Goal: Task Accomplishment & Management: Complete application form

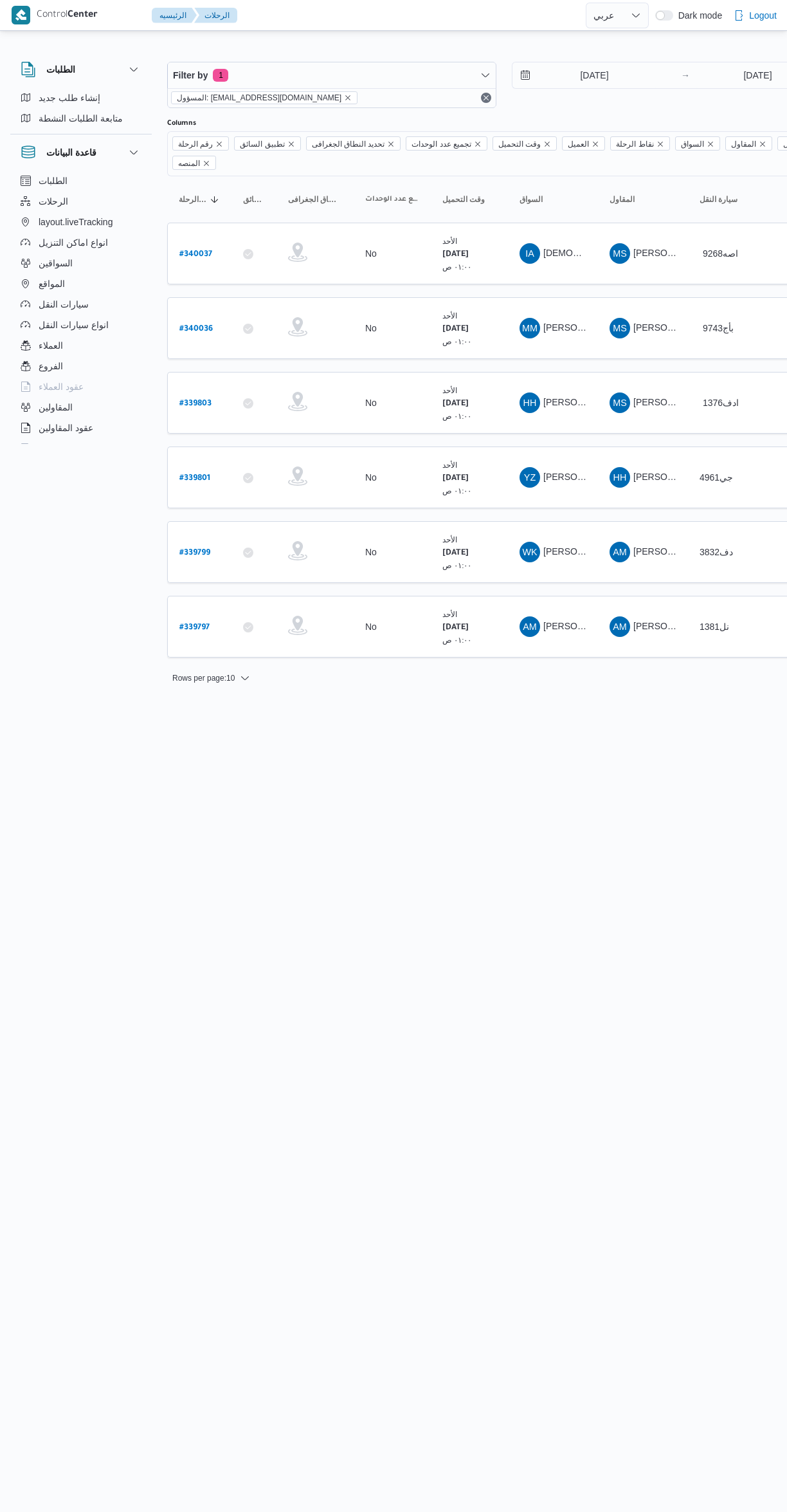
select select "ar"
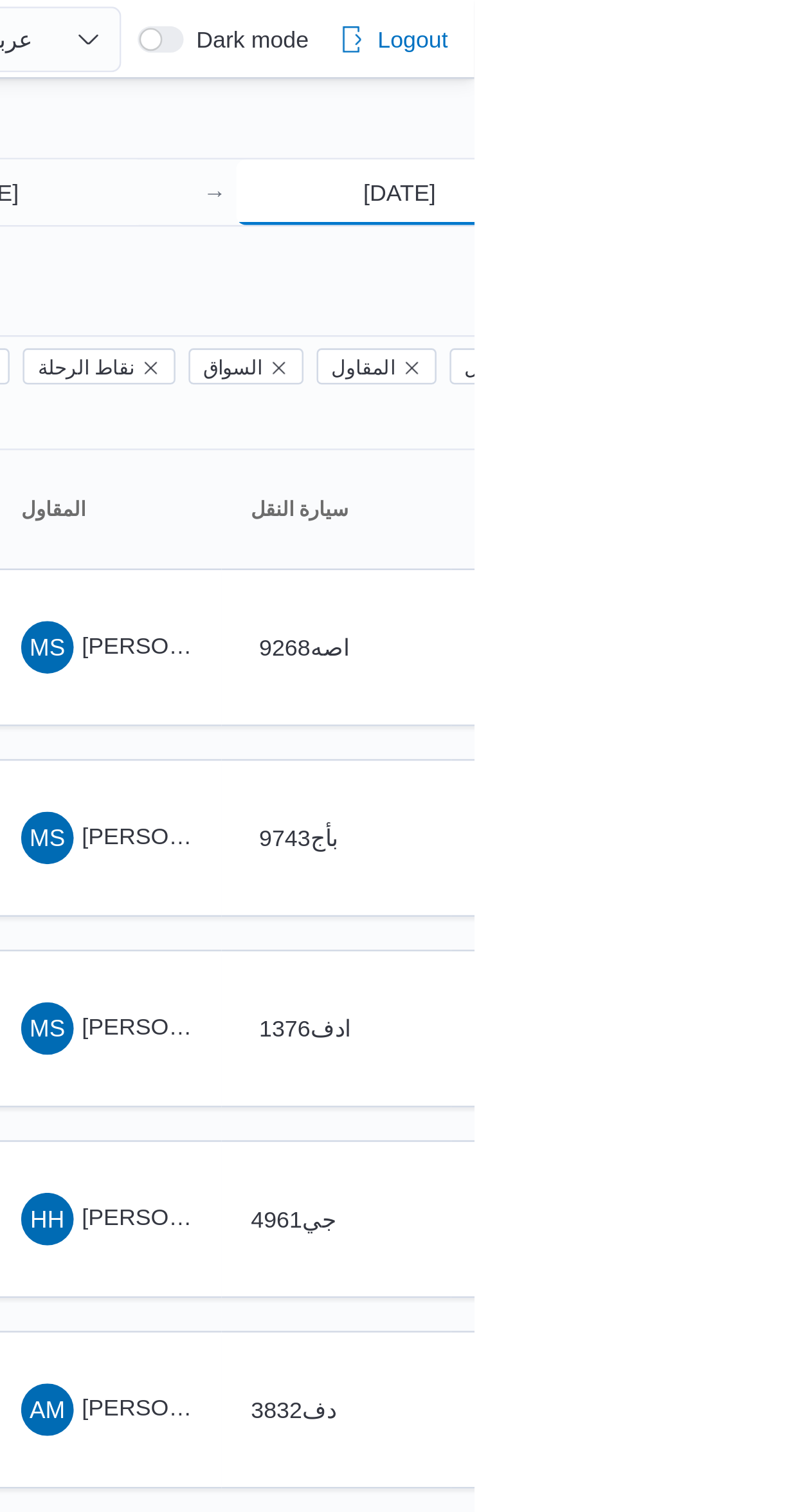
click at [751, 78] on input "28/9/2025" at bounding box center [758, 75] width 128 height 26
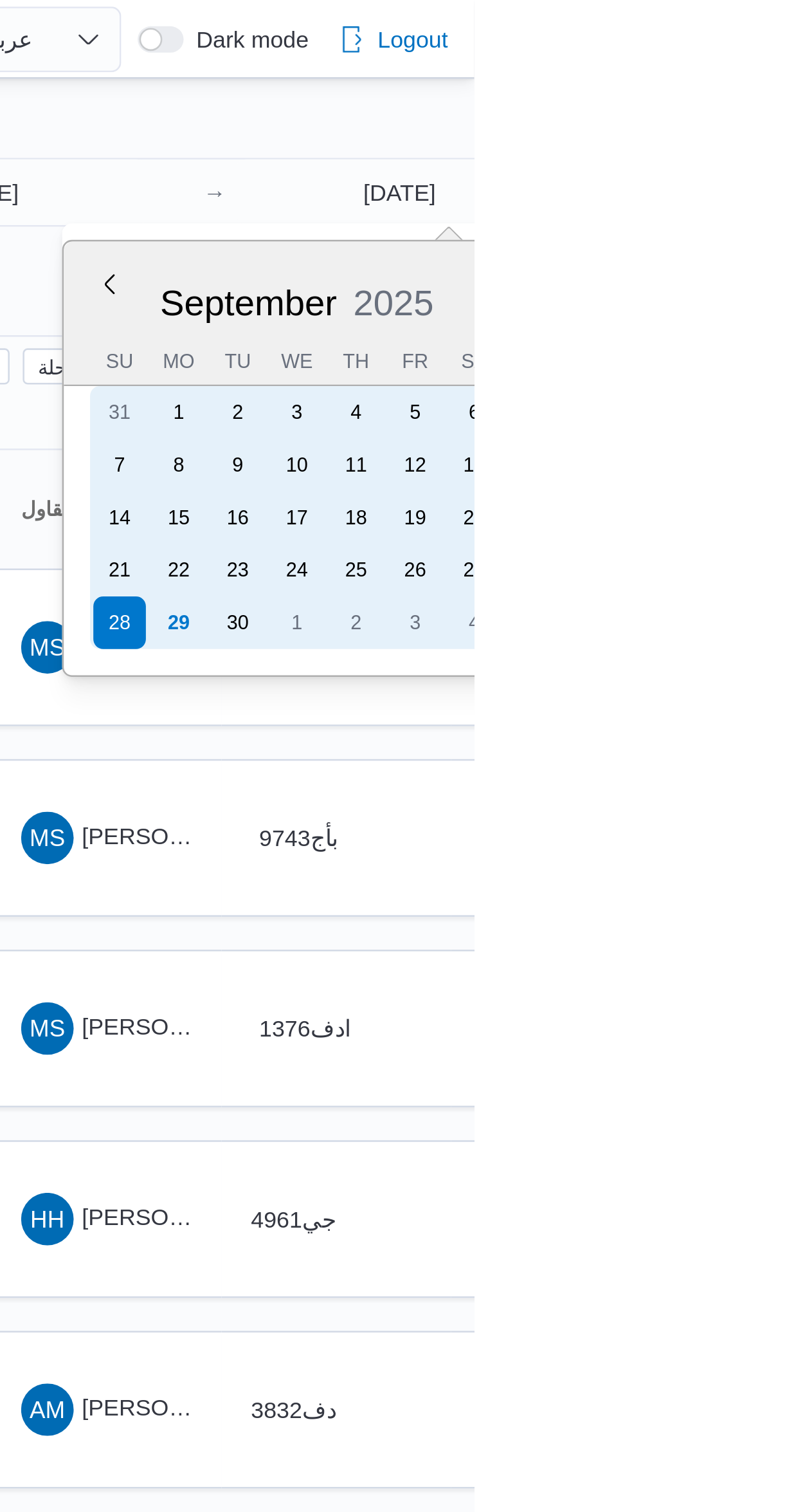
click at [668, 245] on div "29" at bounding box center [671, 244] width 21 height 21
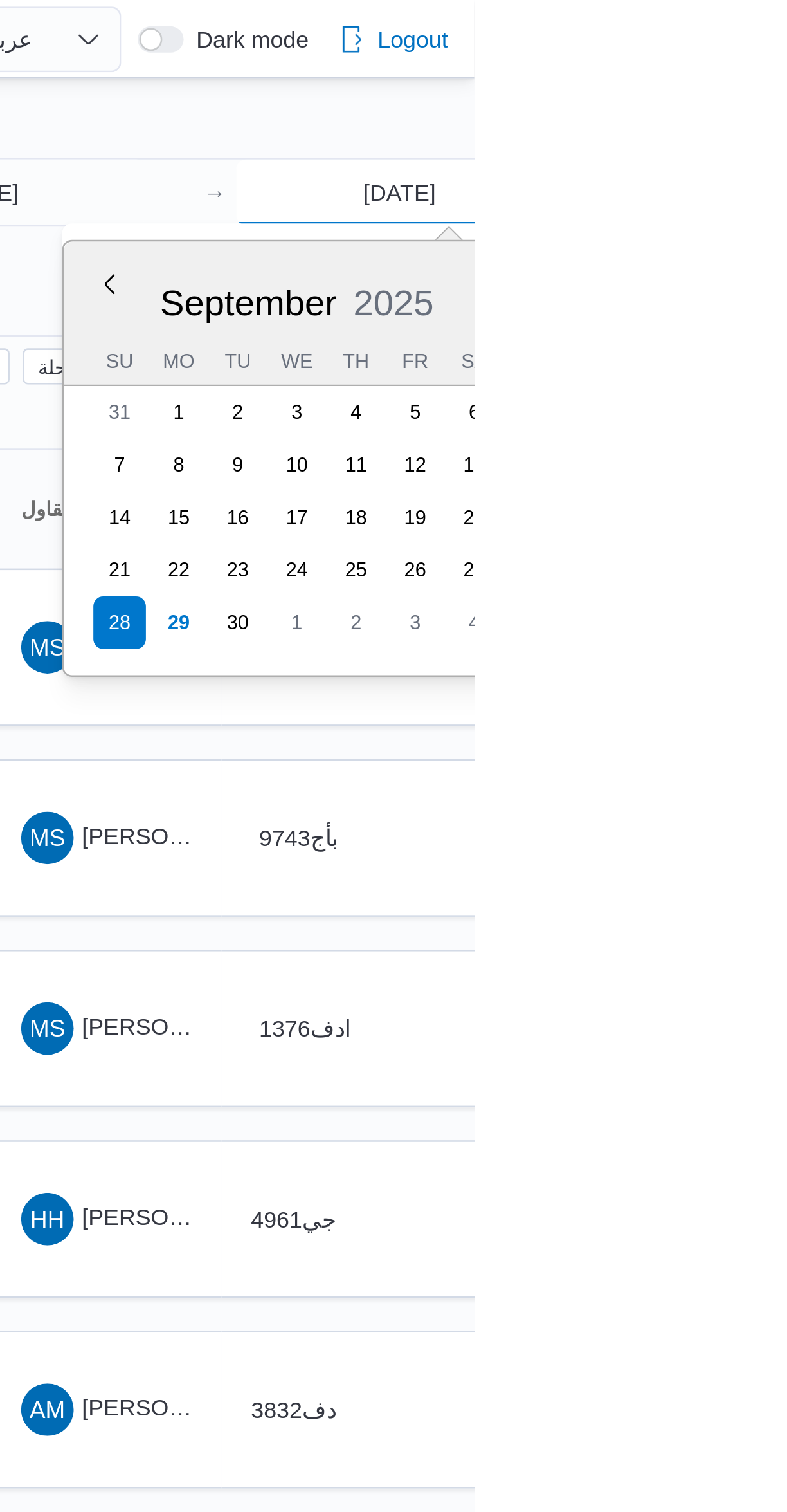
type input "[DATE]"
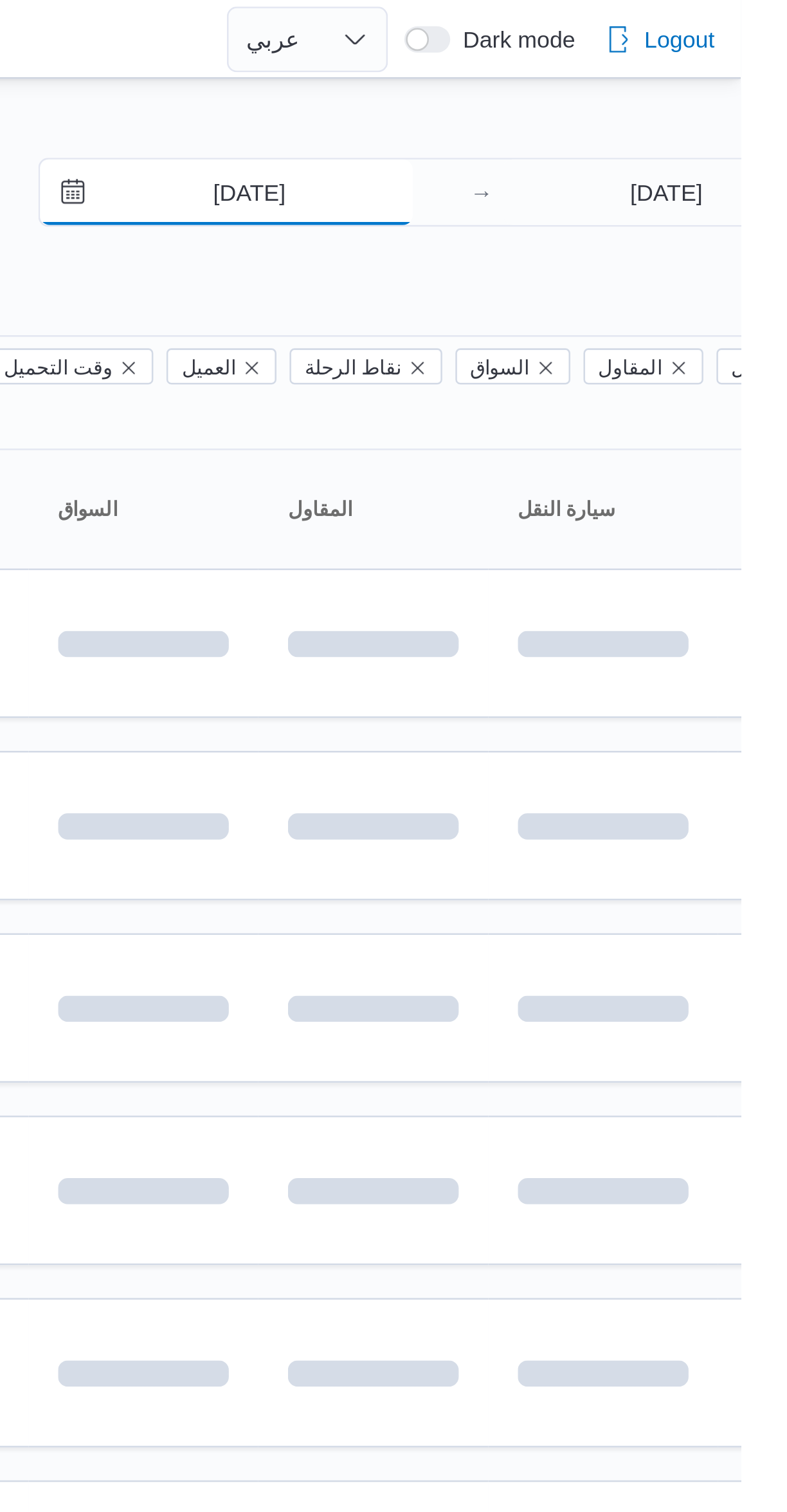
click at [591, 77] on input "28/9/2025" at bounding box center [585, 75] width 146 height 26
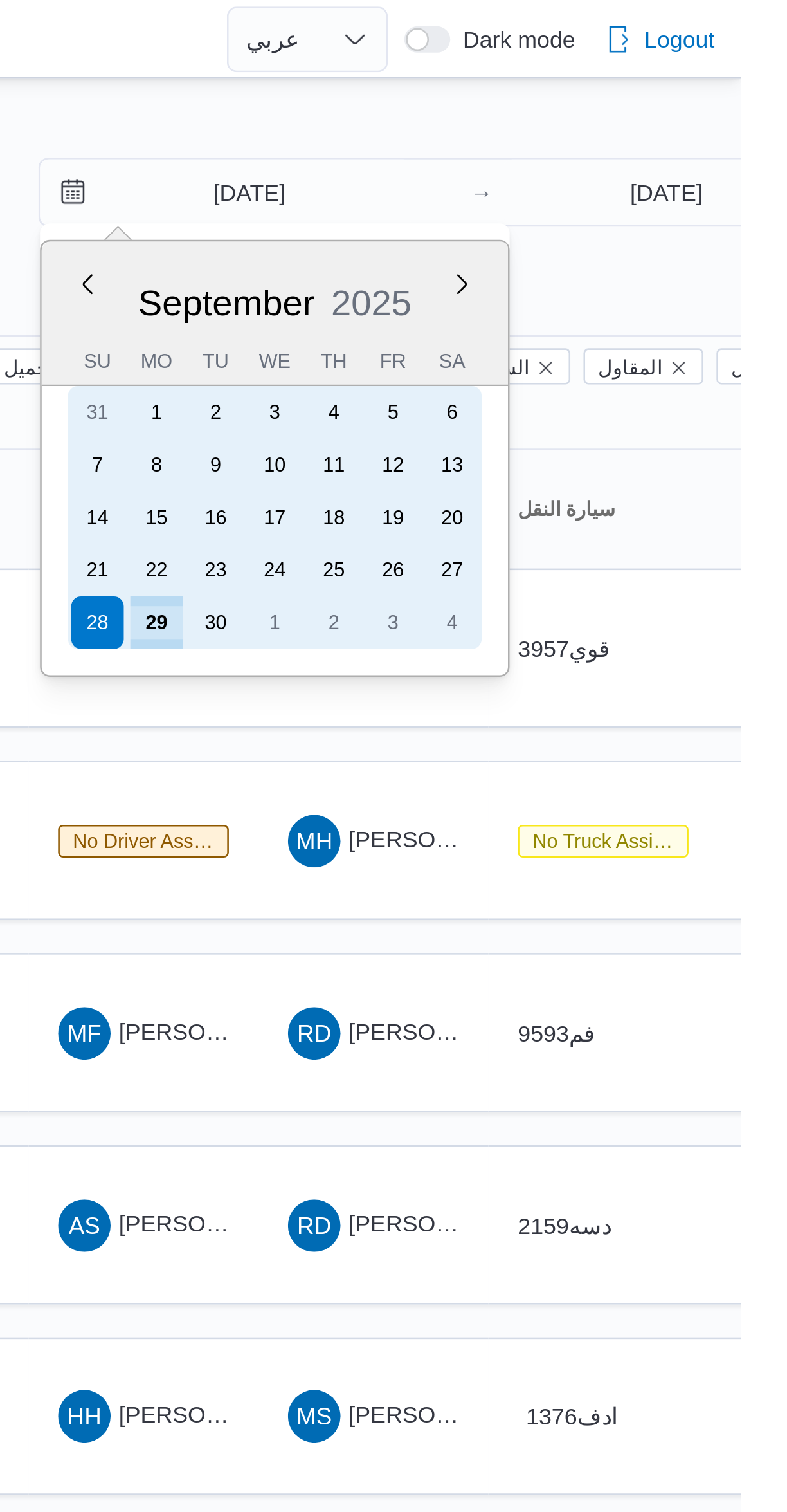
click at [558, 242] on div "29" at bounding box center [558, 244] width 21 height 21
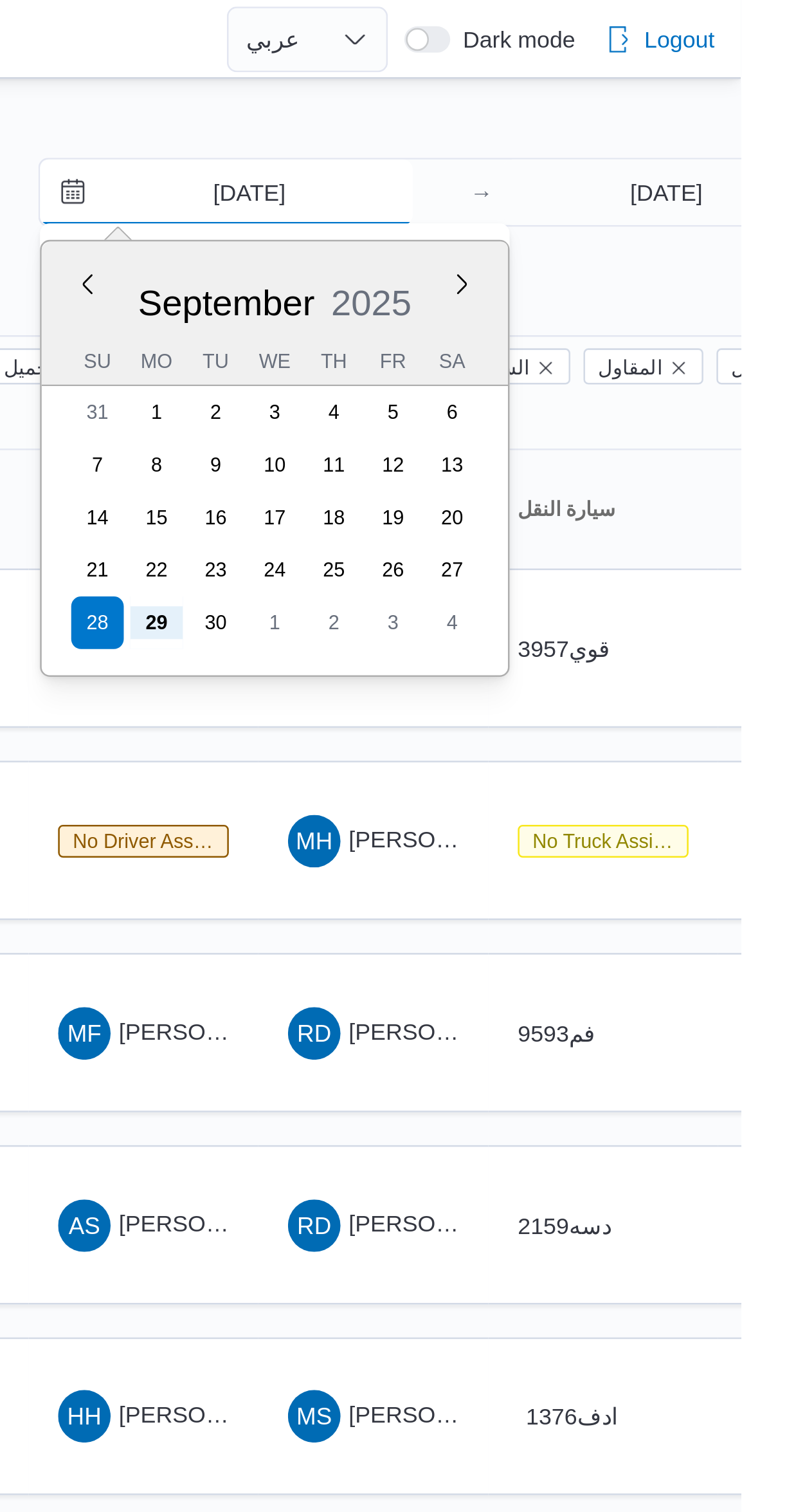
type input "29/9/2025"
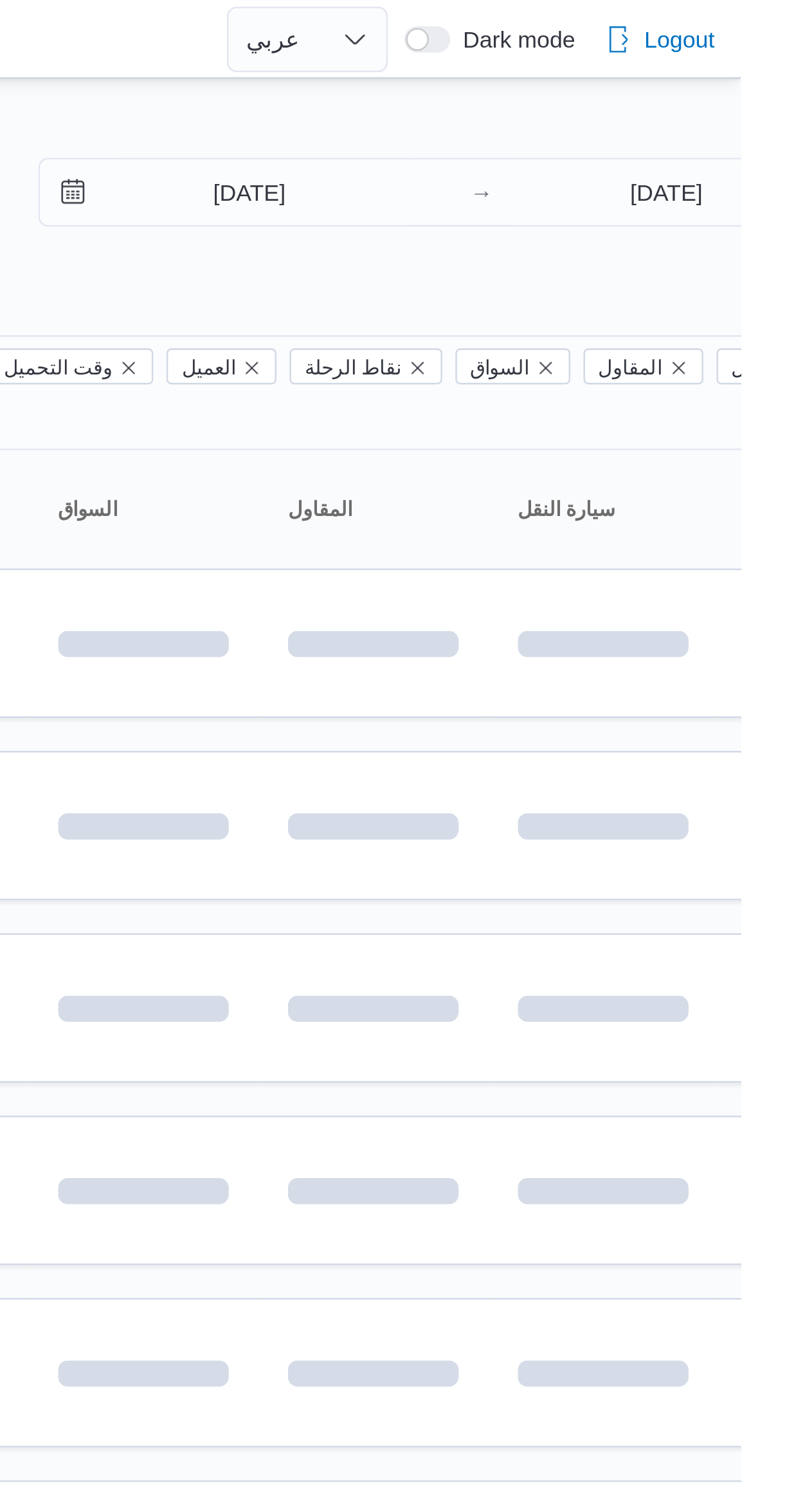
click at [568, 35] on div "Filter by 1 المسؤول: mostafa.elrouby@illa.com.eg 29/9/2025 → 29/9/2025 Group By…" at bounding box center [385, 500] width 787 height 934
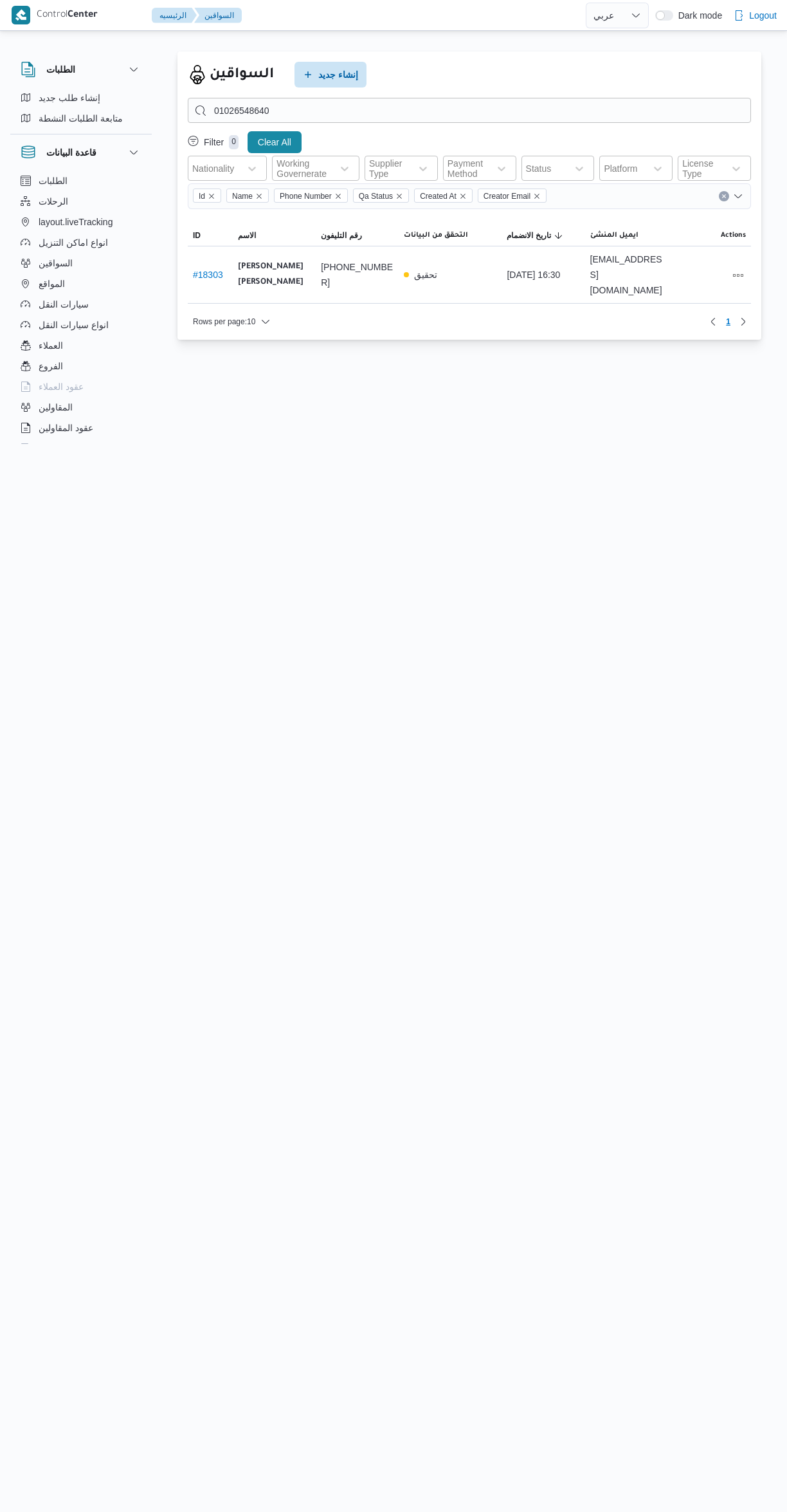
select select "ar"
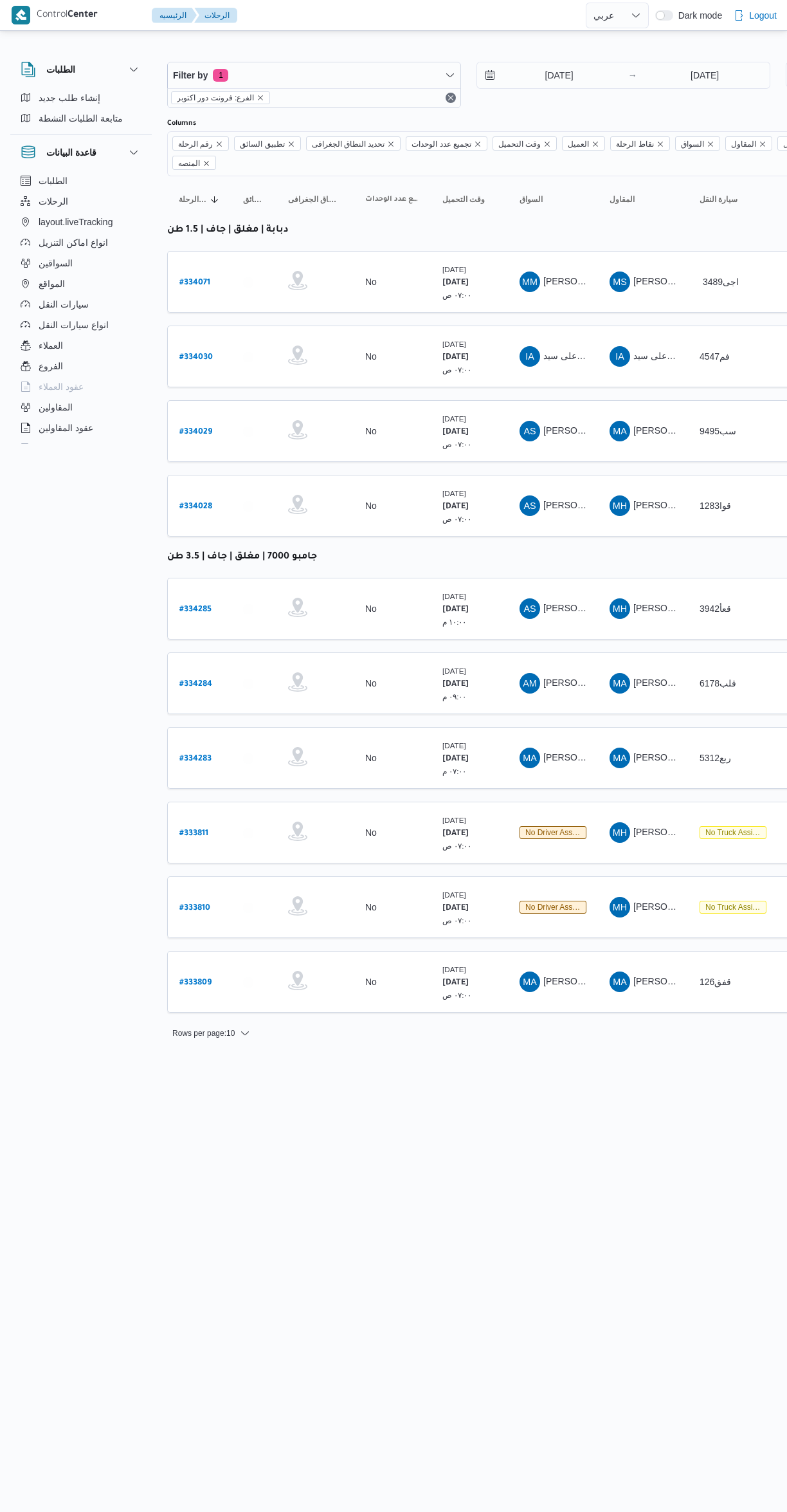
select select "ar"
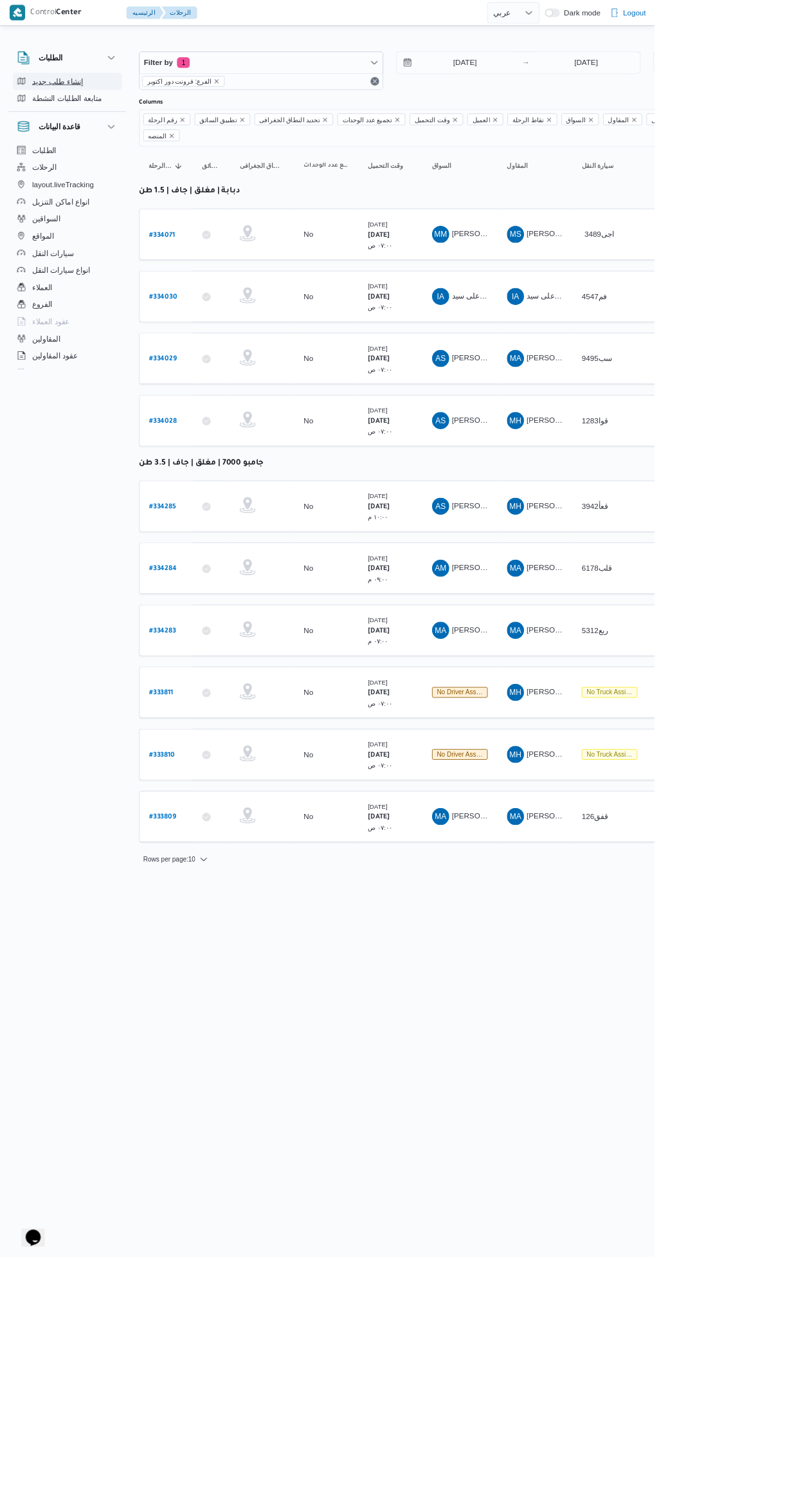
click at [59, 98] on span "إنشاء طلب جديد" at bounding box center [70, 98] width 62 height 15
select select "ar"
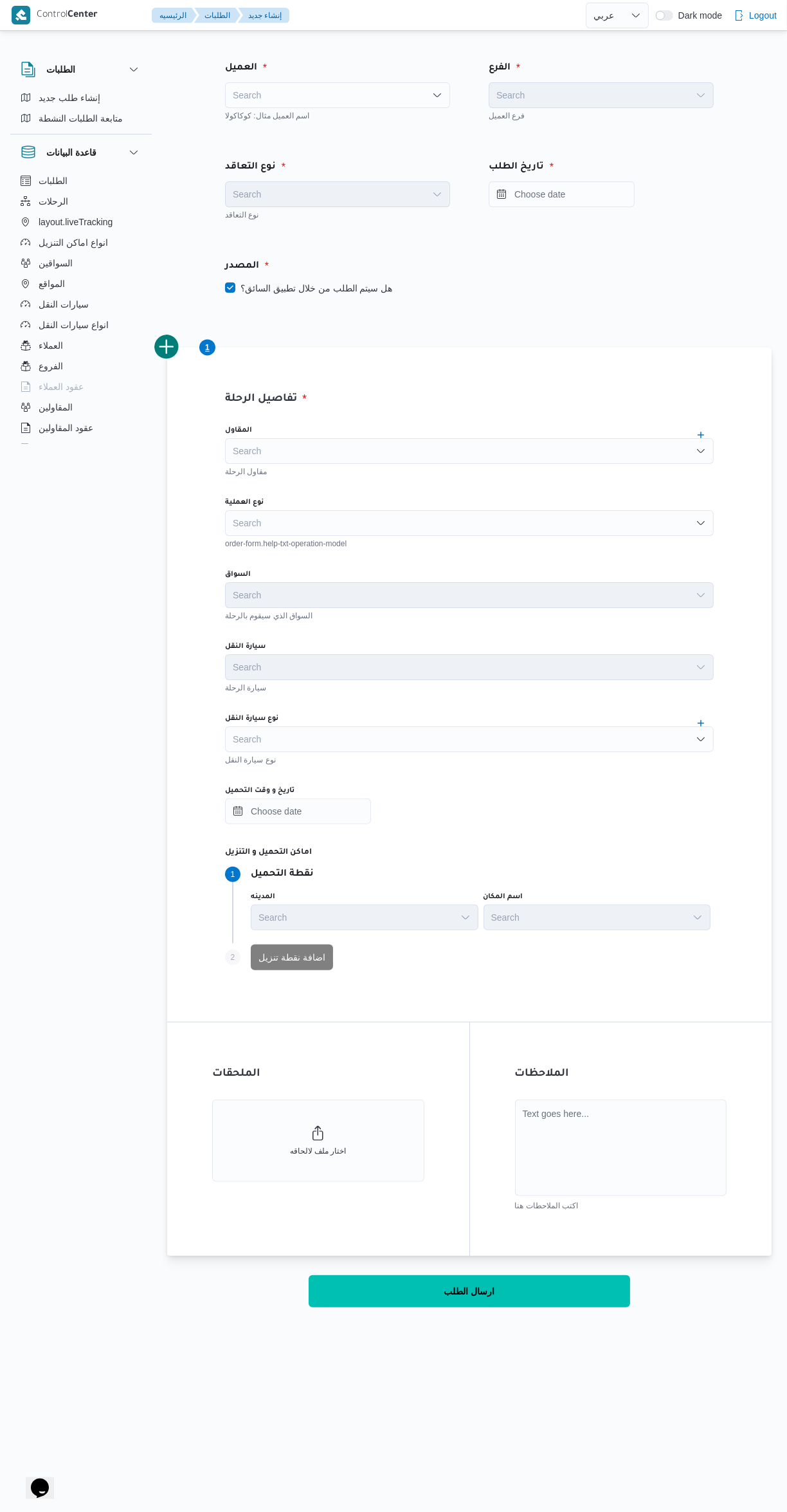
click at [293, 102] on div "Search" at bounding box center [337, 94] width 225 height 26
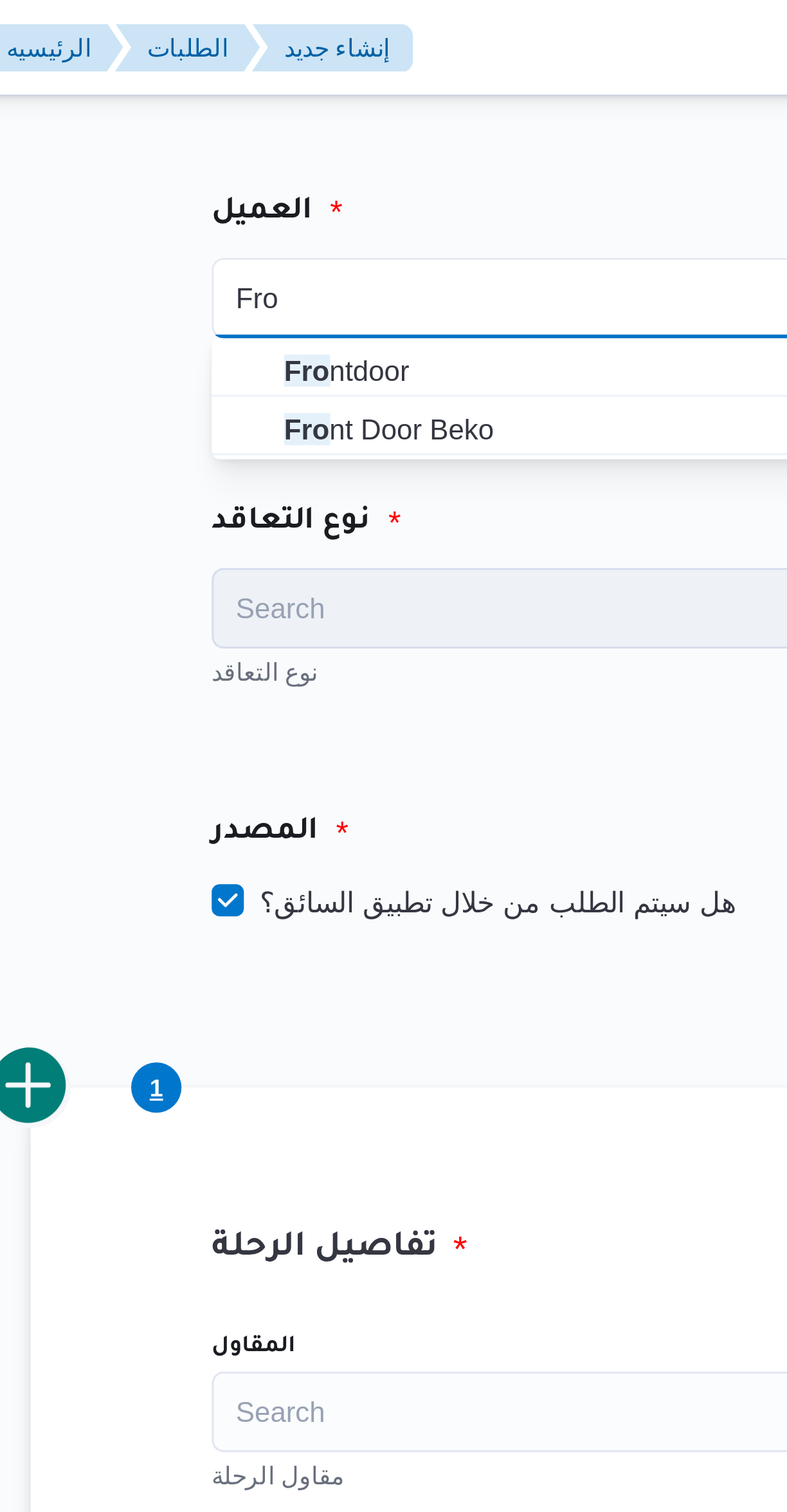
type input "Fro"
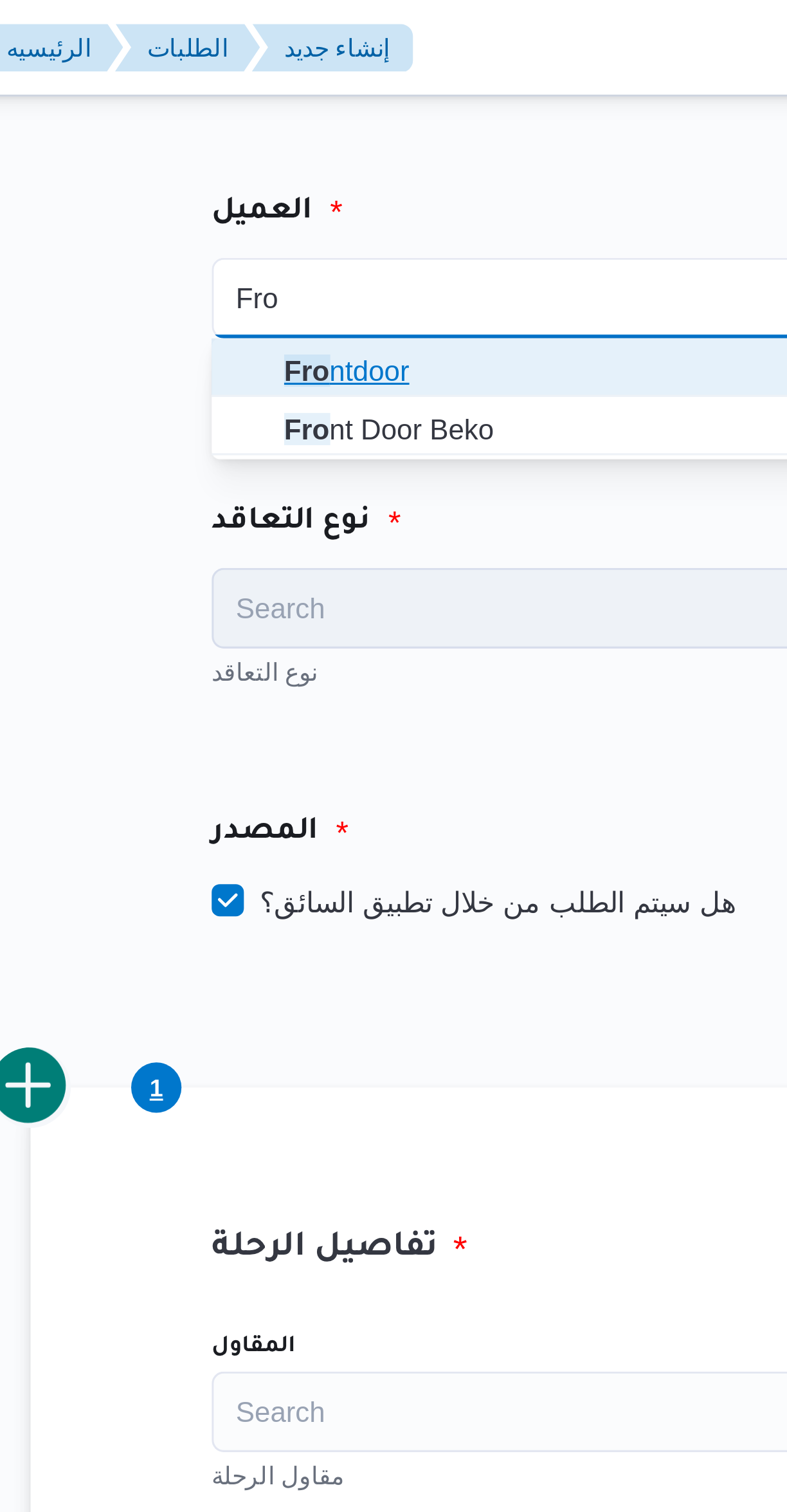
click at [248, 121] on mark "Fro" at bounding box center [255, 118] width 15 height 10
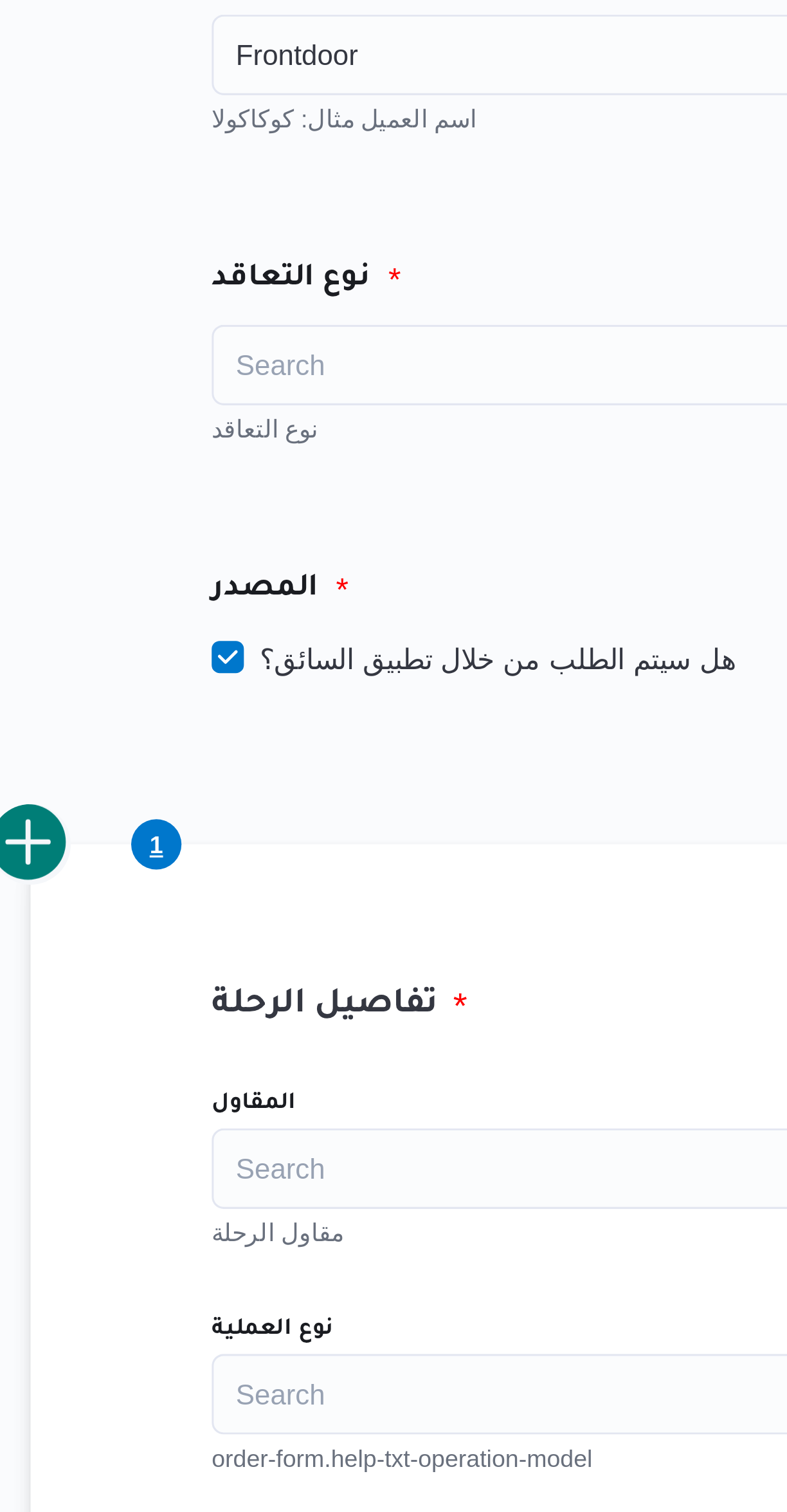
click at [247, 202] on div "Search" at bounding box center [337, 194] width 225 height 26
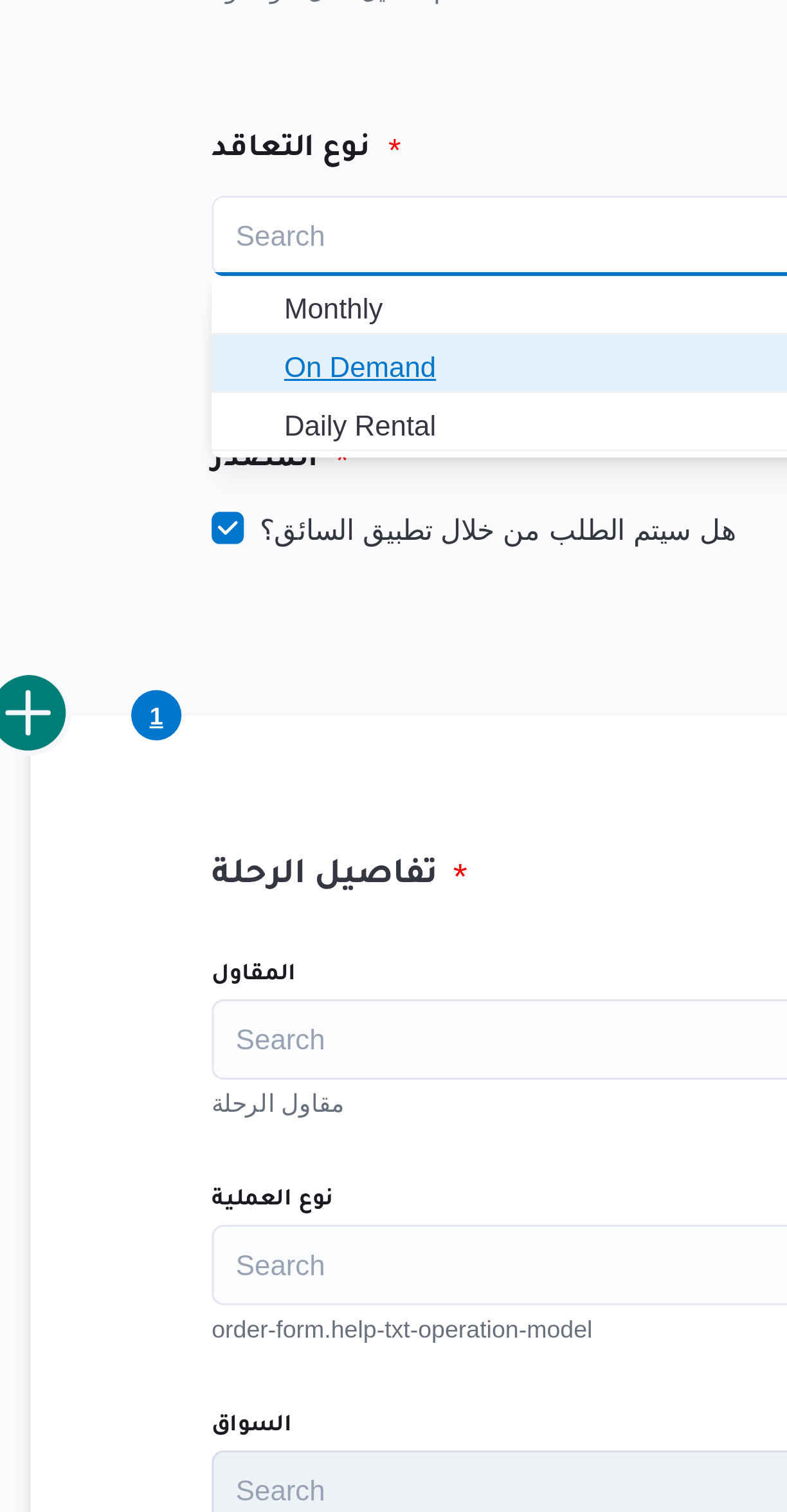
click at [248, 238] on span "On Demand" at bounding box center [337, 236] width 215 height 21
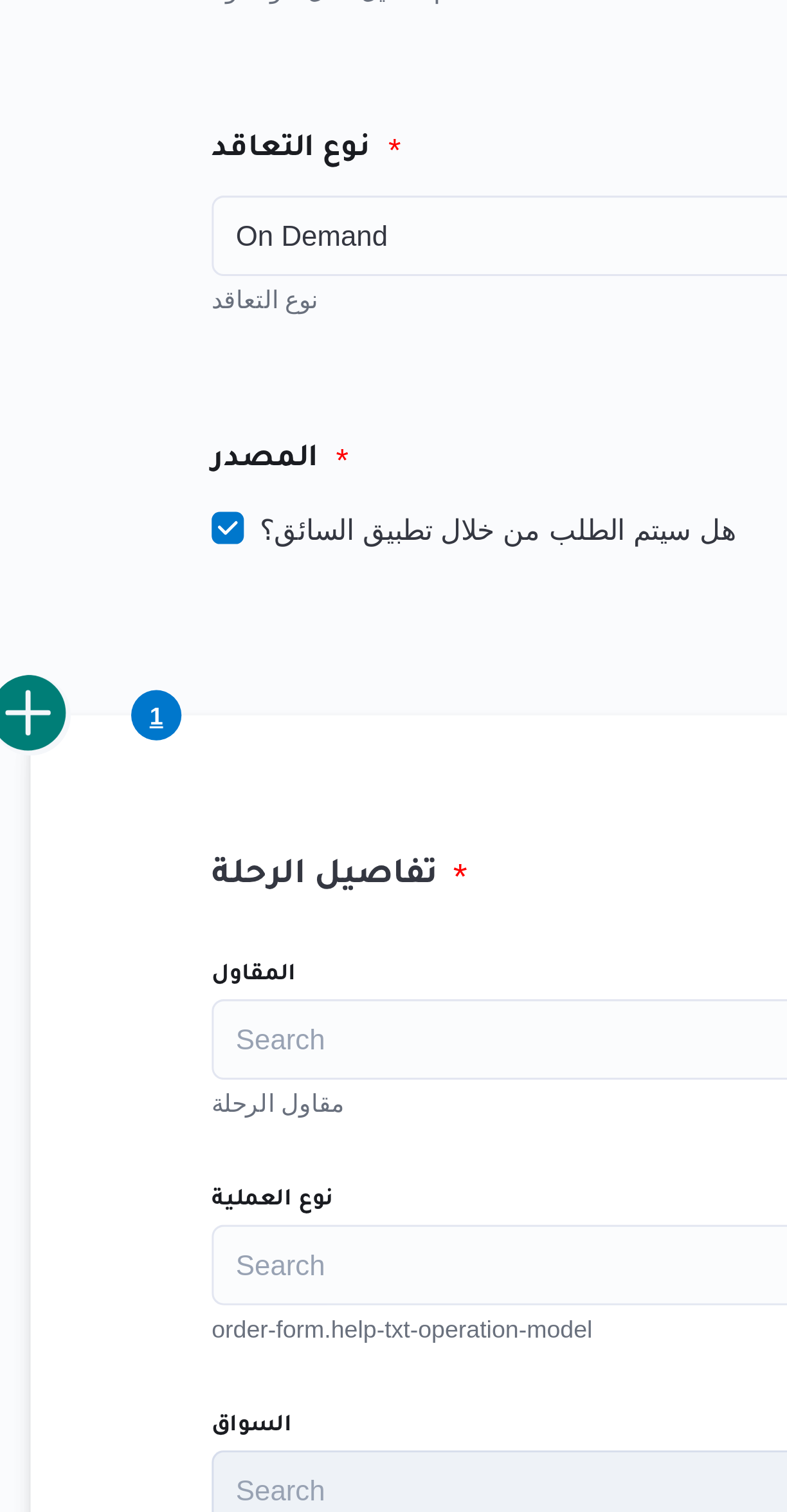
click at [257, 291] on label "هل سيتم الطلب من خلال تطبيق السائق؟" at bounding box center [309, 288] width 167 height 15
checkbox input "false"
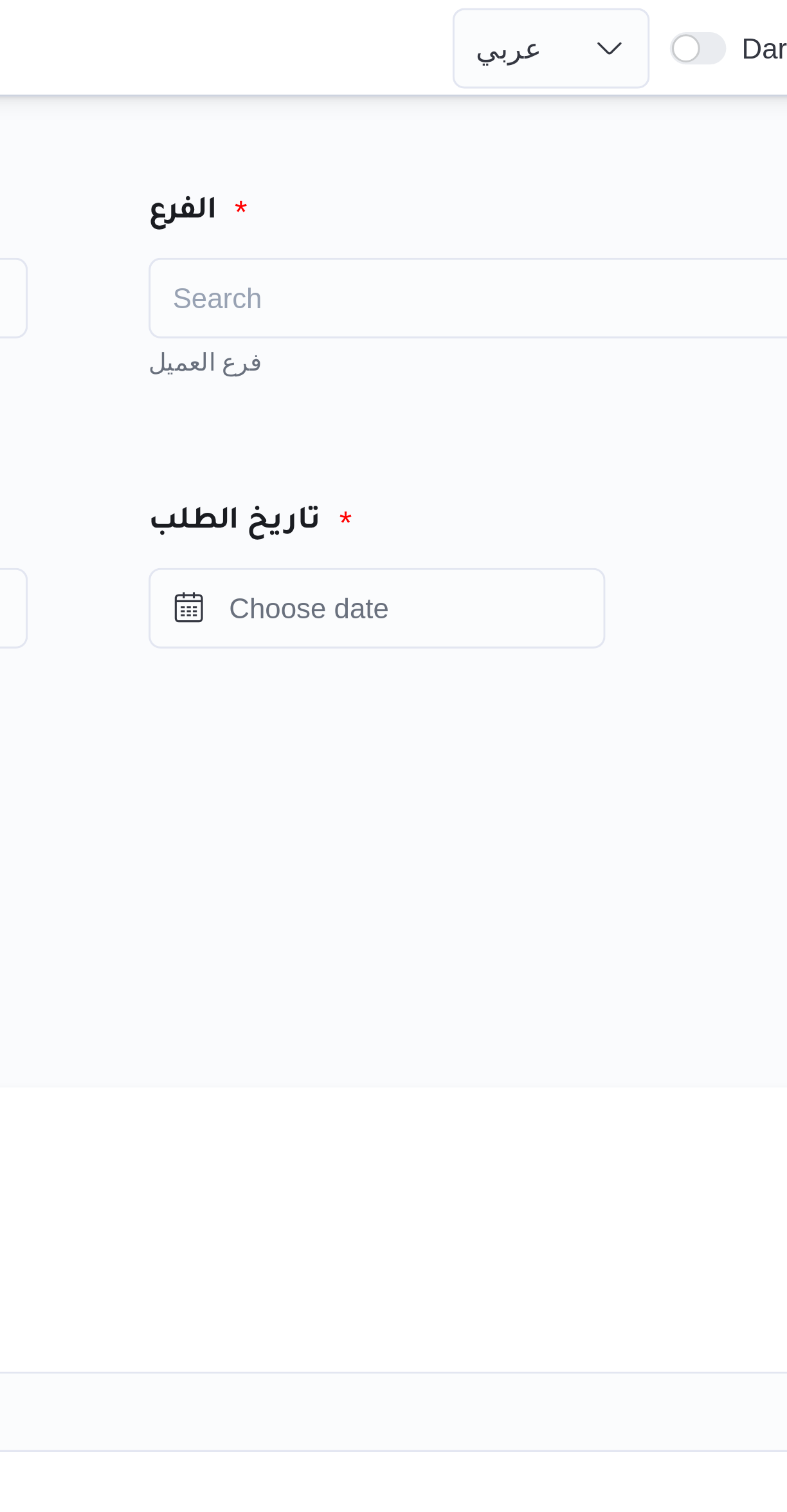
click at [528, 96] on div "Search" at bounding box center [601, 94] width 225 height 26
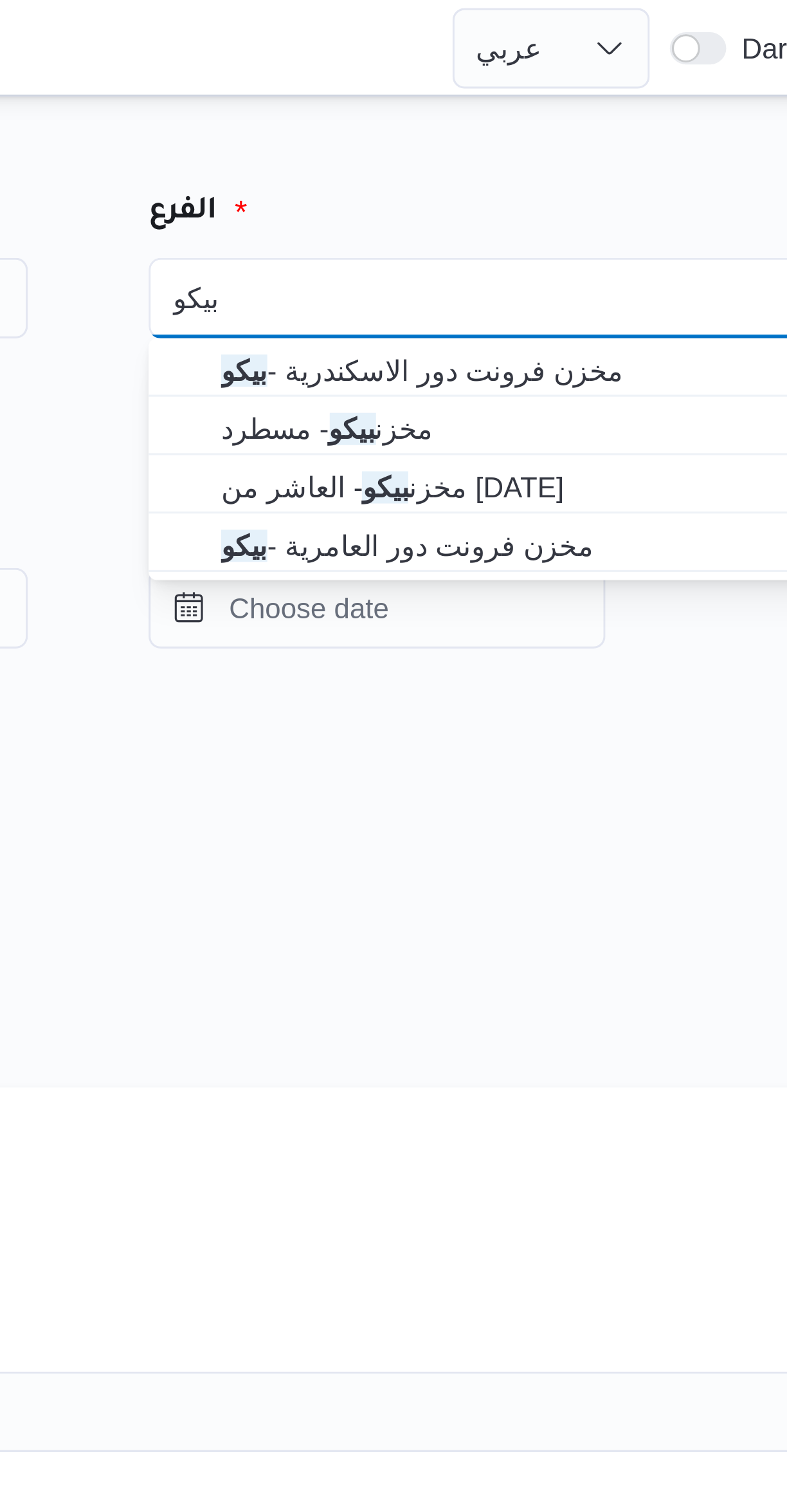
type input "بيكو"
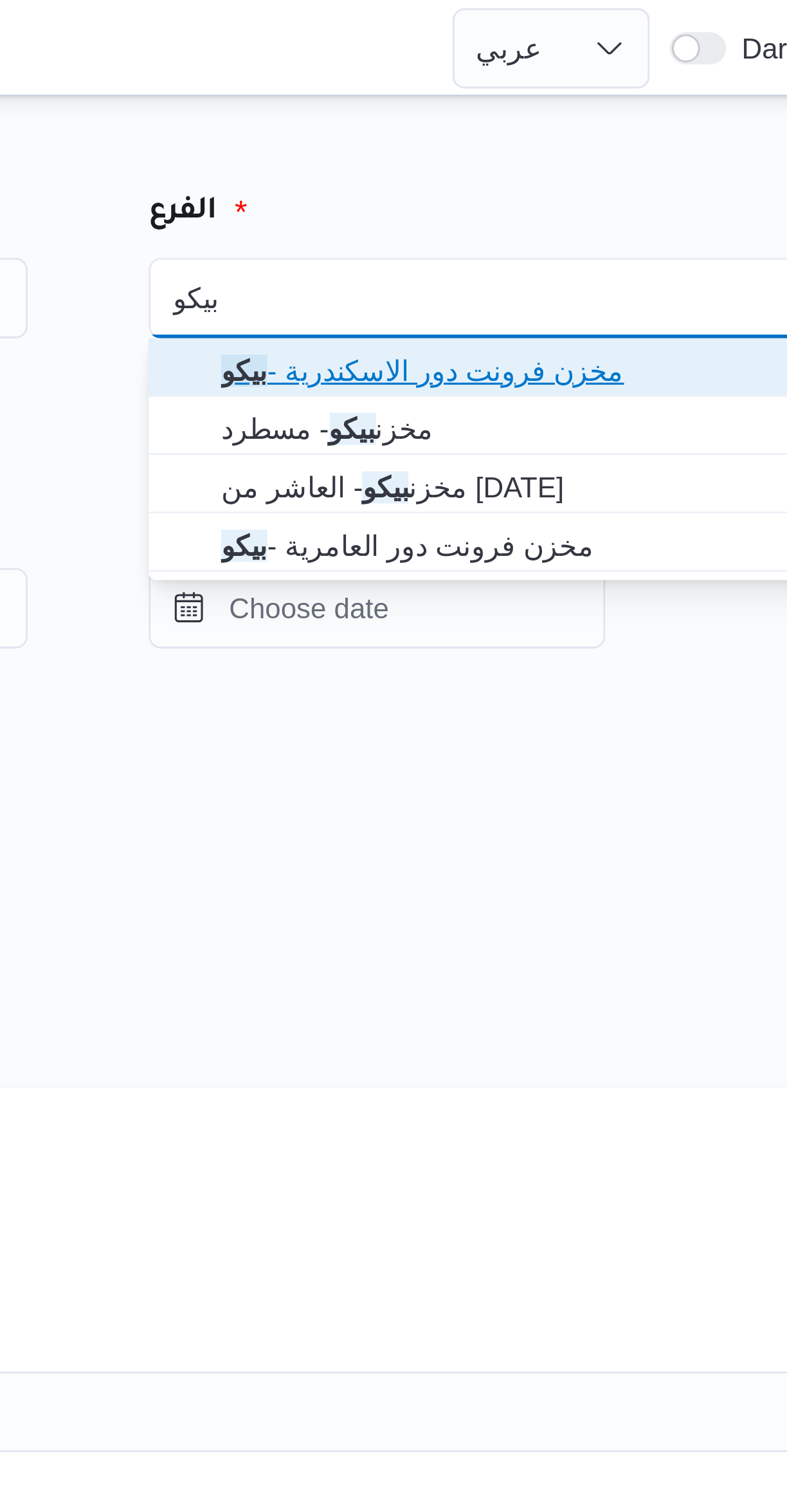
click at [518, 125] on span "مخزن فرونت دور الاسكندرية - بيكو" at bounding box center [608, 118] width 194 height 15
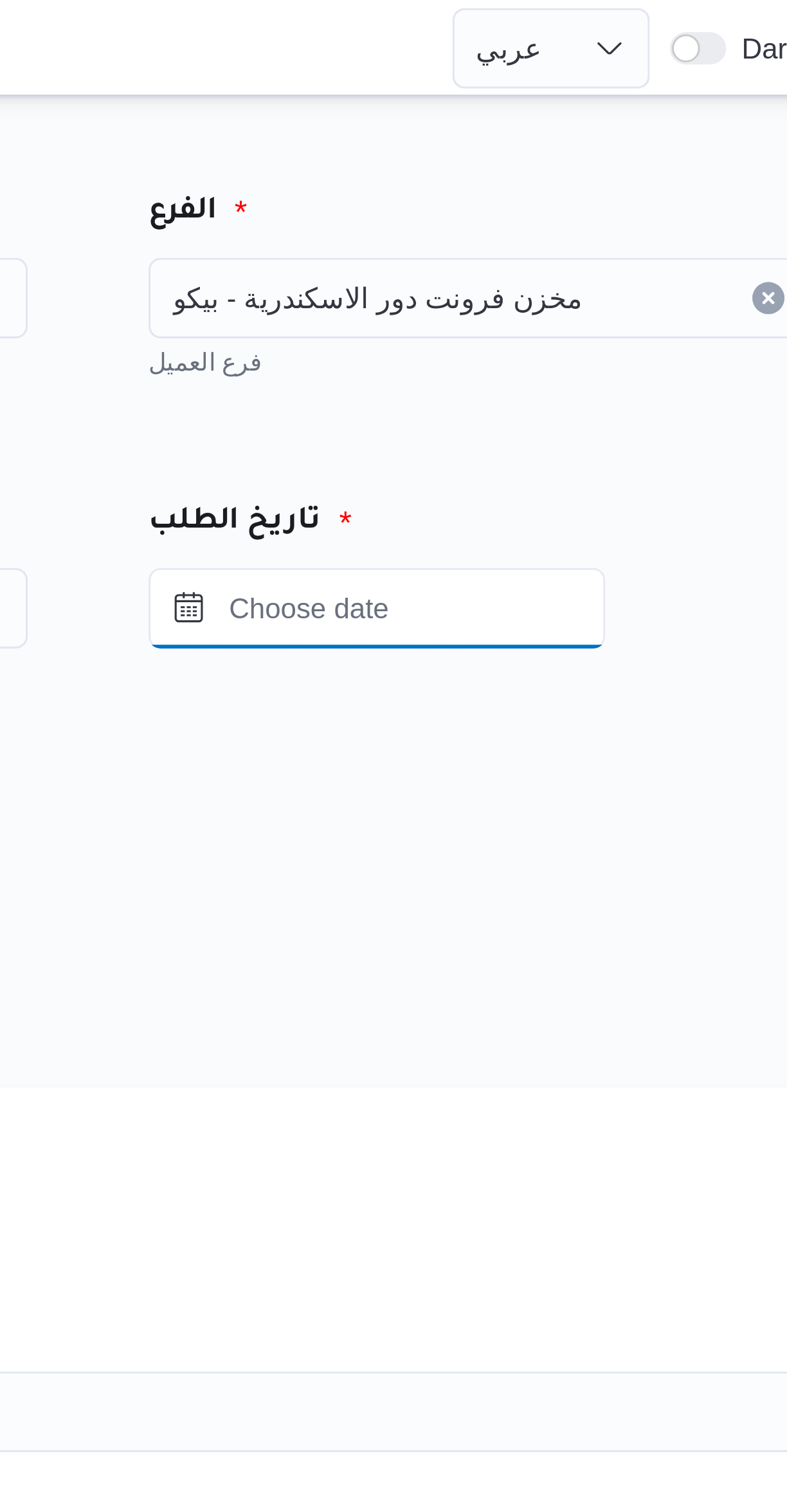
click at [533, 193] on input "Press the down key to open a popover containing a calendar." at bounding box center [561, 194] width 146 height 26
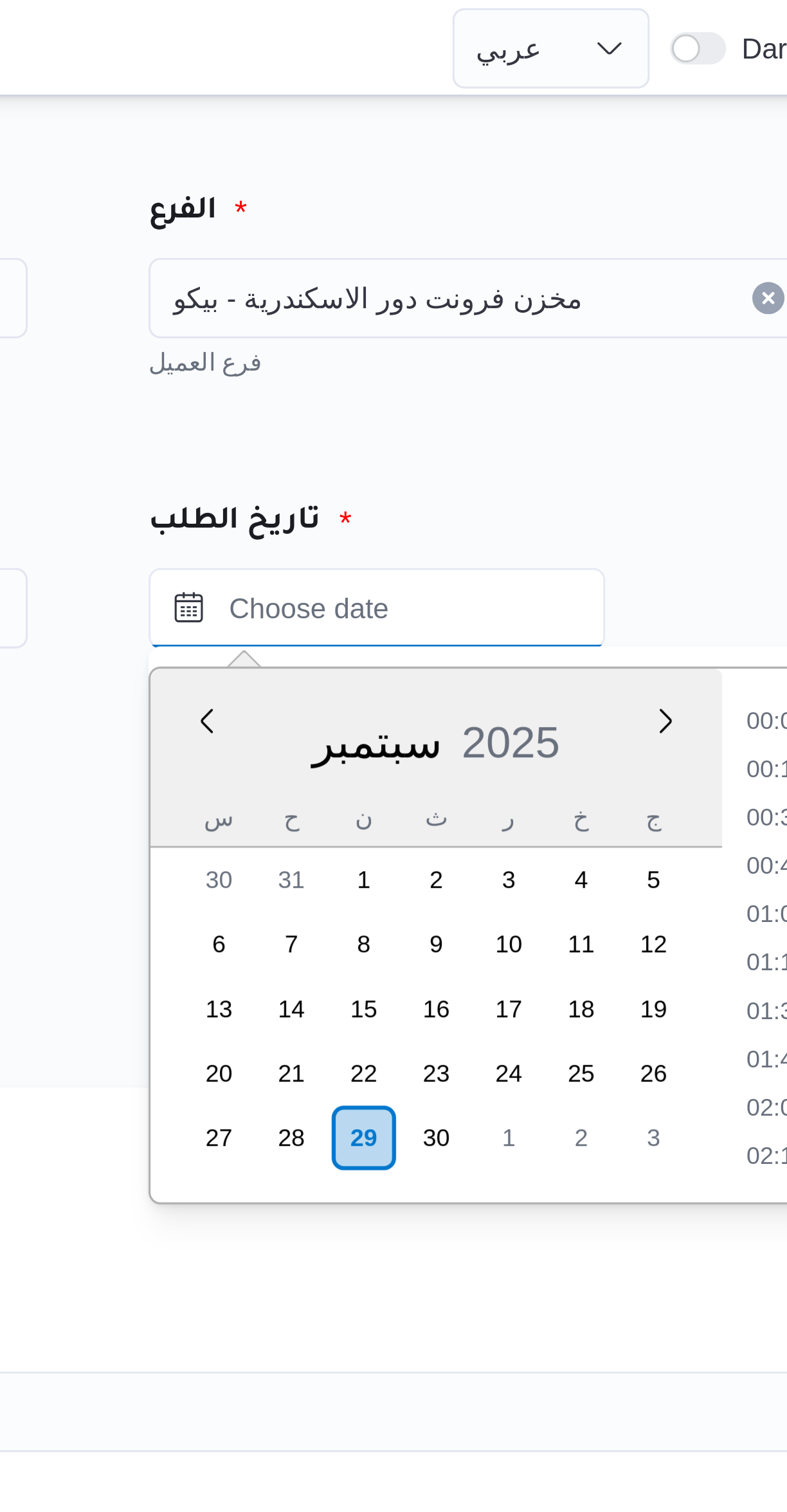
scroll to position [523, 0]
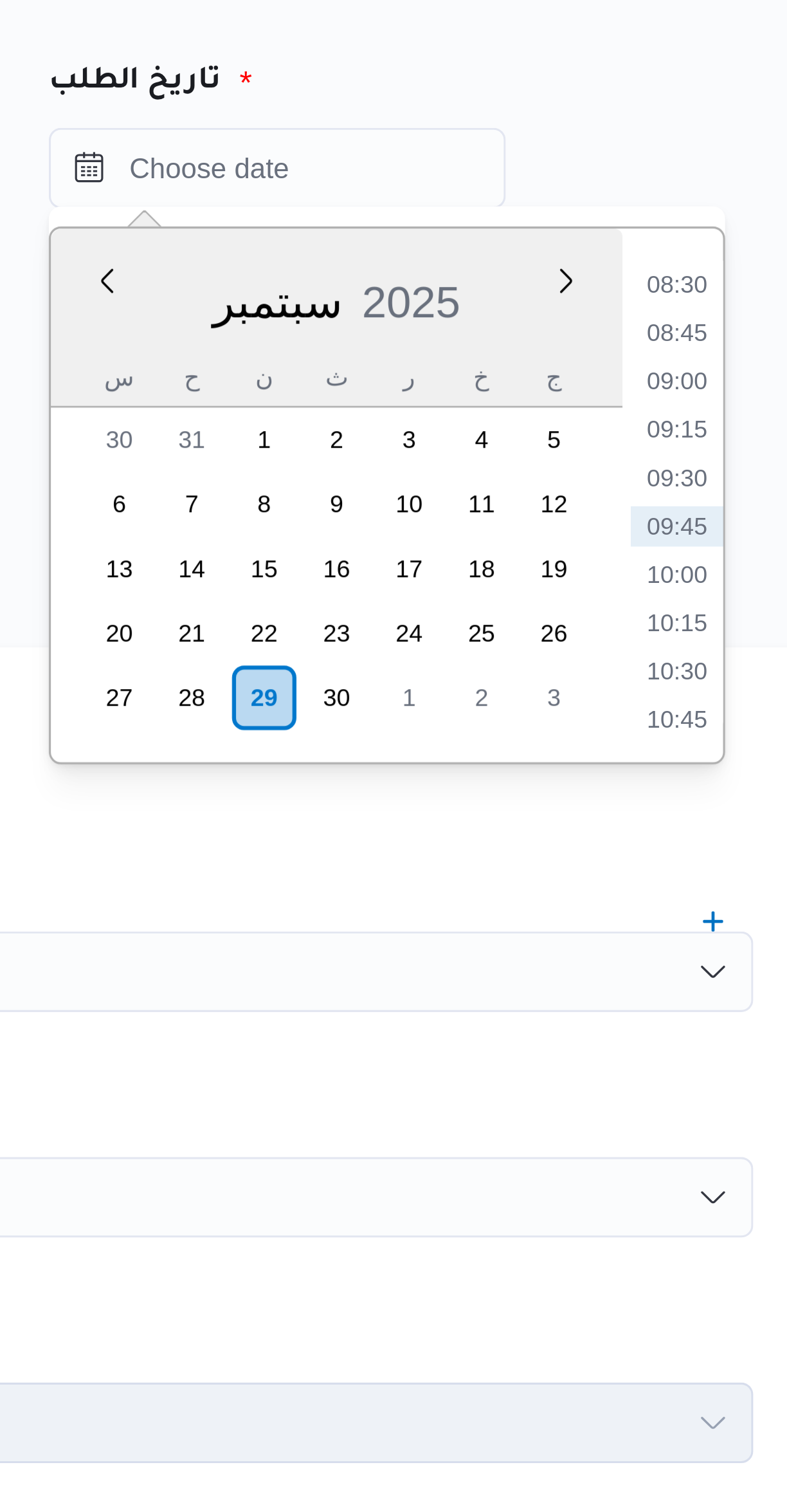
click at [691, 257] on li "09:00" at bounding box center [689, 262] width 29 height 13
type input "٢٩/٠٩/٢٠٢٥ ٠٩:٠٠"
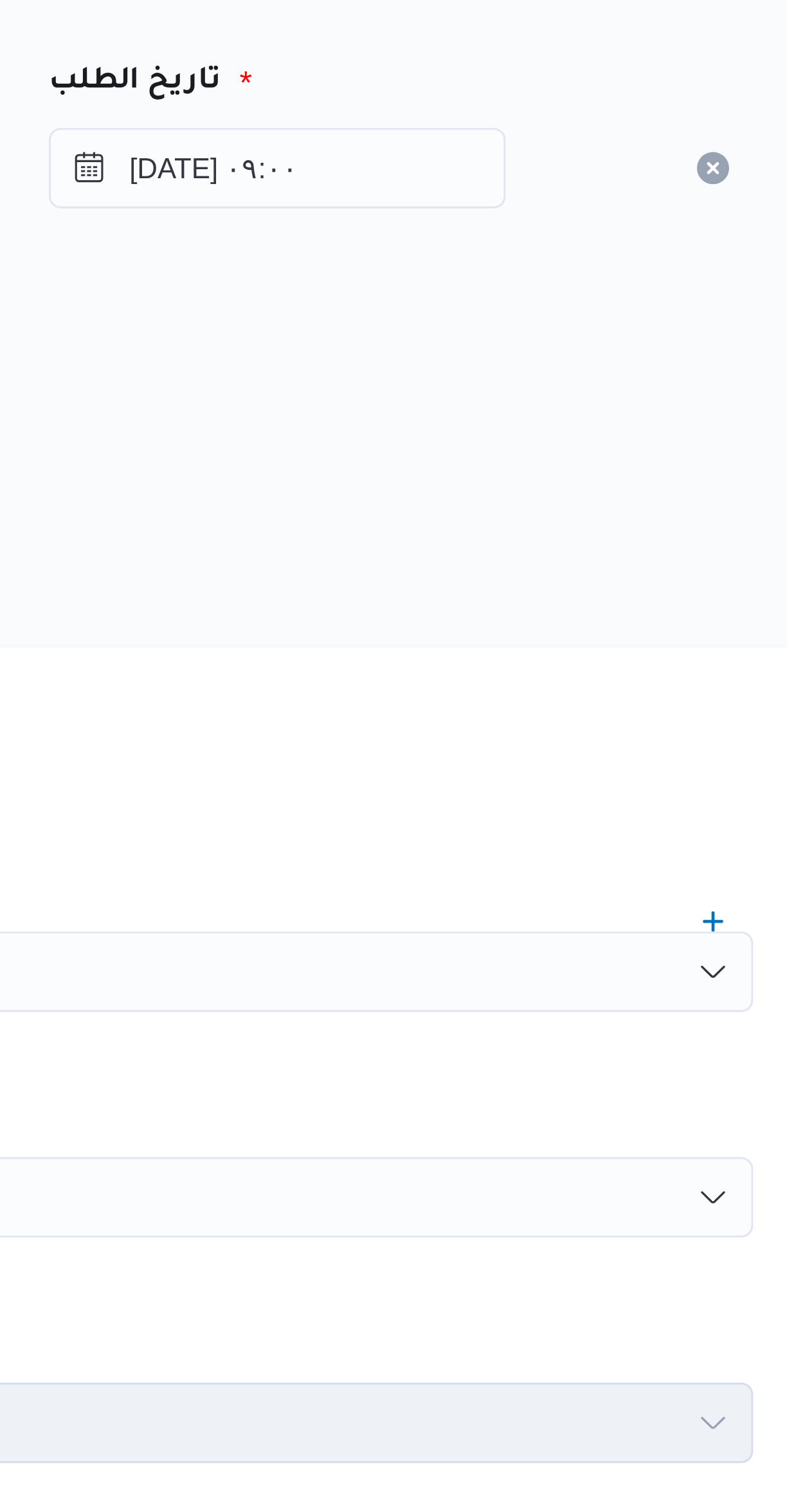
click at [561, 259] on div "المصدر" at bounding box center [469, 266] width 504 height 31
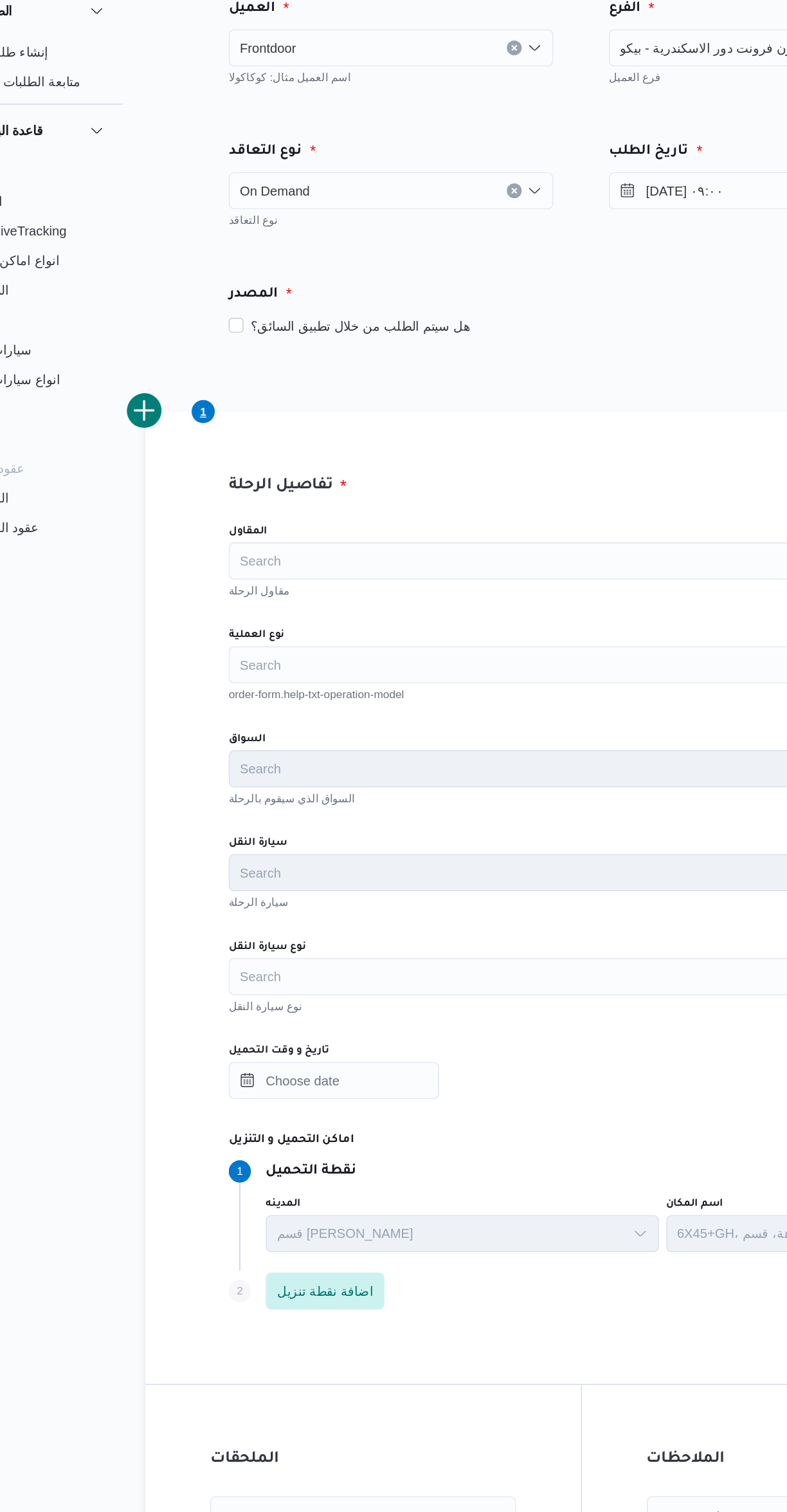
click at [264, 530] on div "Search" at bounding box center [469, 523] width 488 height 26
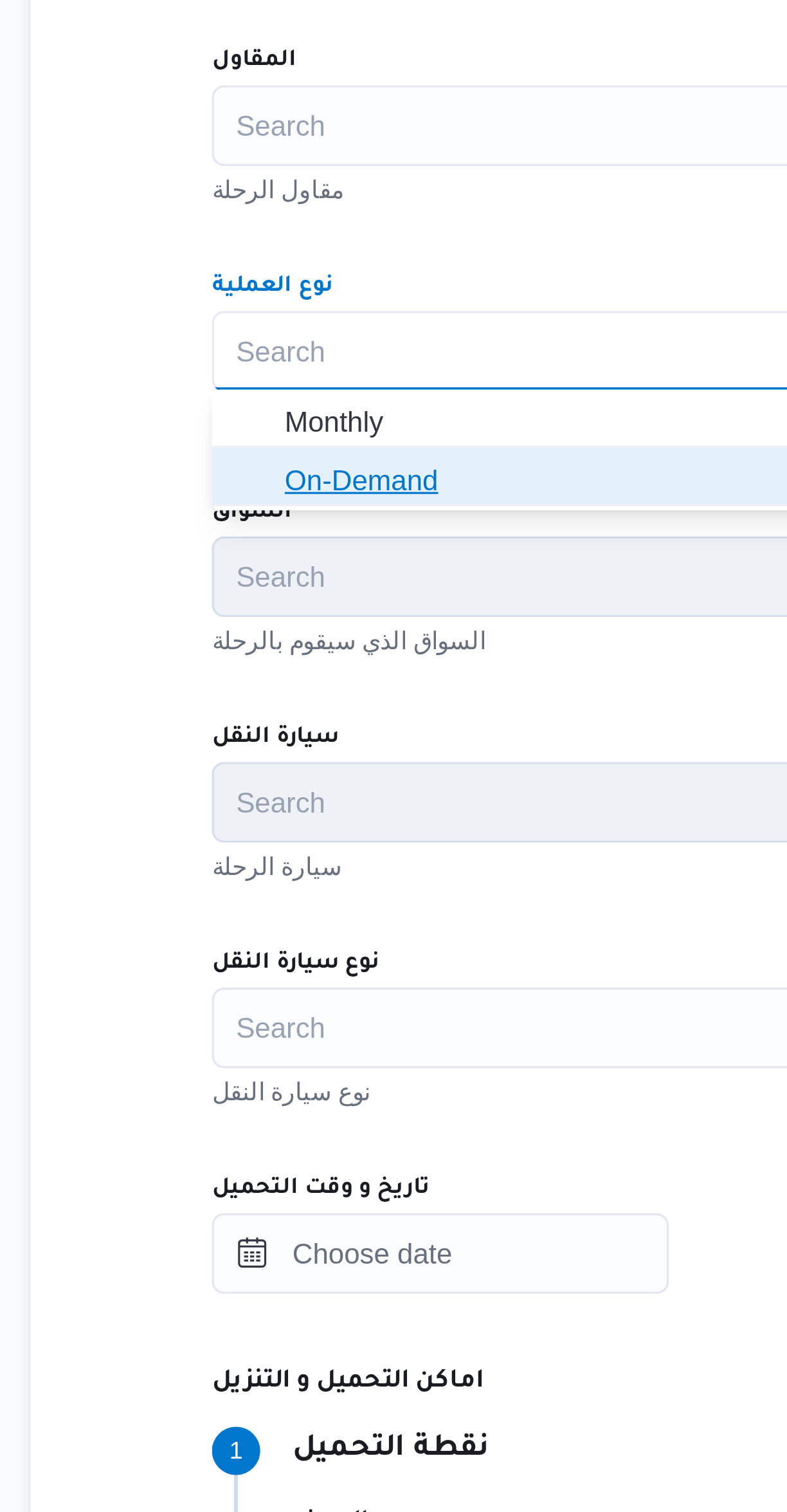
click at [240, 573] on span "On-Demand" at bounding box center [469, 564] width 478 height 21
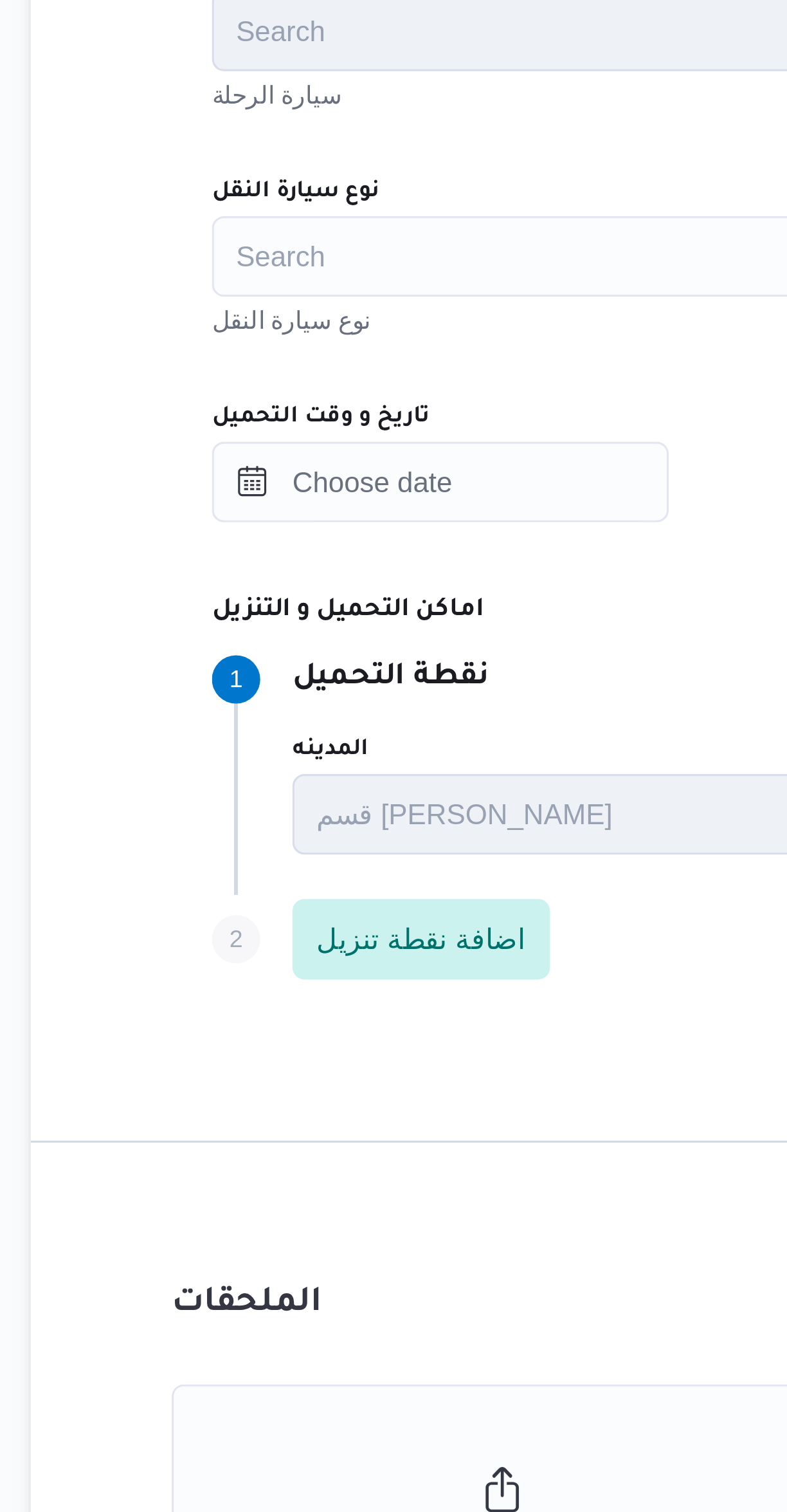
click at [245, 742] on div "Search" at bounding box center [469, 739] width 488 height 26
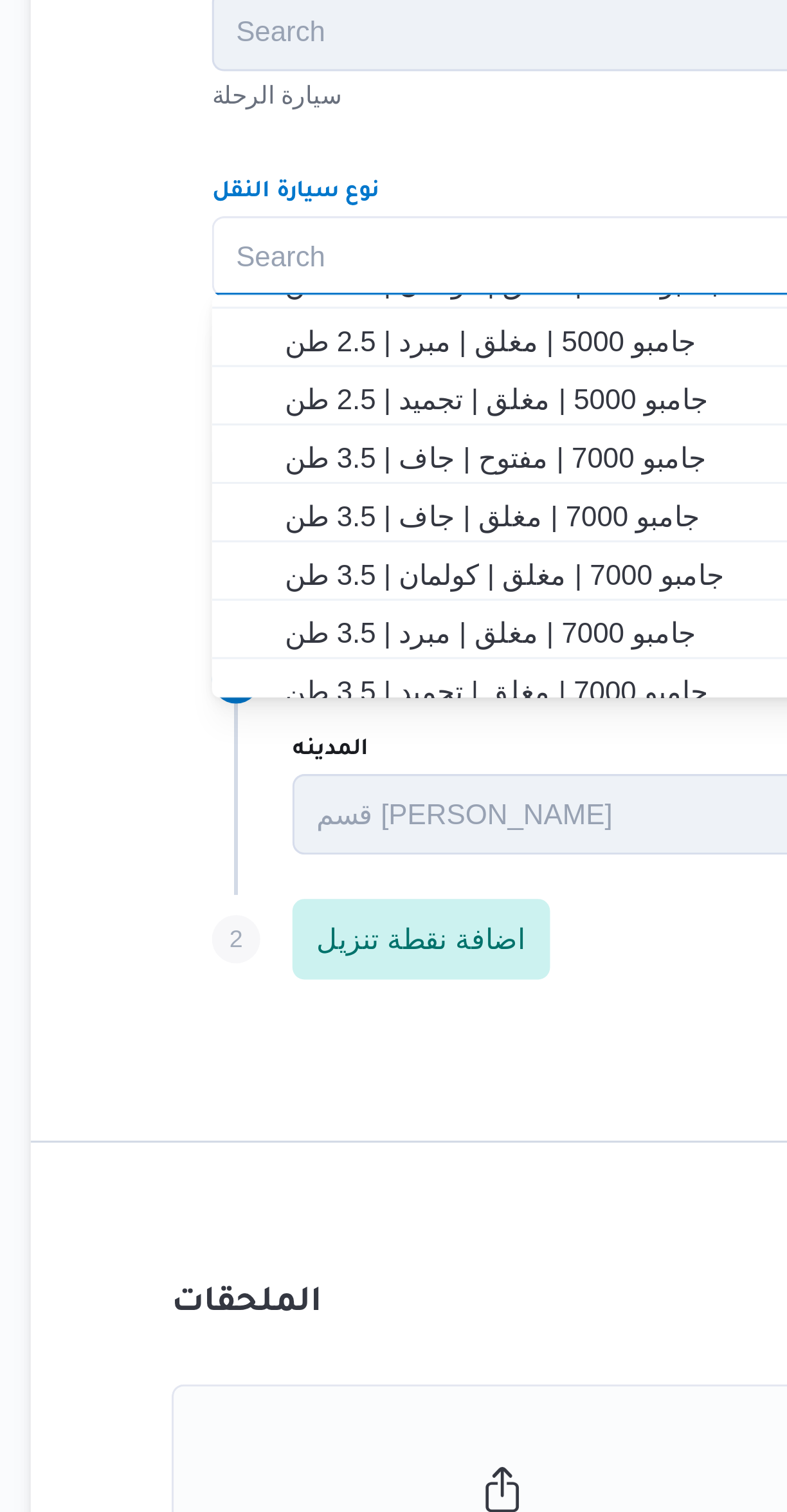
scroll to position [186, 0]
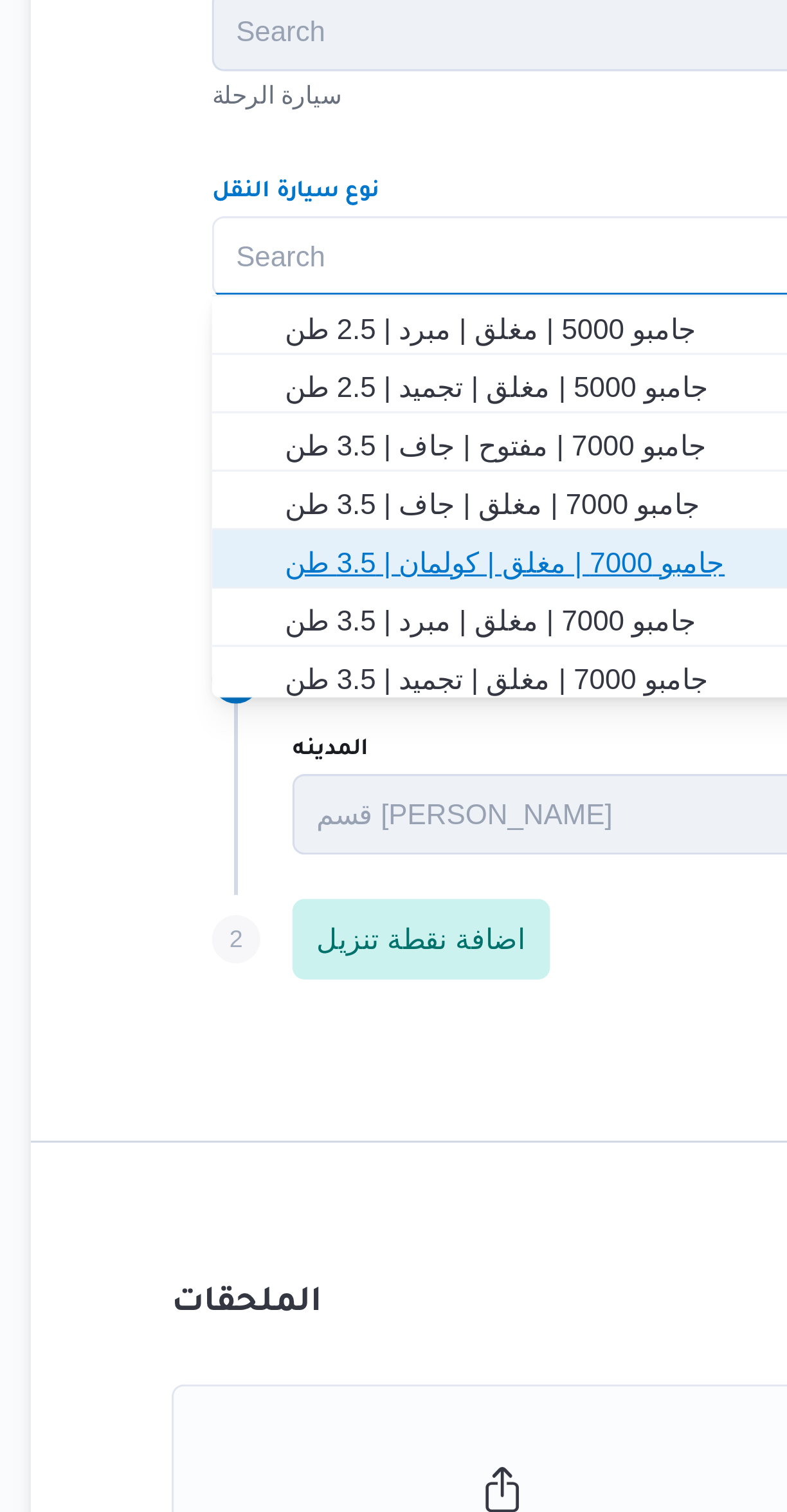
click at [270, 828] on span "جامبو 7000 | مغلق | كولمان | 3.5 طن" at bounding box center [469, 837] width 478 height 21
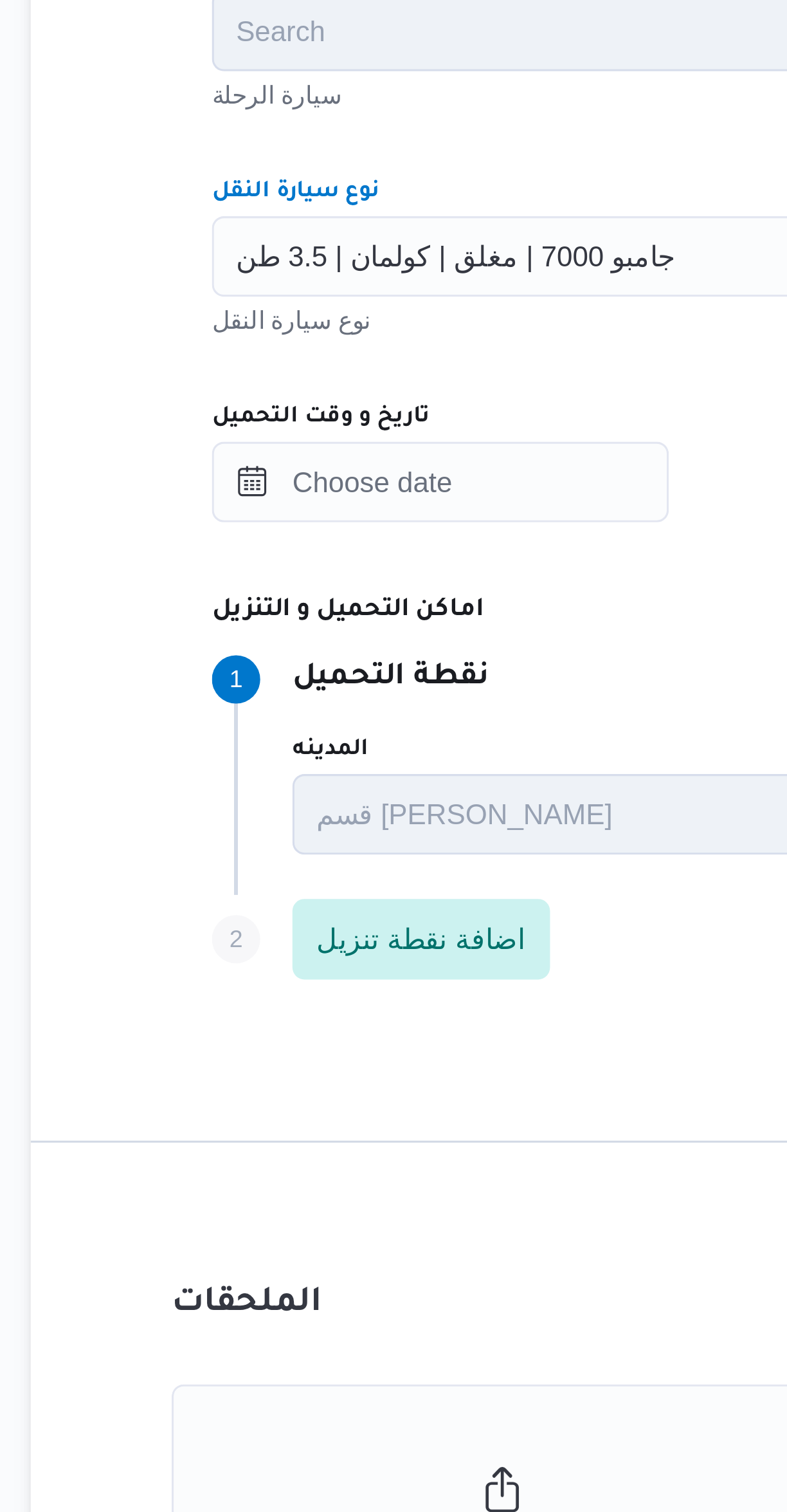
click at [258, 740] on span "جامبو 7000 | مغلق | كولمان | 3.5 طن" at bounding box center [303, 739] width 141 height 14
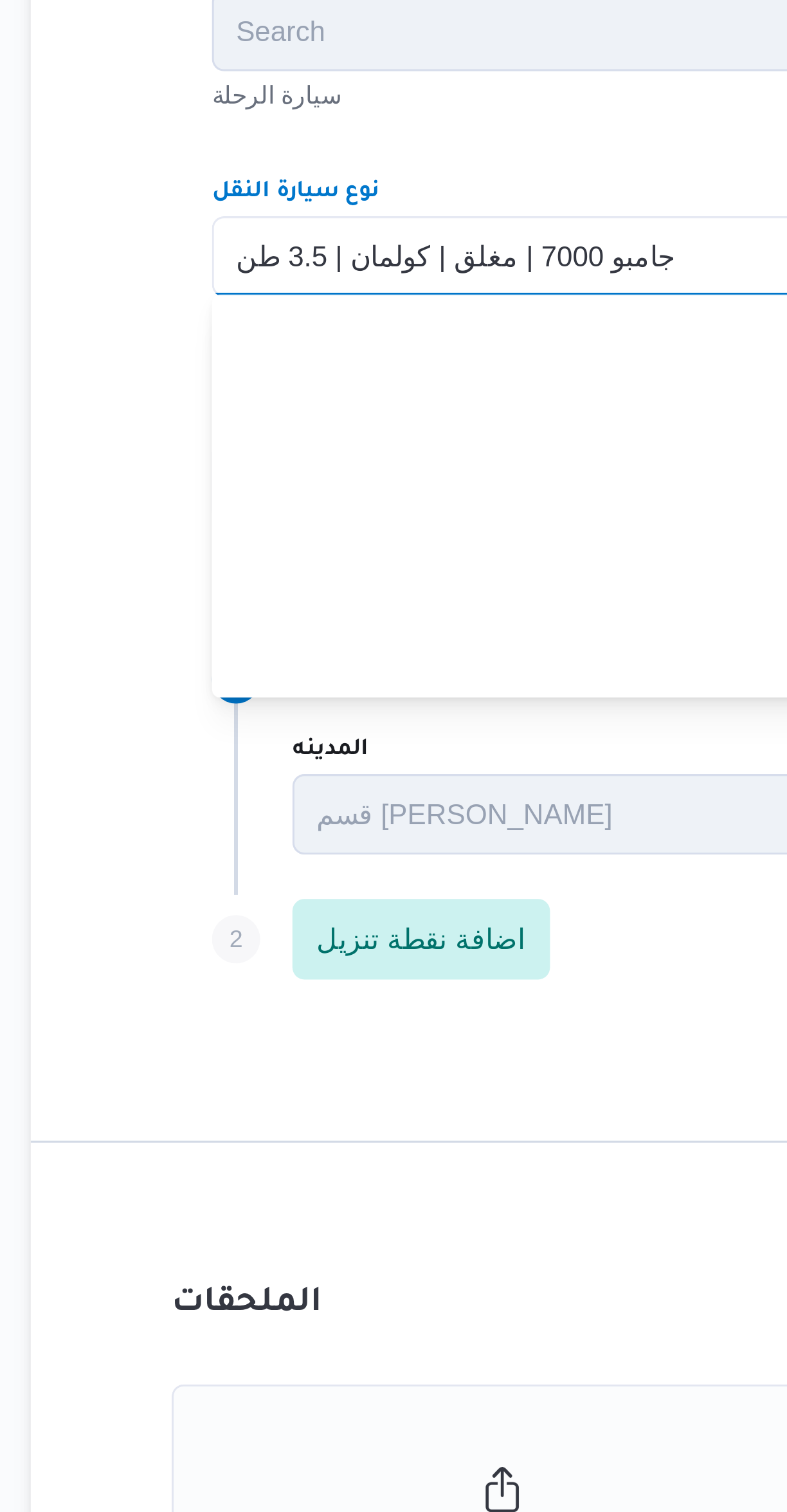
scroll to position [150, 0]
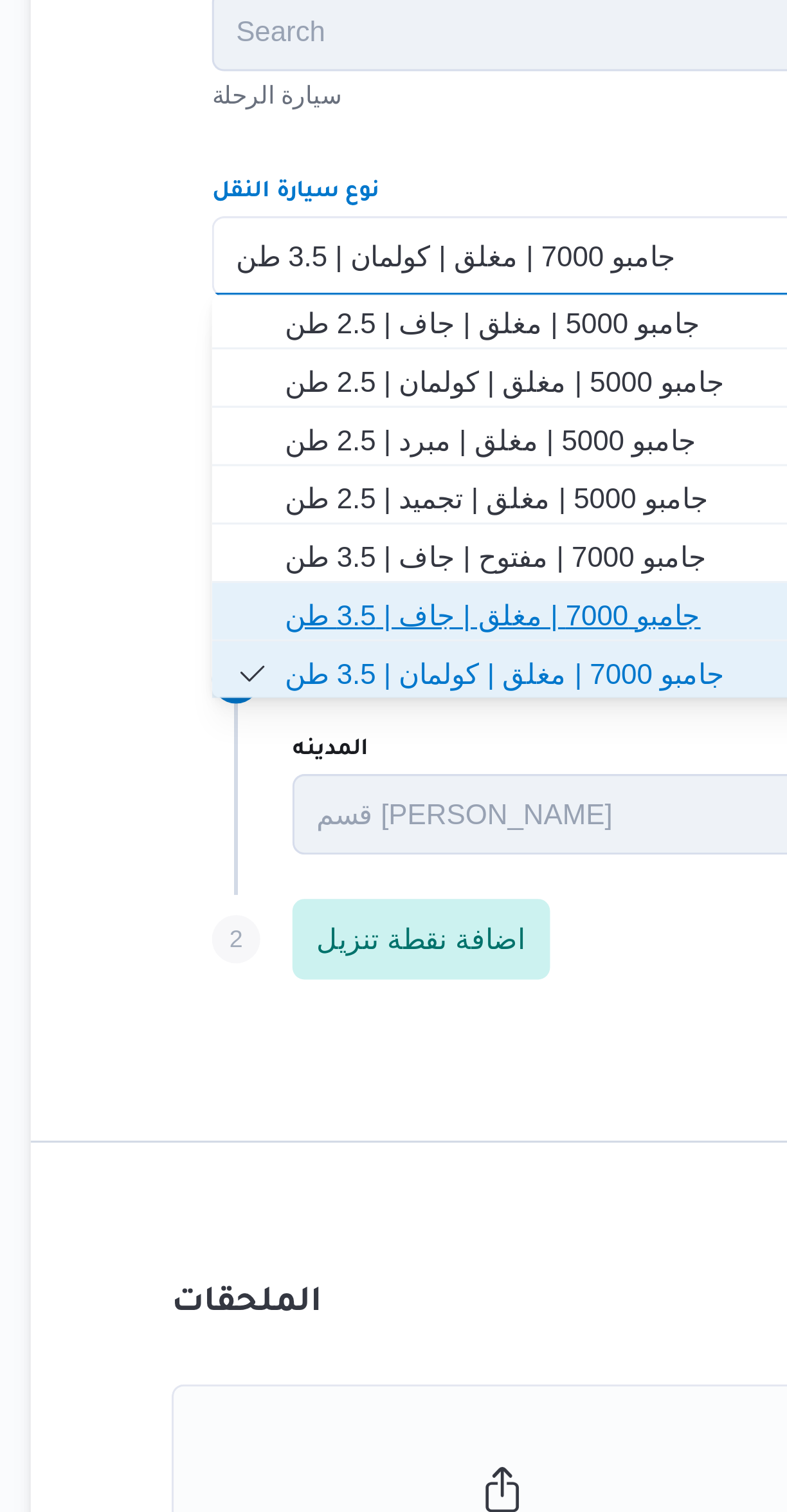
click at [269, 852] on span "جامبو 7000 | مغلق | جاف | 3.5 طن" at bounding box center [477, 854] width 458 height 15
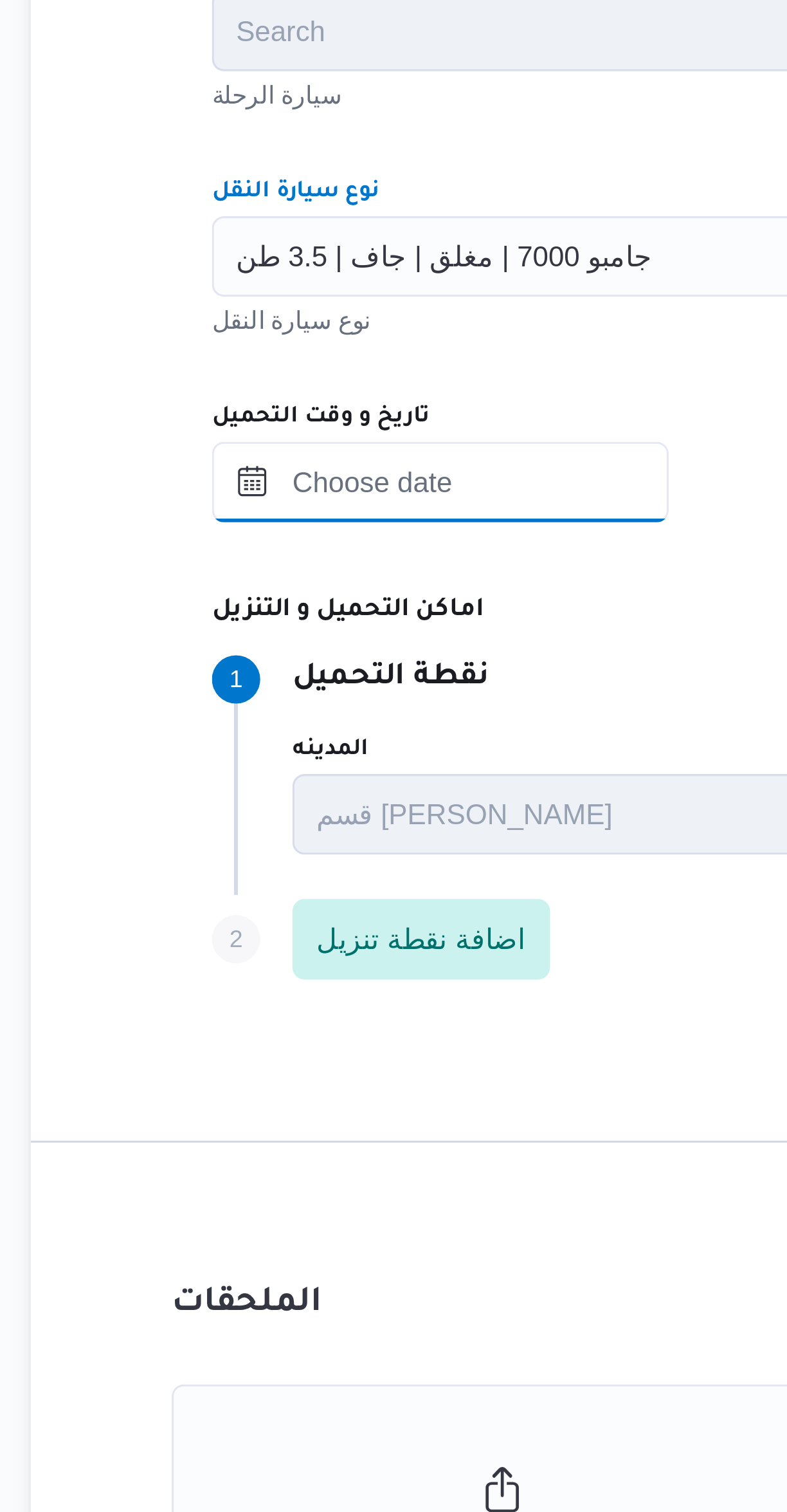
click at [274, 810] on input "تاريخ و وقت التحميل" at bounding box center [298, 811] width 146 height 26
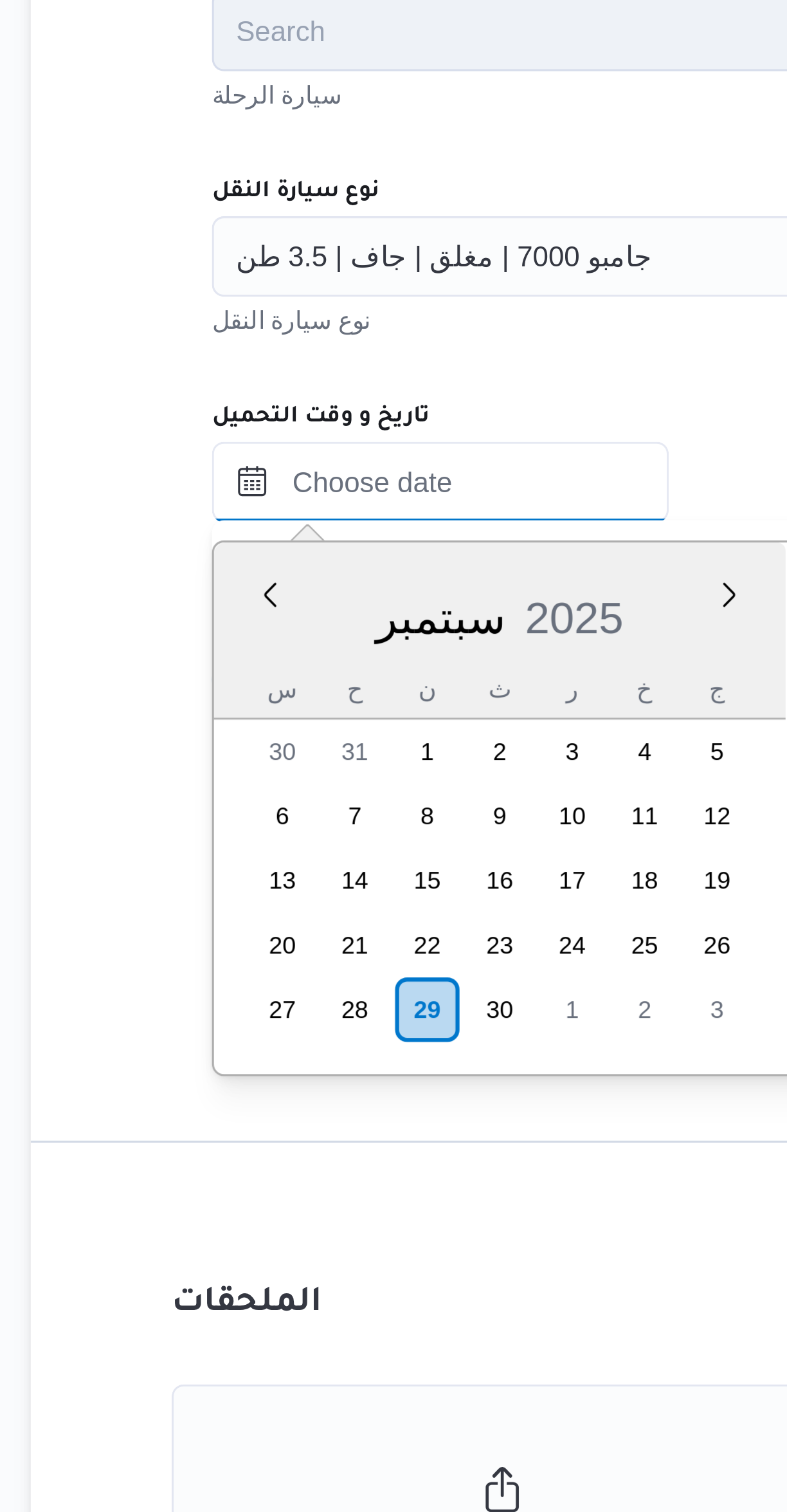
scroll to position [523, 0]
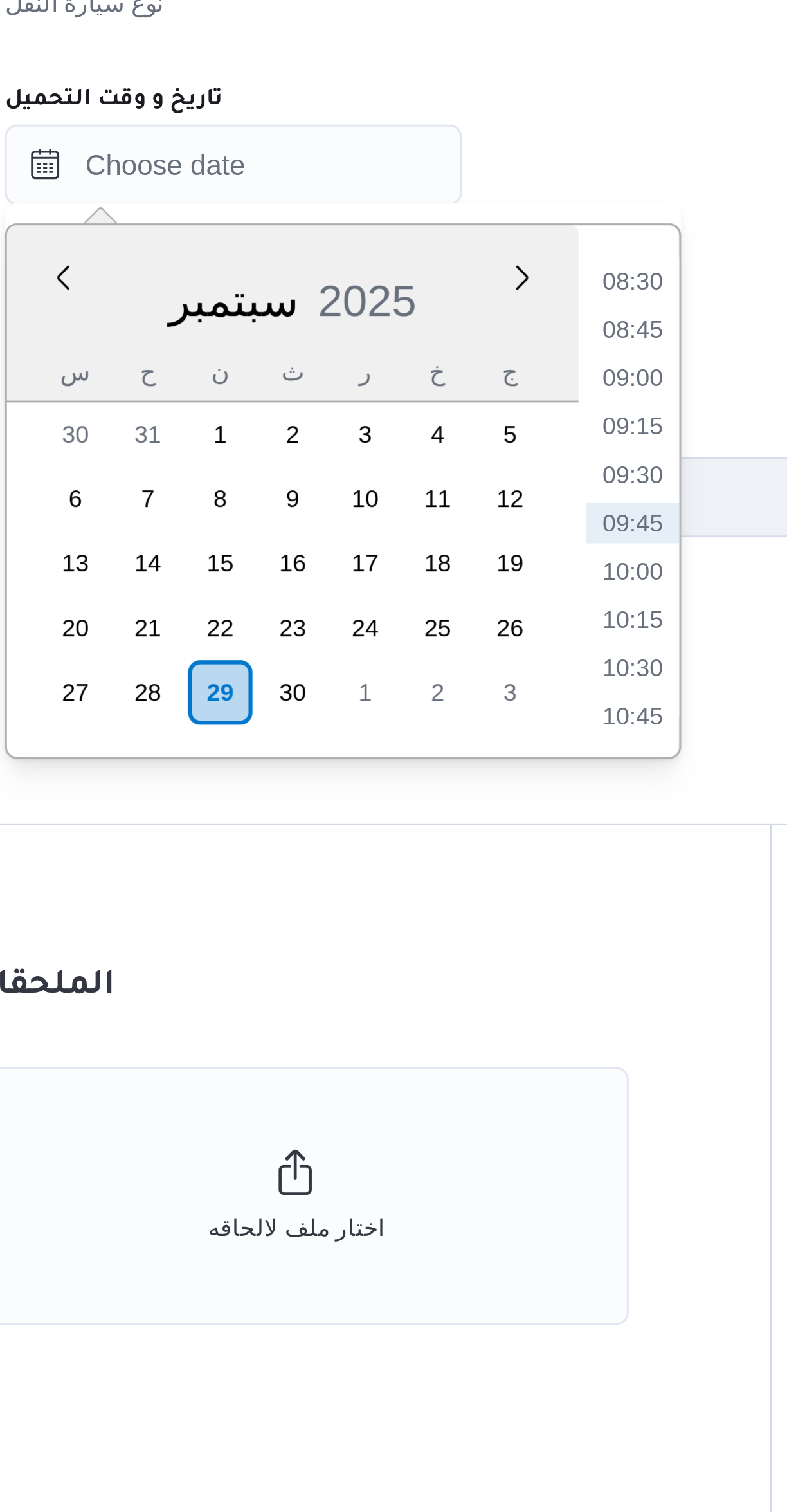
click at [419, 877] on li "09:00" at bounding box center [426, 879] width 29 height 13
type input "٢٩/٠٩/٢٠٢٥ ٠٩:٠٠"
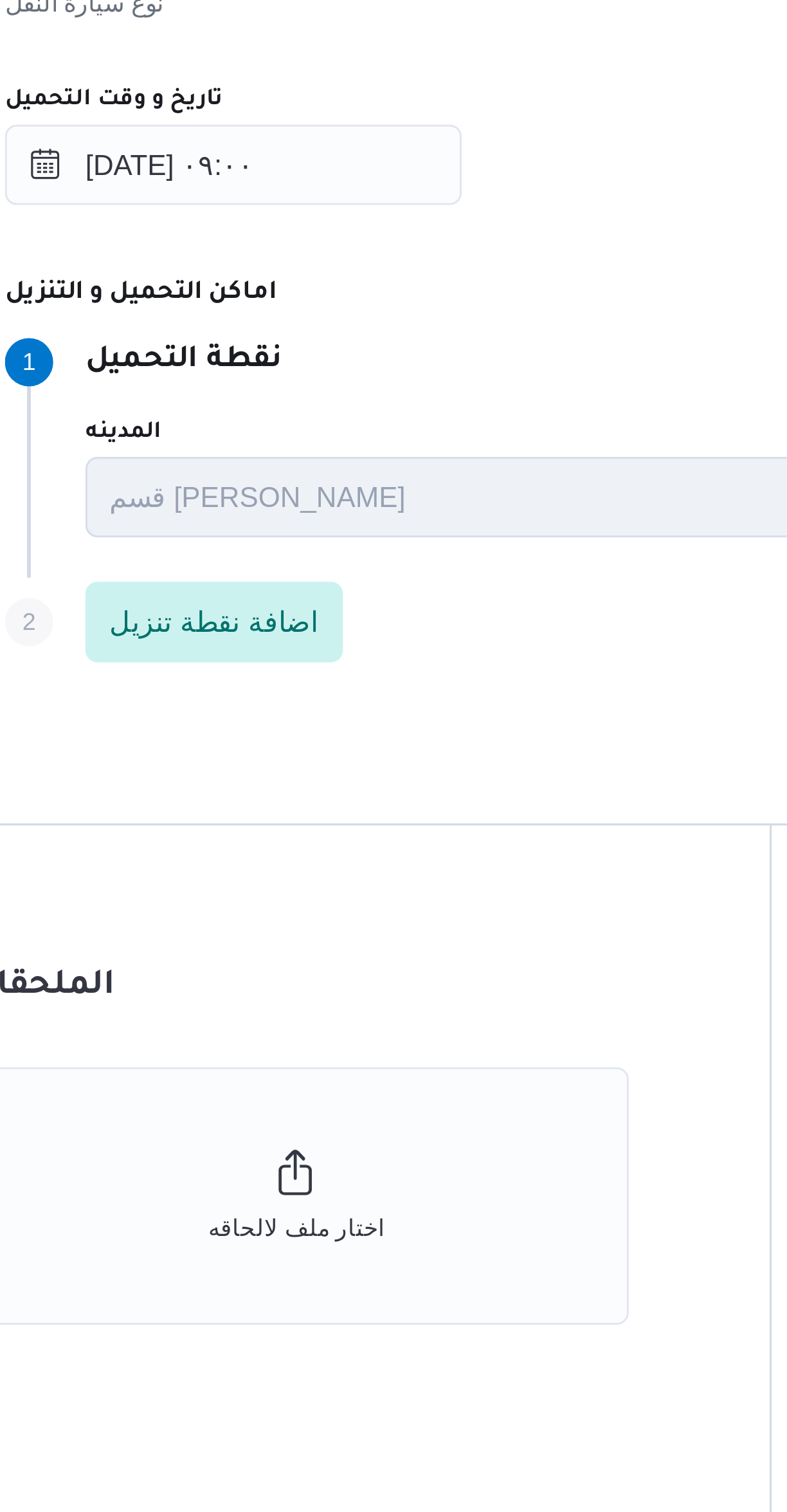
click at [414, 873] on div "Step 1 1 نقطة التحميل" at bounding box center [515, 874] width 579 height 15
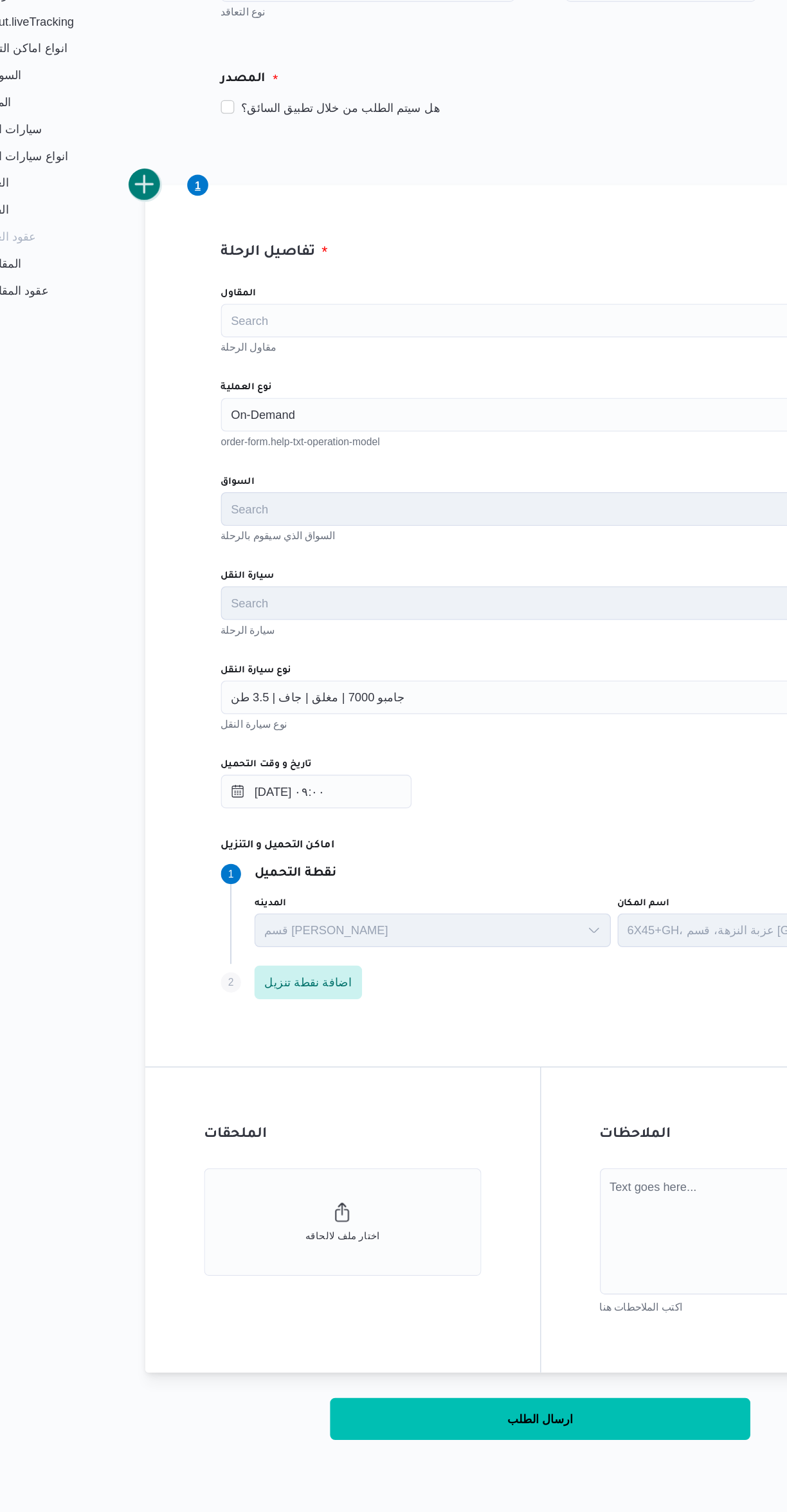
click at [168, 341] on button "add trip" at bounding box center [166, 347] width 26 height 26
click at [234, 523] on input "نوع العملية" at bounding box center [234, 523] width 2 height 15
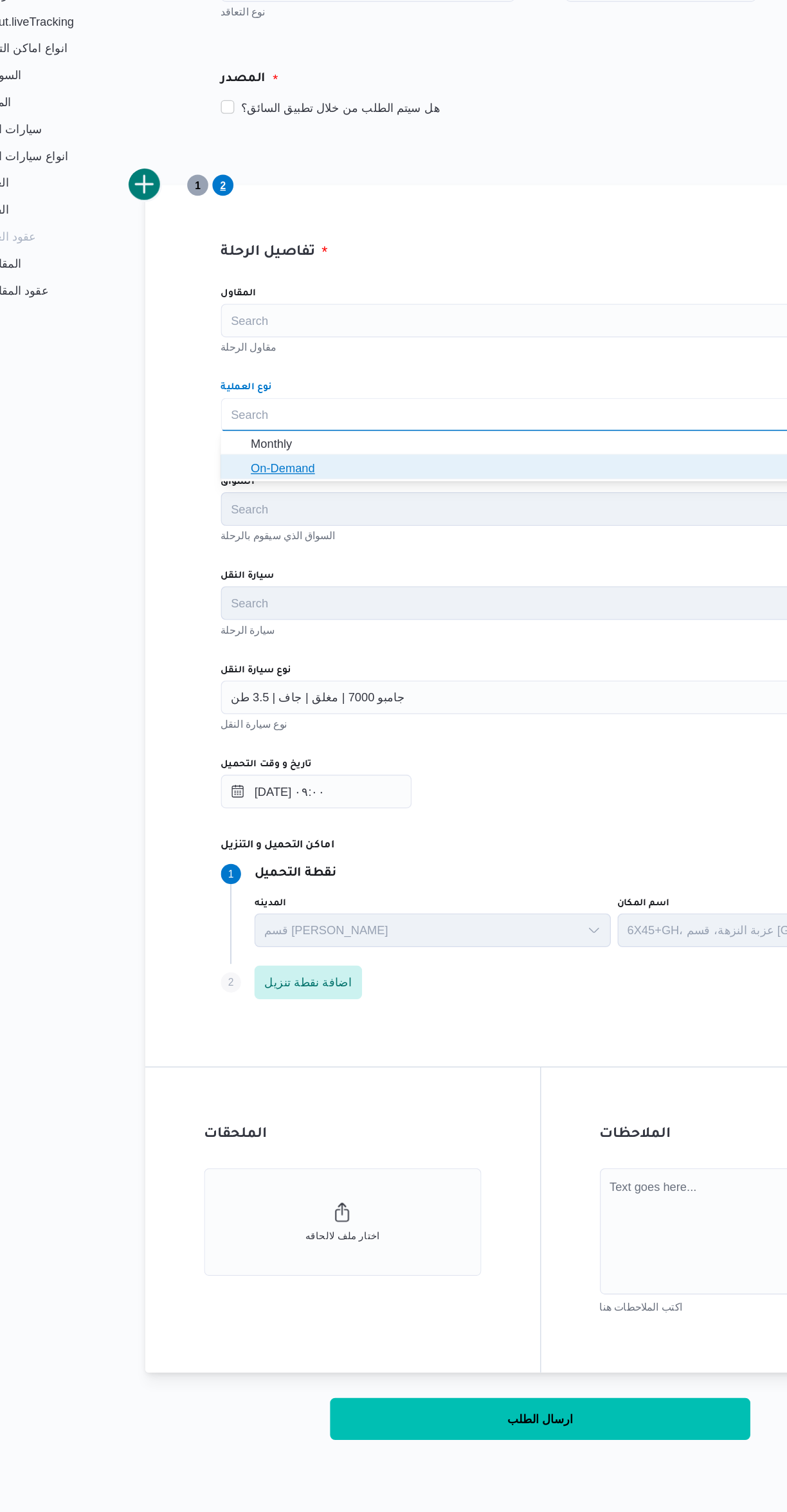
click at [238, 567] on icon "button" at bounding box center [238, 564] width 10 height 10
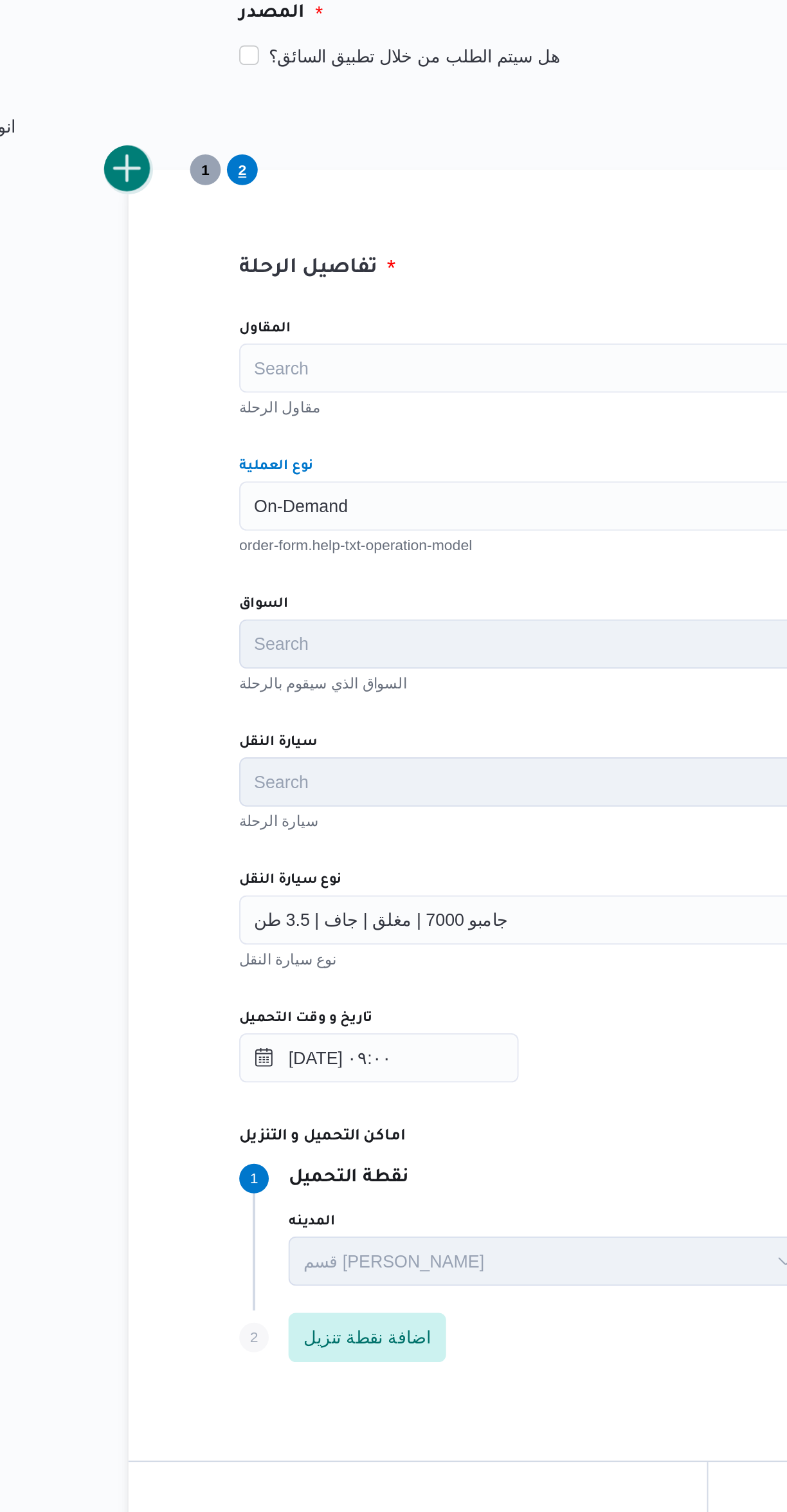
click at [168, 353] on button "add trip" at bounding box center [166, 347] width 26 height 26
click at [255, 524] on div "Search" at bounding box center [469, 523] width 488 height 26
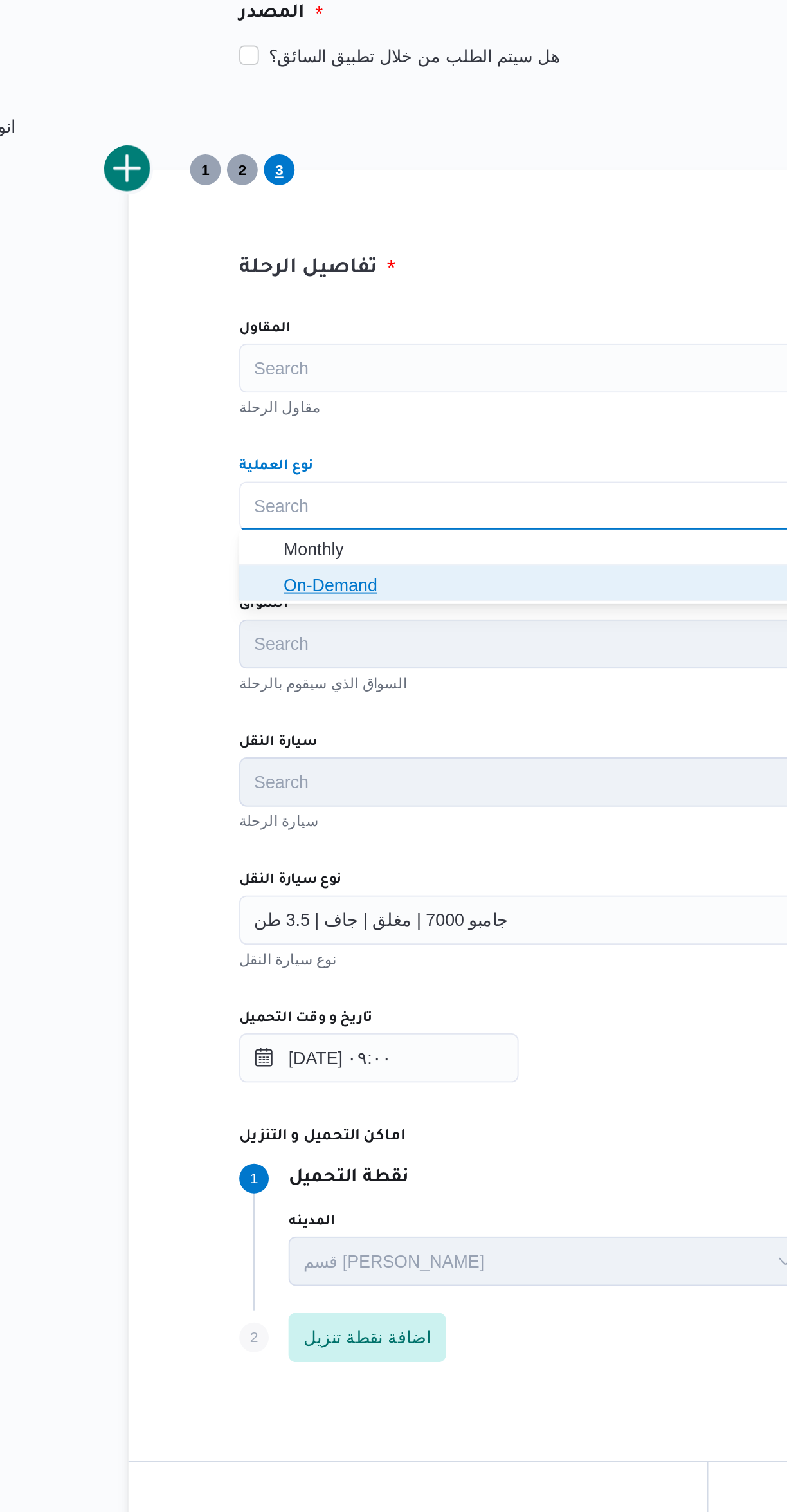
click at [246, 572] on span "On-Demand" at bounding box center [469, 564] width 478 height 21
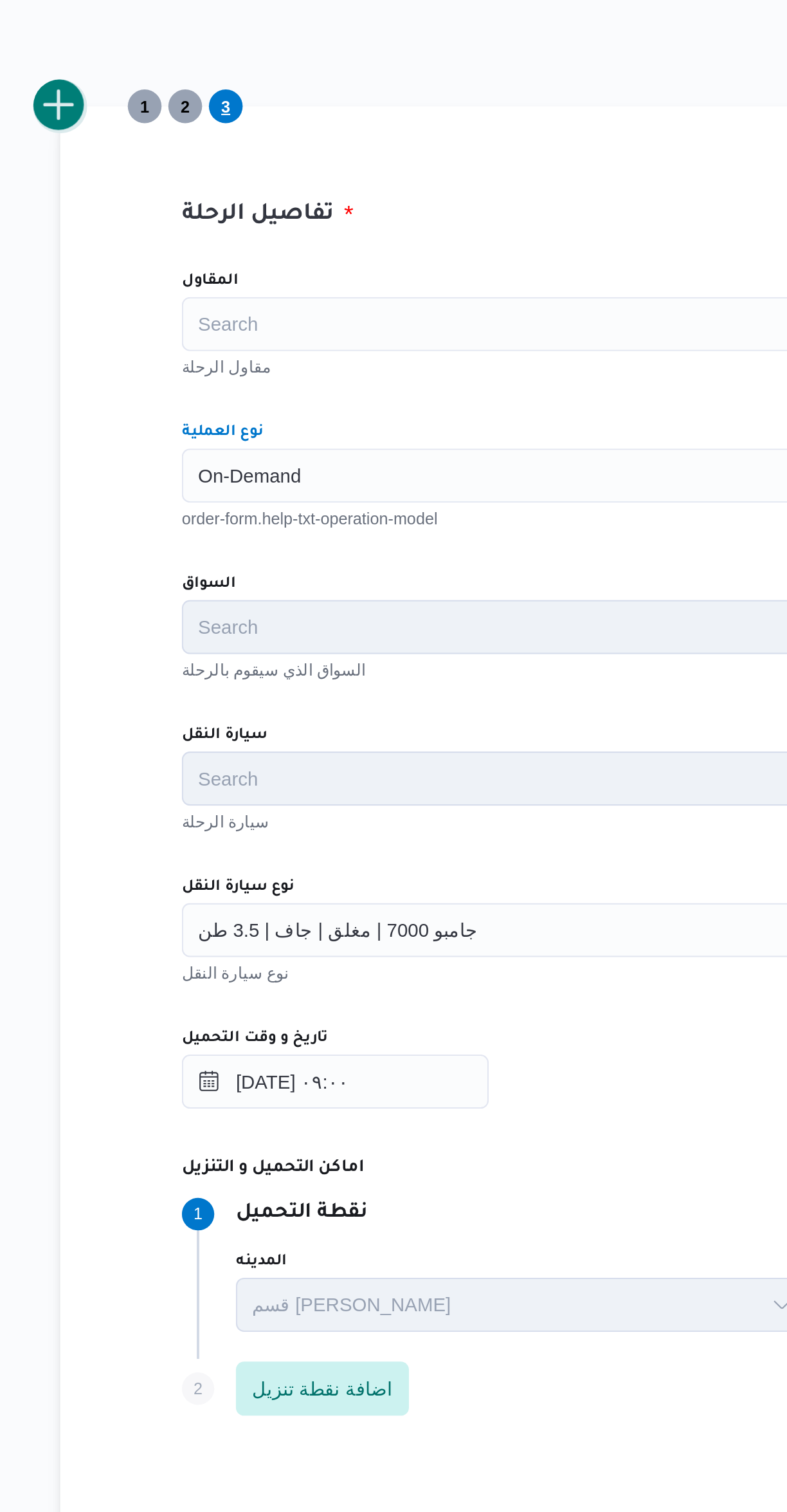
click at [176, 348] on button "add trip" at bounding box center [166, 347] width 26 height 26
click at [245, 530] on div "Search" at bounding box center [469, 523] width 488 height 26
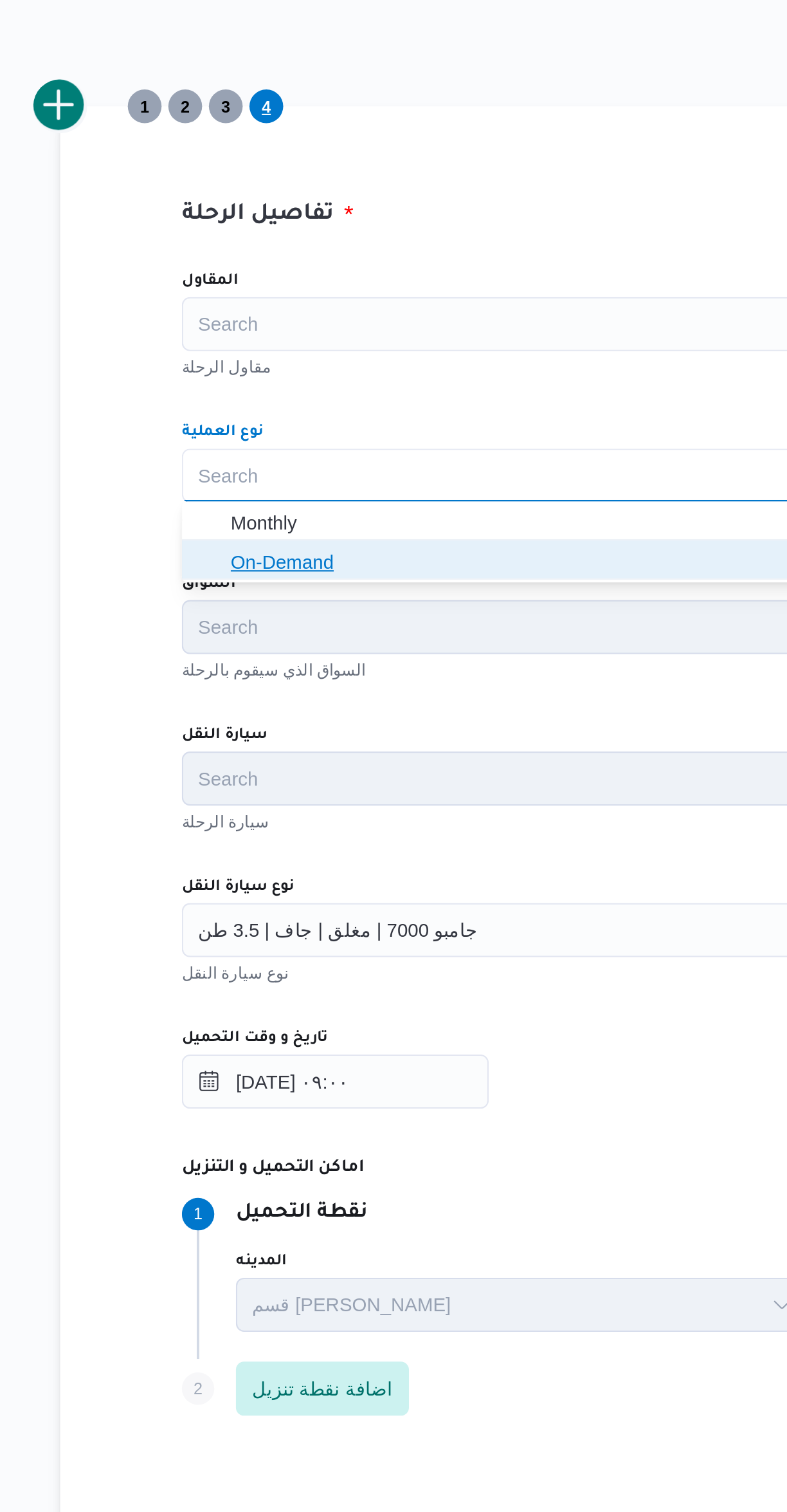
click at [238, 564] on icon "button" at bounding box center [238, 564] width 10 height 10
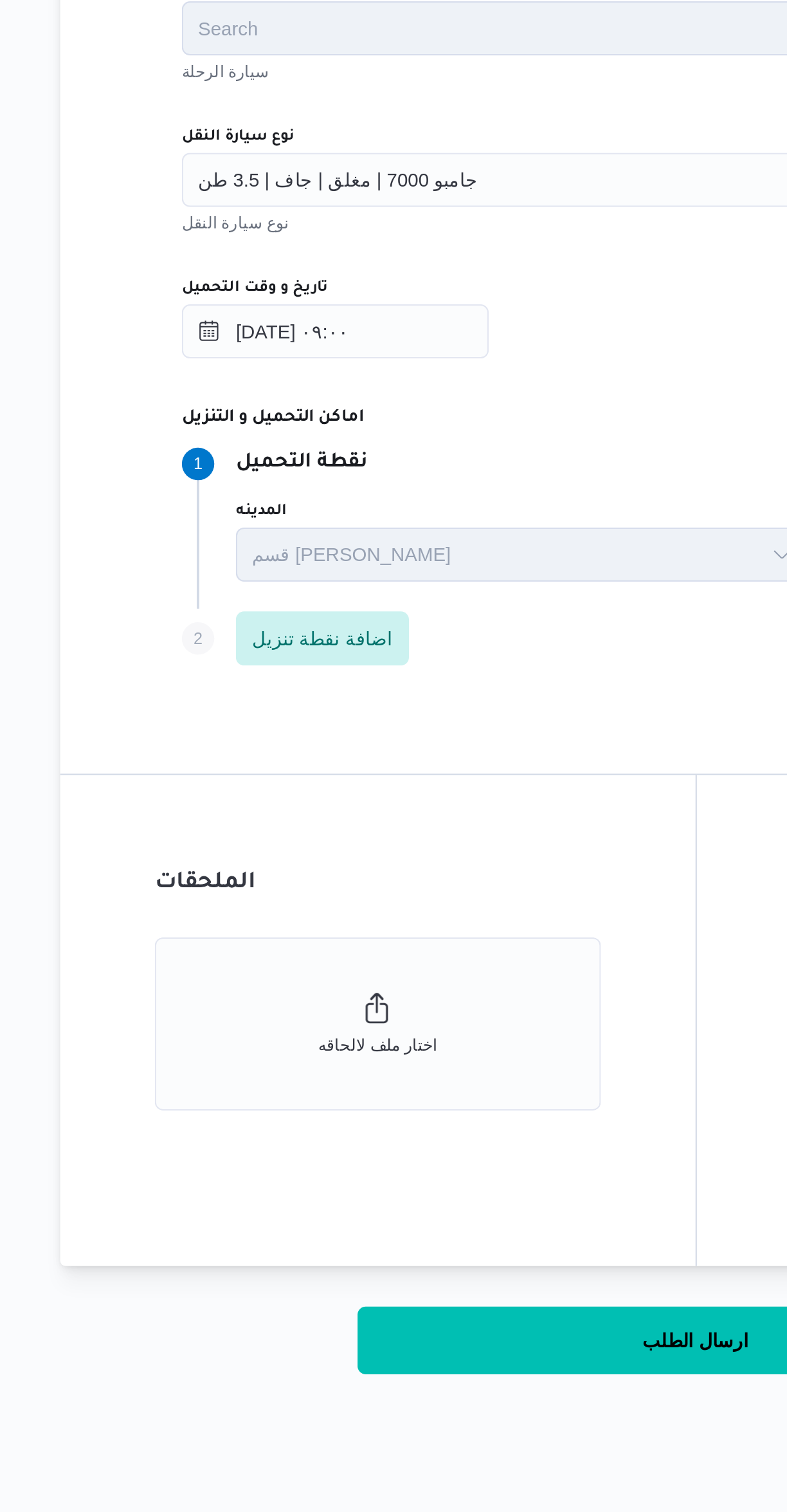
click at [258, 744] on span "جامبو 7000 | مغلق | جاف | 3.5 طن" at bounding box center [299, 739] width 133 height 14
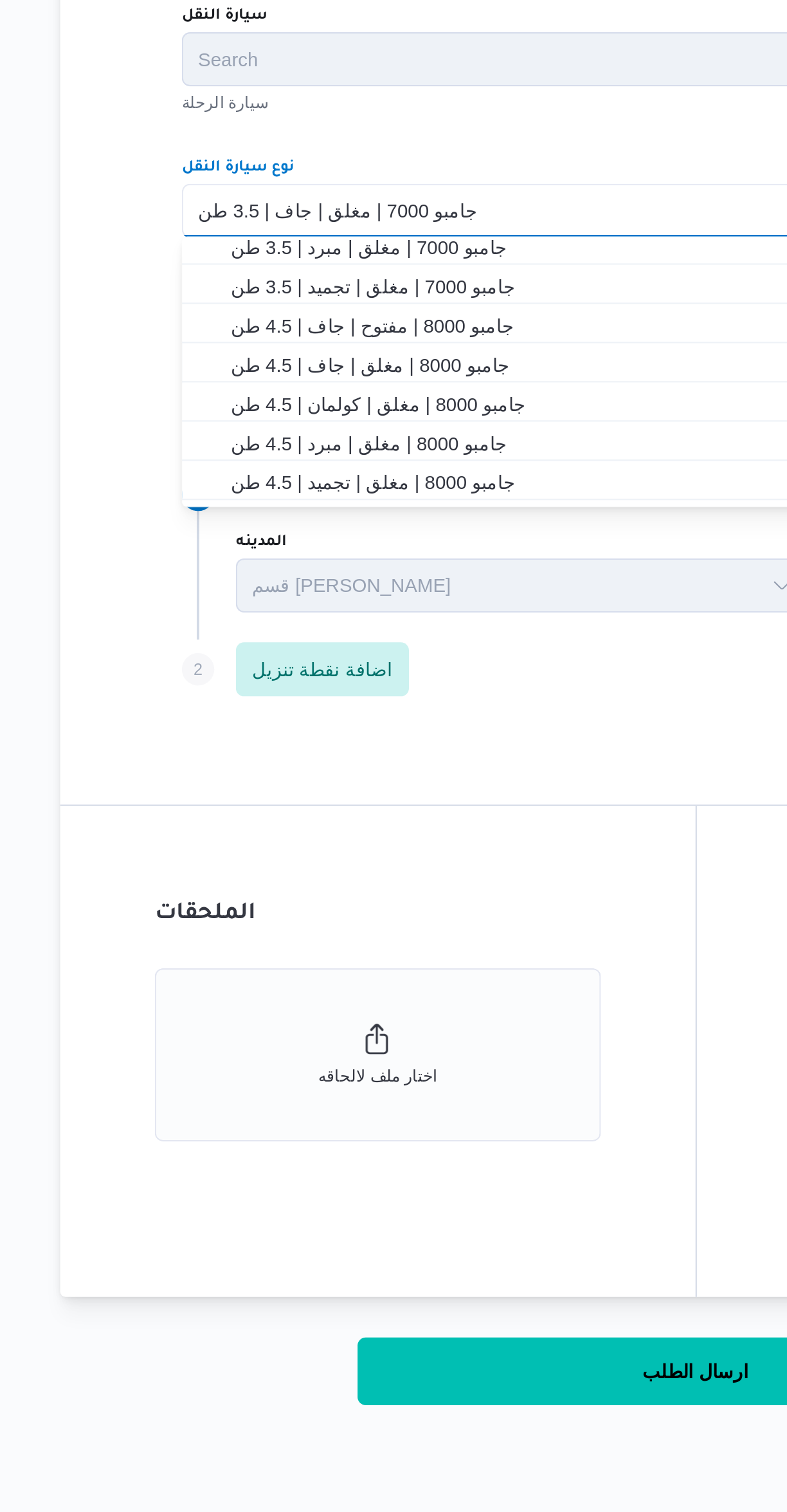
scroll to position [287, 0]
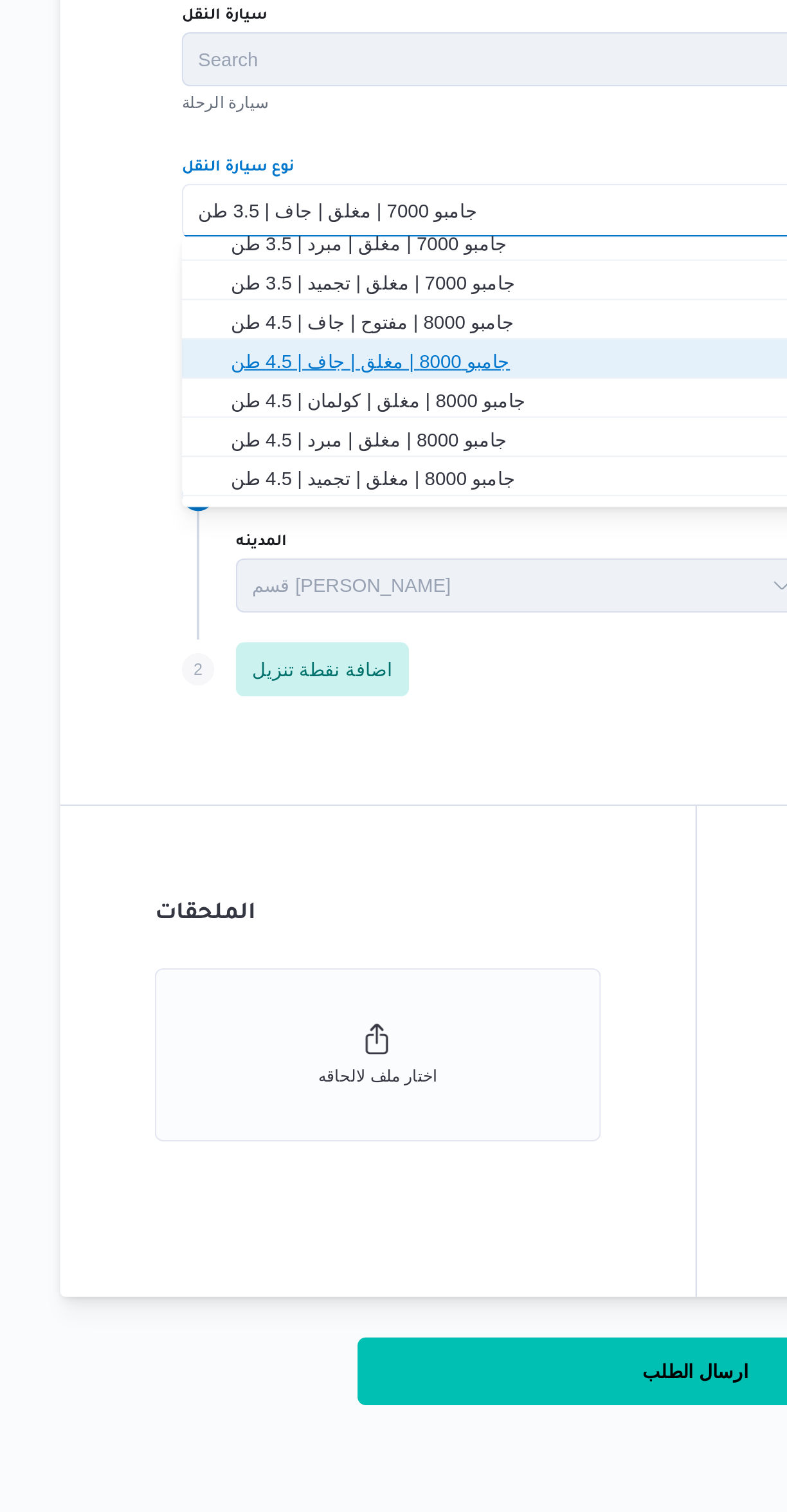
click at [268, 810] on span "جامبو 8000 | مغلق | جاف | 4.5 طن" at bounding box center [477, 811] width 458 height 15
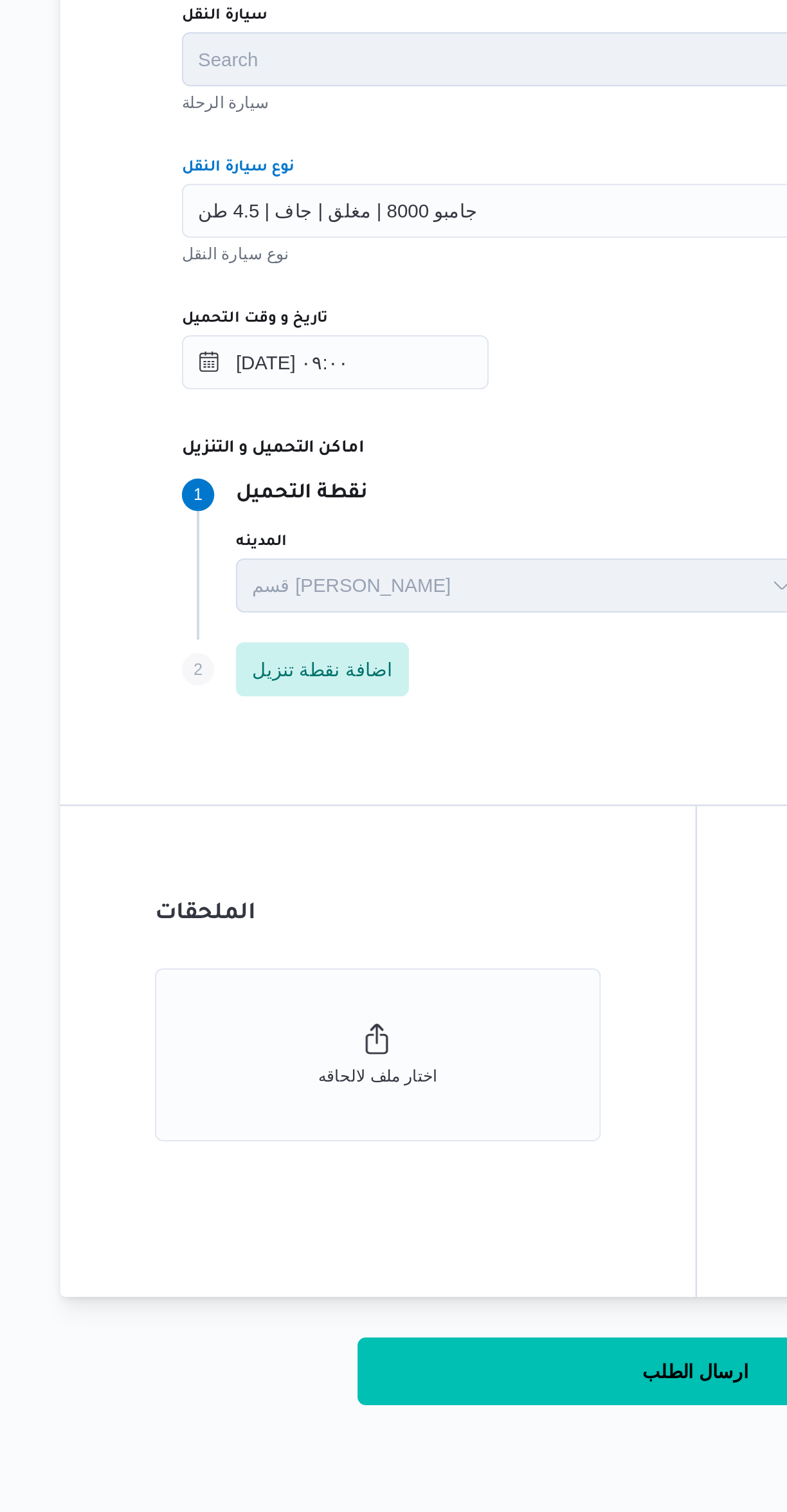
click at [416, 841] on div "المقاول Search مقاول الرحلة نوع العملية On-Demand order-form.help-txt-operation…" at bounding box center [470, 701] width 509 height 572
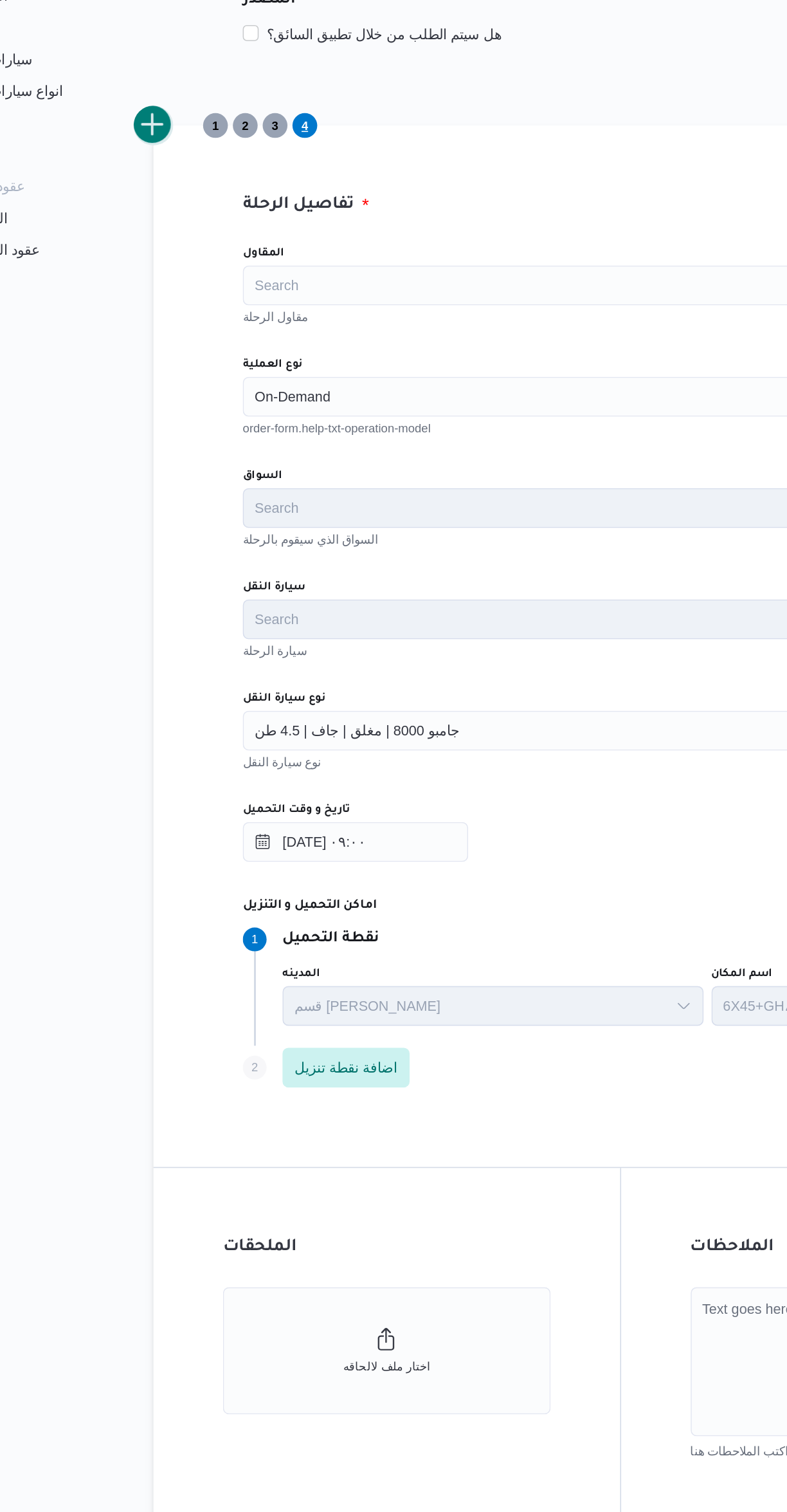
click at [169, 357] on button "add trip" at bounding box center [166, 347] width 26 height 26
click at [248, 529] on div "Search" at bounding box center [469, 523] width 488 height 26
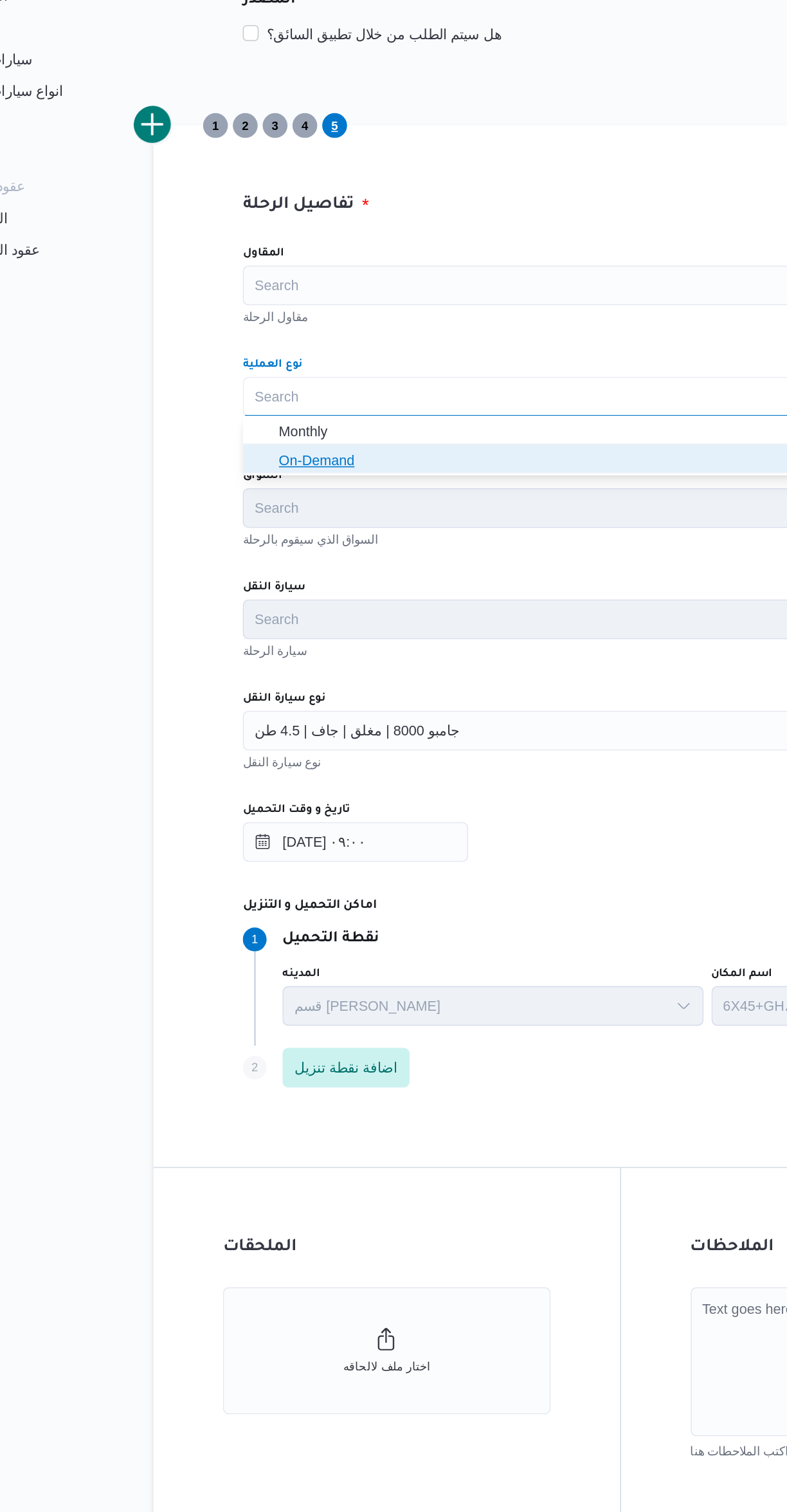
click at [237, 564] on icon "button" at bounding box center [238, 564] width 10 height 10
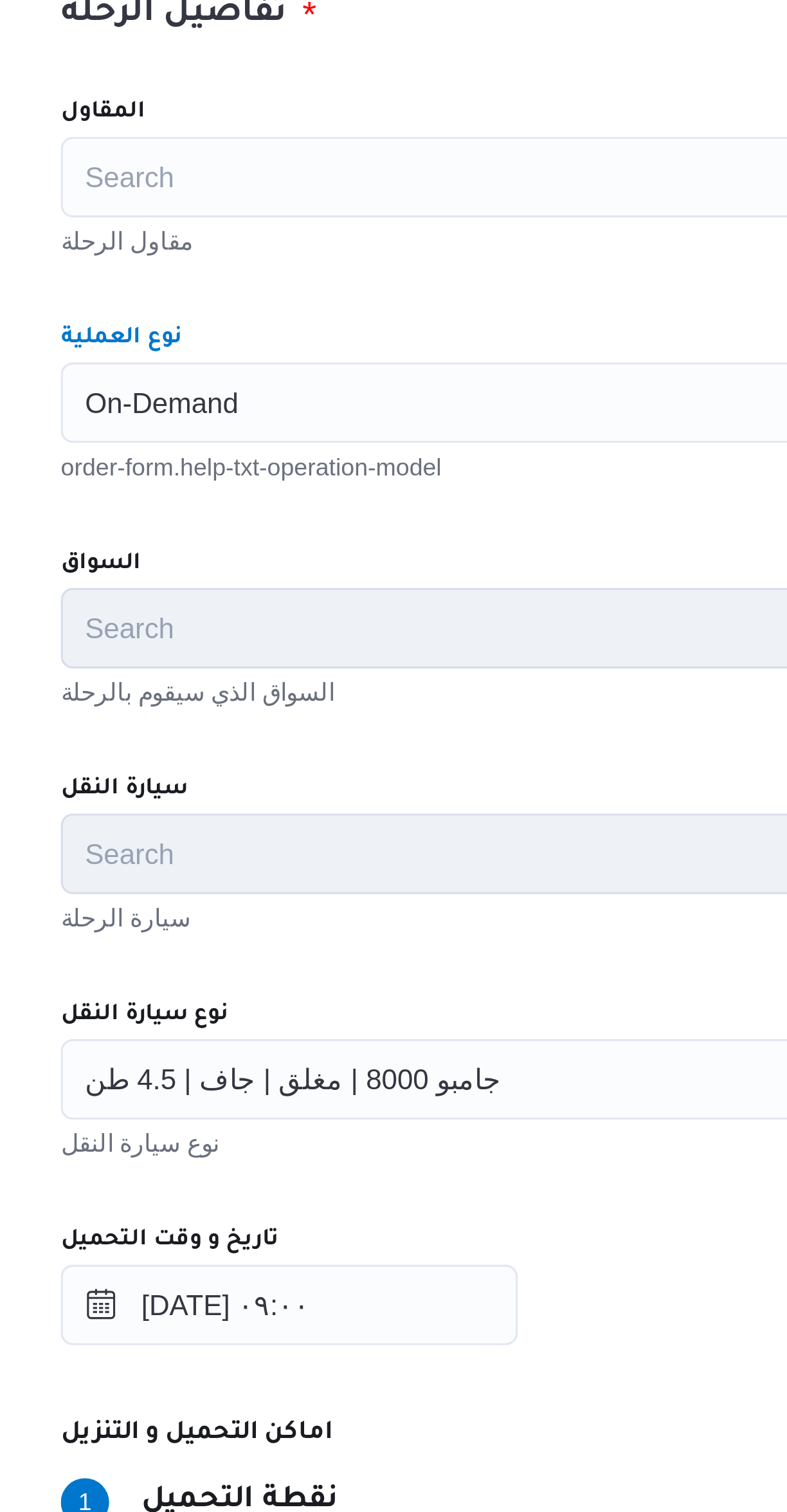
click at [340, 564] on div "المقاول Search مقاول الرحلة نوع العملية On-Demand Combo box. Selected. On-Deman…" at bounding box center [470, 701] width 509 height 572
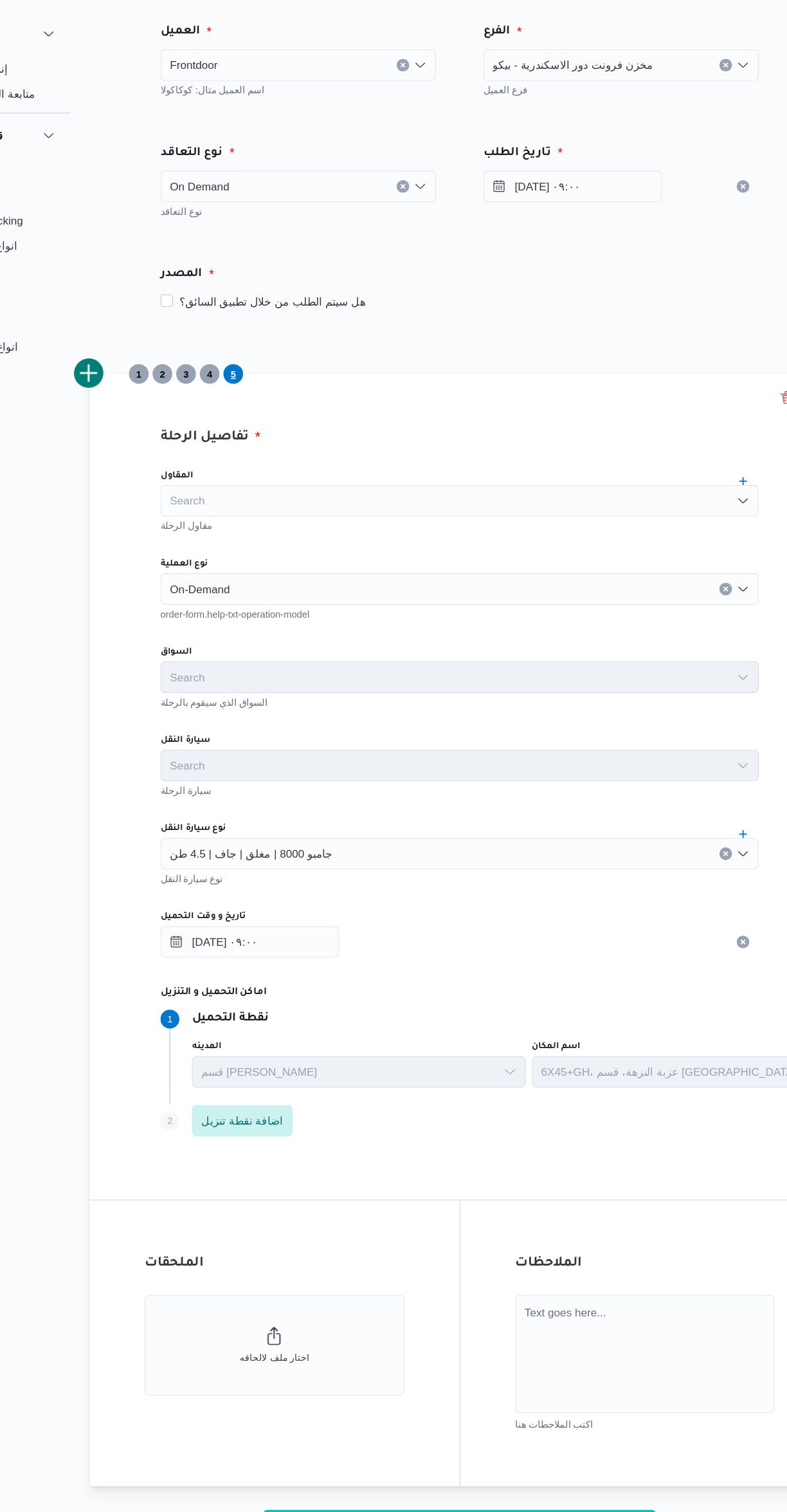
click at [529, 1287] on button "ارسال الطلب" at bounding box center [469, 1291] width 321 height 33
select select "ar"
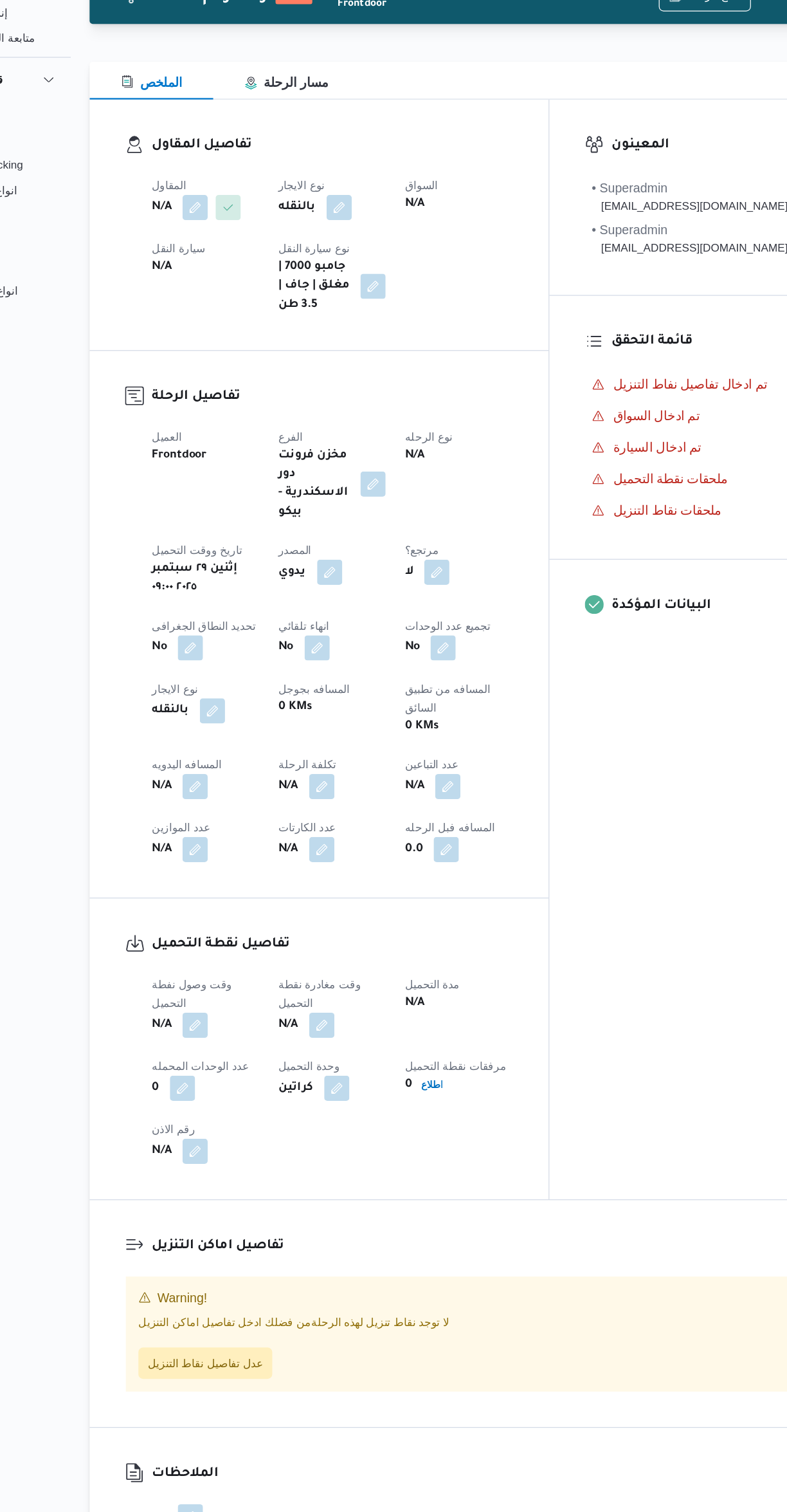
select select "ar"
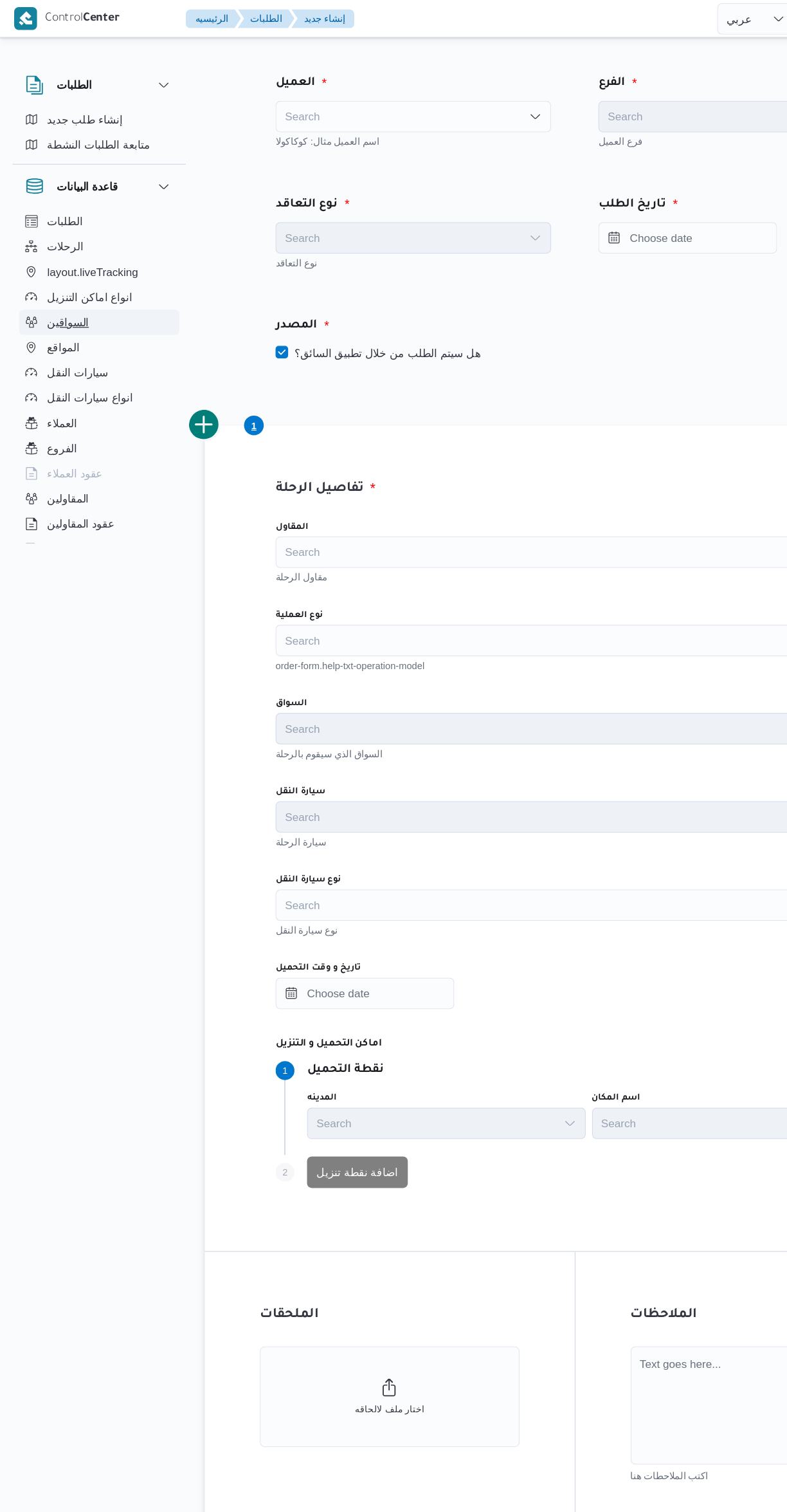
click at [89, 270] on button "السواقين" at bounding box center [81, 263] width 132 height 21
select select "ar"
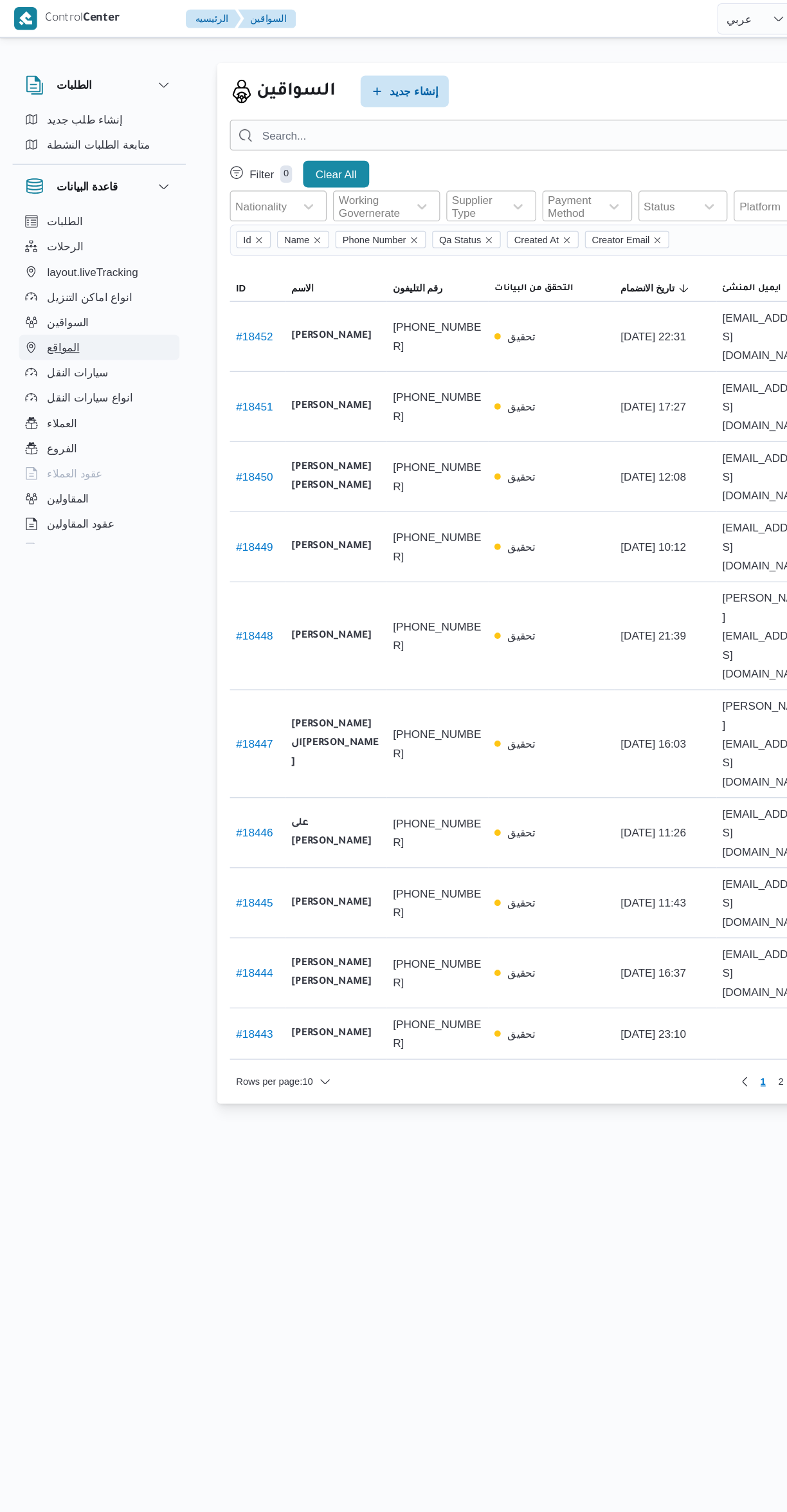
click at [77, 283] on button "المواقع" at bounding box center [81, 283] width 132 height 21
select select "ar"
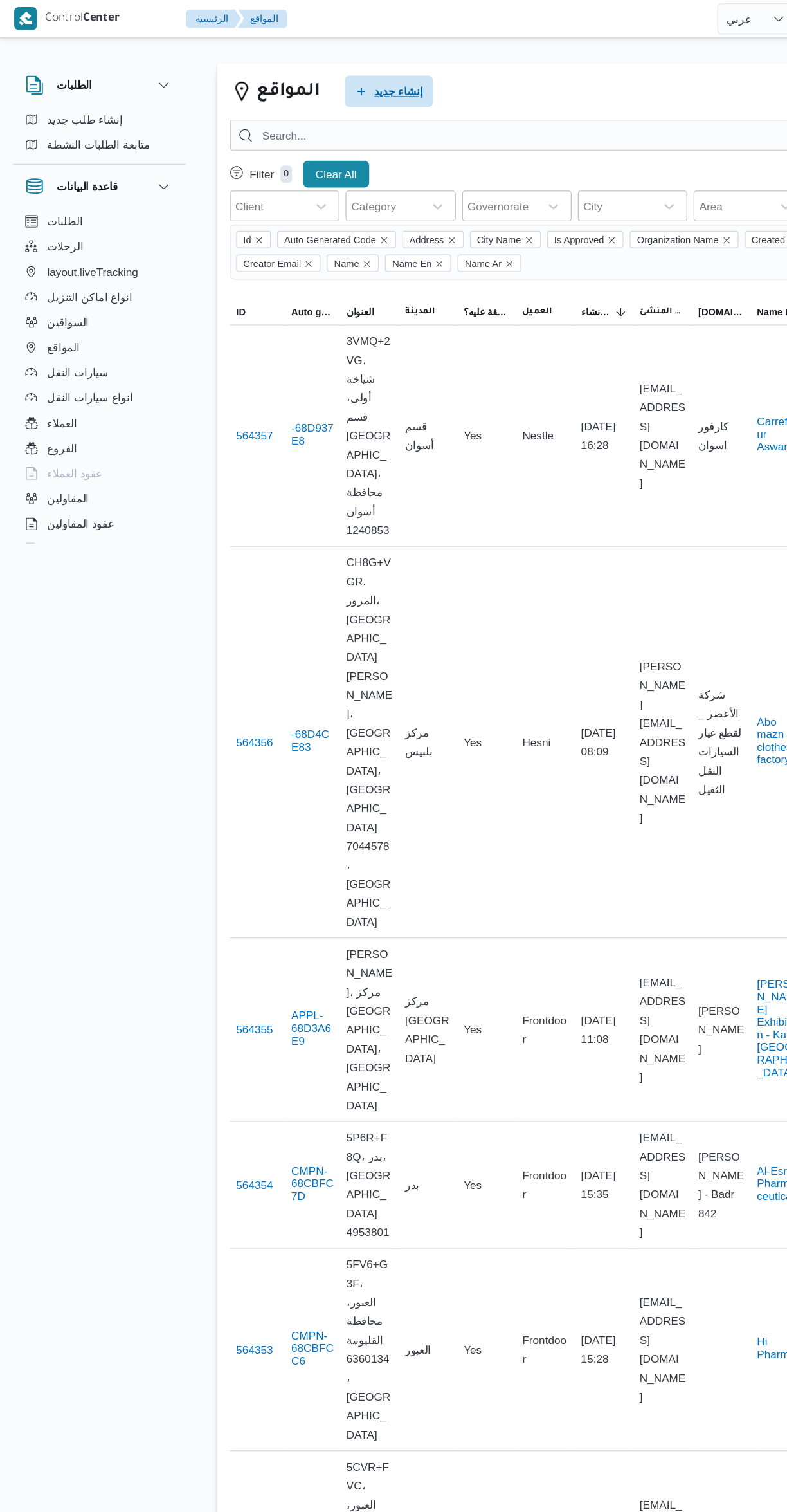
click at [339, 86] on span "إنشاء جديد" at bounding box center [317, 74] width 72 height 26
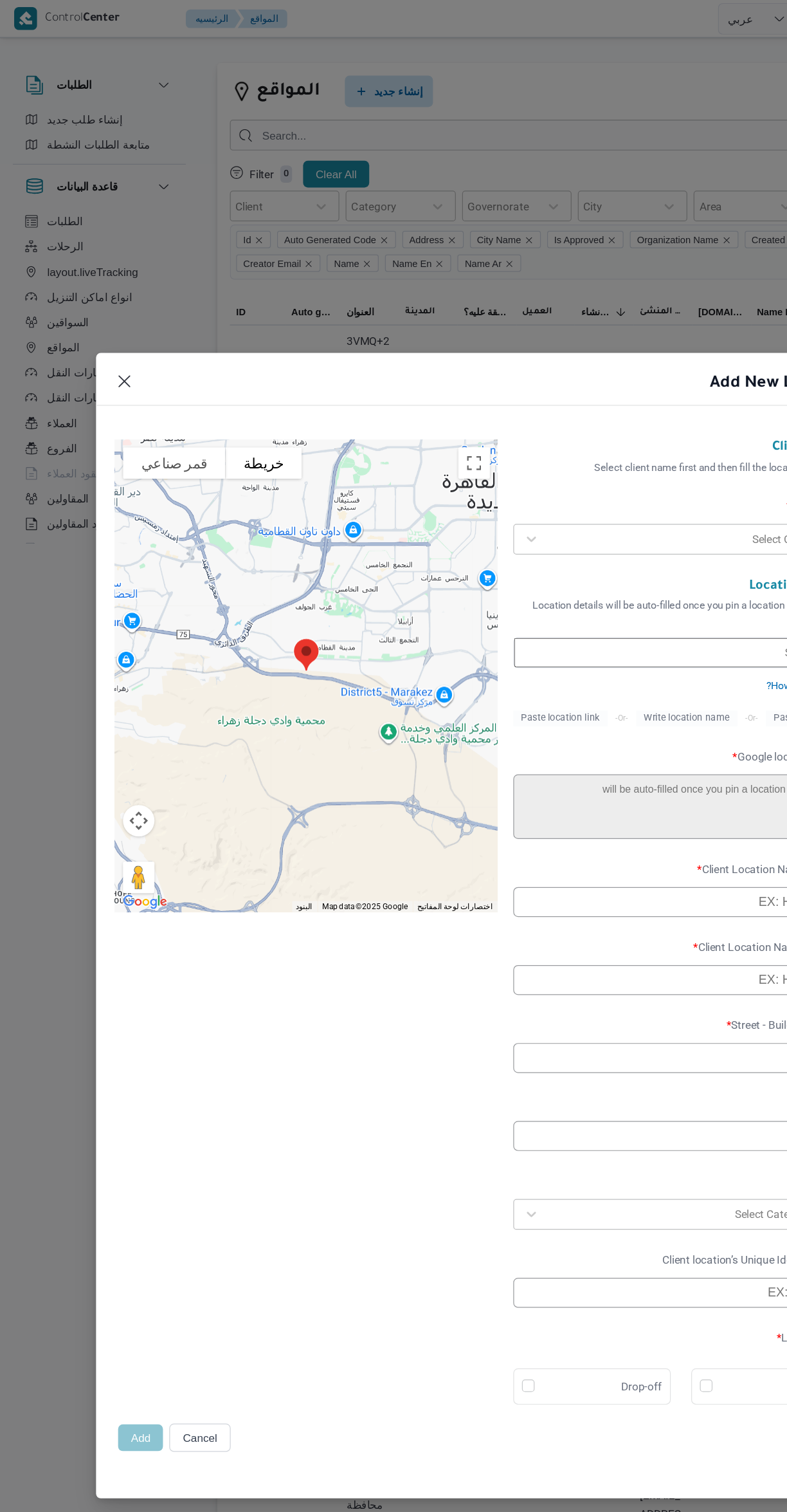
click at [532, 531] on input "text" at bounding box center [556, 533] width 272 height 24
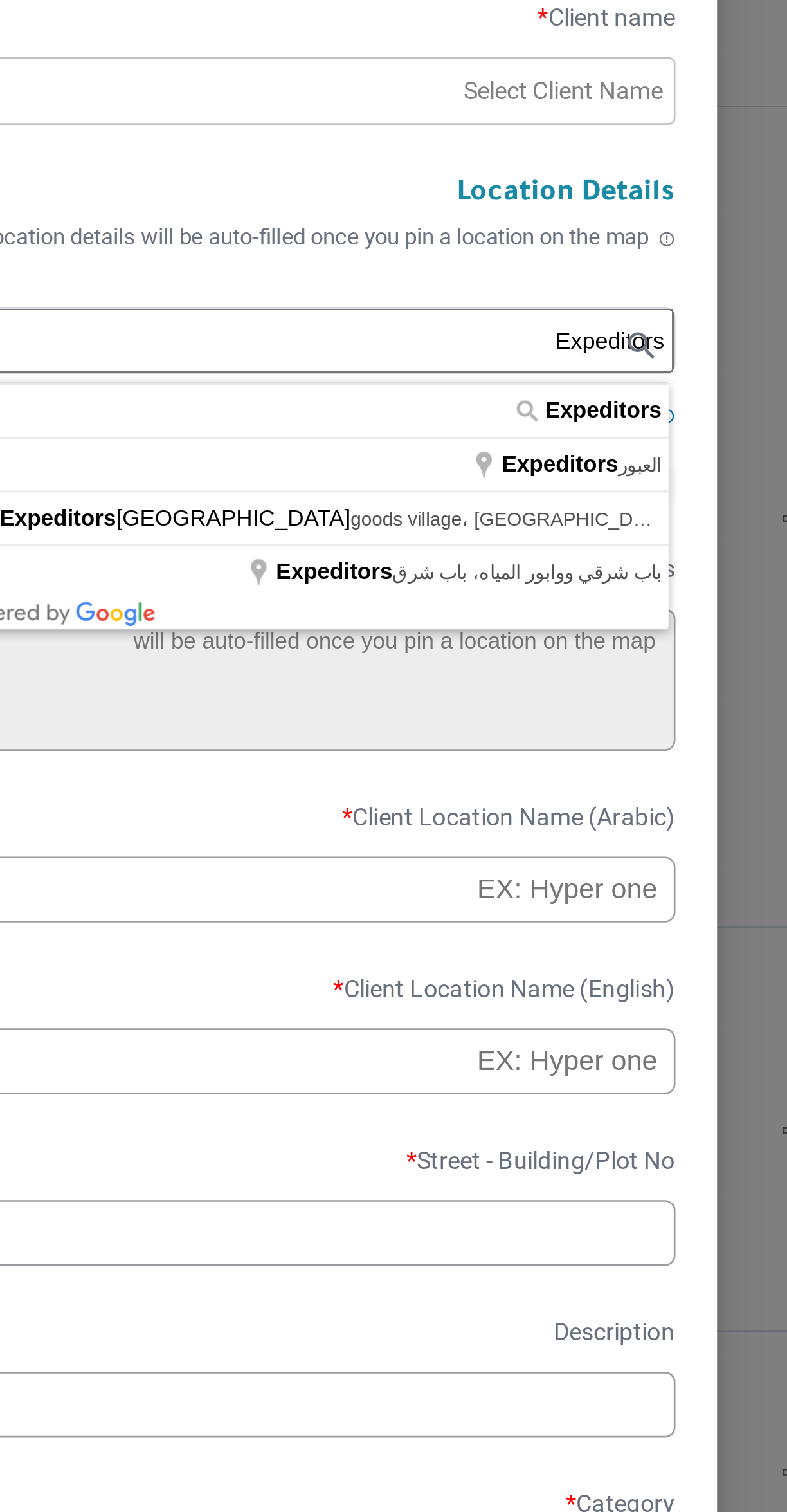
type input "Expeditors, العبور"
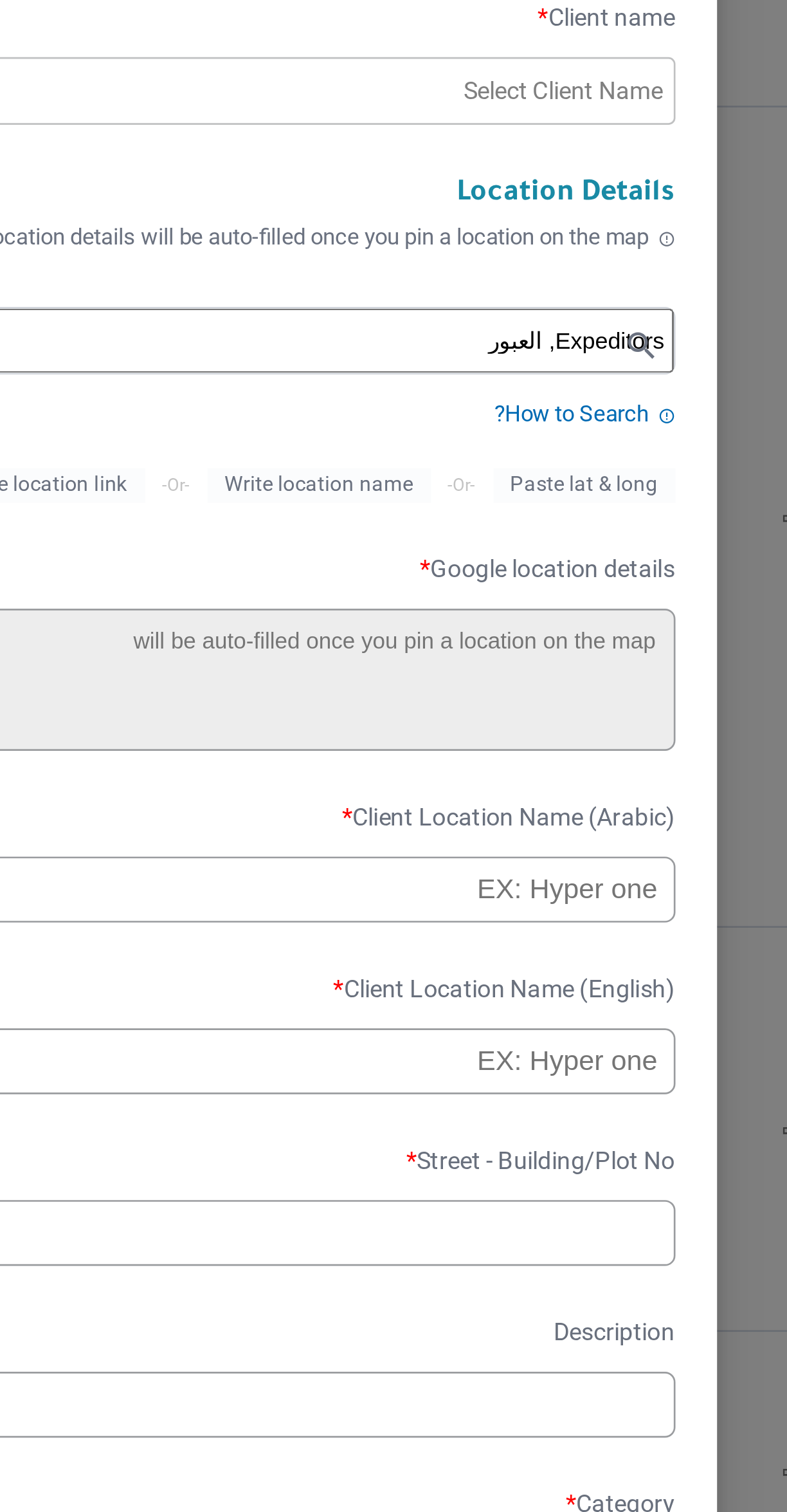
type textarea "Area 10&11, Block 12015 Industrial Zone، العبور، محافظة الإسماعيلية 6360110"
type input "Expeditors"
click at [635, 799] on input "text" at bounding box center [556, 801] width 274 height 25
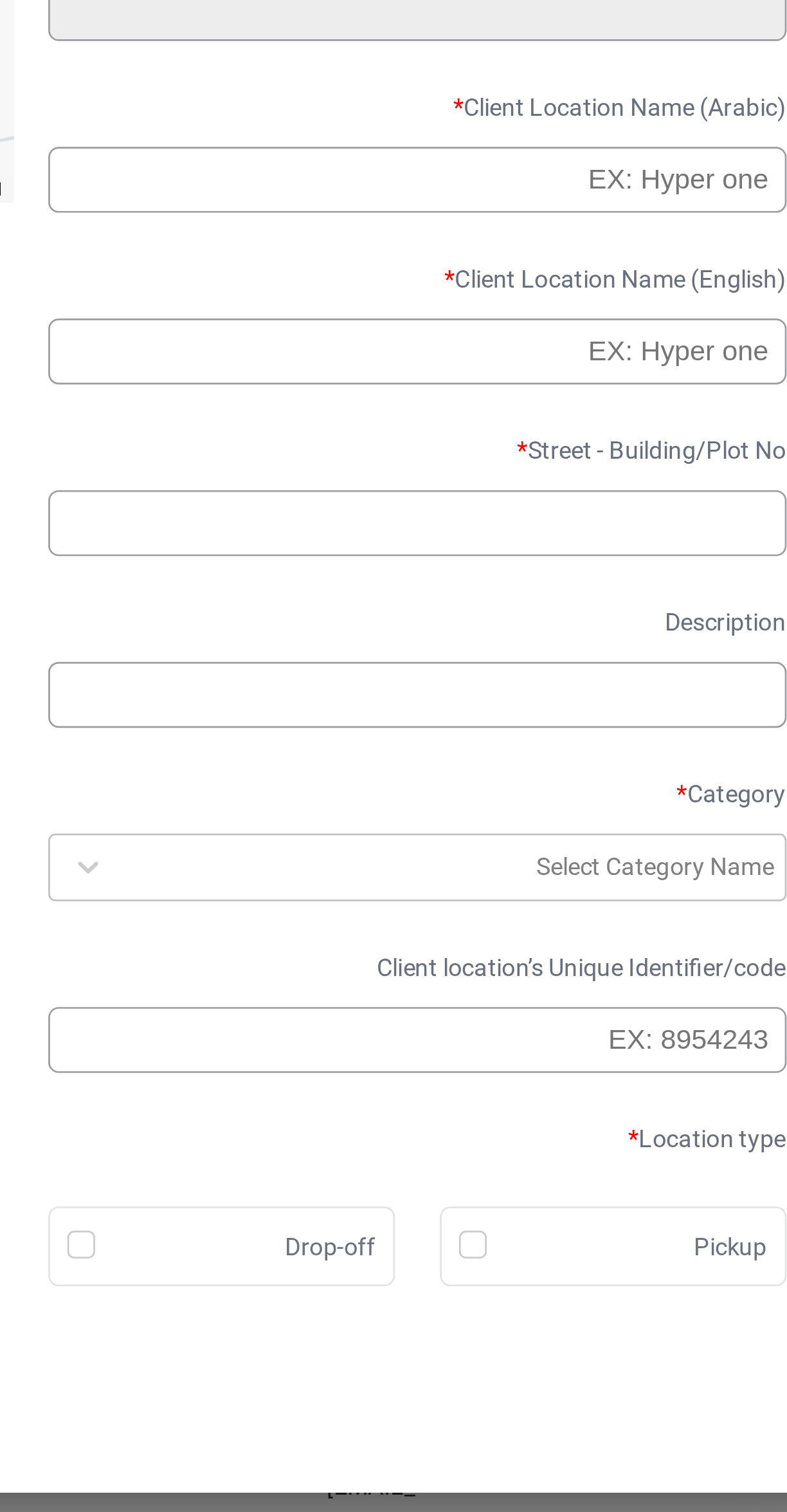
paste input "Expeditors"
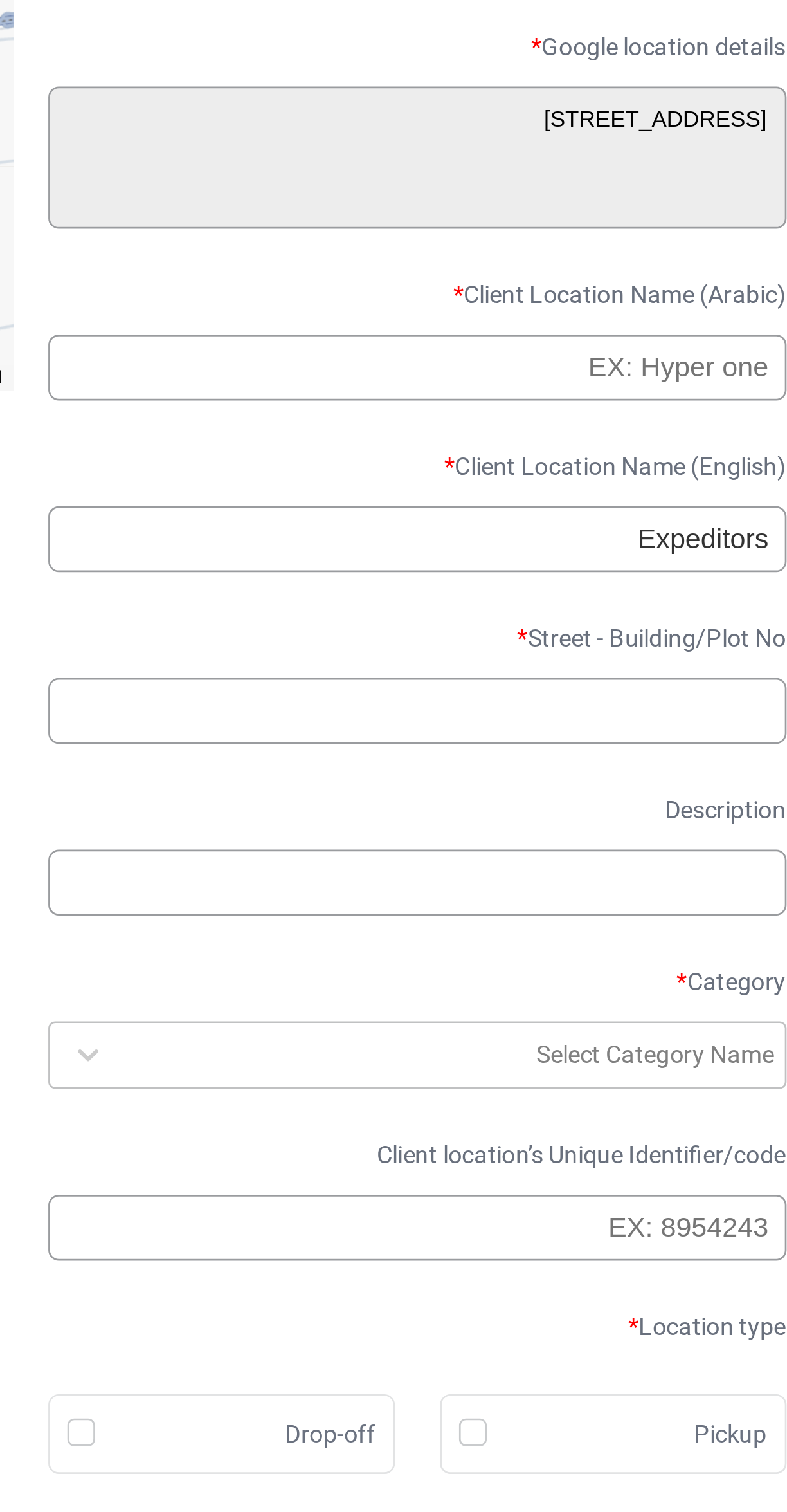
type input "Expeditors"
click at [630, 861] on input "text" at bounding box center [556, 864] width 274 height 25
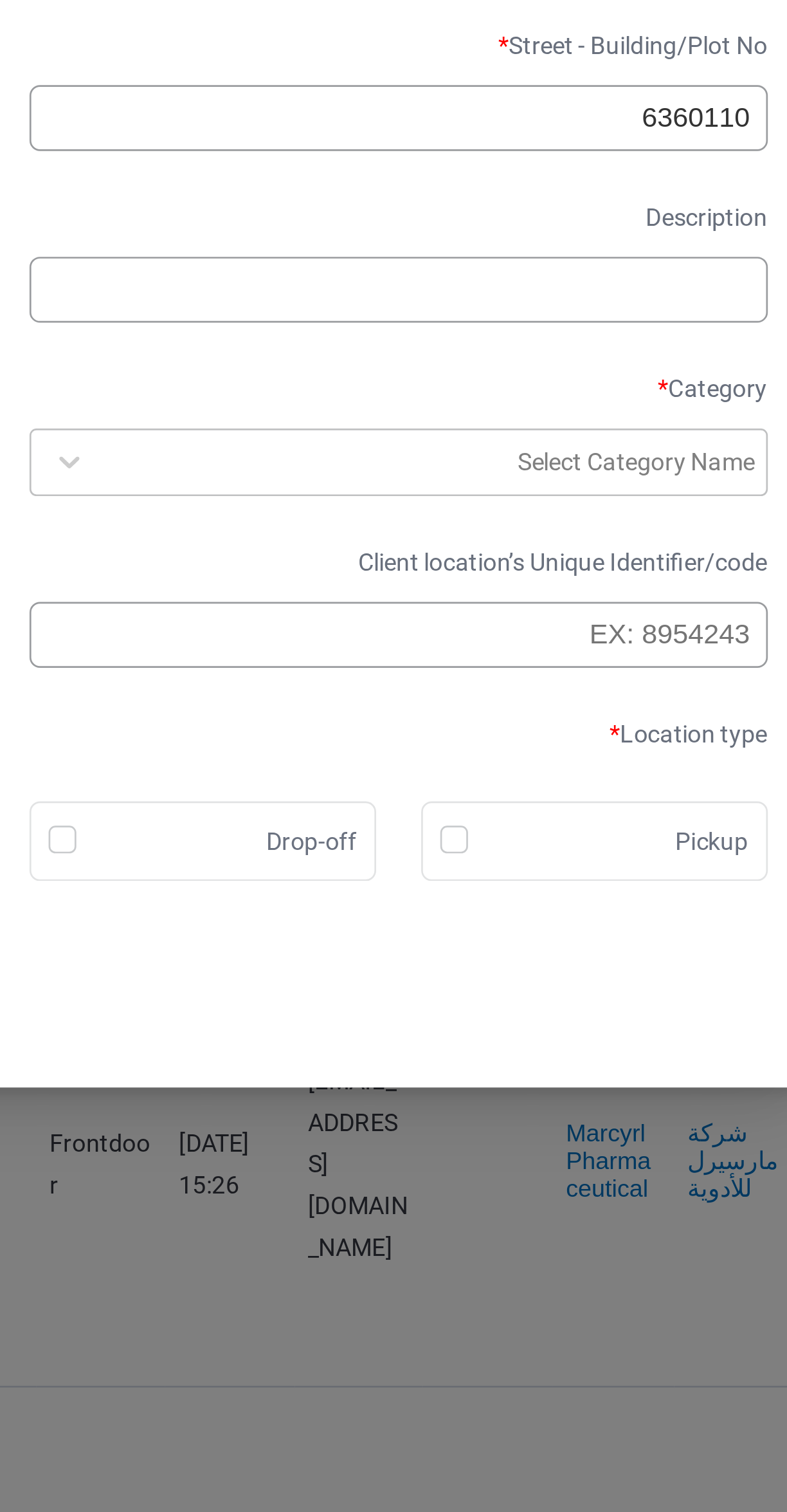
type input "6360110"
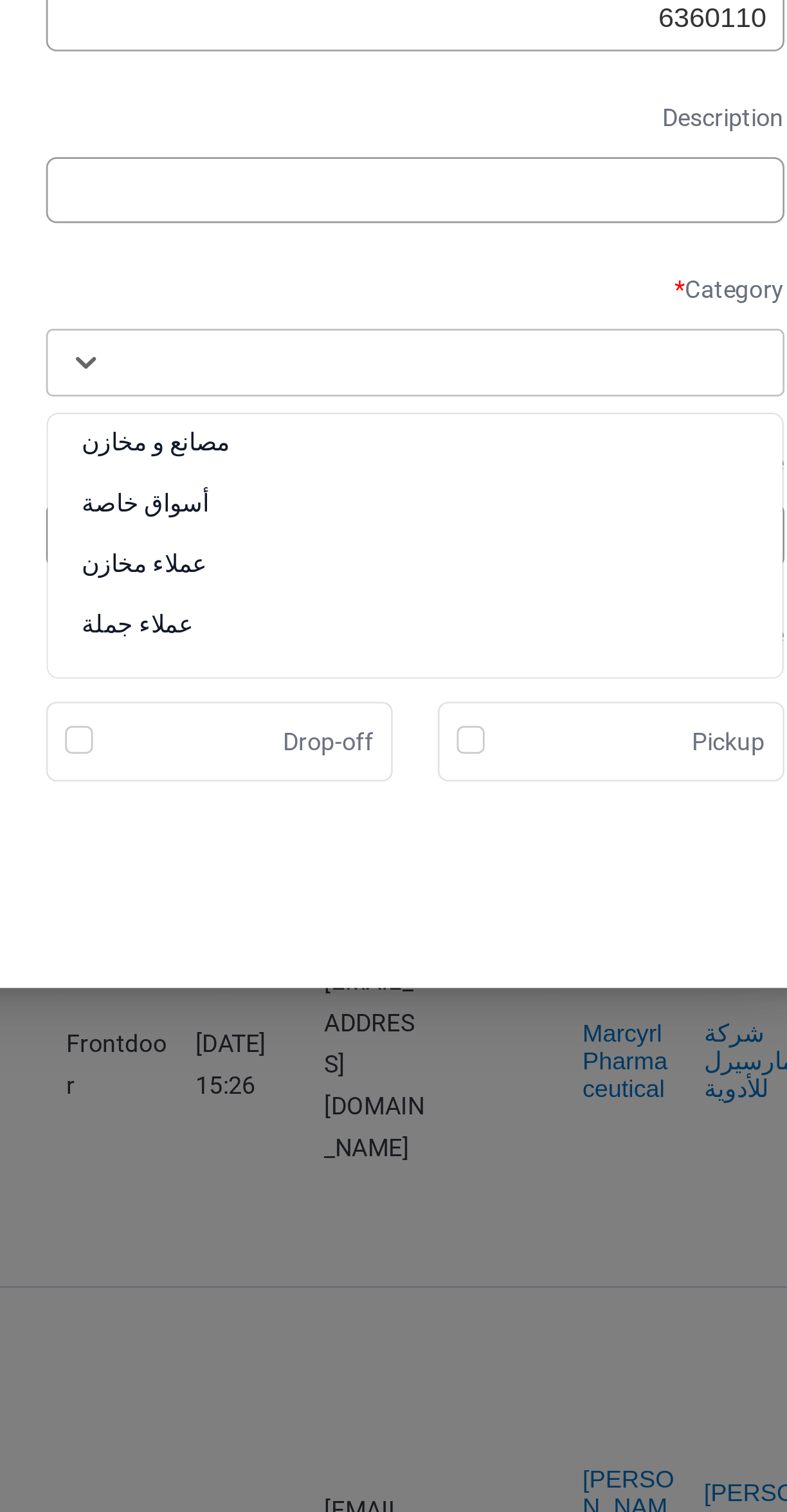
click at [558, 1025] on div "مصانع و مخازن" at bounding box center [556, 1025] width 272 height 22
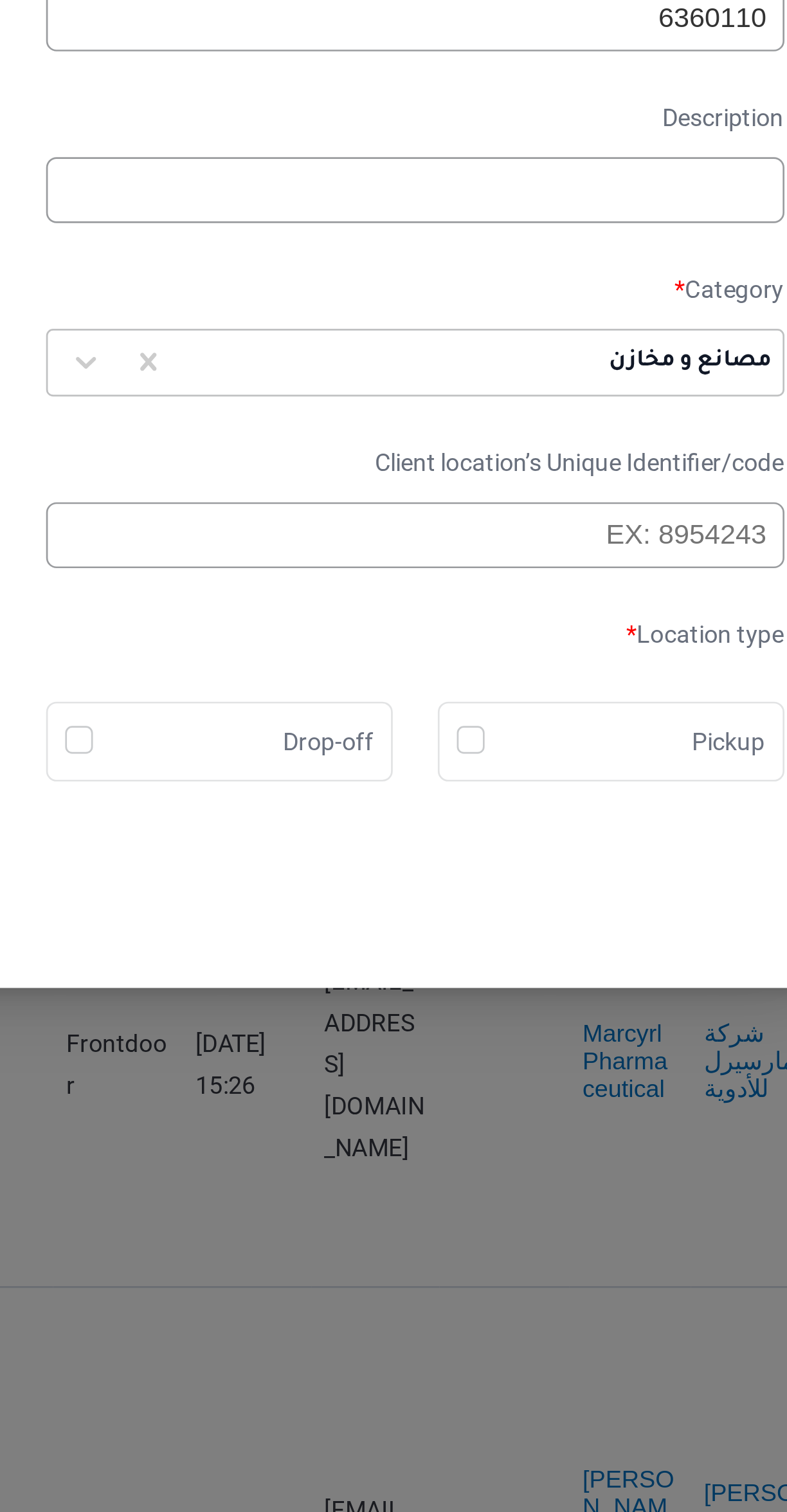
click at [591, 1133] on div "Pickup" at bounding box center [629, 1132] width 115 height 15
checkbox input "true"
click at [498, 1136] on label "Drop-off" at bounding box center [516, 1132] width 49 height 15
checkbox input "true"
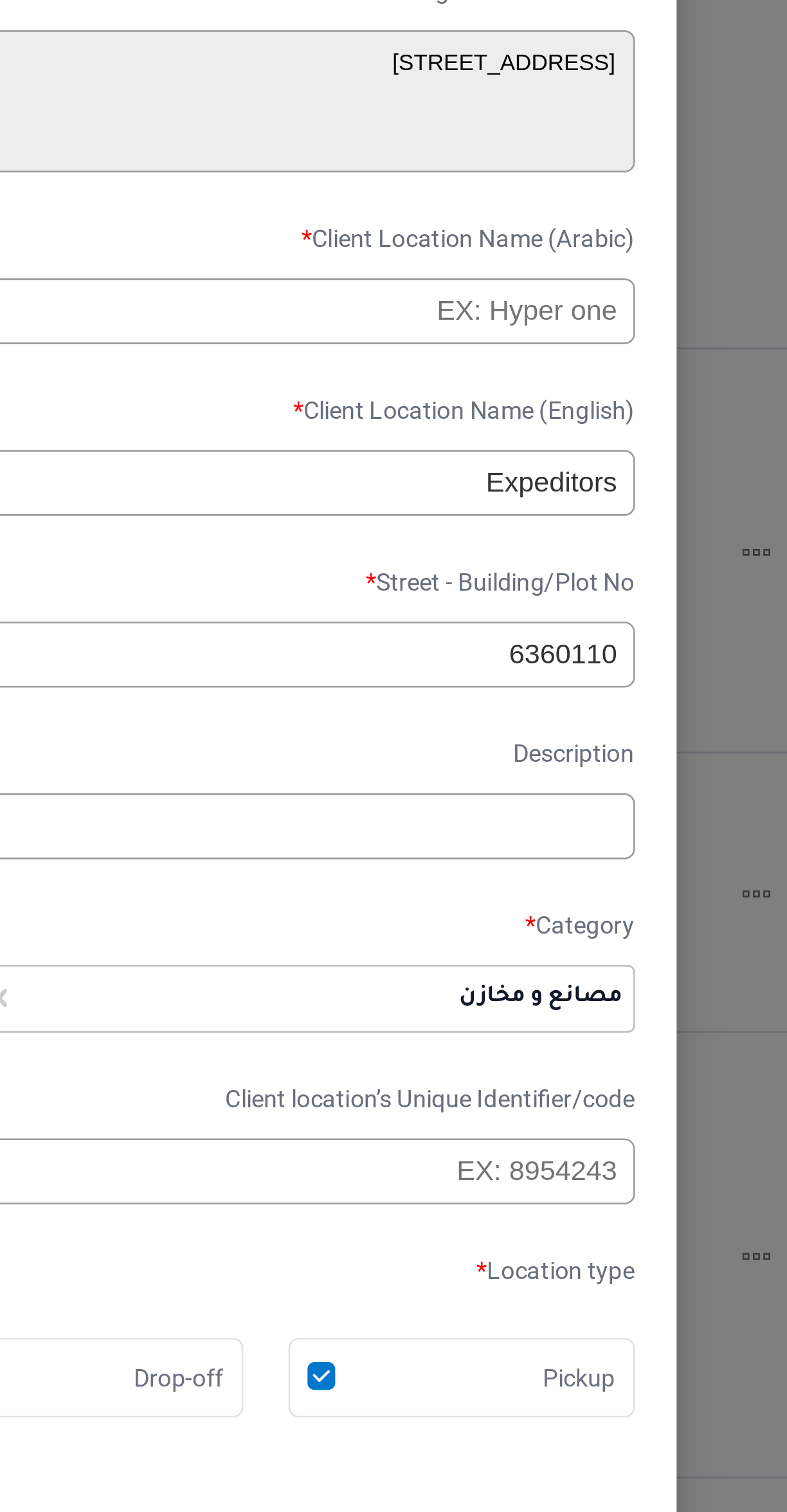
click at [659, 739] on input "text" at bounding box center [556, 737] width 274 height 25
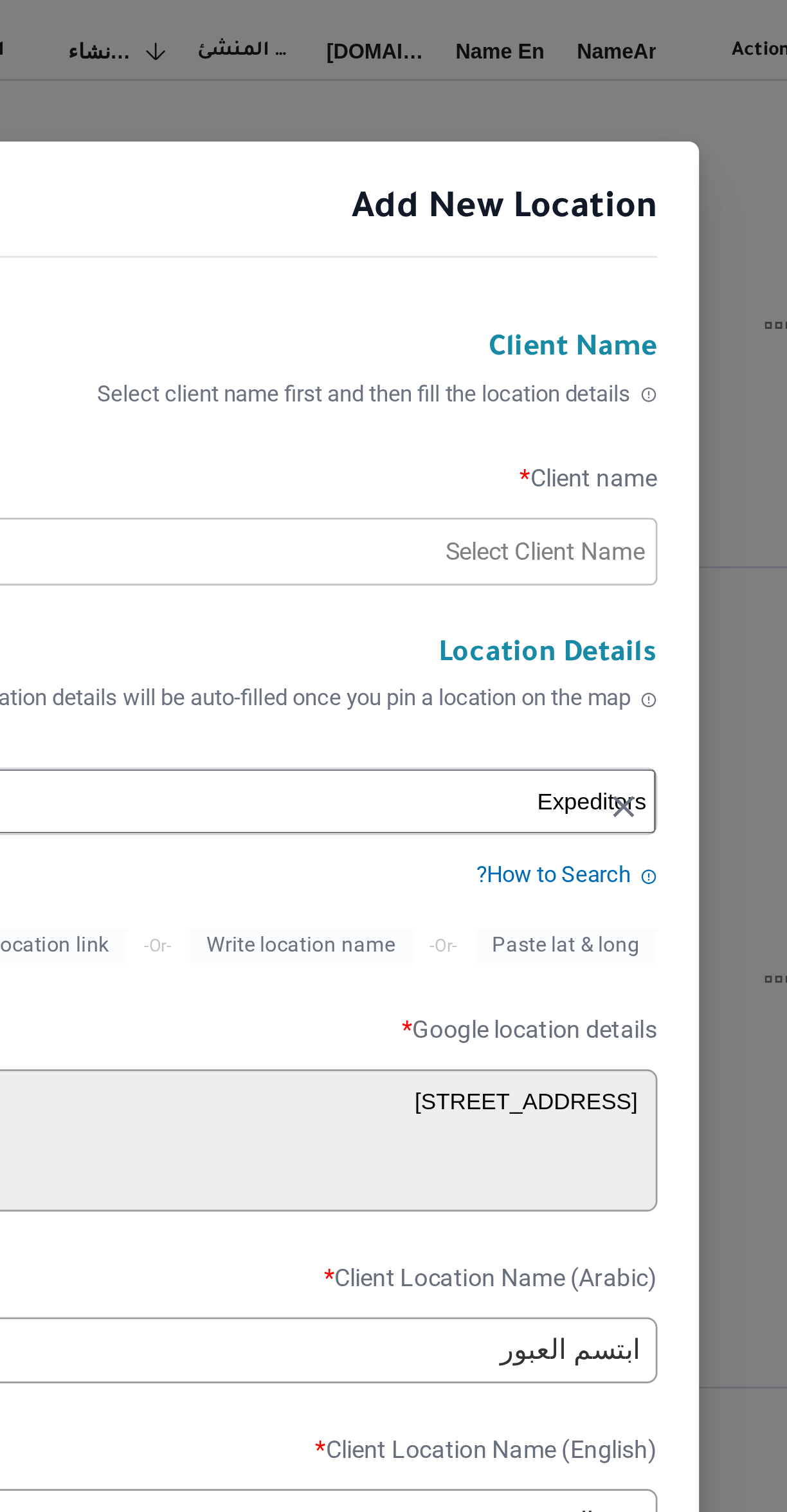
type input "ابتسم العبور"
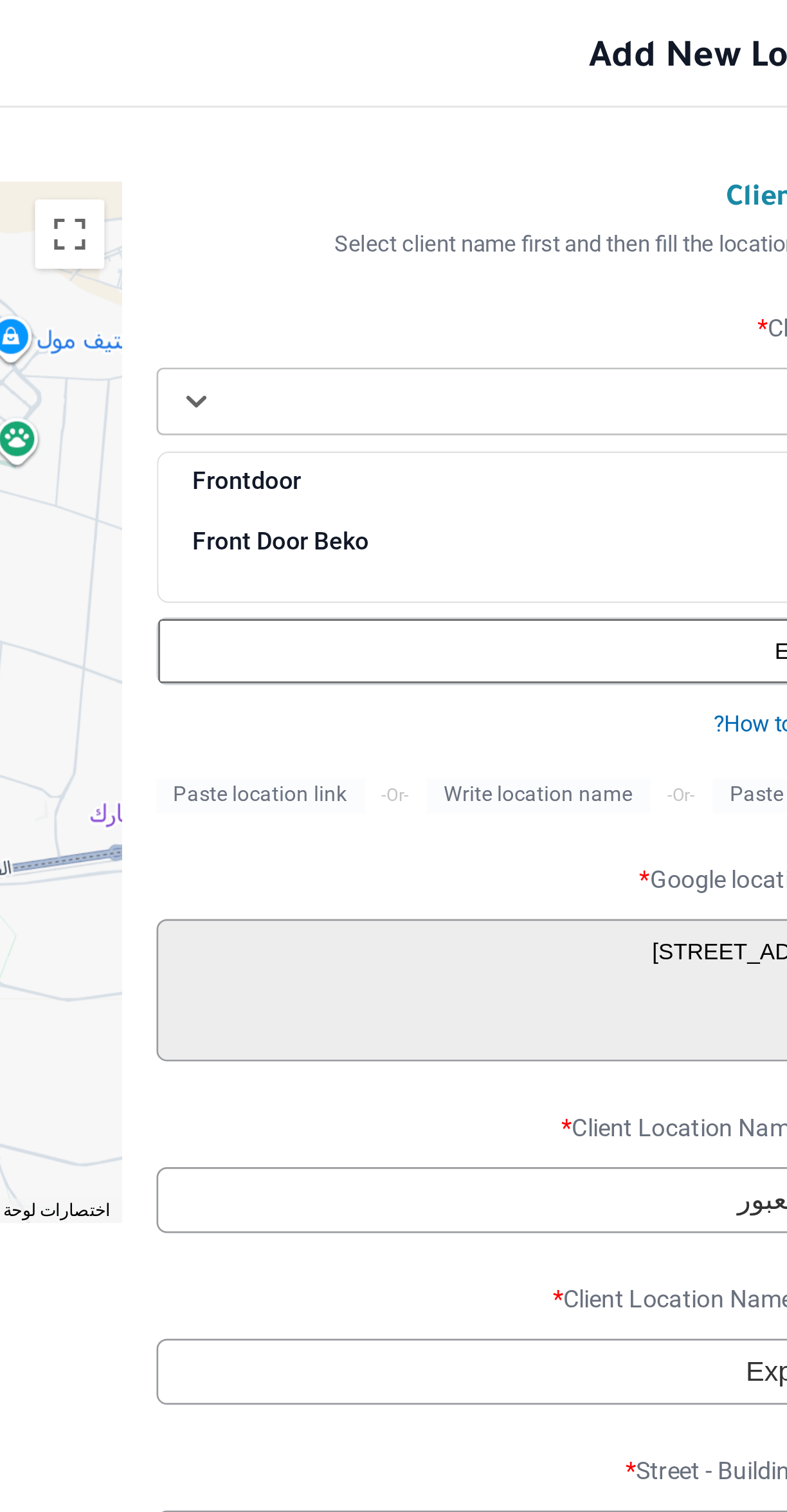
click at [510, 470] on div "Frontdoor" at bounding box center [556, 474] width 272 height 22
type input "fro"
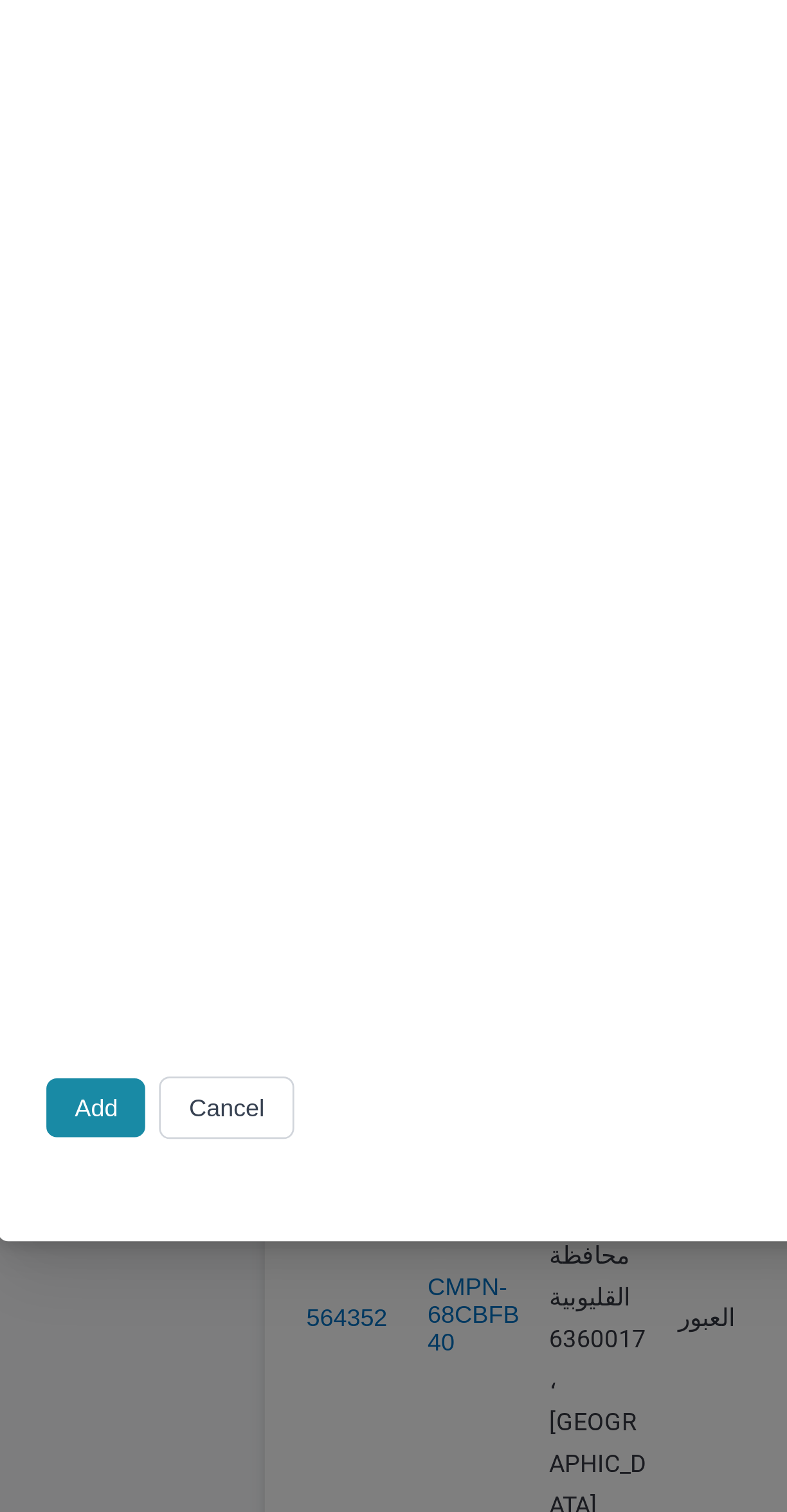
click at [118, 1185] on button "Add" at bounding box center [115, 1174] width 36 height 22
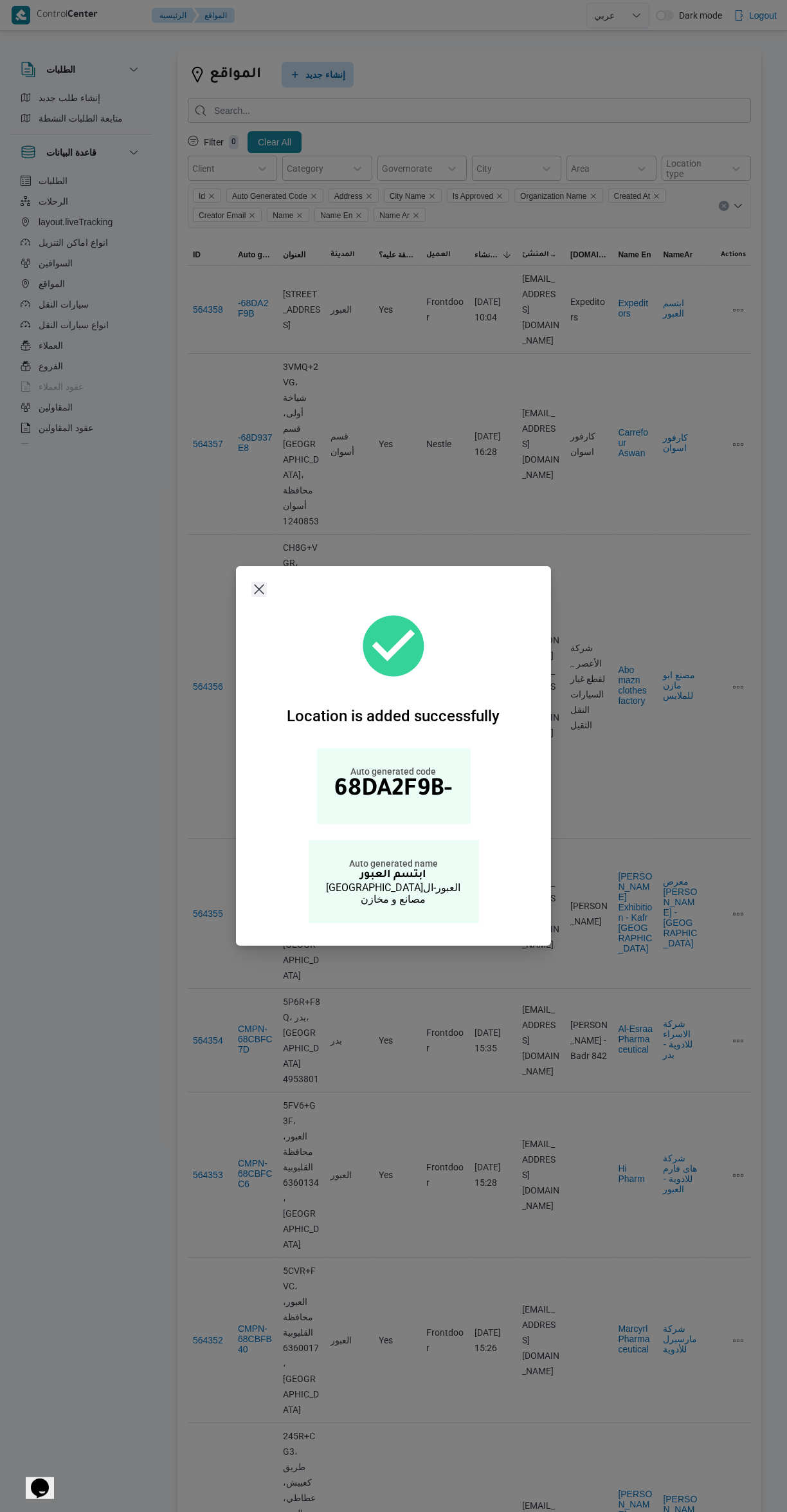
click at [259, 589] on button "Closes this modal window" at bounding box center [259, 589] width 15 height 15
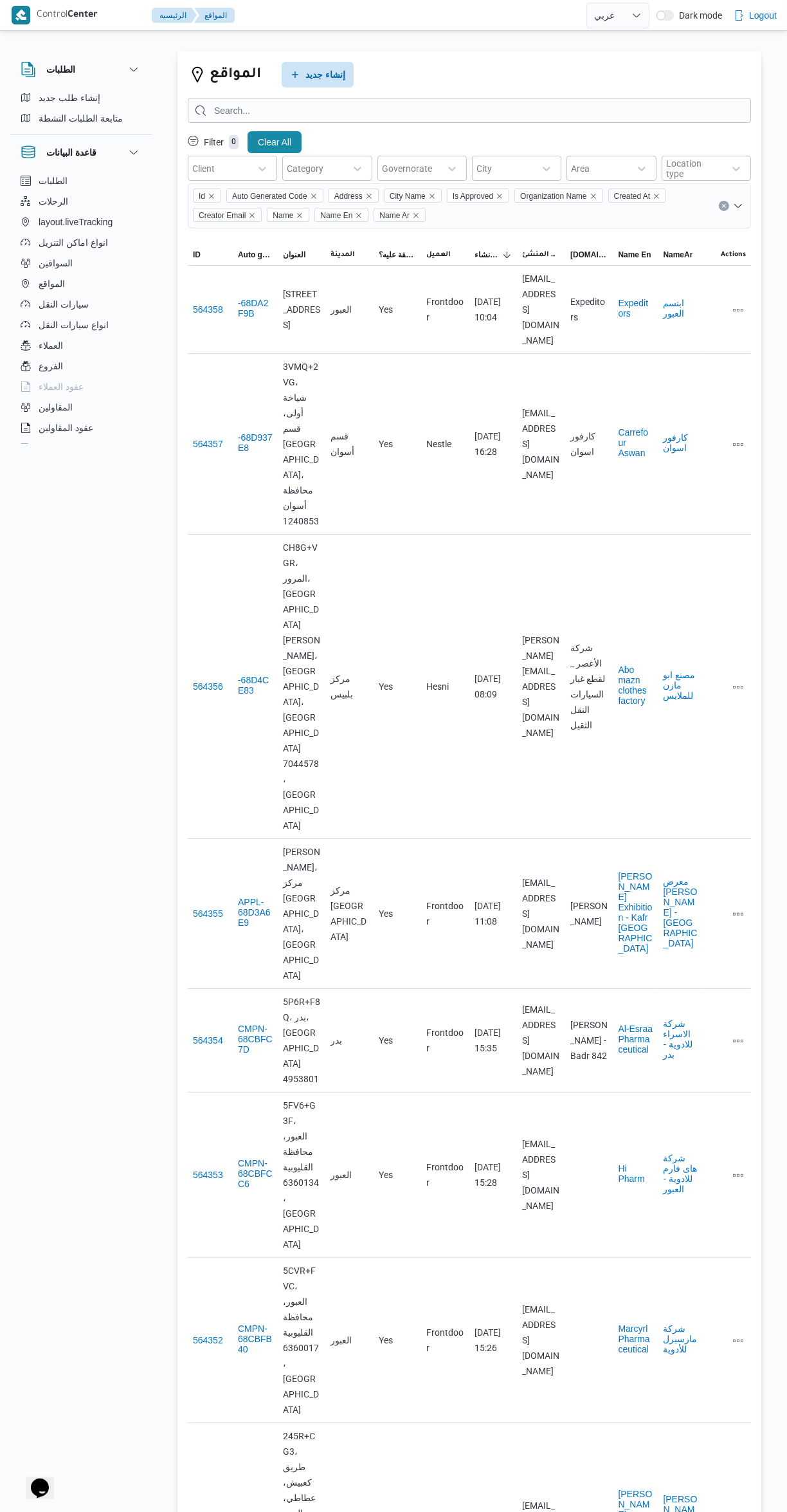
scroll to position [13, 0]
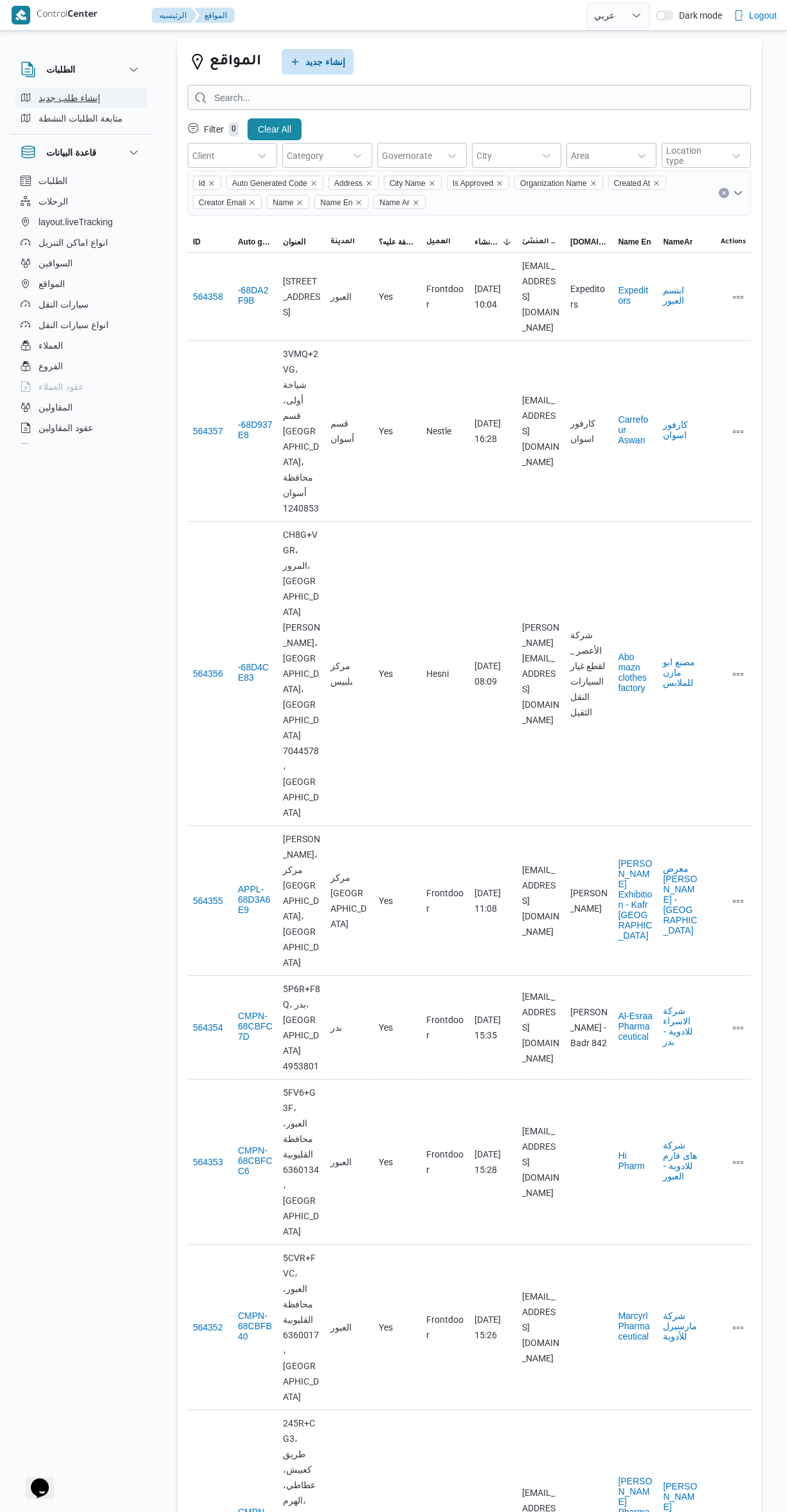
click at [62, 101] on span "إنشاء طلب جديد" at bounding box center [70, 98] width 62 height 15
select select "ar"
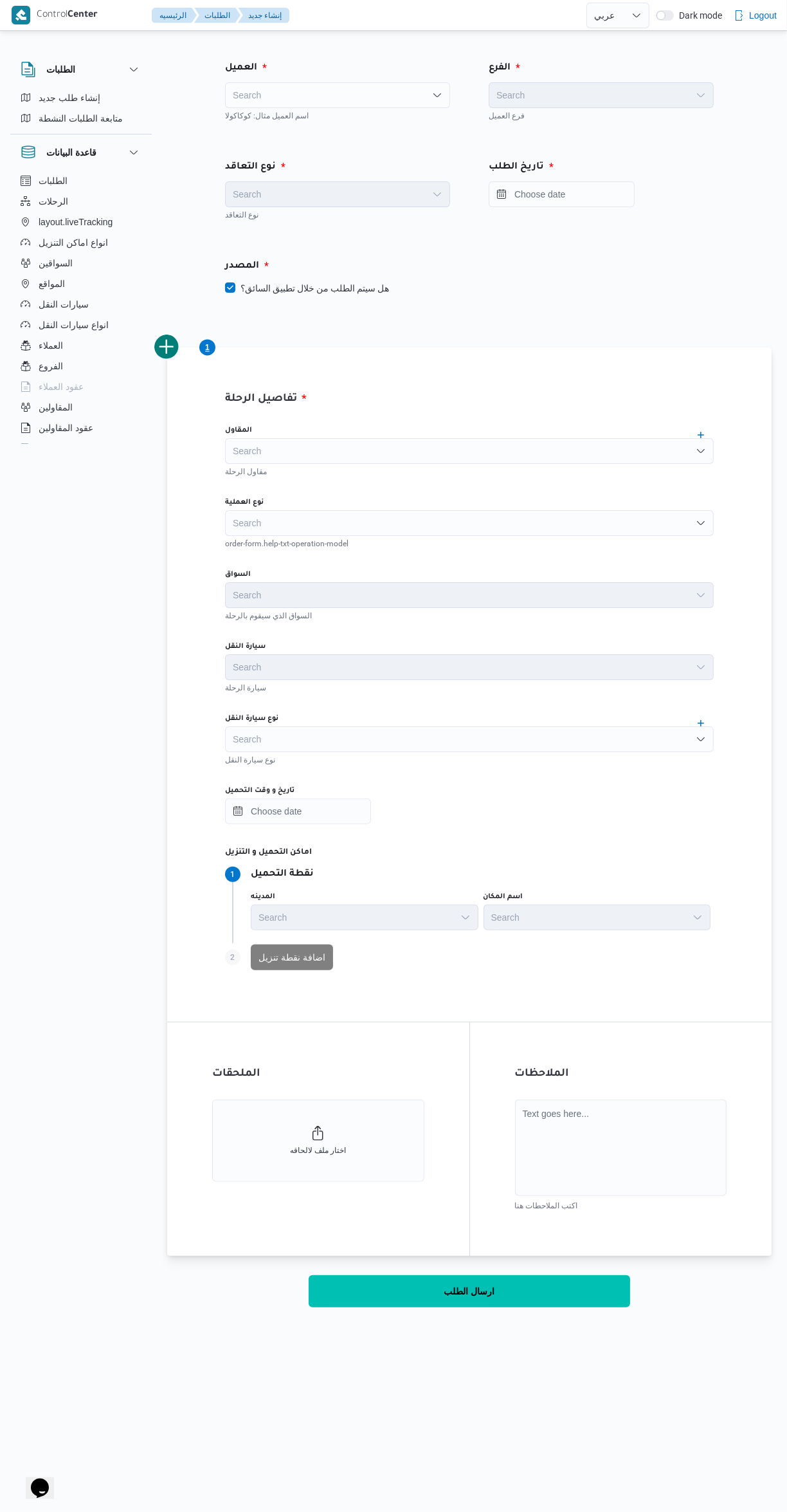
click at [279, 92] on div "Search" at bounding box center [337, 94] width 225 height 26
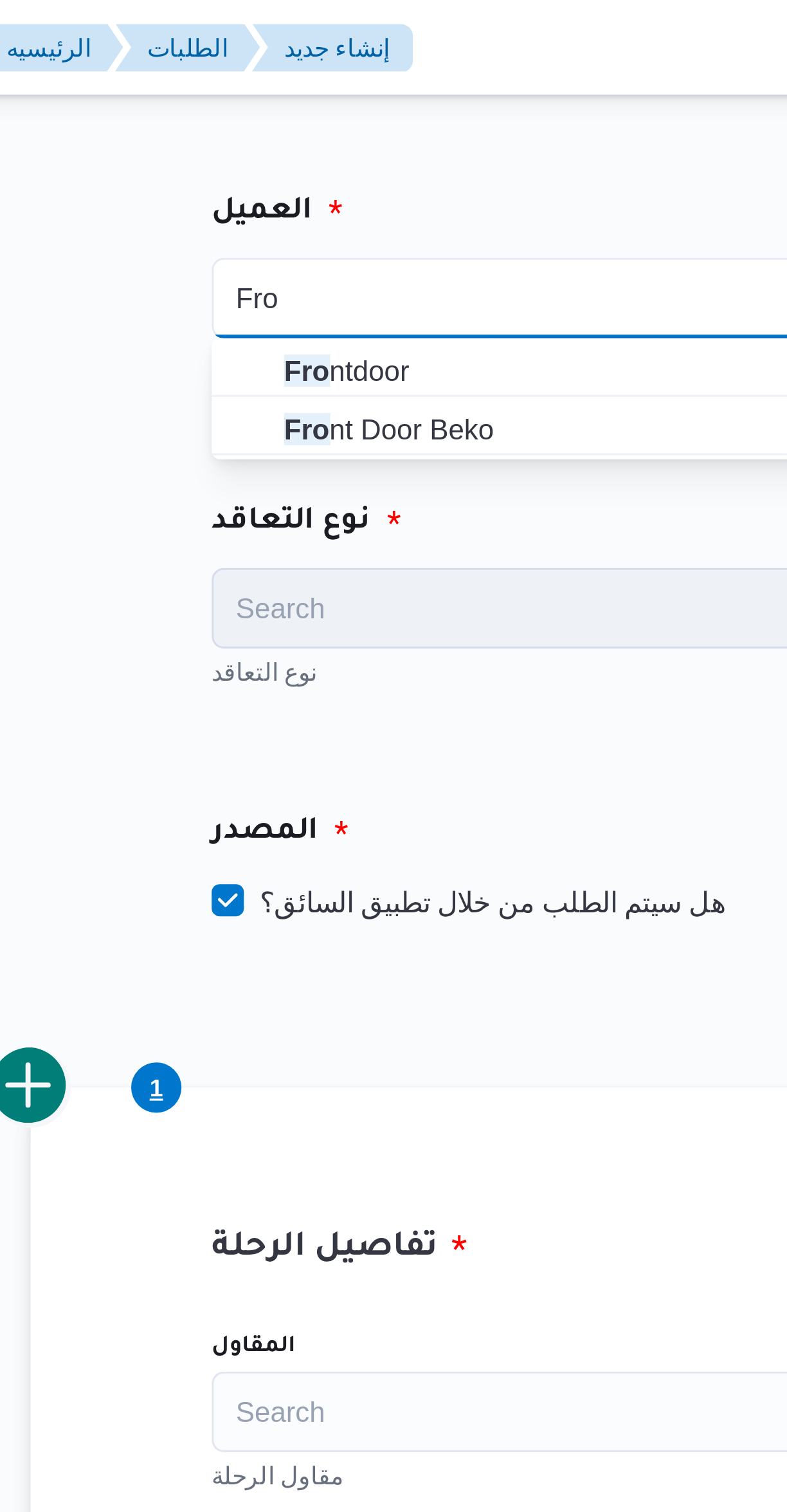
type input "Fro"
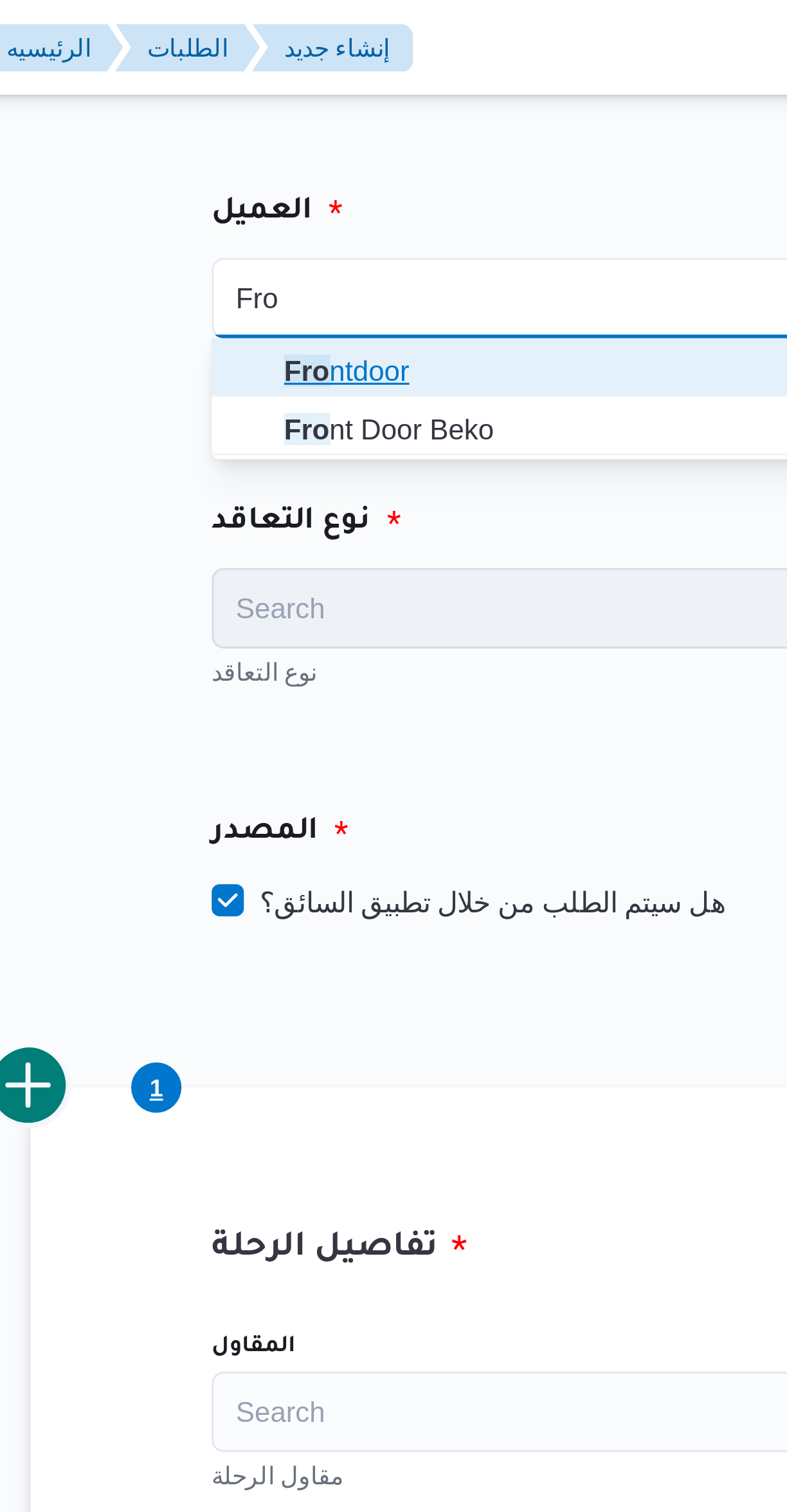
click at [328, 113] on span "Fro ntdoor" at bounding box center [345, 118] width 194 height 15
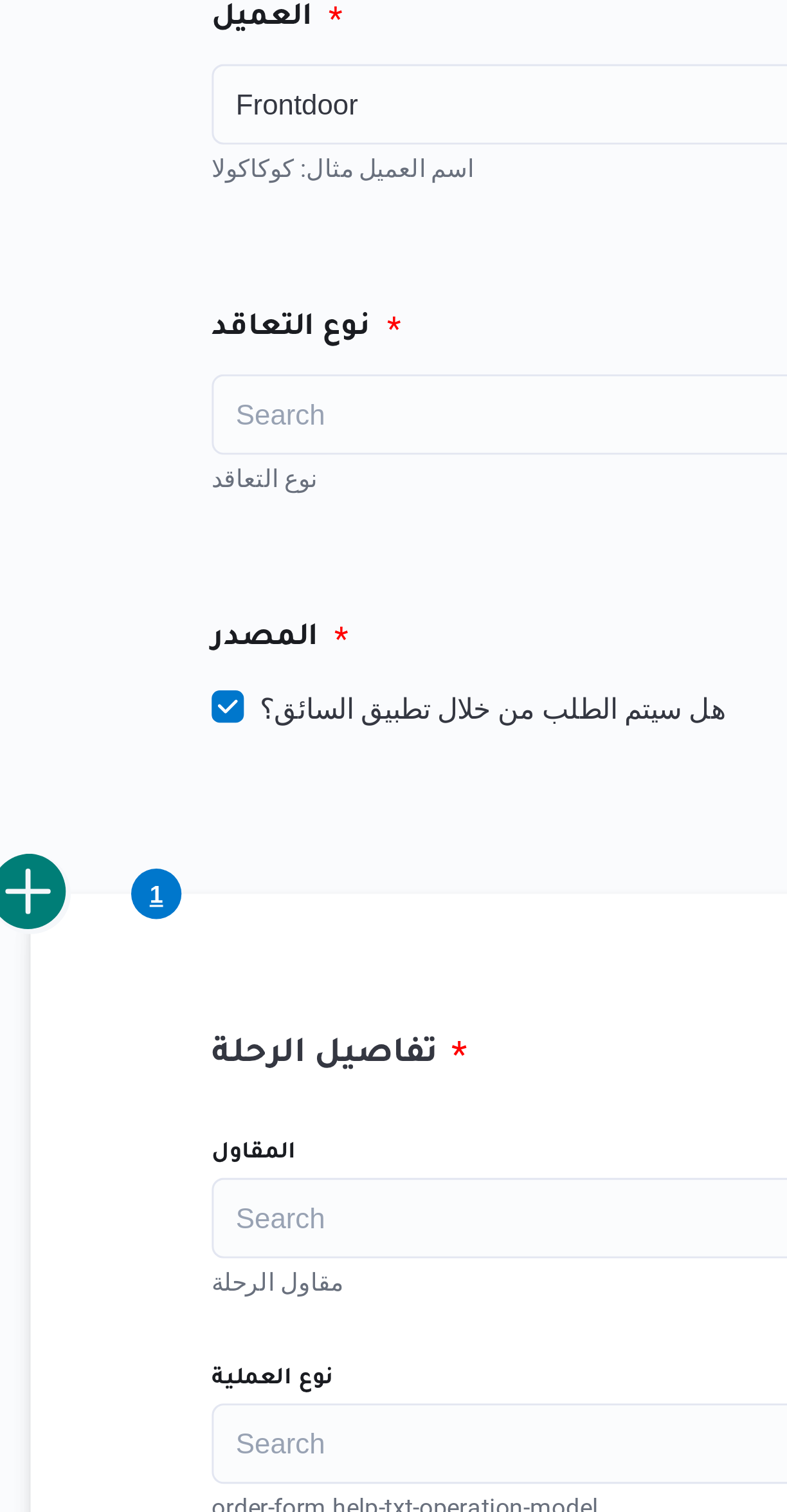
click at [329, 197] on div "Search" at bounding box center [337, 194] width 225 height 26
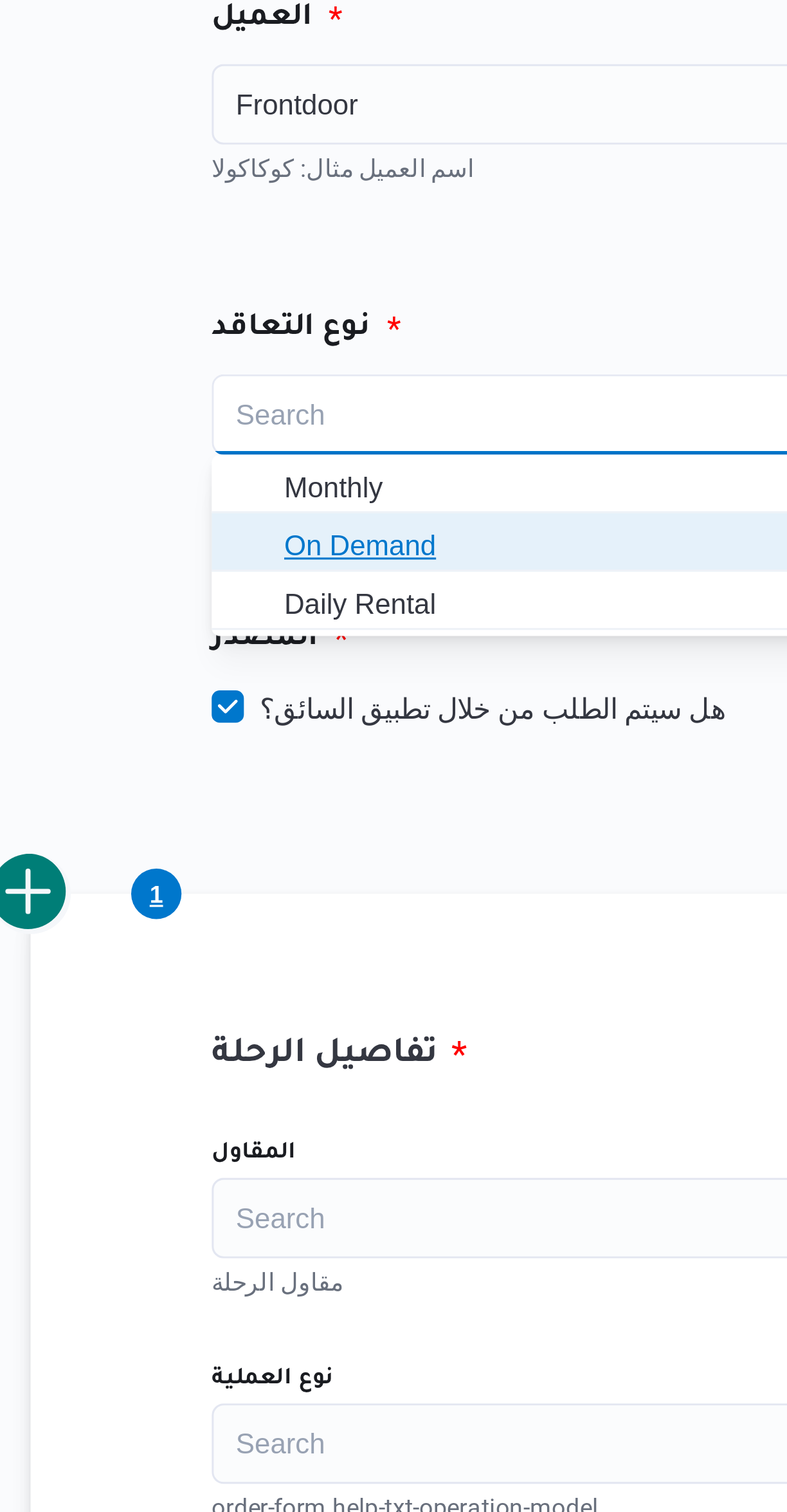
click at [325, 231] on span "On Demand" at bounding box center [345, 236] width 194 height 15
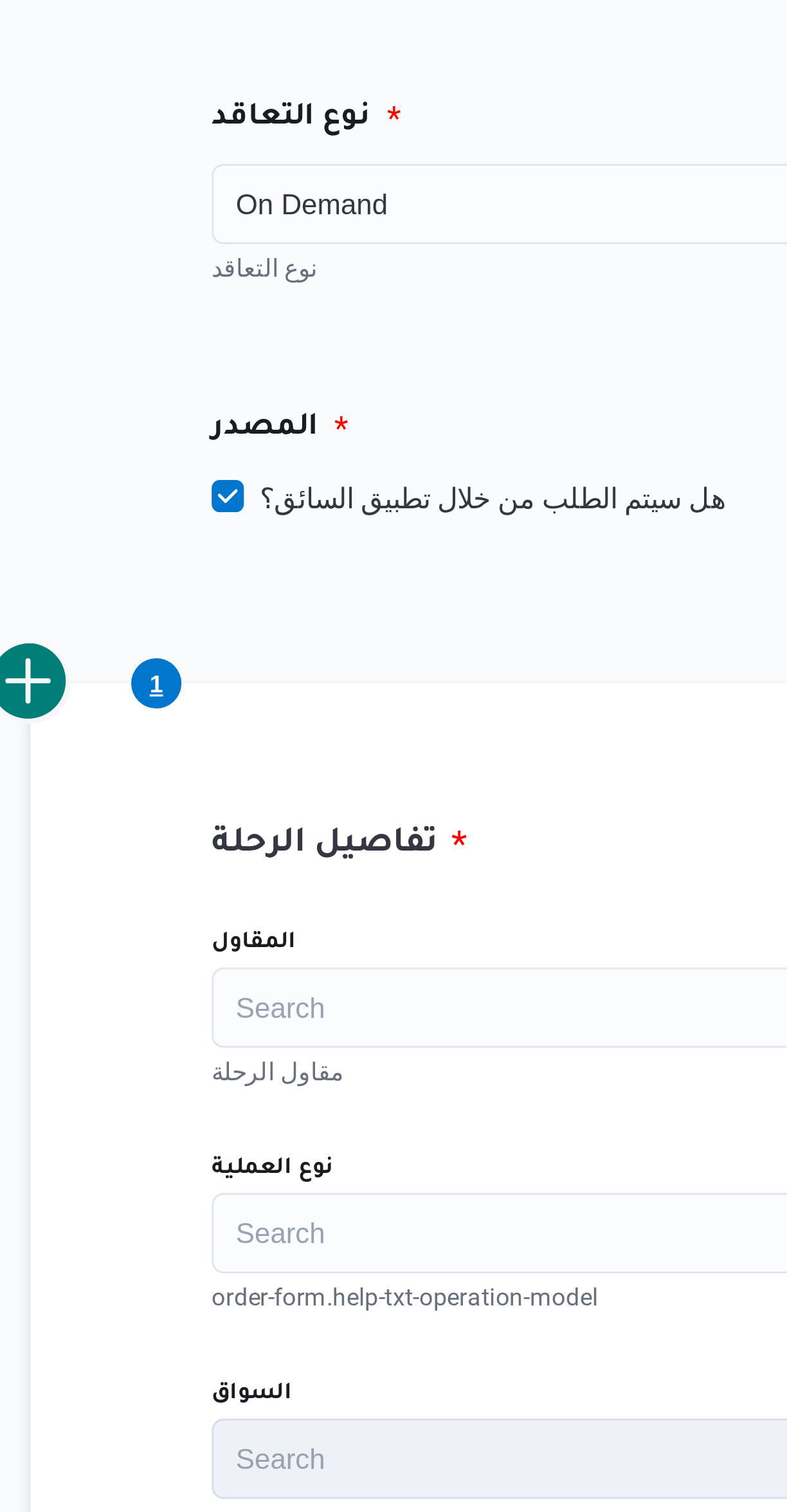
click at [333, 295] on label "هل سيتم الطلب من خلال تطبيق السائق؟" at bounding box center [307, 288] width 164 height 15
checkbox input "false"
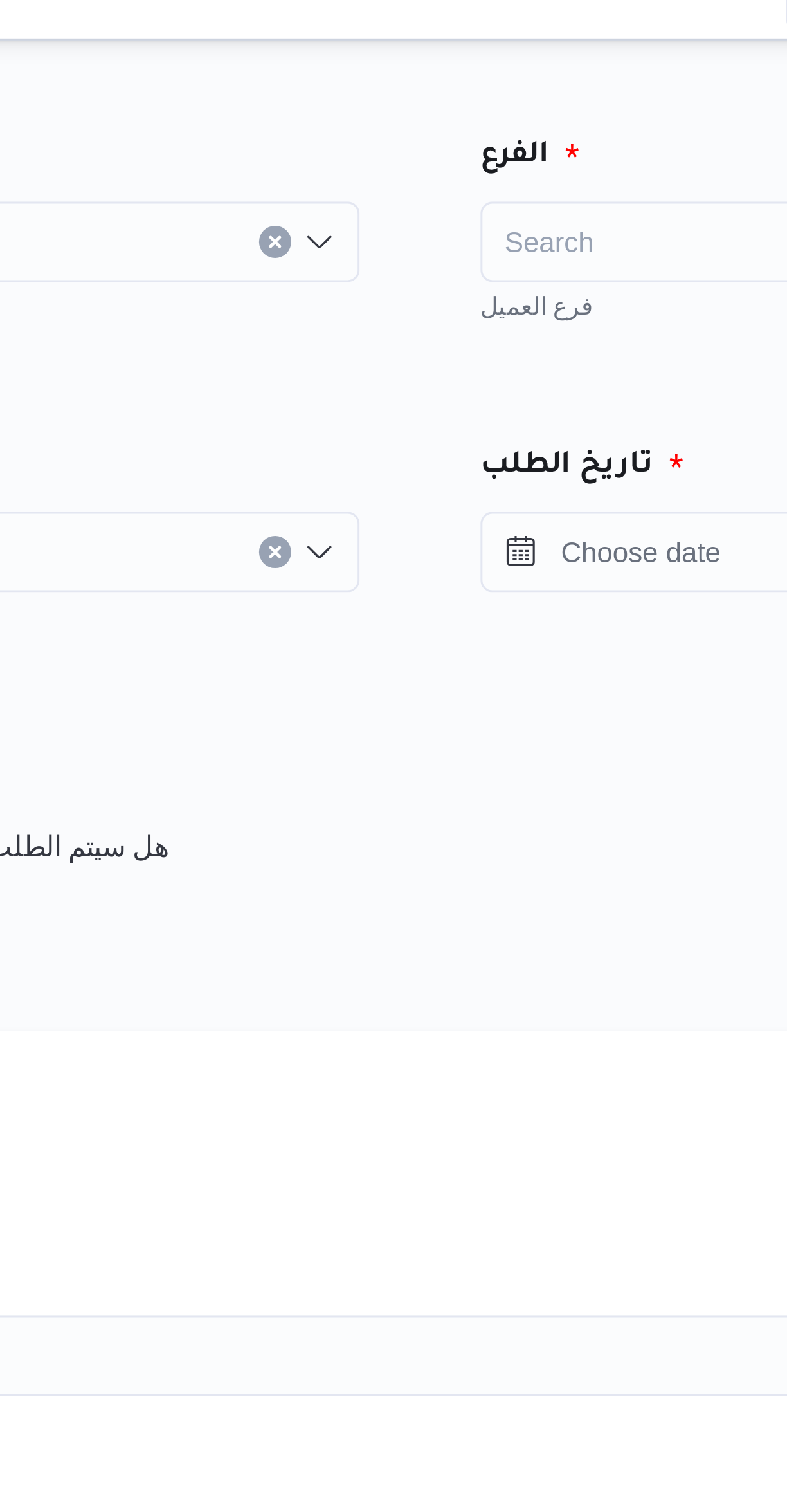
click at [546, 97] on div "Search" at bounding box center [601, 94] width 225 height 26
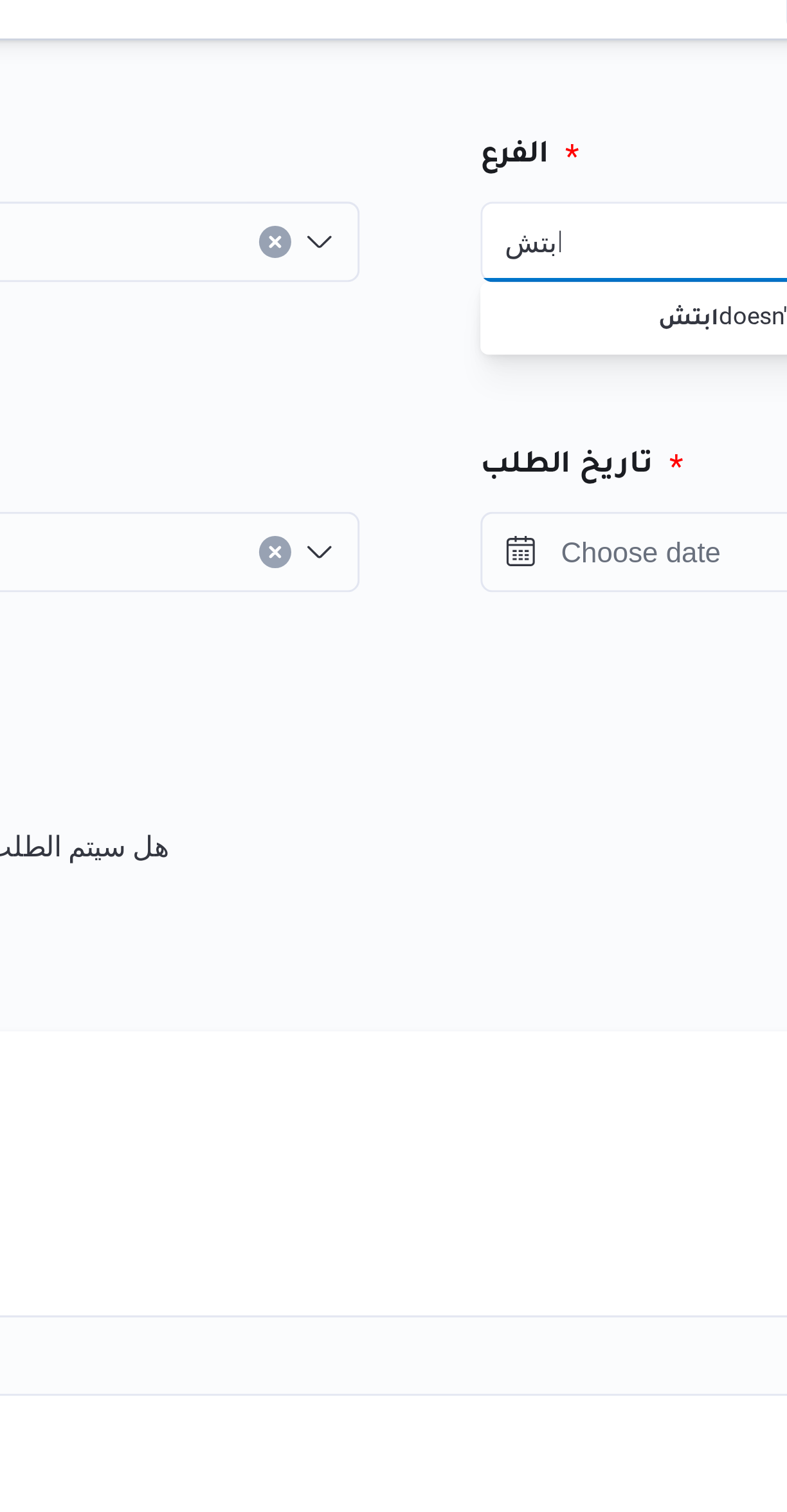
type input "ابتش"
click at [492, 242] on div "المصدر هل سيتم الطلب من خلال تطبيق السائق؟" at bounding box center [469, 277] width 527 height 76
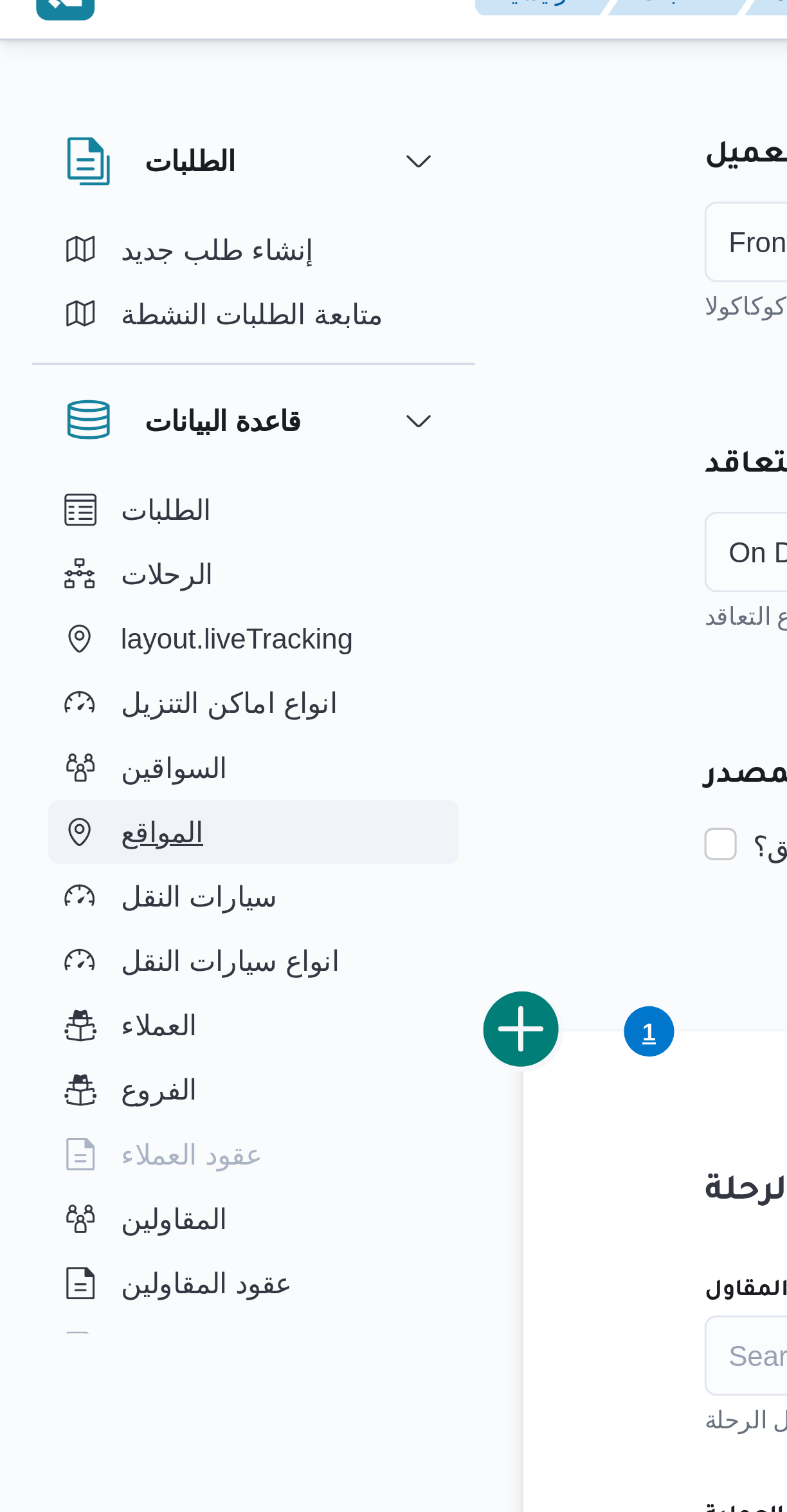
click at [101, 285] on button "المواقع" at bounding box center [81, 283] width 132 height 21
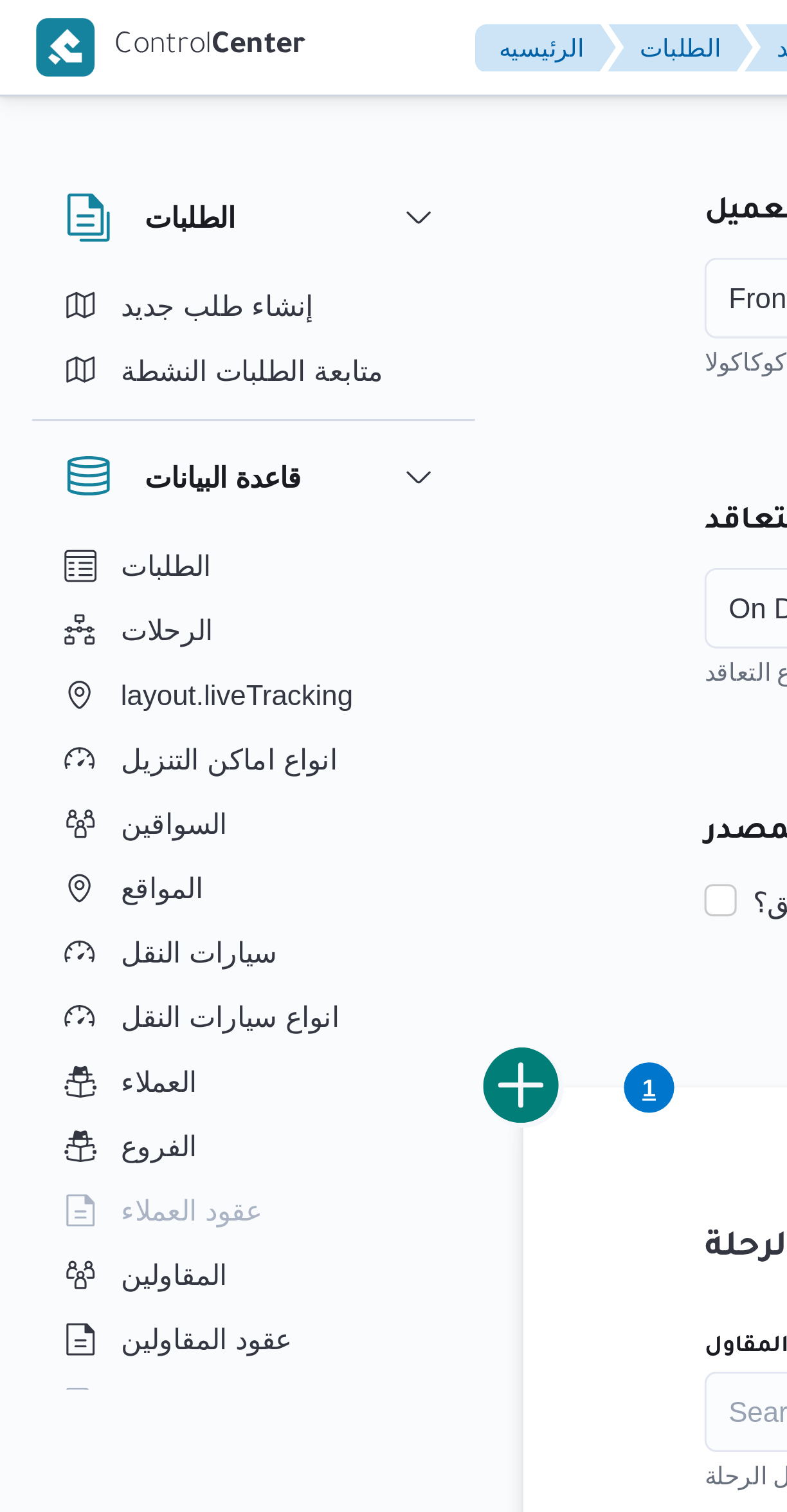
select select "ar"
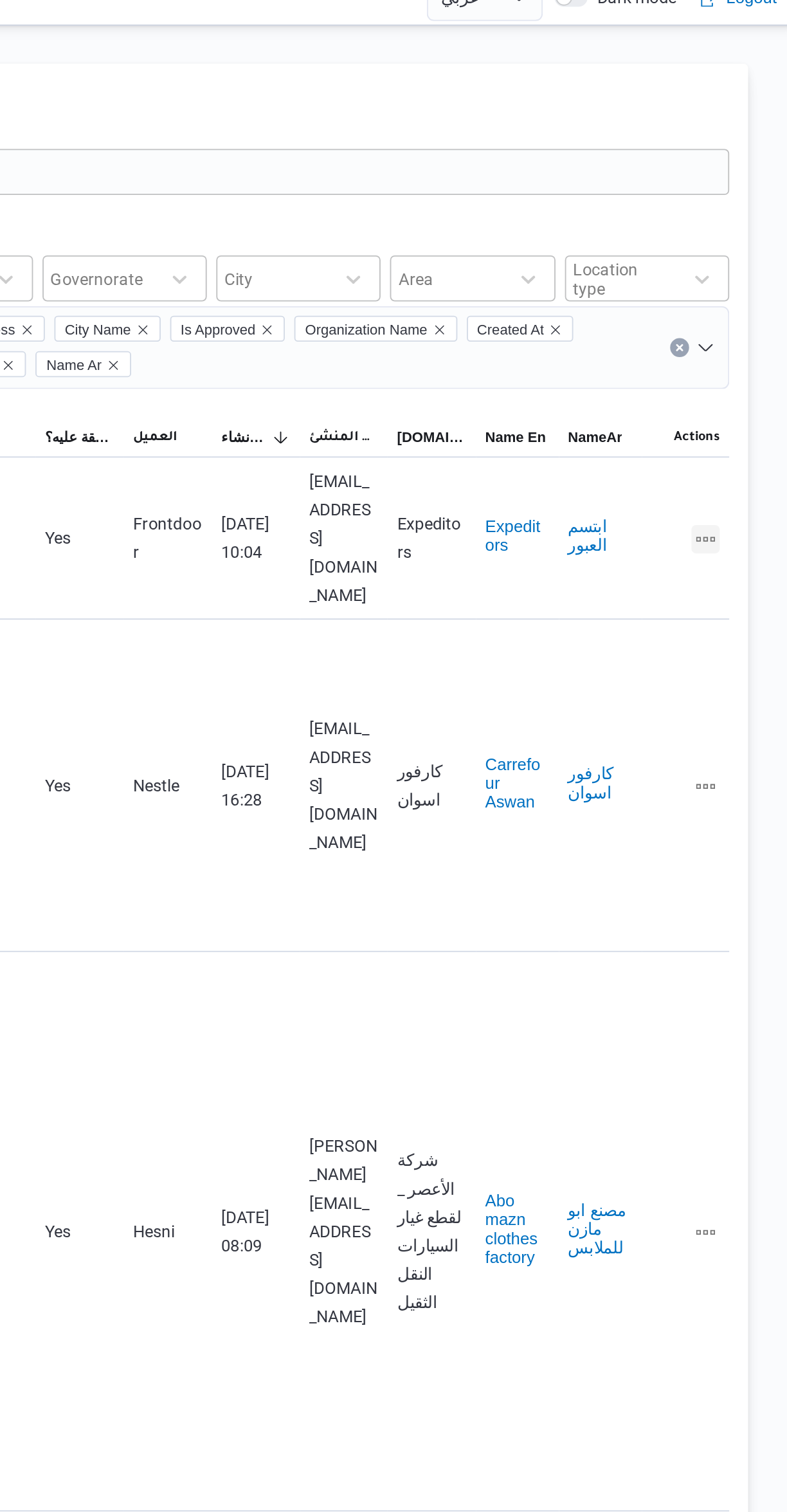
click at [741, 317] on button "All actions" at bounding box center [738, 310] width 15 height 15
click at [705, 348] on span "Edit" at bounding box center [696, 347] width 41 height 10
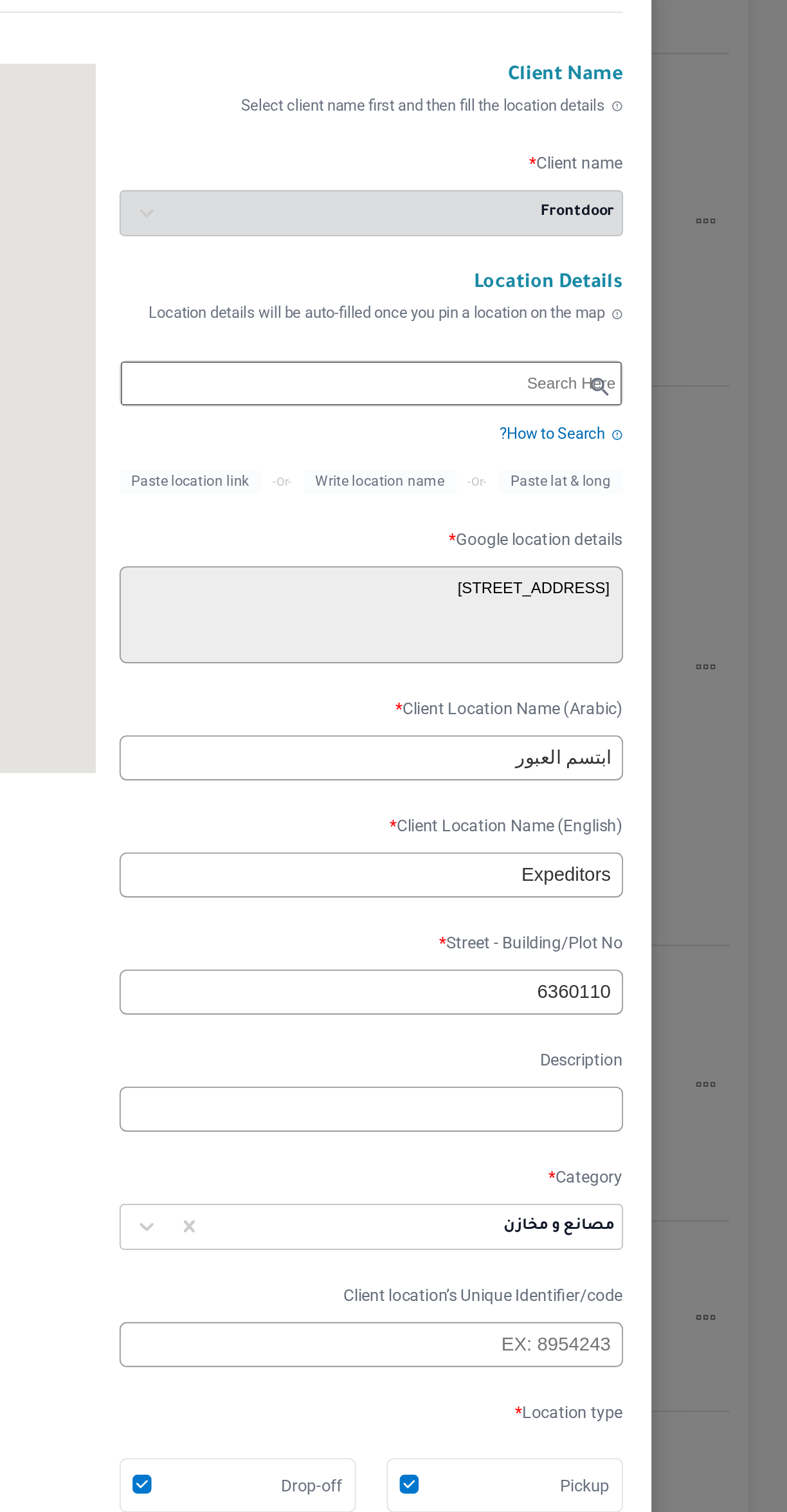
type textarea "5CWQ+9MP, Street 110, العبور، محافظة القاهرة‬ 6360110، مصر"
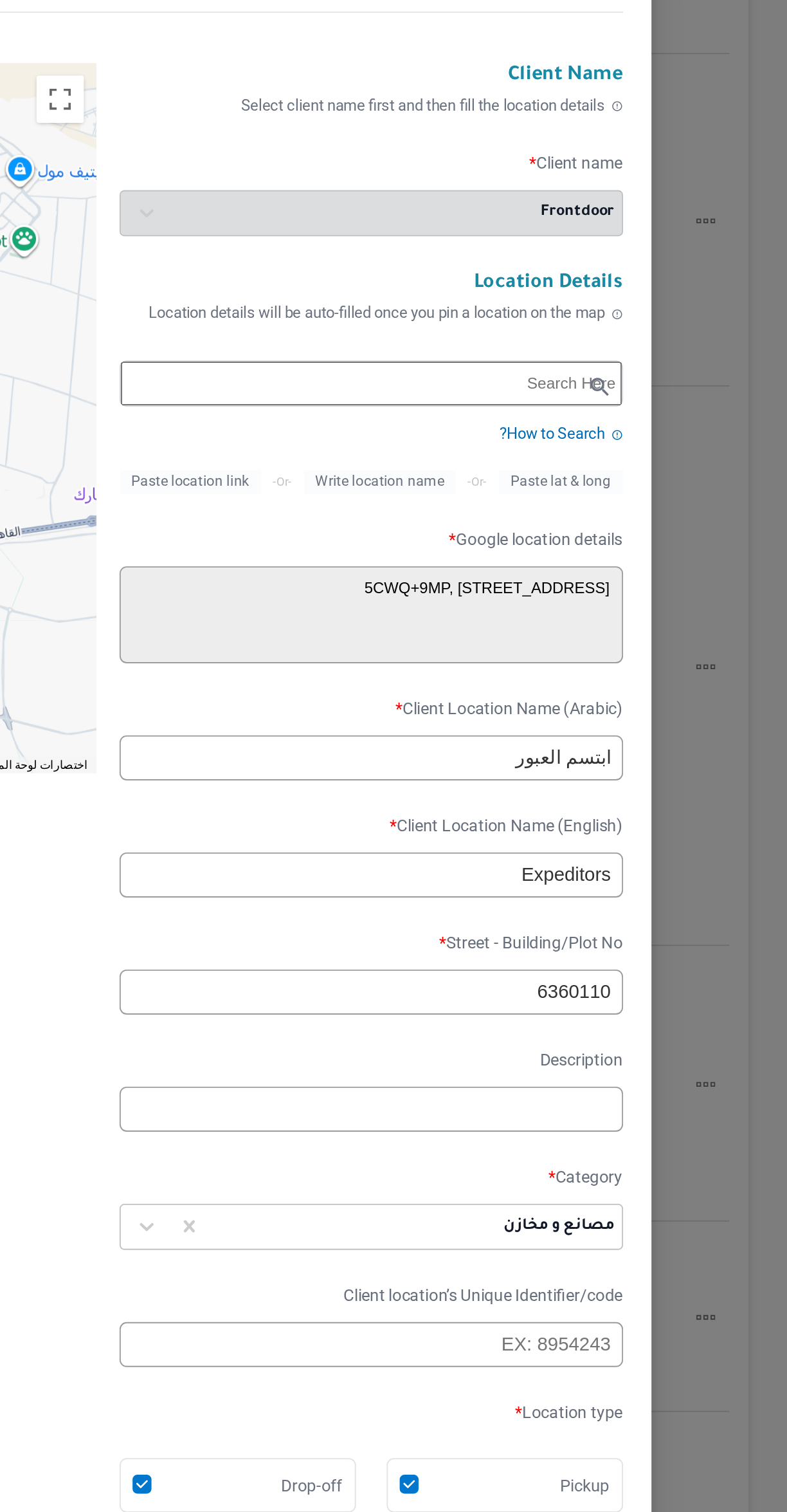
click at [667, 738] on input "ابتسم العبور" at bounding box center [556, 737] width 274 height 25
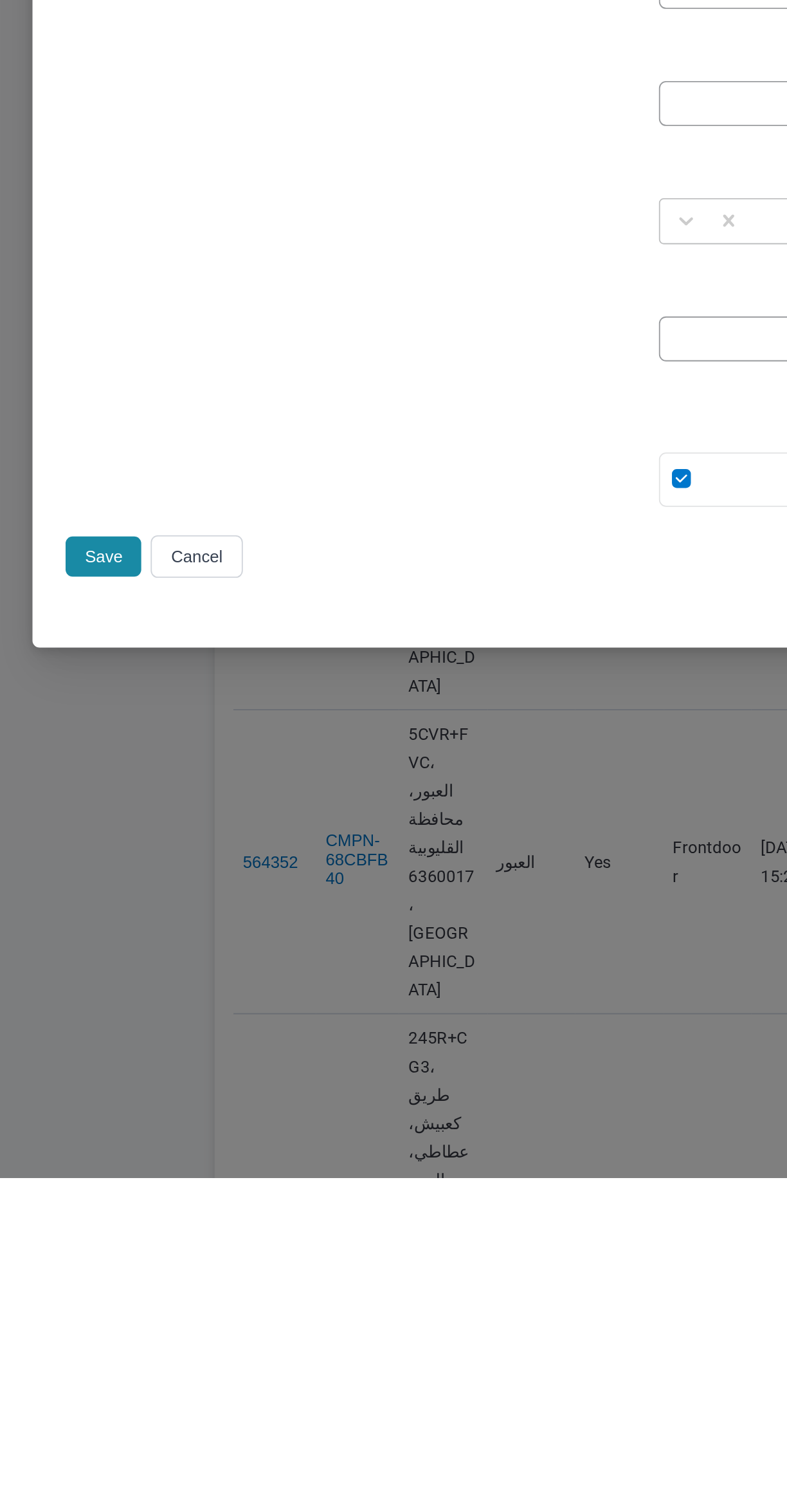
type input "ابتشن العبور"
click at [116, 1173] on button "Save" at bounding box center [117, 1174] width 41 height 22
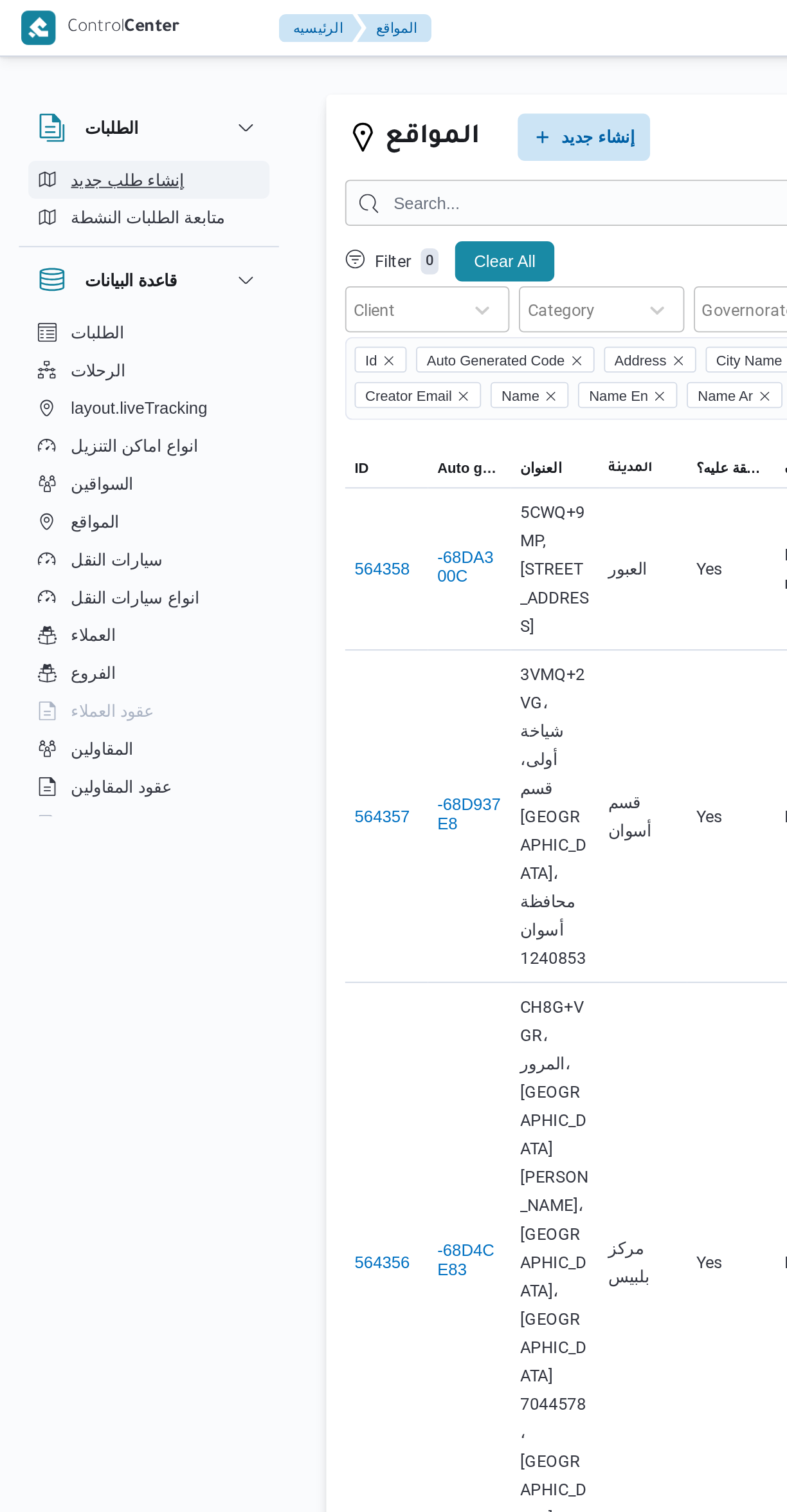
click at [91, 89] on button "إنشاء طلب جديد" at bounding box center [81, 98] width 132 height 21
select select "ar"
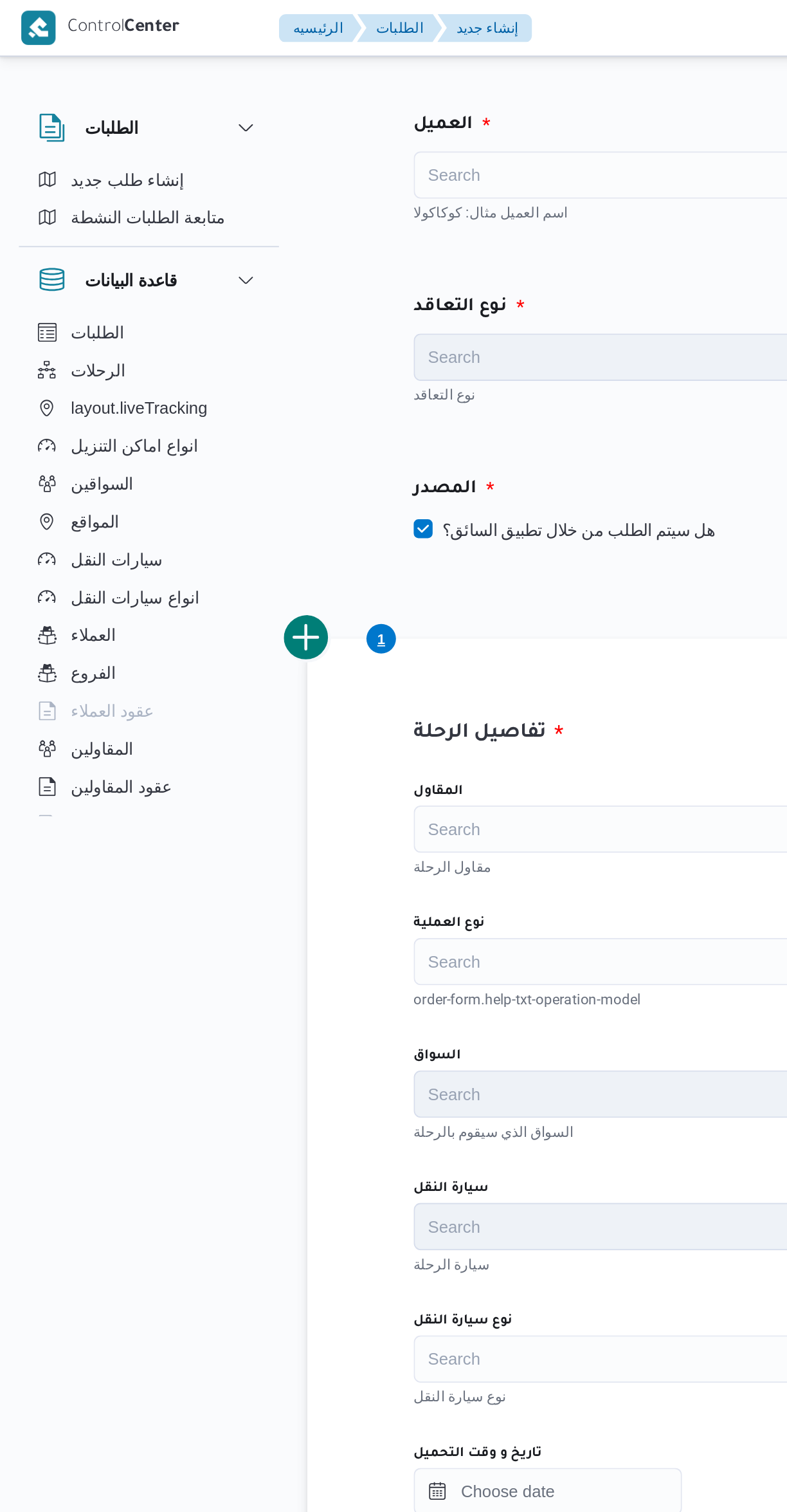
click at [300, 94] on div "Search" at bounding box center [337, 94] width 225 height 26
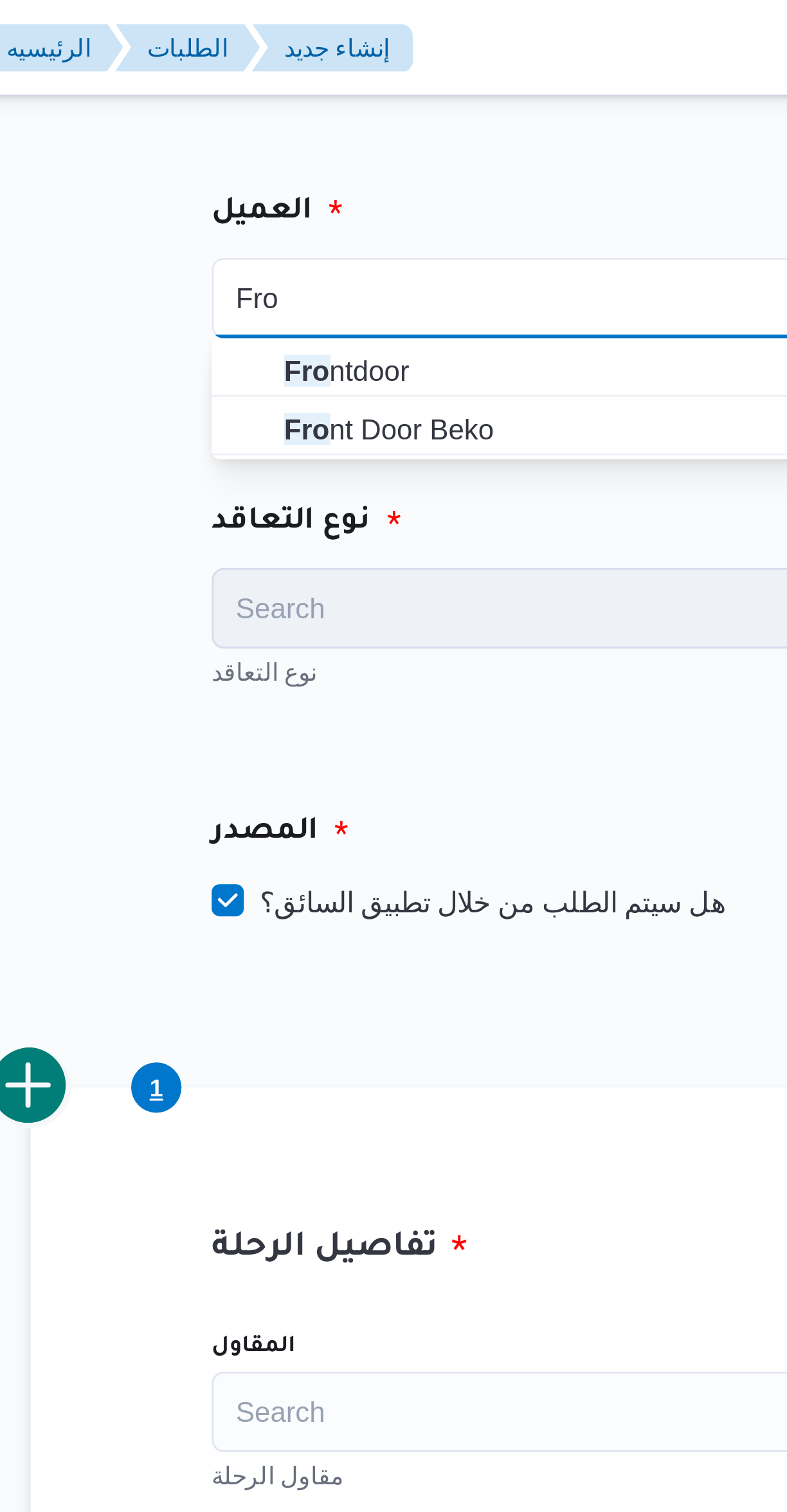
type input "Fro"
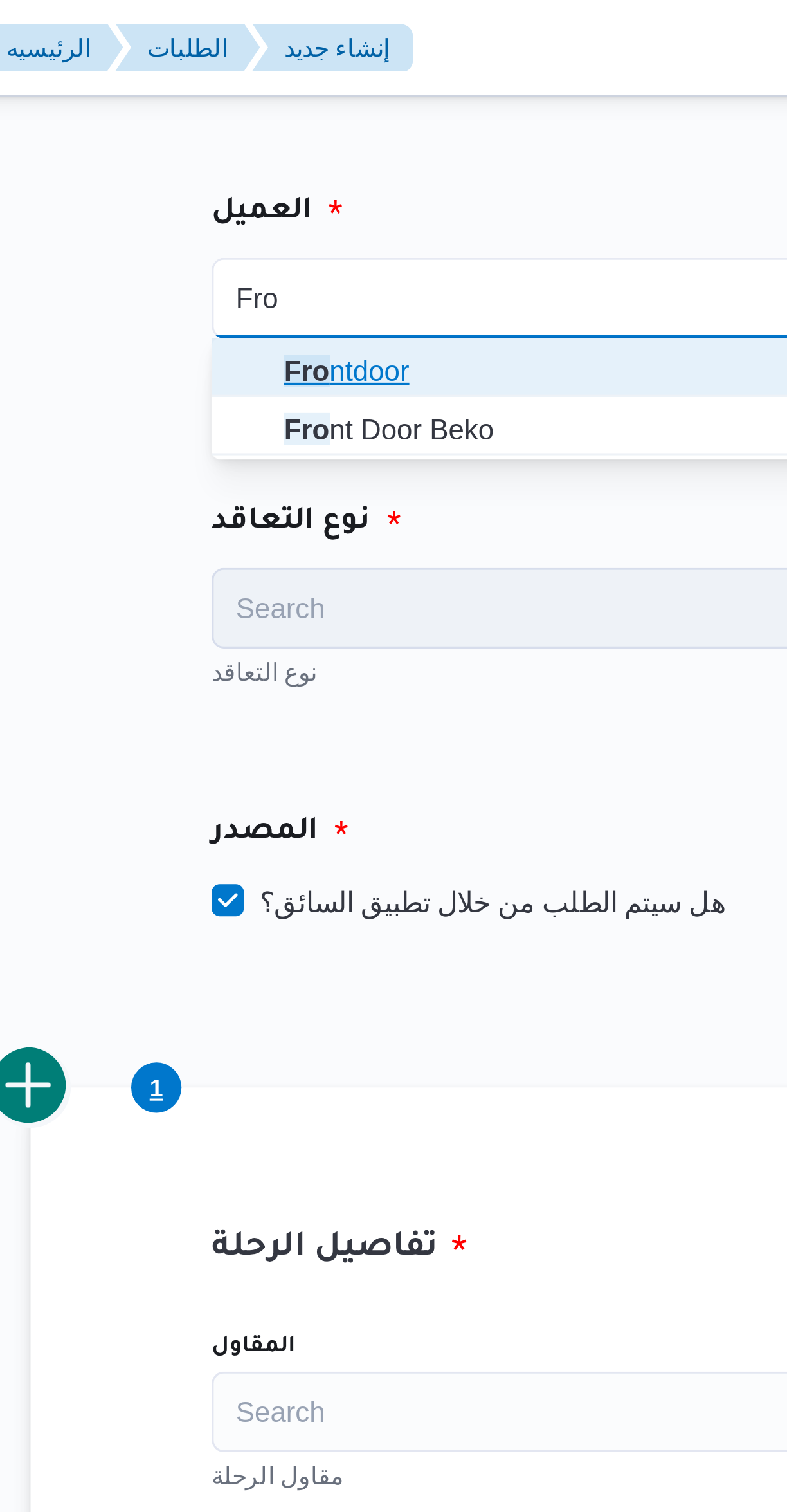
click at [347, 109] on span "Fro ntdoor" at bounding box center [337, 118] width 215 height 21
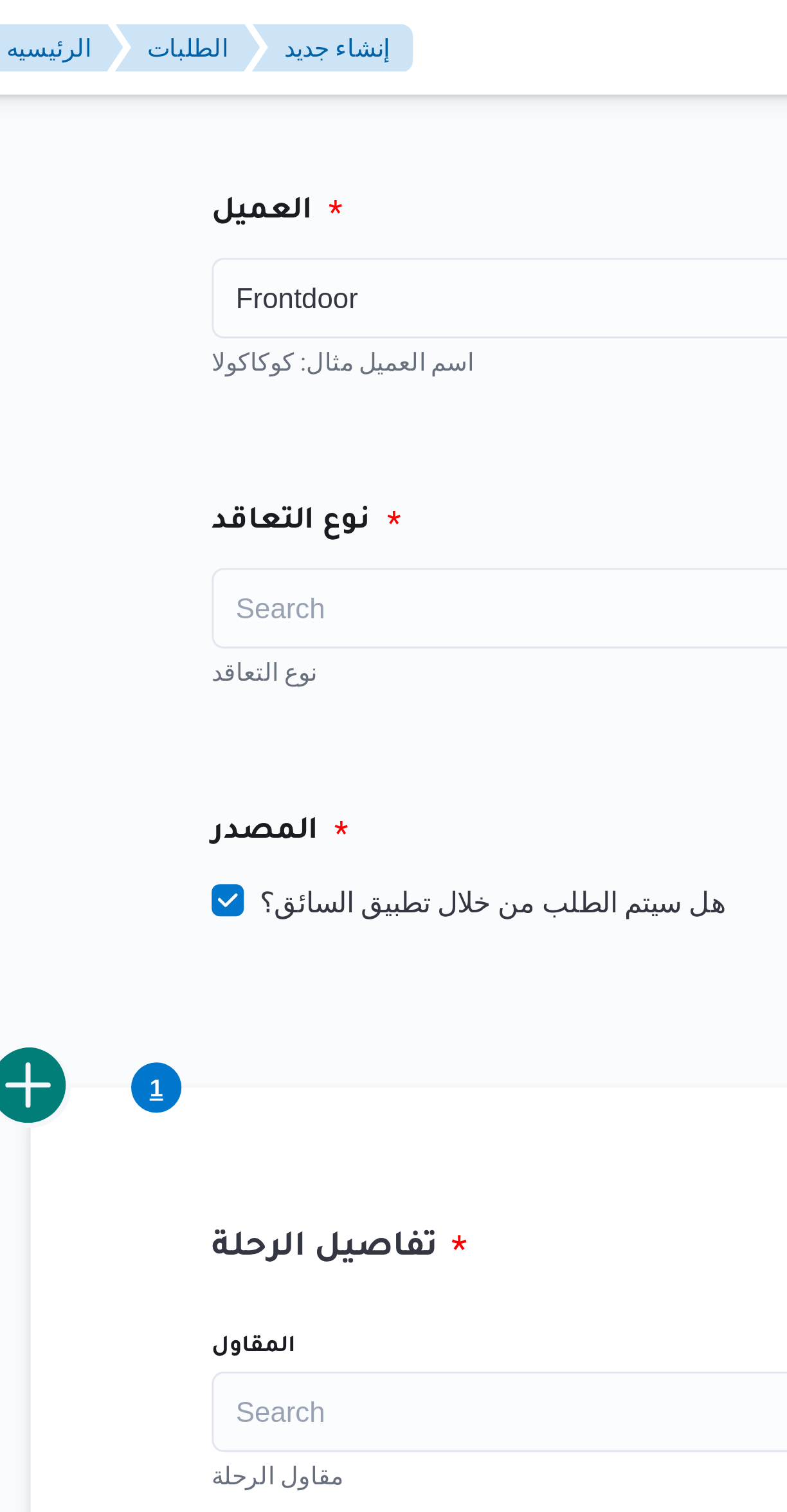
click at [328, 189] on div "Search" at bounding box center [337, 194] width 225 height 26
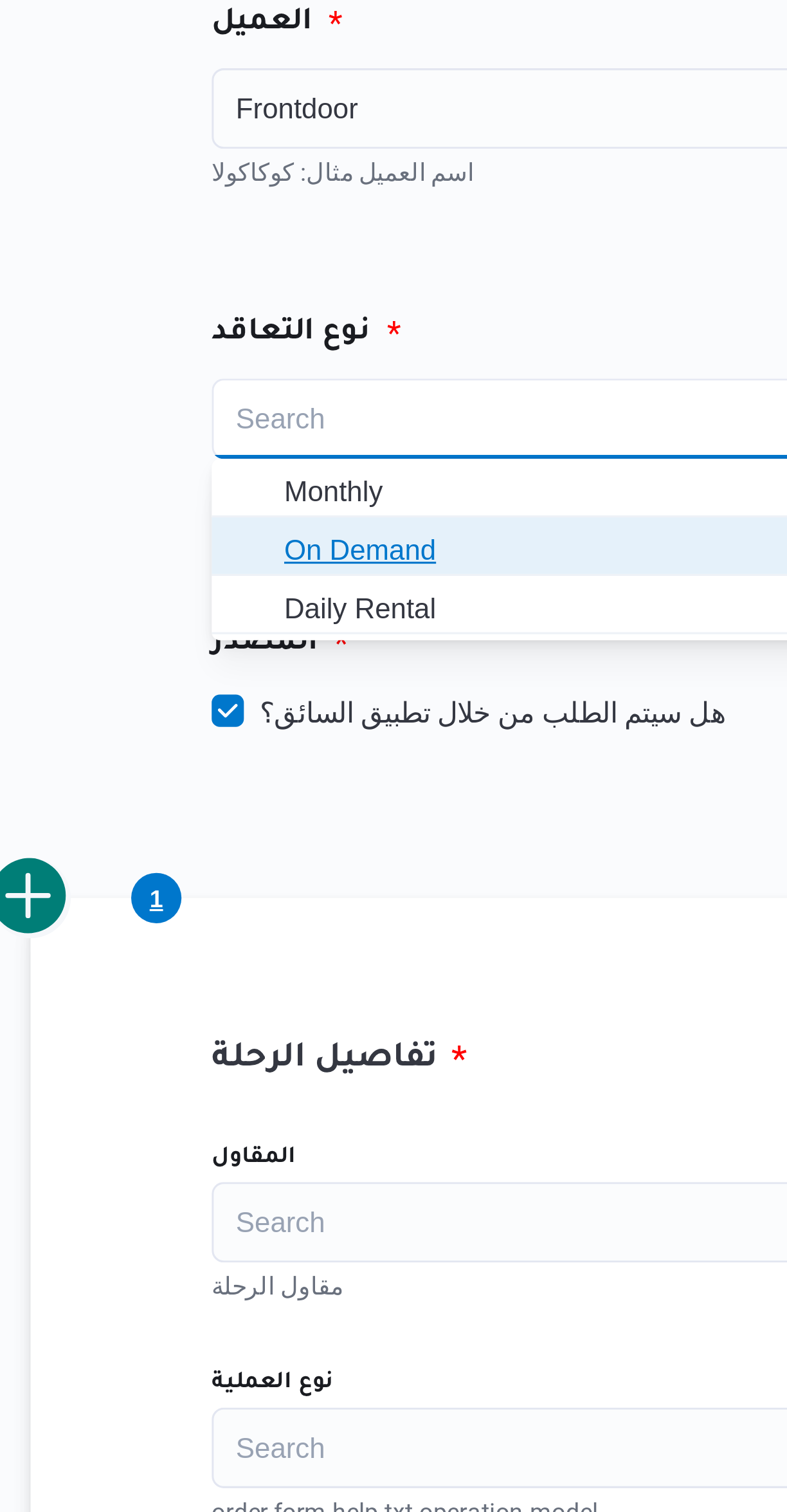
click at [328, 239] on span "On Demand" at bounding box center [345, 236] width 194 height 15
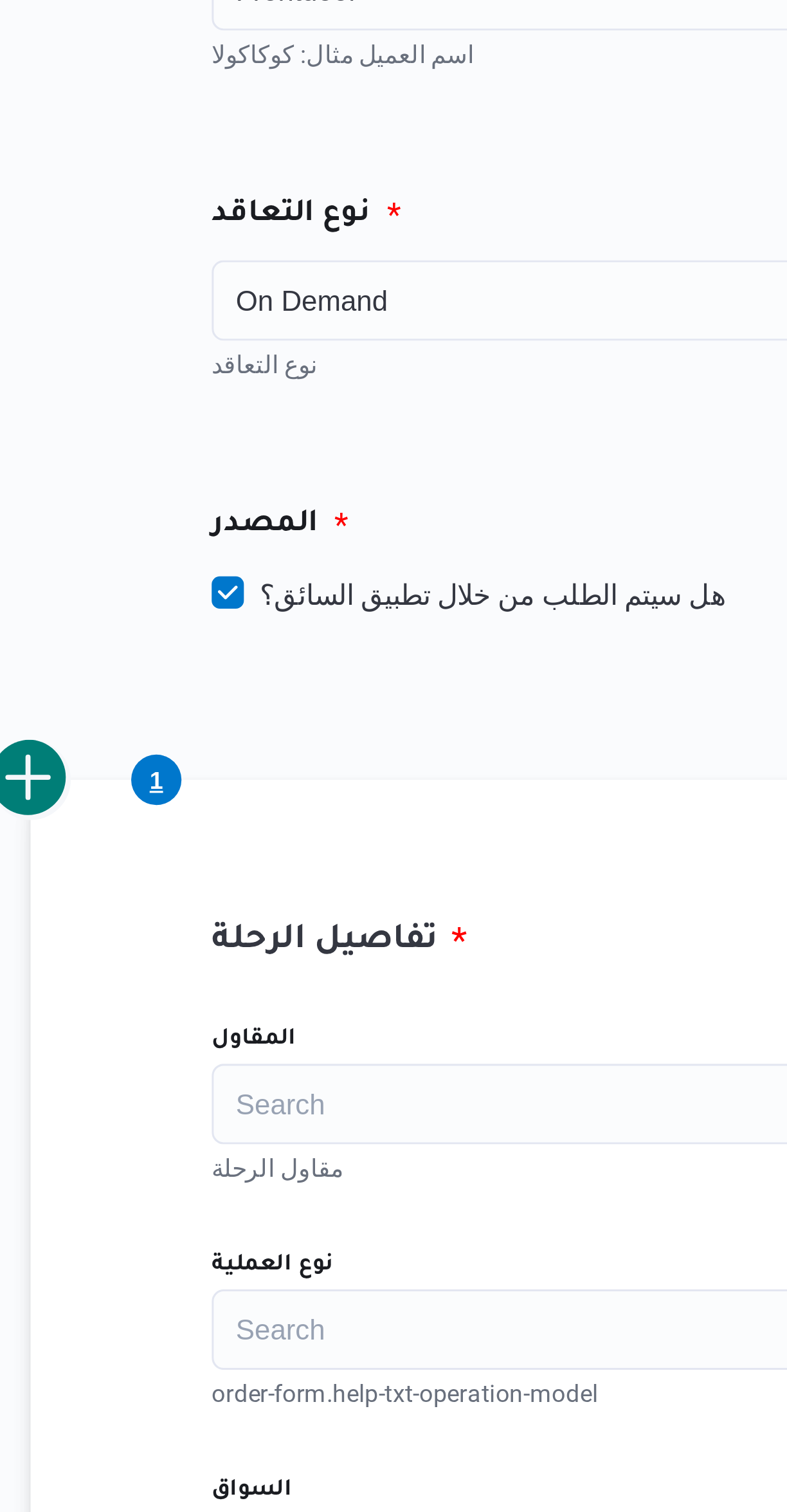
click at [334, 292] on label "هل سيتم الطلب من خلال تطبيق السائق؟" at bounding box center [307, 288] width 164 height 15
checkbox input "false"
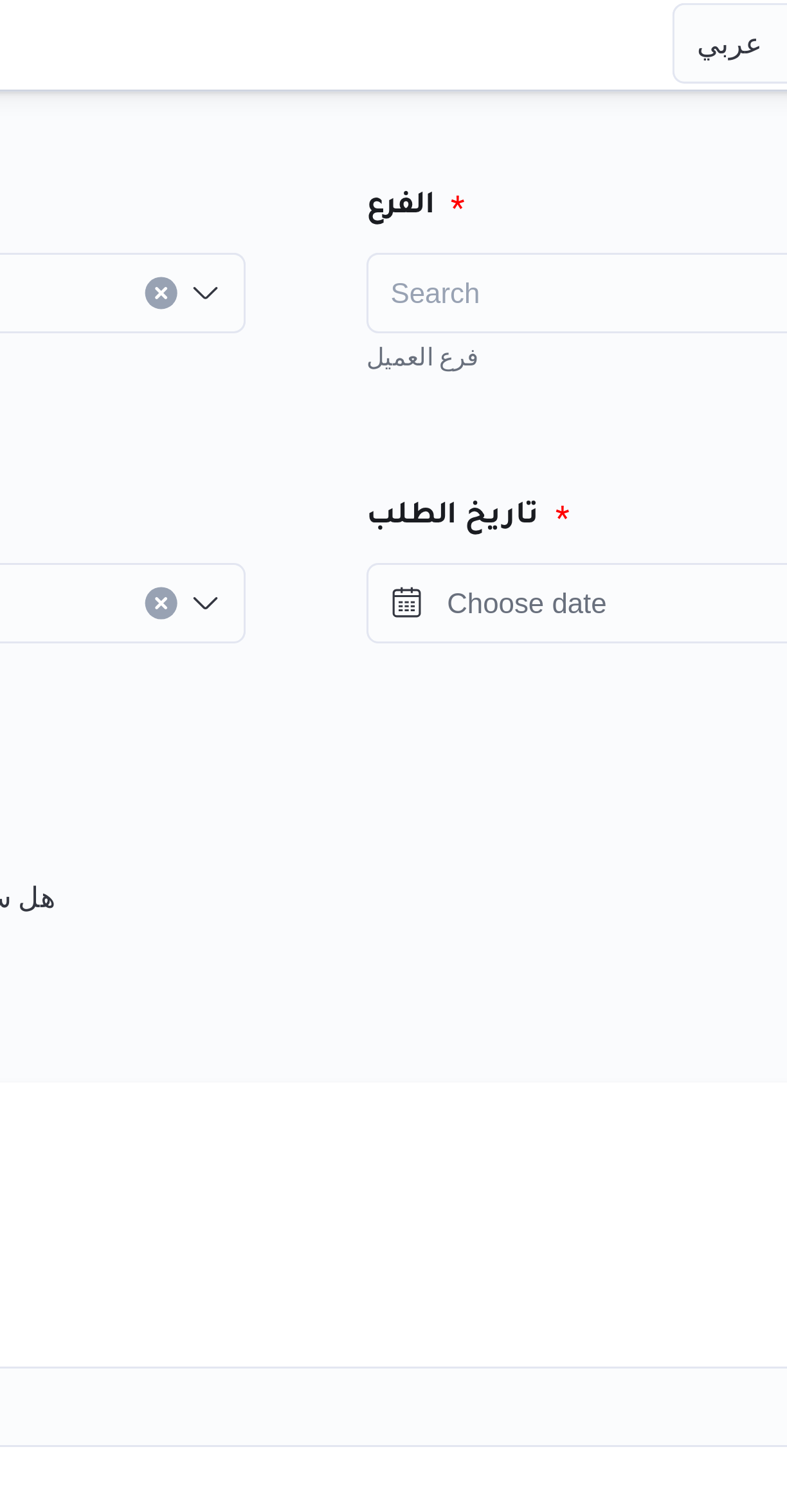
click at [567, 88] on div "Search" at bounding box center [601, 94] width 225 height 26
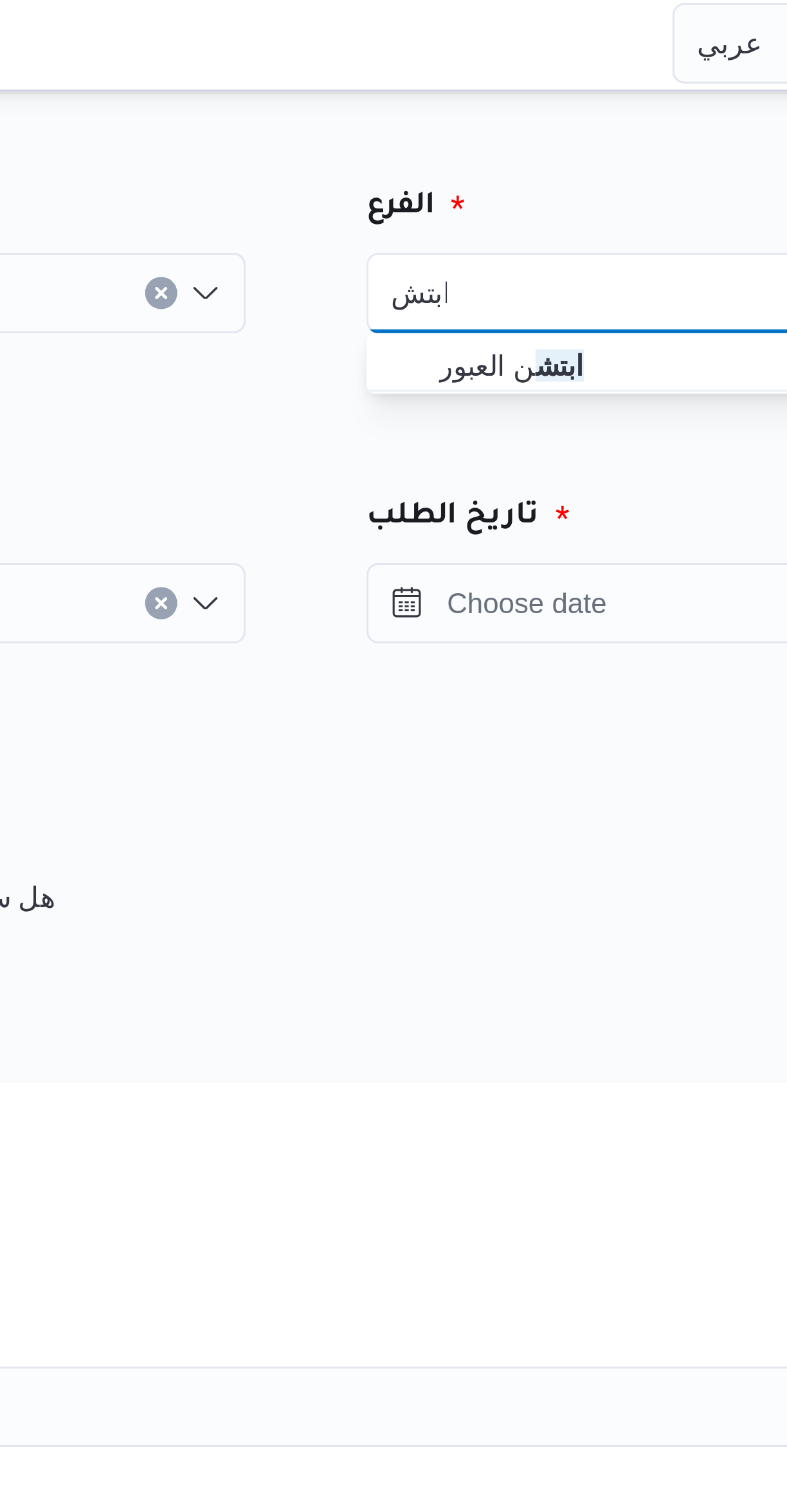
type input "ابتش"
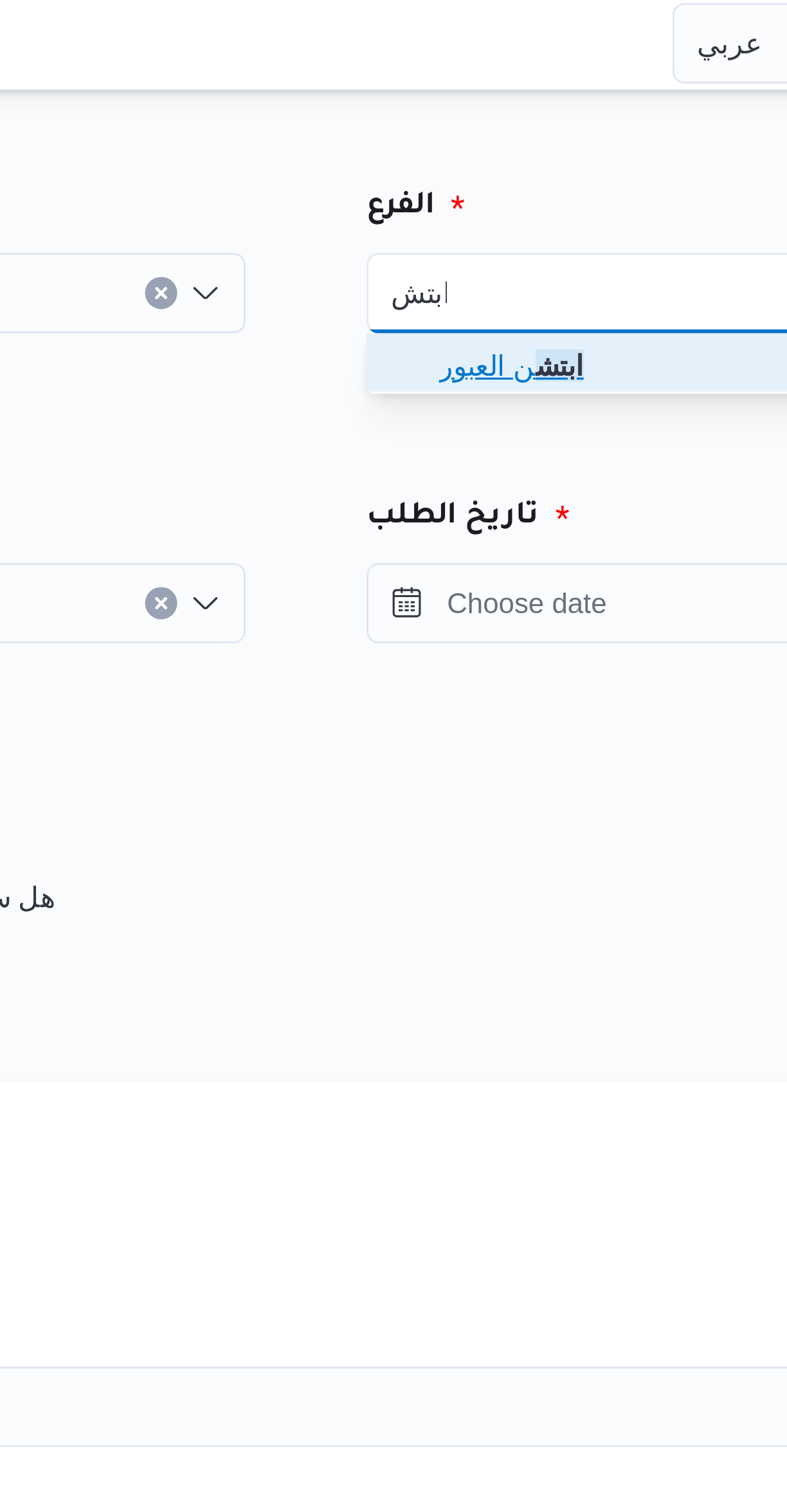
click at [579, 116] on span "ابتش ن العبور" at bounding box center [608, 118] width 194 height 15
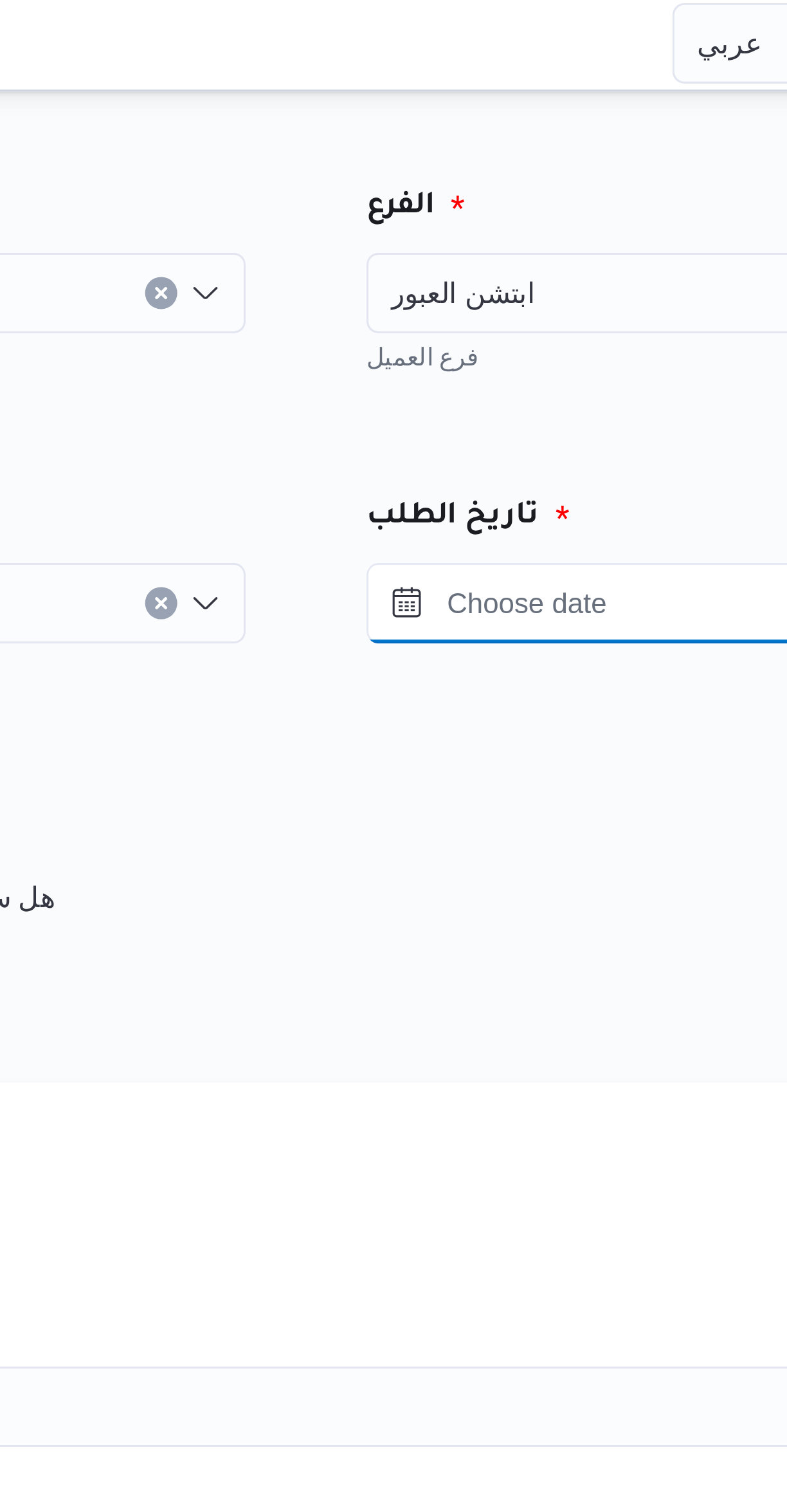
click at [576, 192] on input "Press the down key to open a popover containing a calendar." at bounding box center [561, 194] width 146 height 26
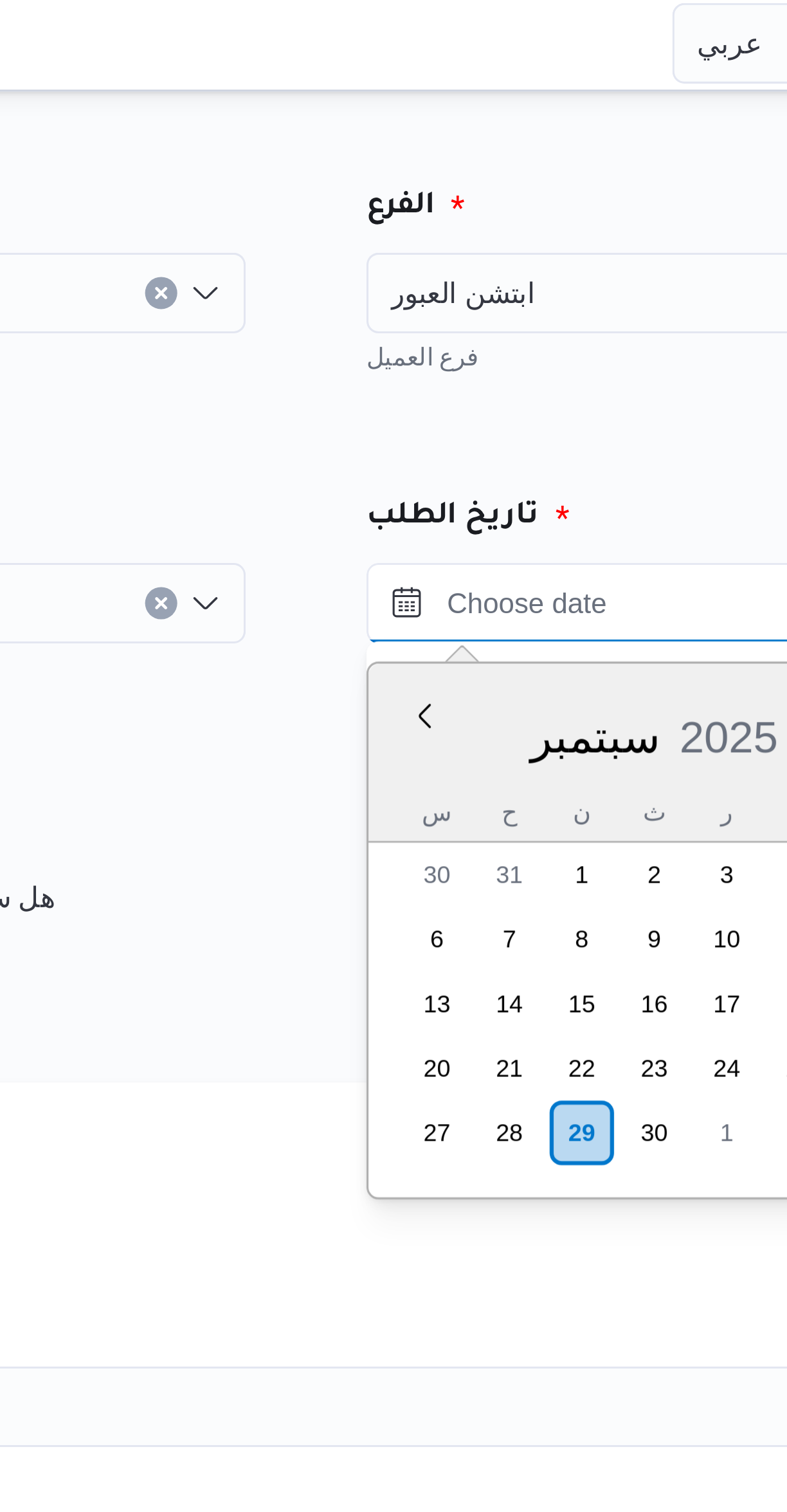
scroll to position [539, 0]
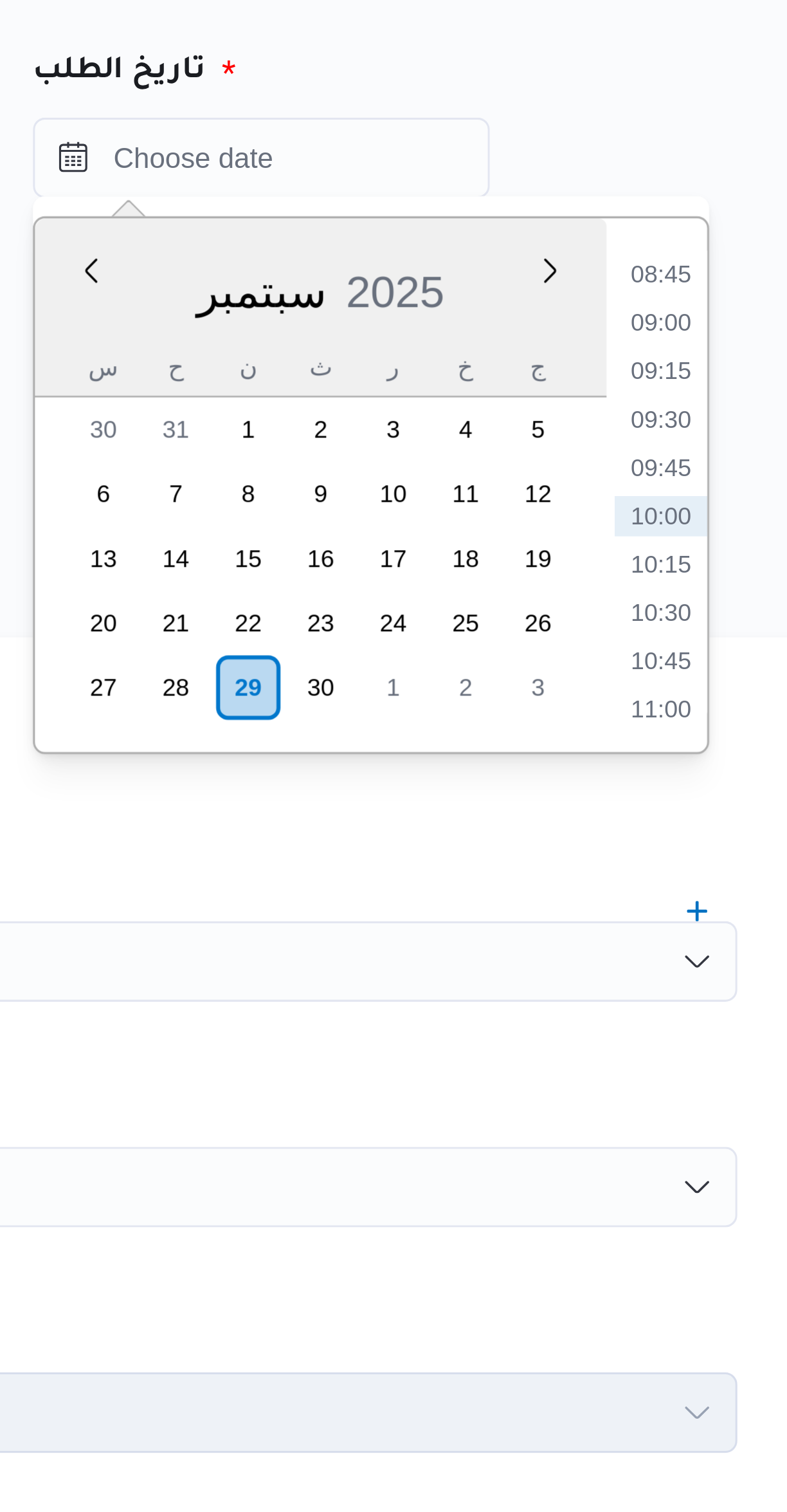
click at [693, 314] on li "10:00" at bounding box center [689, 309] width 29 height 13
type input "٢٩/٠٩/٢٠٢٥ ١٠:٠٠"
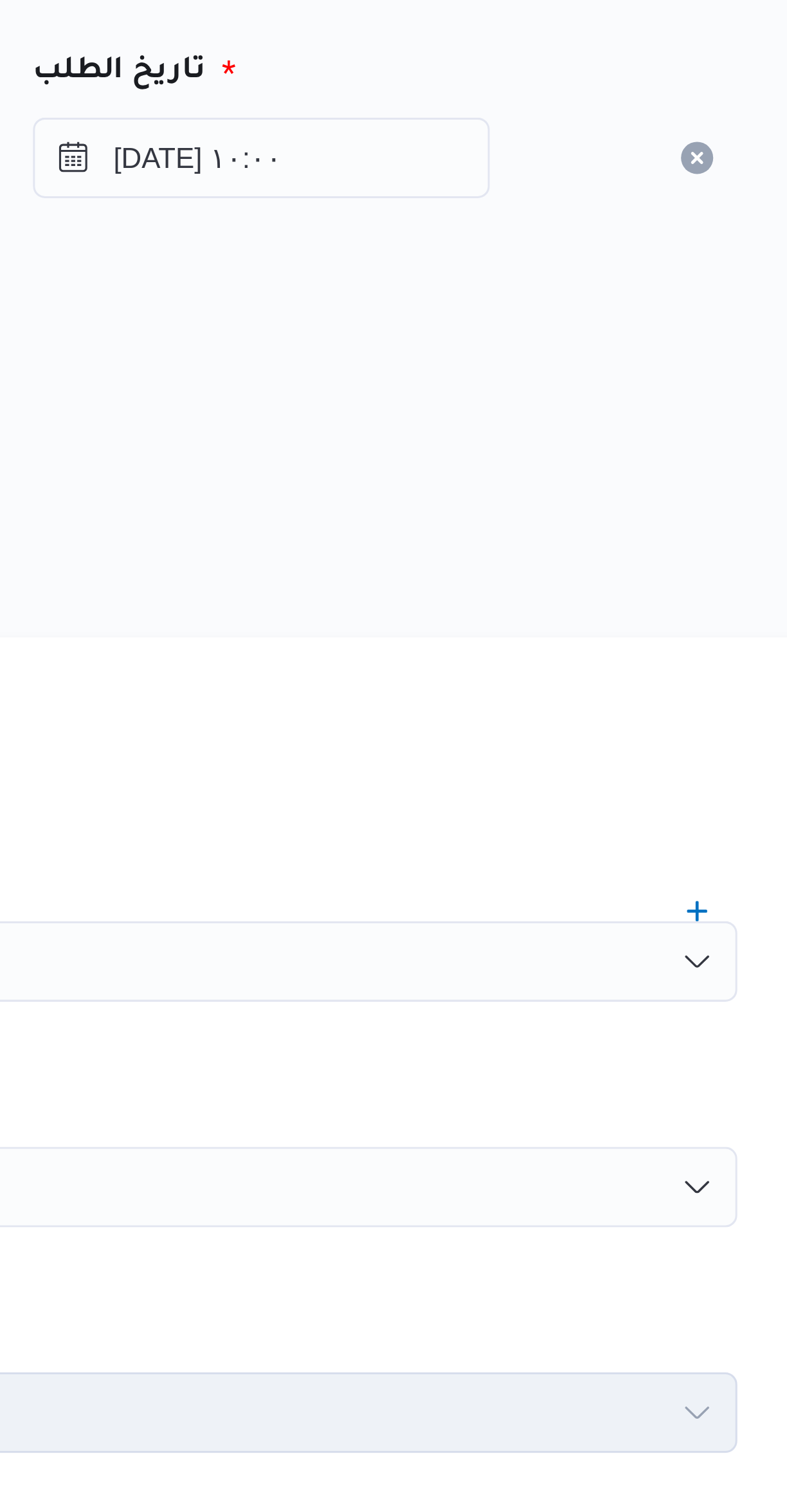
click at [637, 292] on div "هل سيتم الطلب من خلال تطبيق السائق؟" at bounding box center [469, 288] width 488 height 15
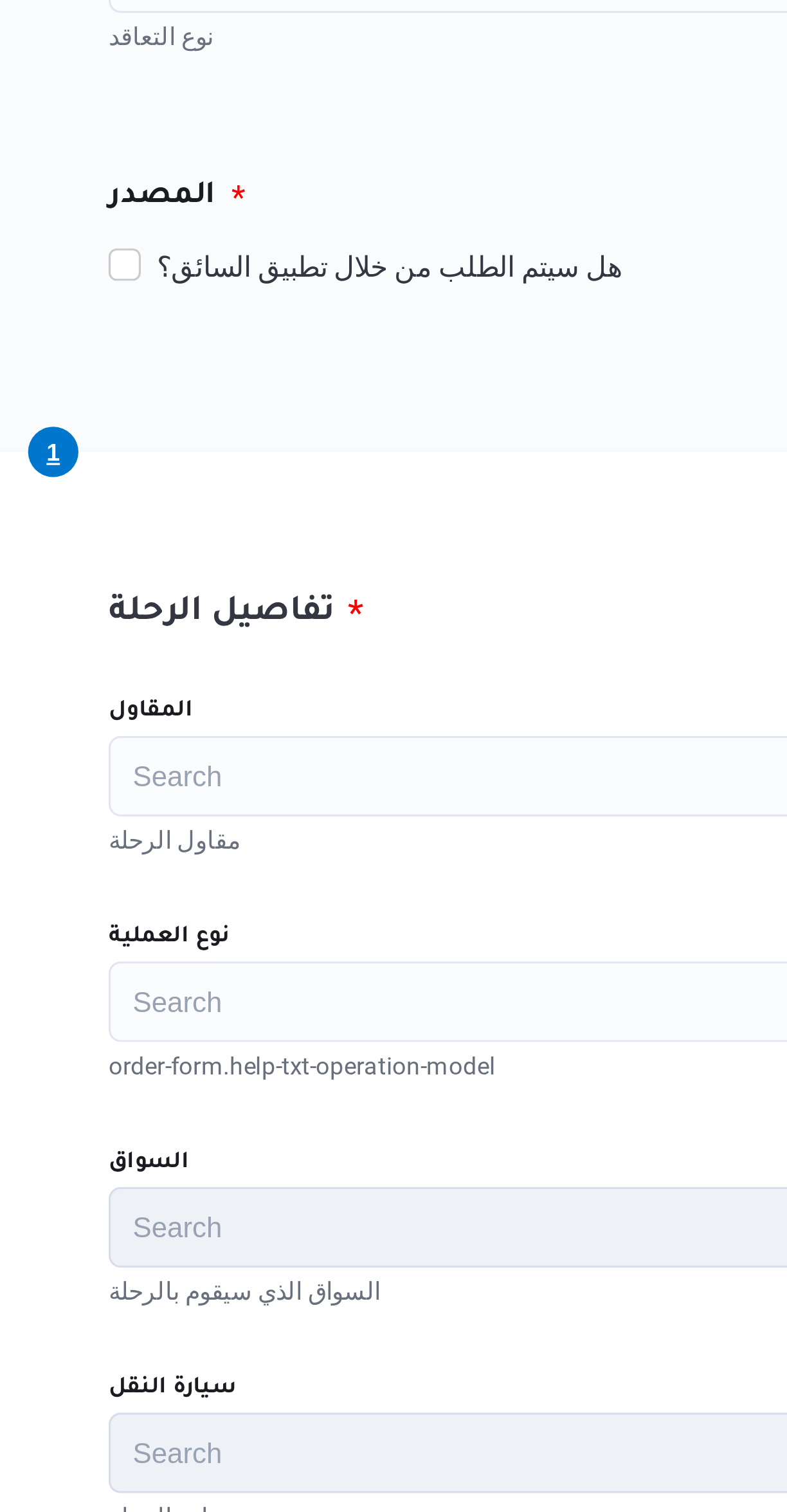
click at [344, 438] on div "Search" at bounding box center [469, 451] width 488 height 26
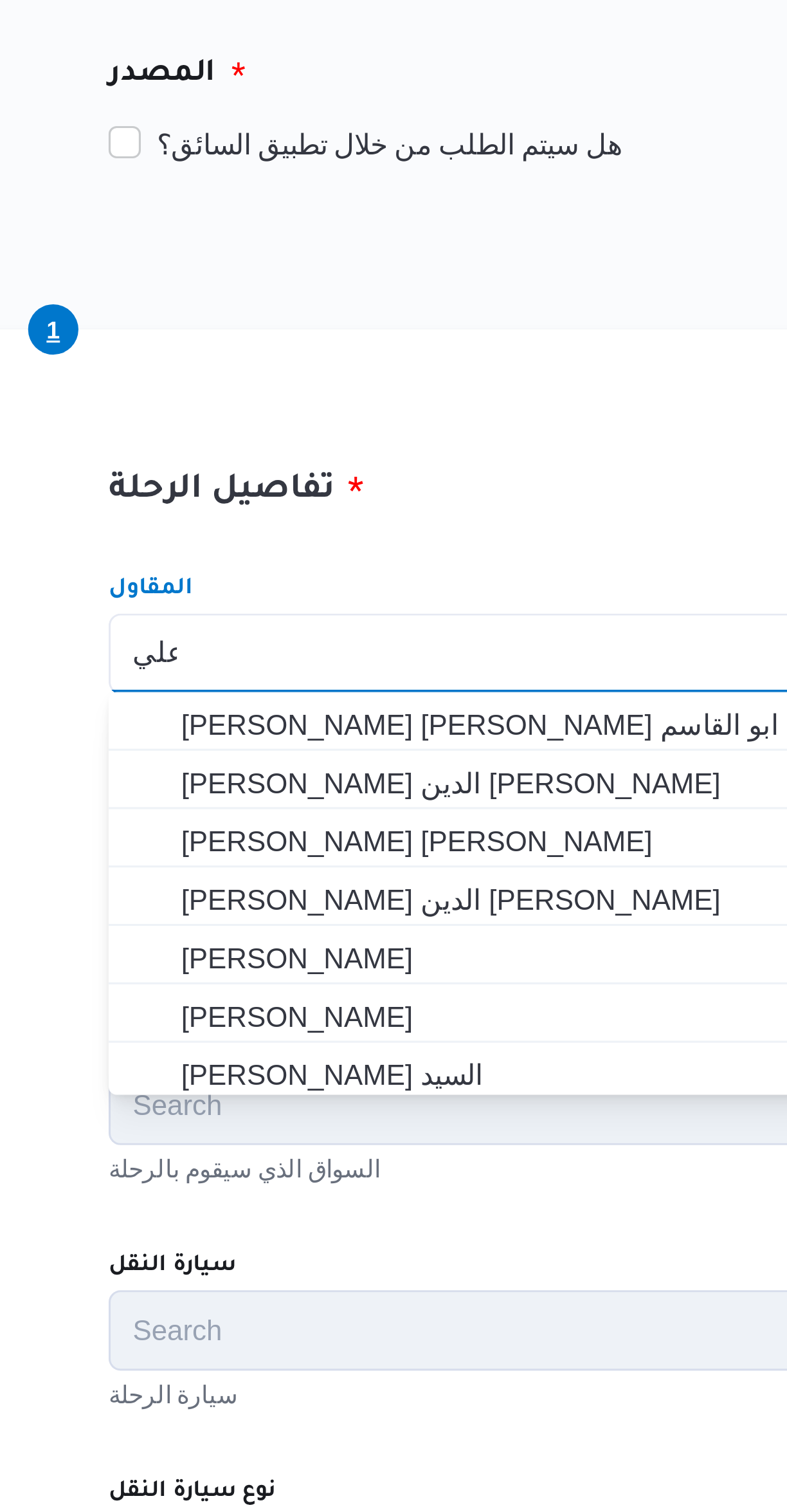
scroll to position [0, 0]
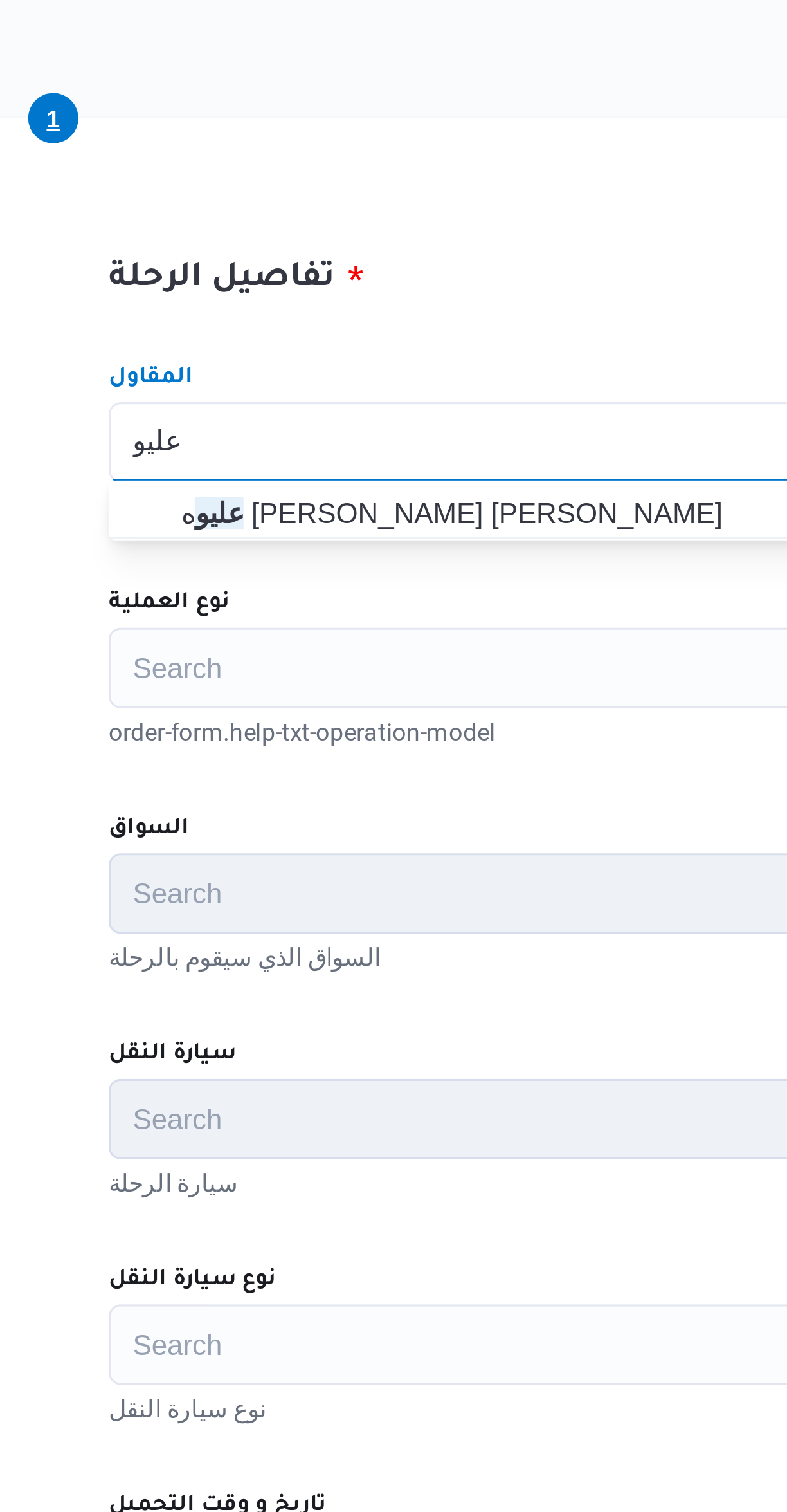
type input "عليو"
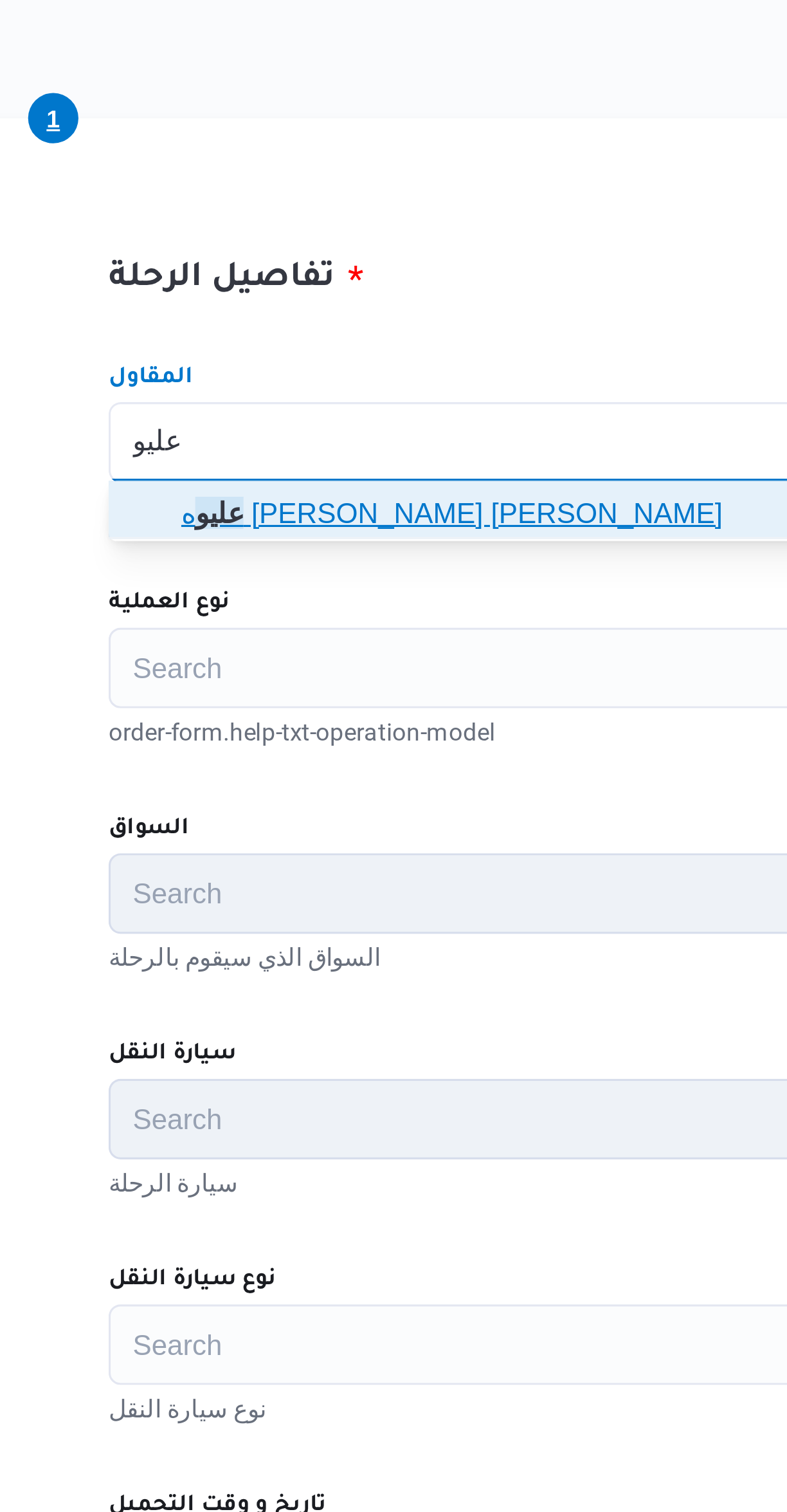
click at [368, 471] on span "عليو ه سراج الدين عليوه محمد" at bounding box center [477, 474] width 458 height 15
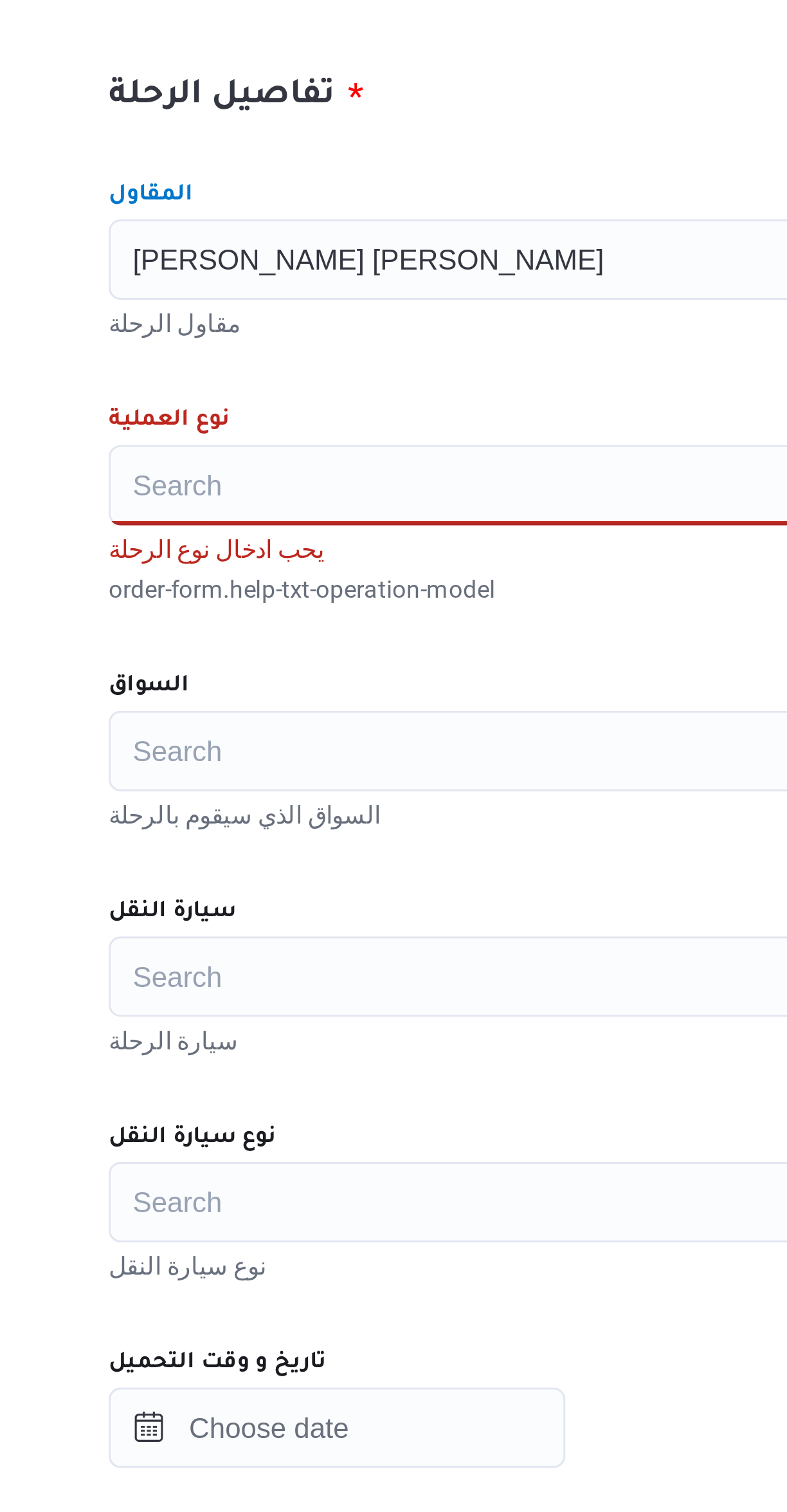
click at [347, 528] on div "Search" at bounding box center [469, 523] width 488 height 26
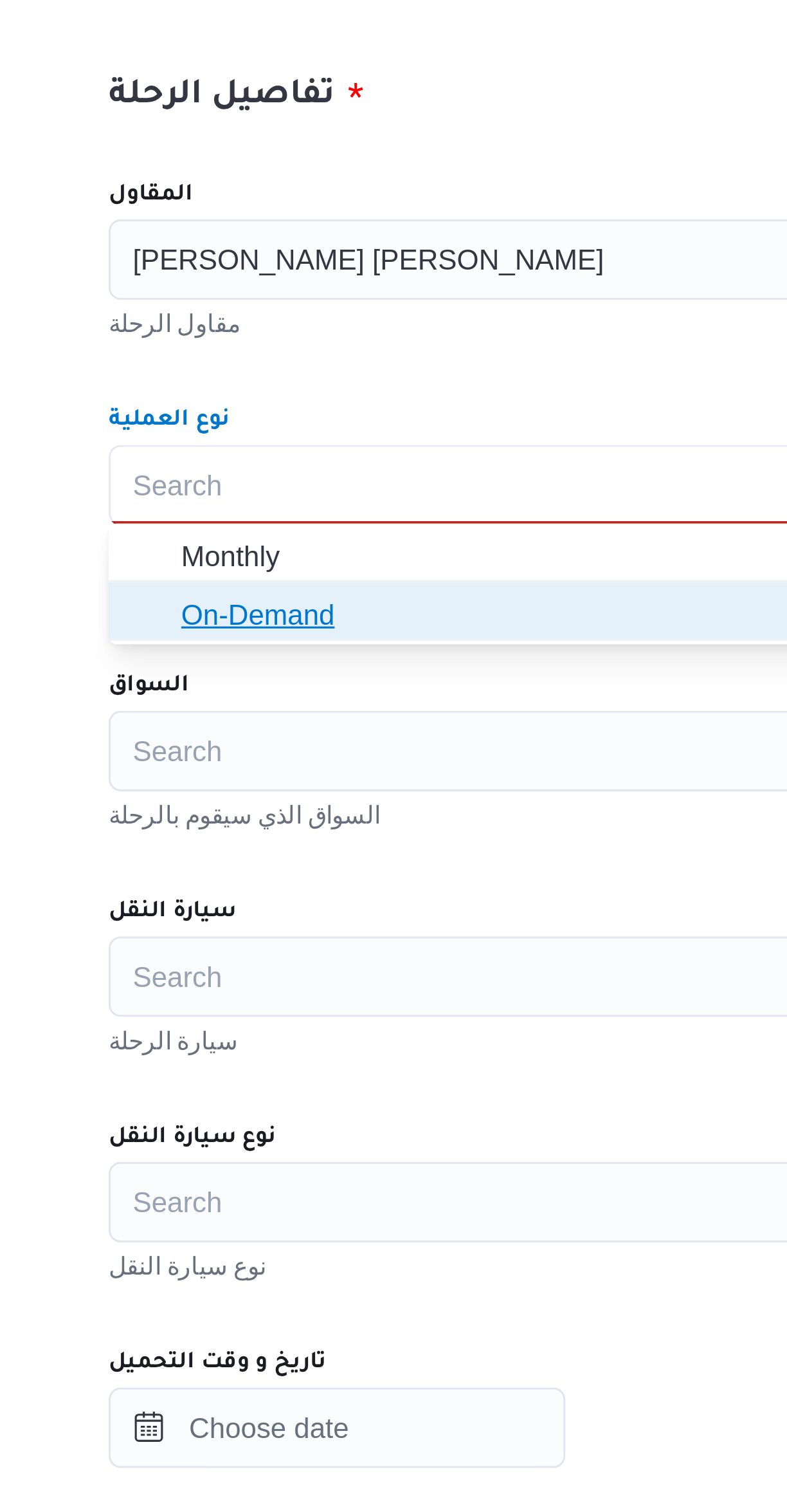
click at [331, 570] on span "On-Demand" at bounding box center [477, 564] width 458 height 15
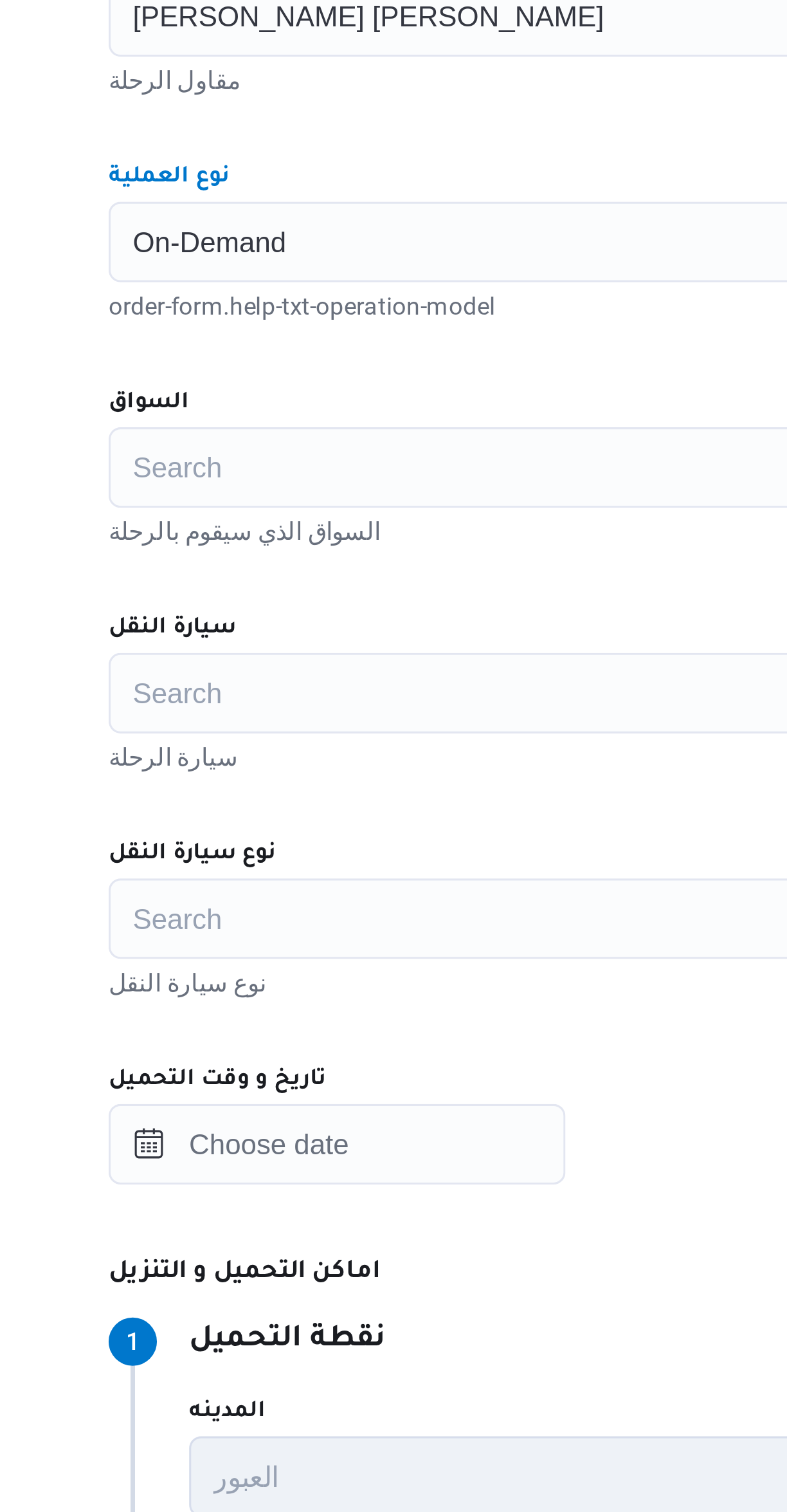
click at [347, 591] on div "Search" at bounding box center [469, 595] width 488 height 26
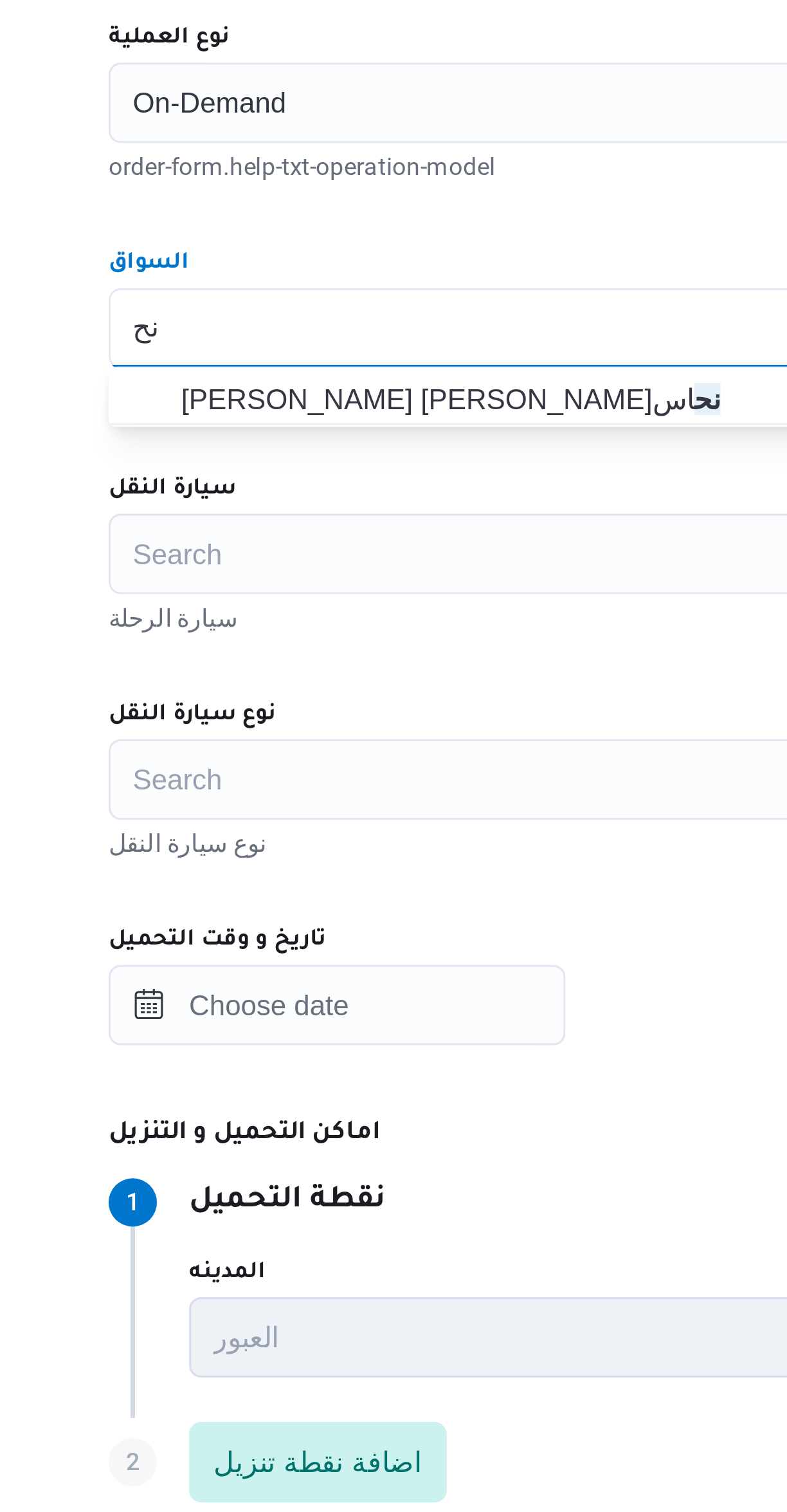
type input "ن"
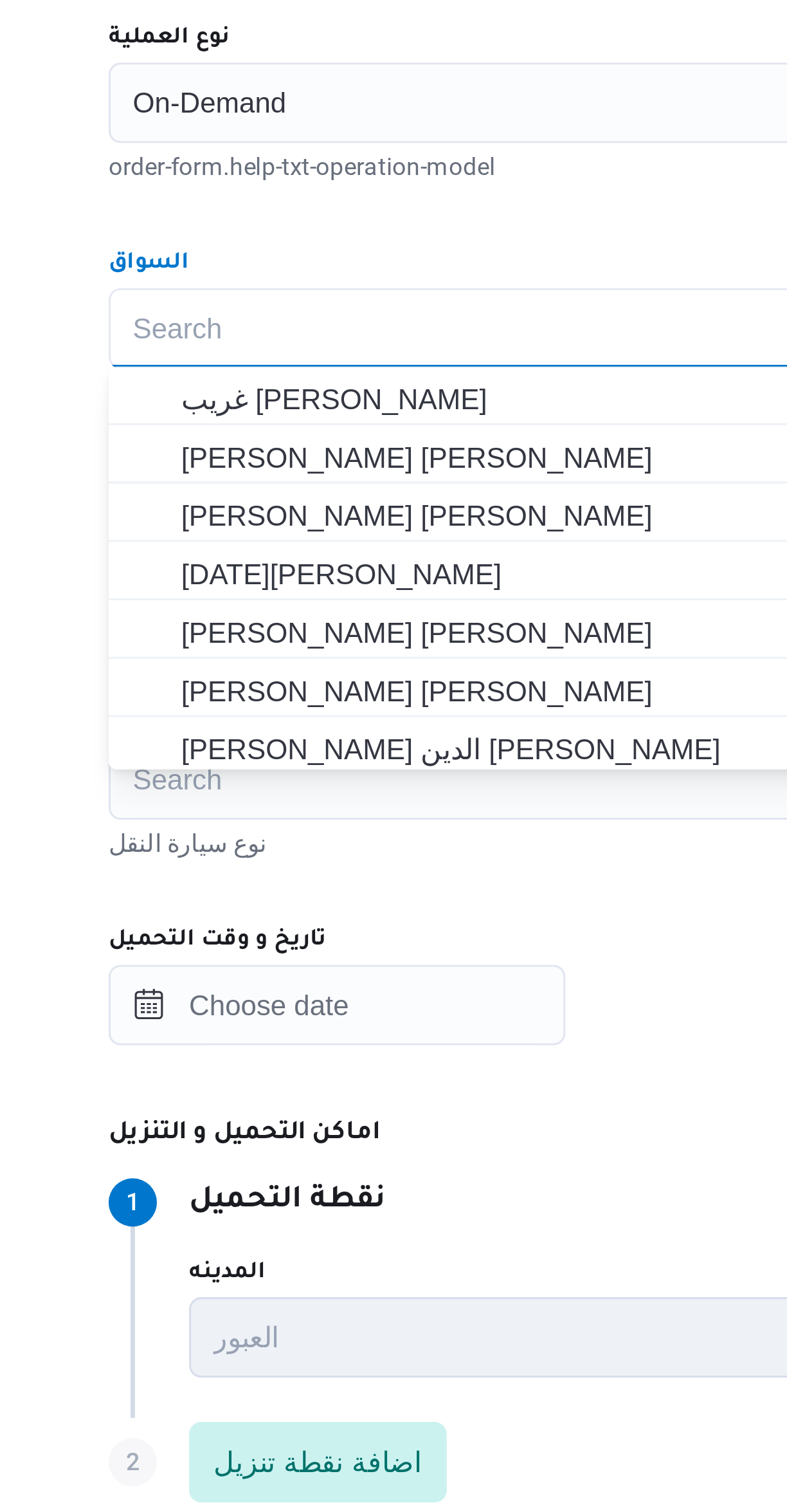
click at [400, 571] on div "السواق" at bounding box center [469, 574] width 488 height 10
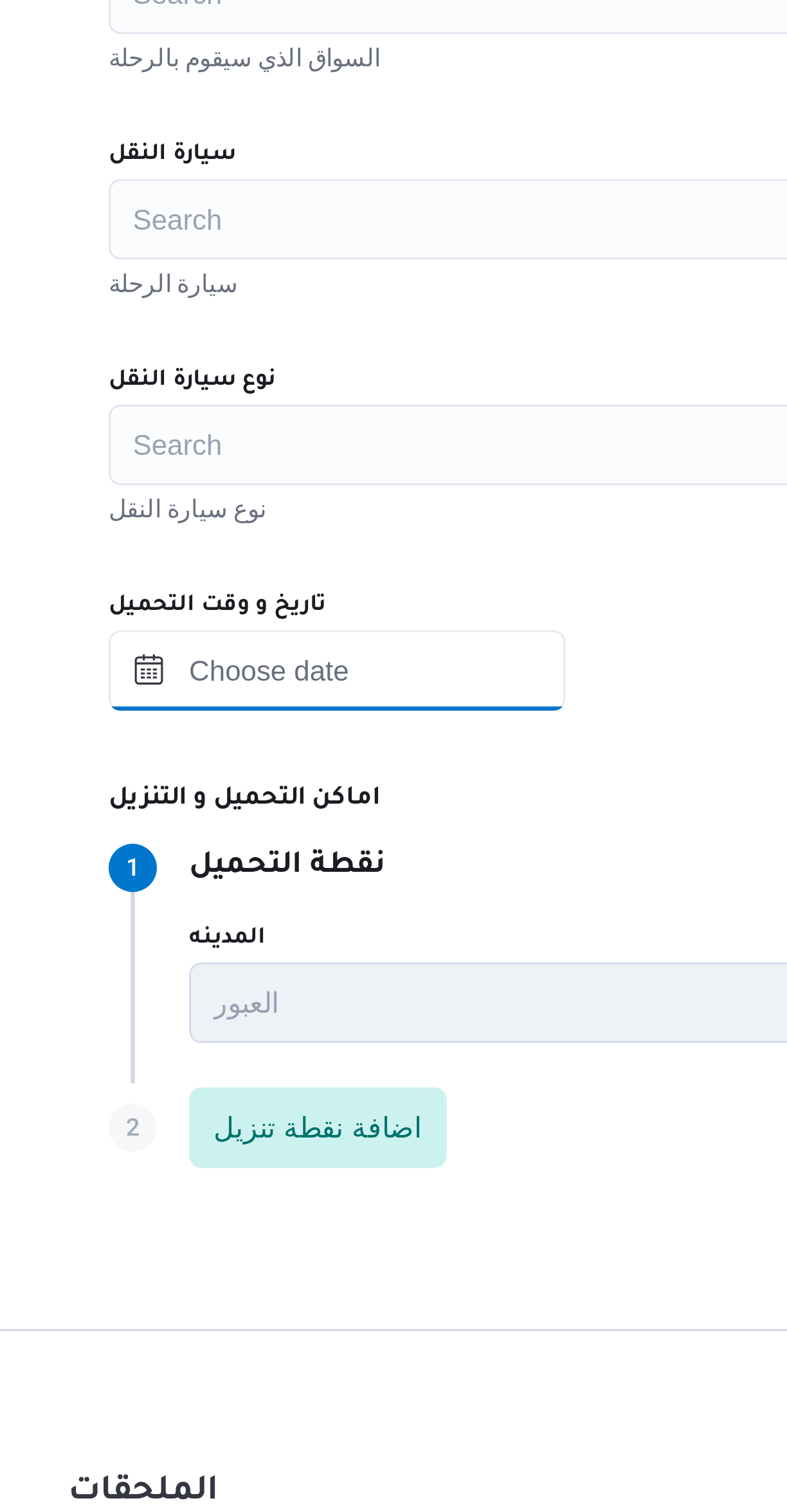
click at [358, 801] on input "تاريخ و وقت التحميل" at bounding box center [298, 811] width 146 height 26
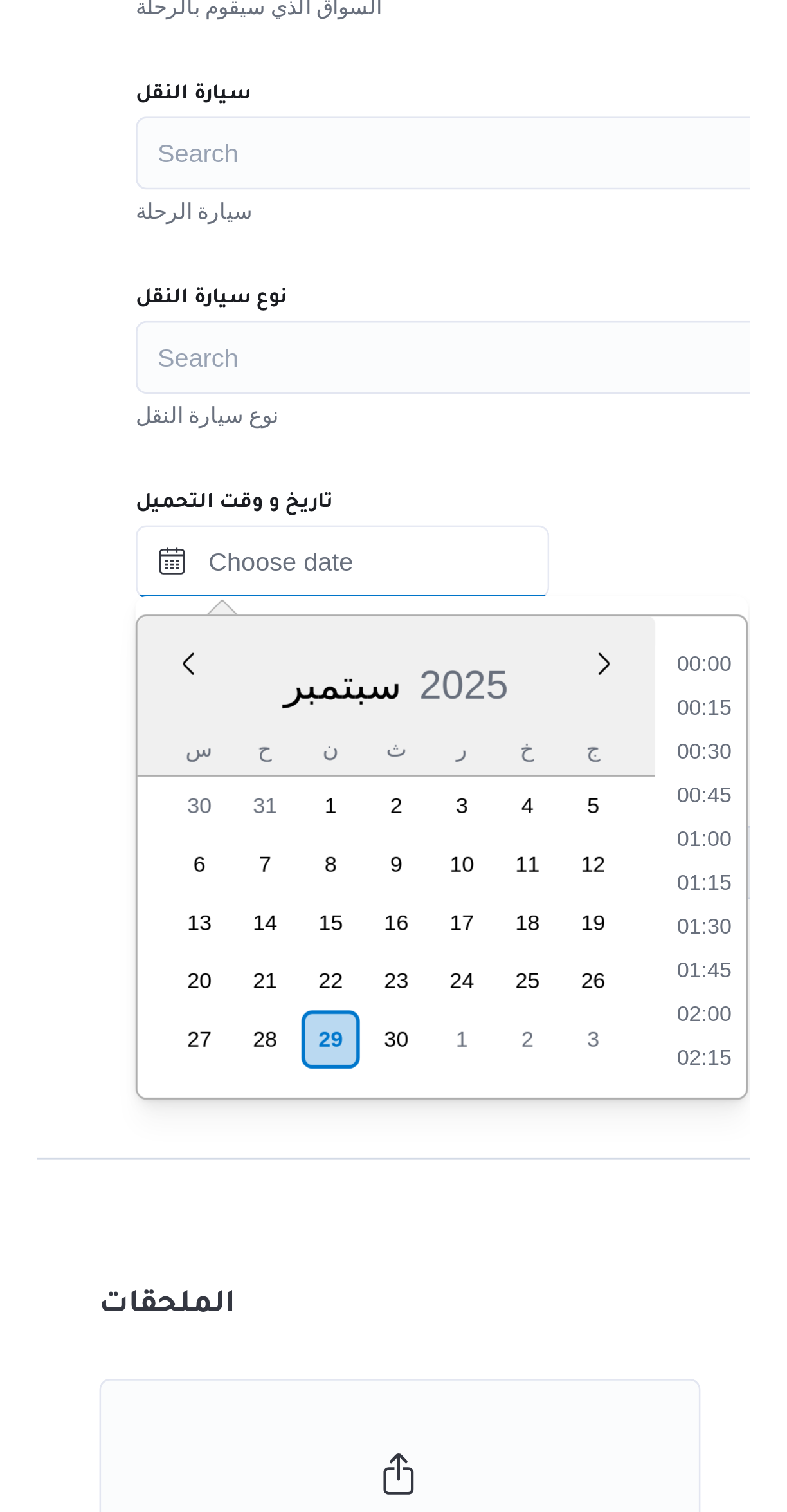
scroll to position [539, 0]
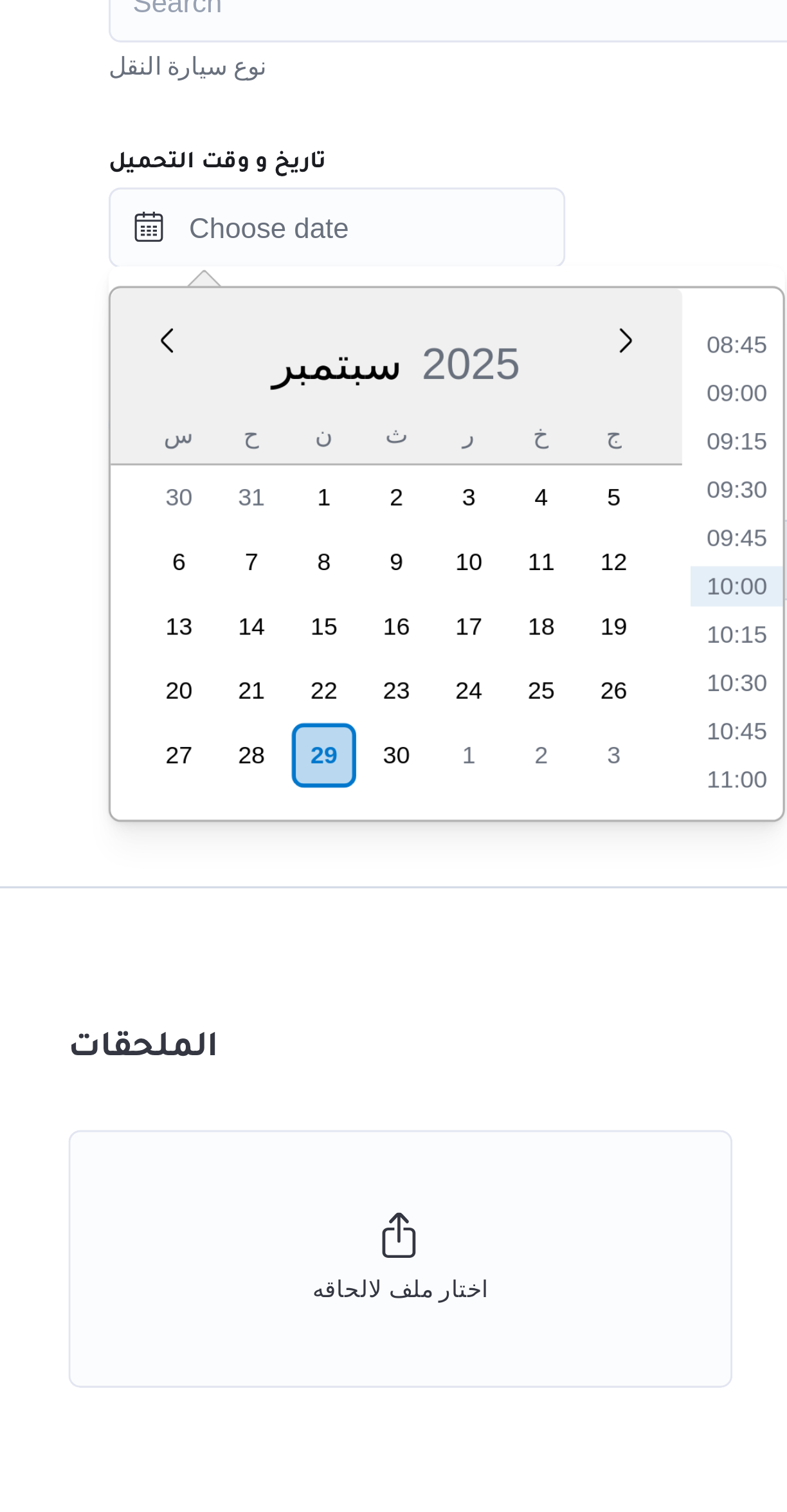
click at [424, 922] on li "10:00" at bounding box center [426, 925] width 29 height 13
type input "٢٩/٠٩/٢٠٢٥ ١٠:٠٠"
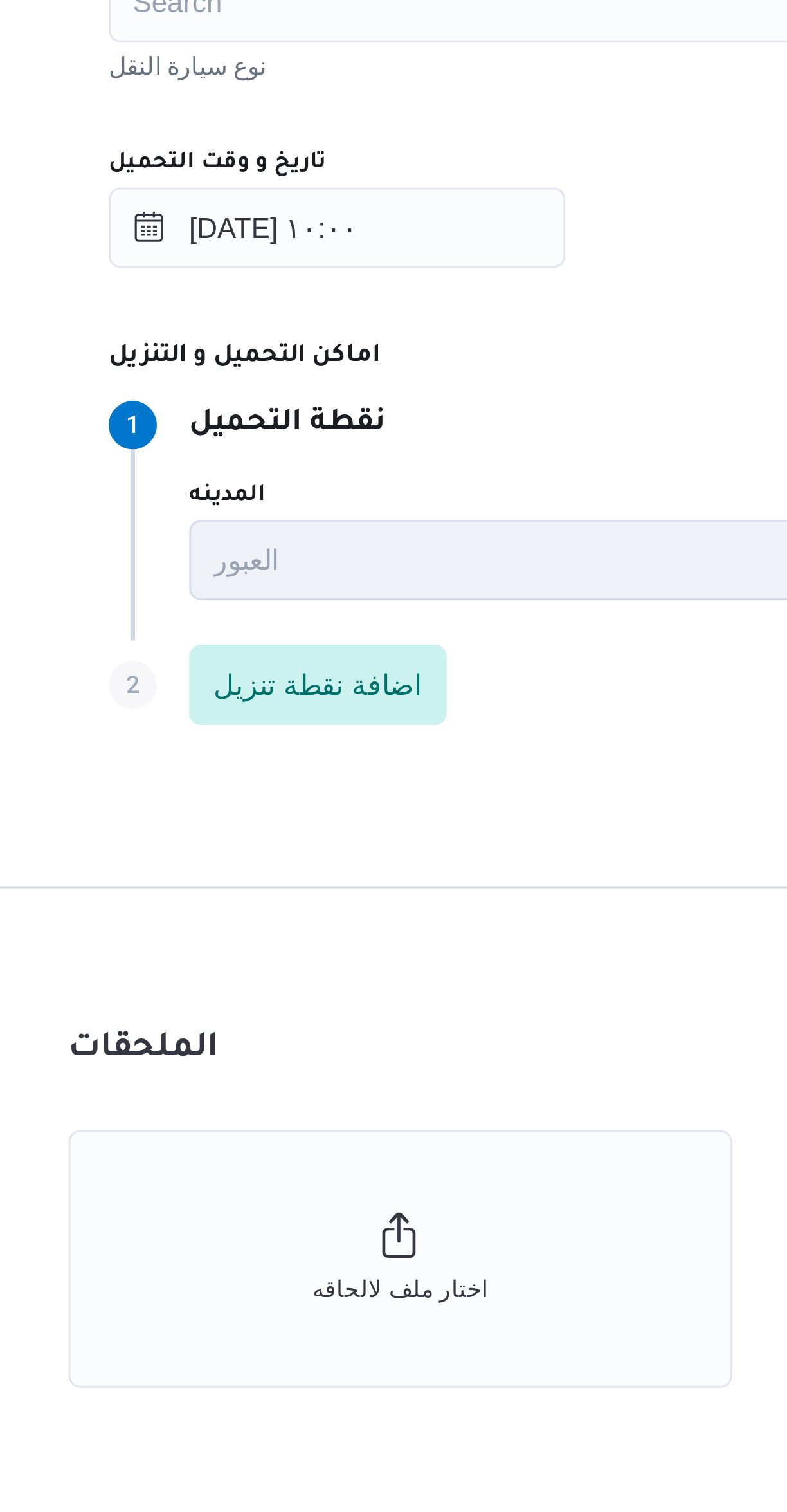
click at [396, 861] on div "Step 1 1 نقطة التحميل المدينه العبور اسم المكان 5CWQ+9MP, Street 110, العبور، م…" at bounding box center [469, 901] width 488 height 83
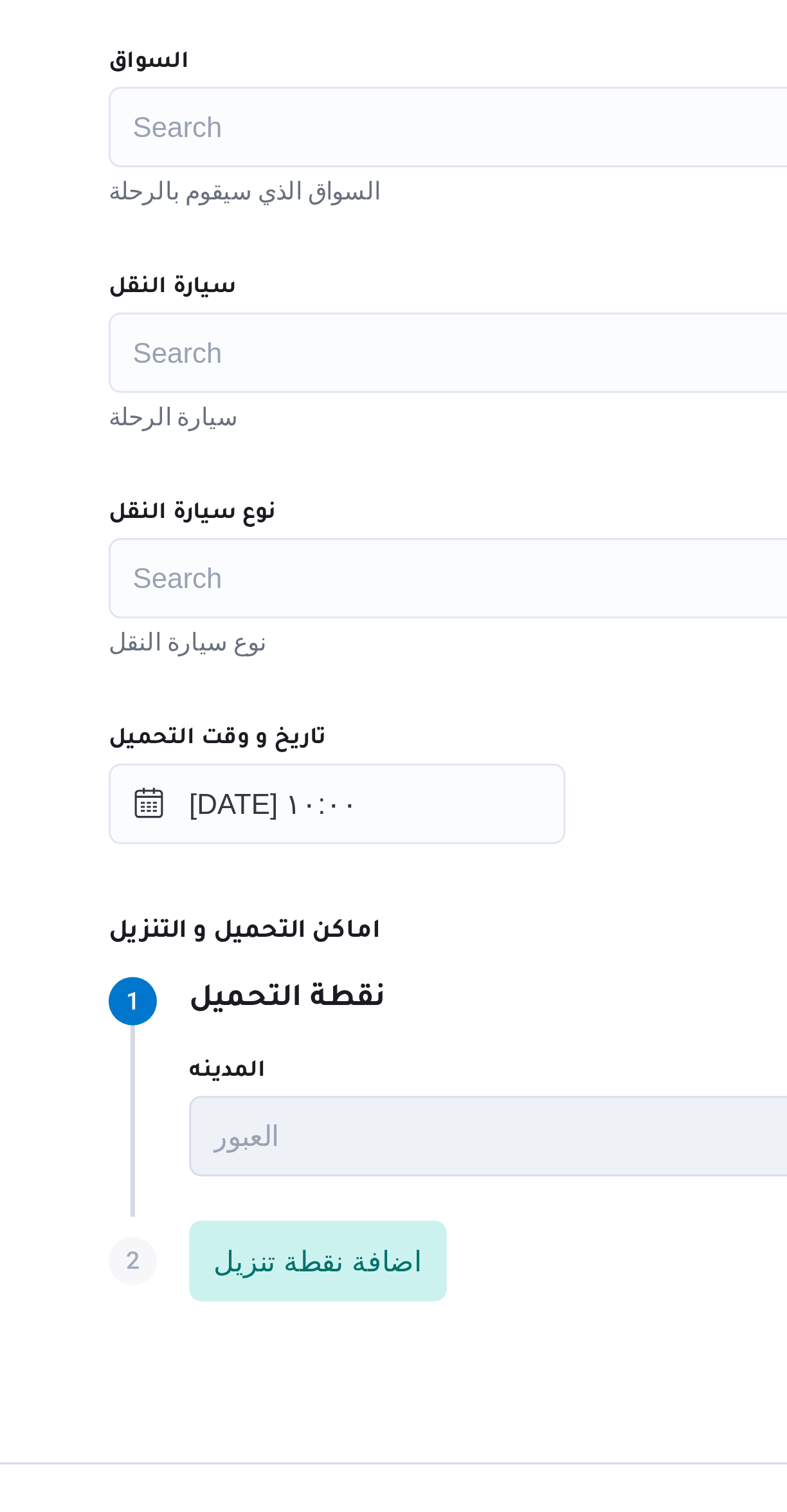
click at [351, 730] on div "Search" at bounding box center [469, 739] width 488 height 26
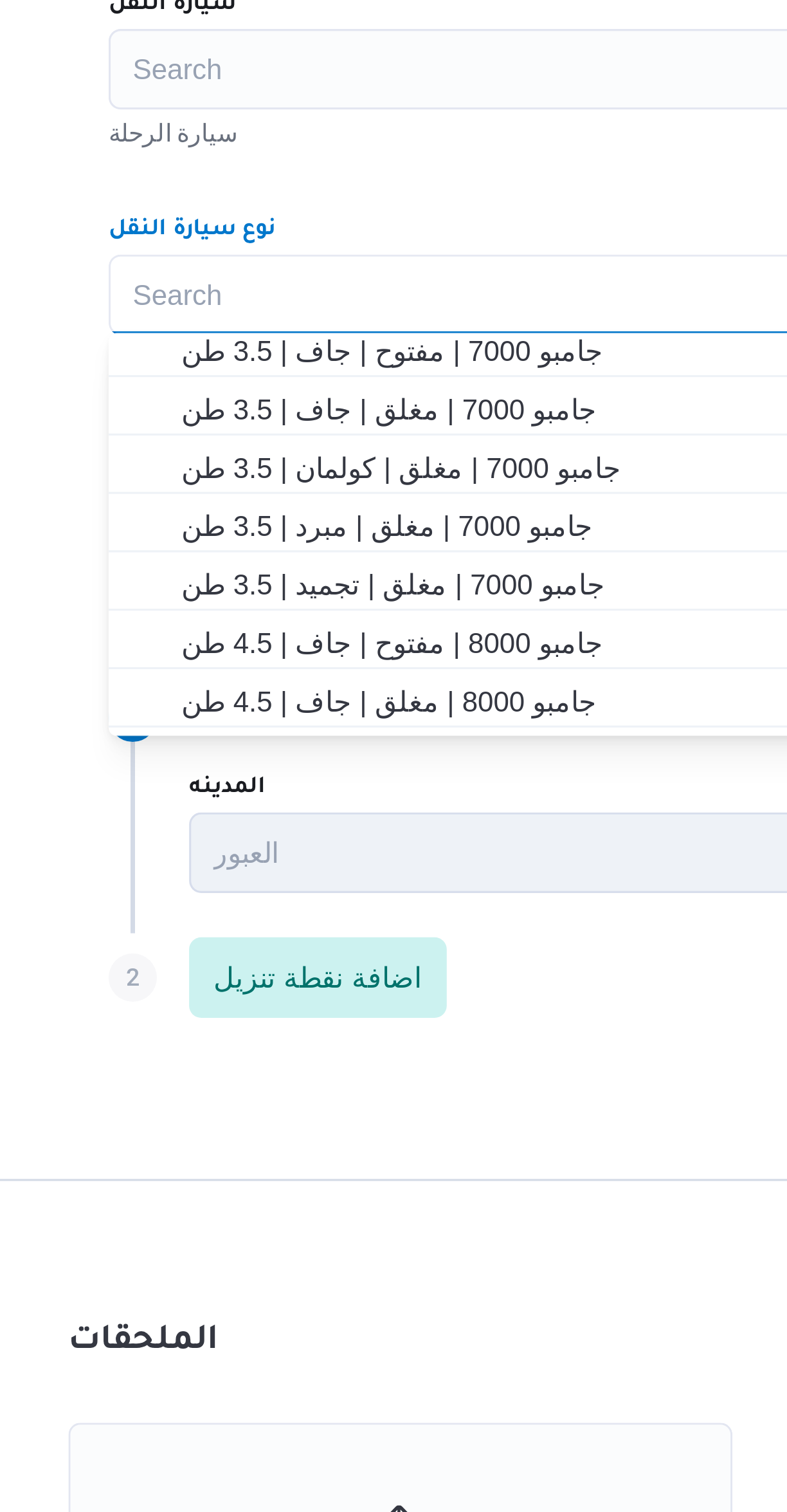
scroll to position [225, 0]
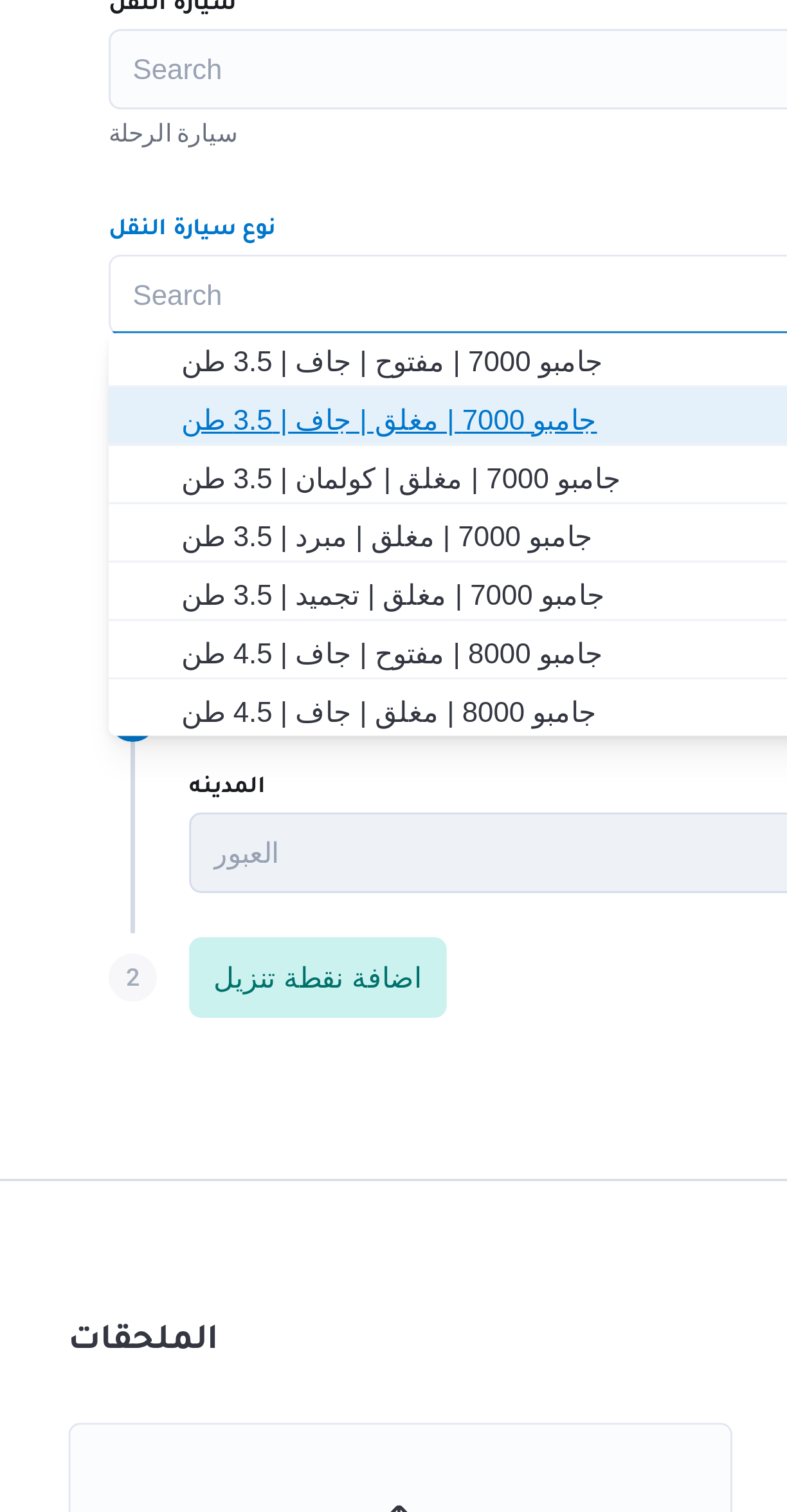
click at [378, 784] on span "جامبو 7000 | مغلق | جاف | 3.5 طن" at bounding box center [477, 779] width 458 height 15
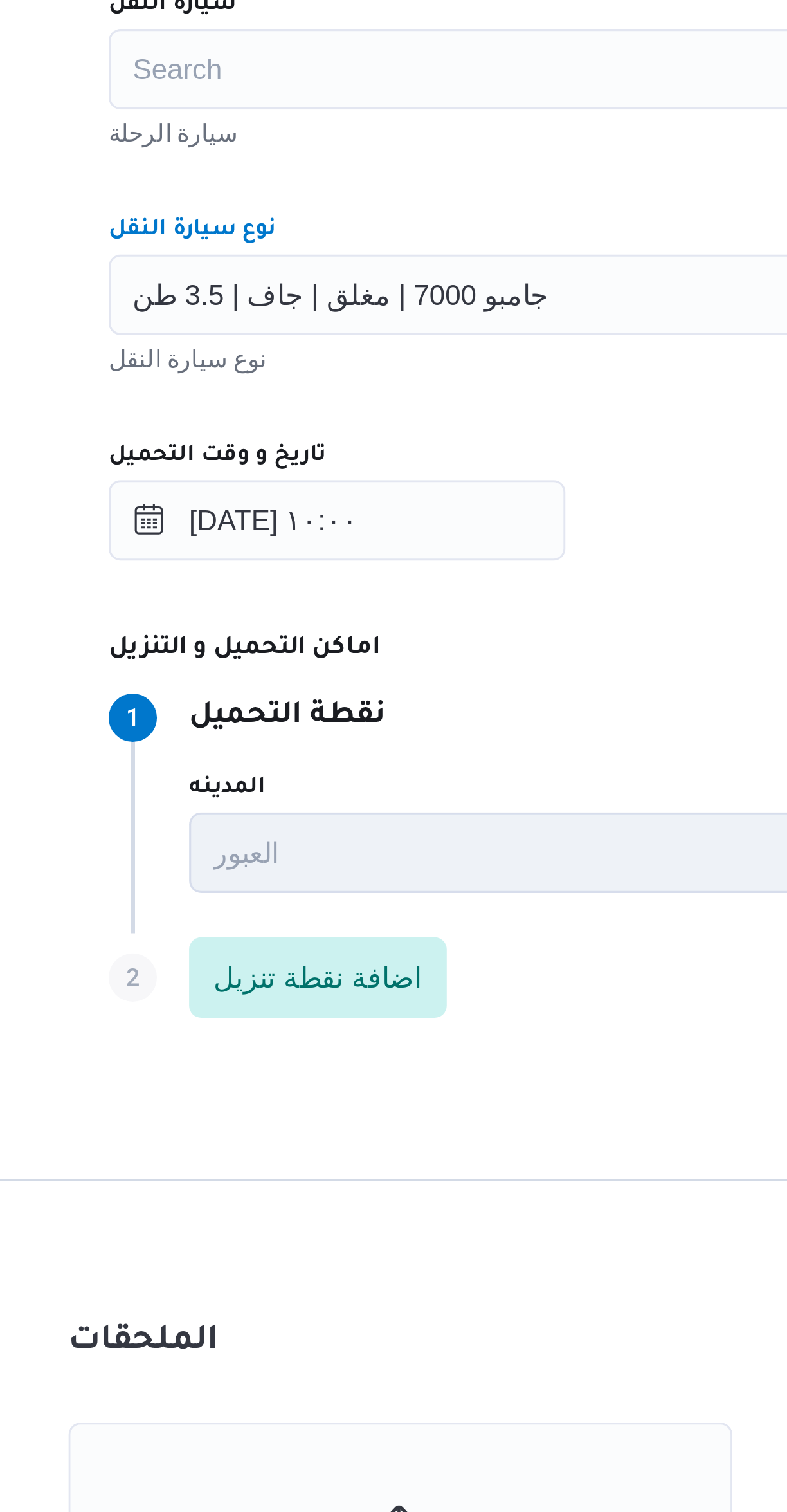
click at [416, 790] on div "تاريخ و وقت التحميل" at bounding box center [469, 790] width 488 height 10
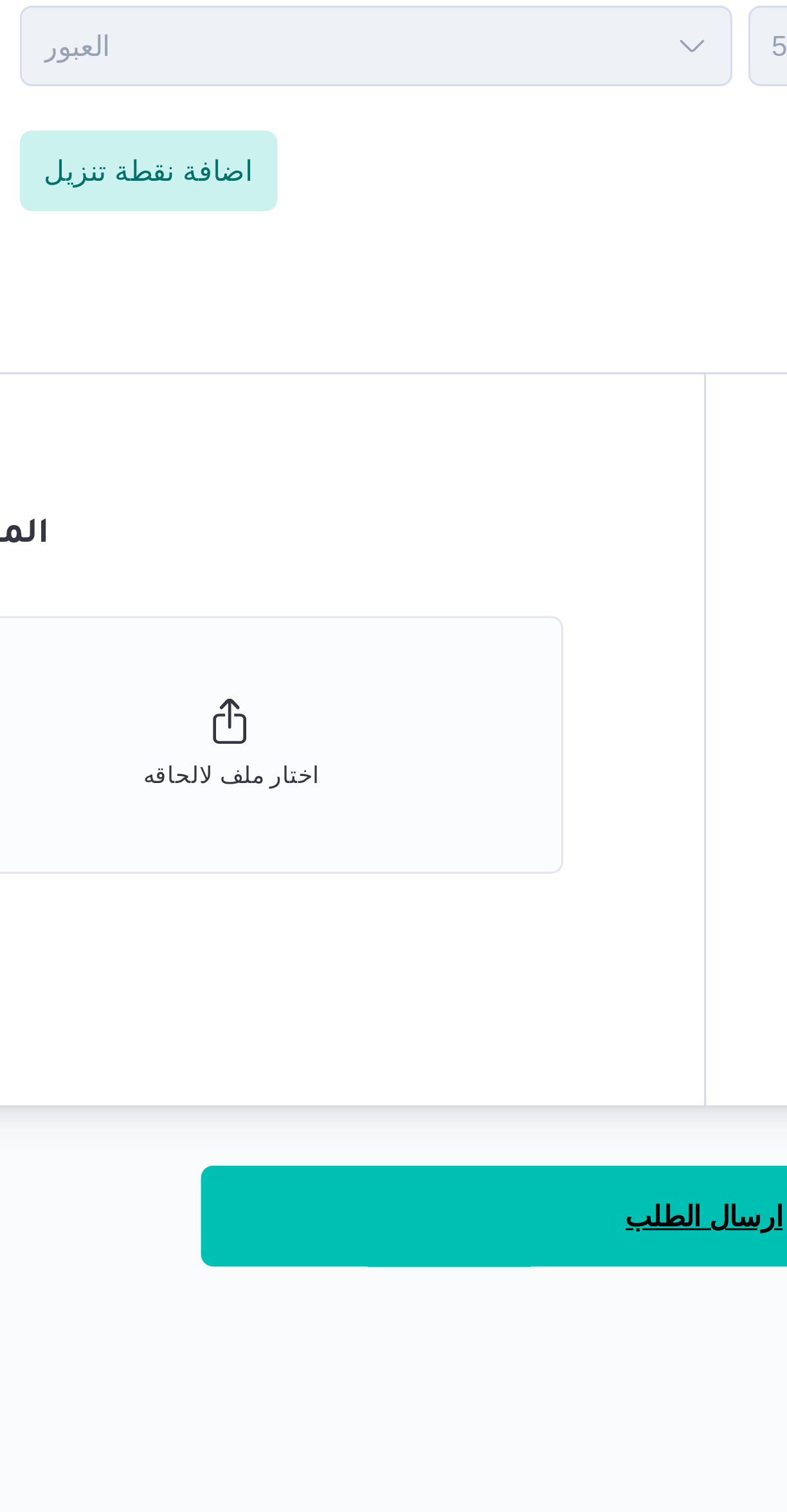
click at [450, 1288] on span "ارسال الطلب" at bounding box center [470, 1291] width 51 height 15
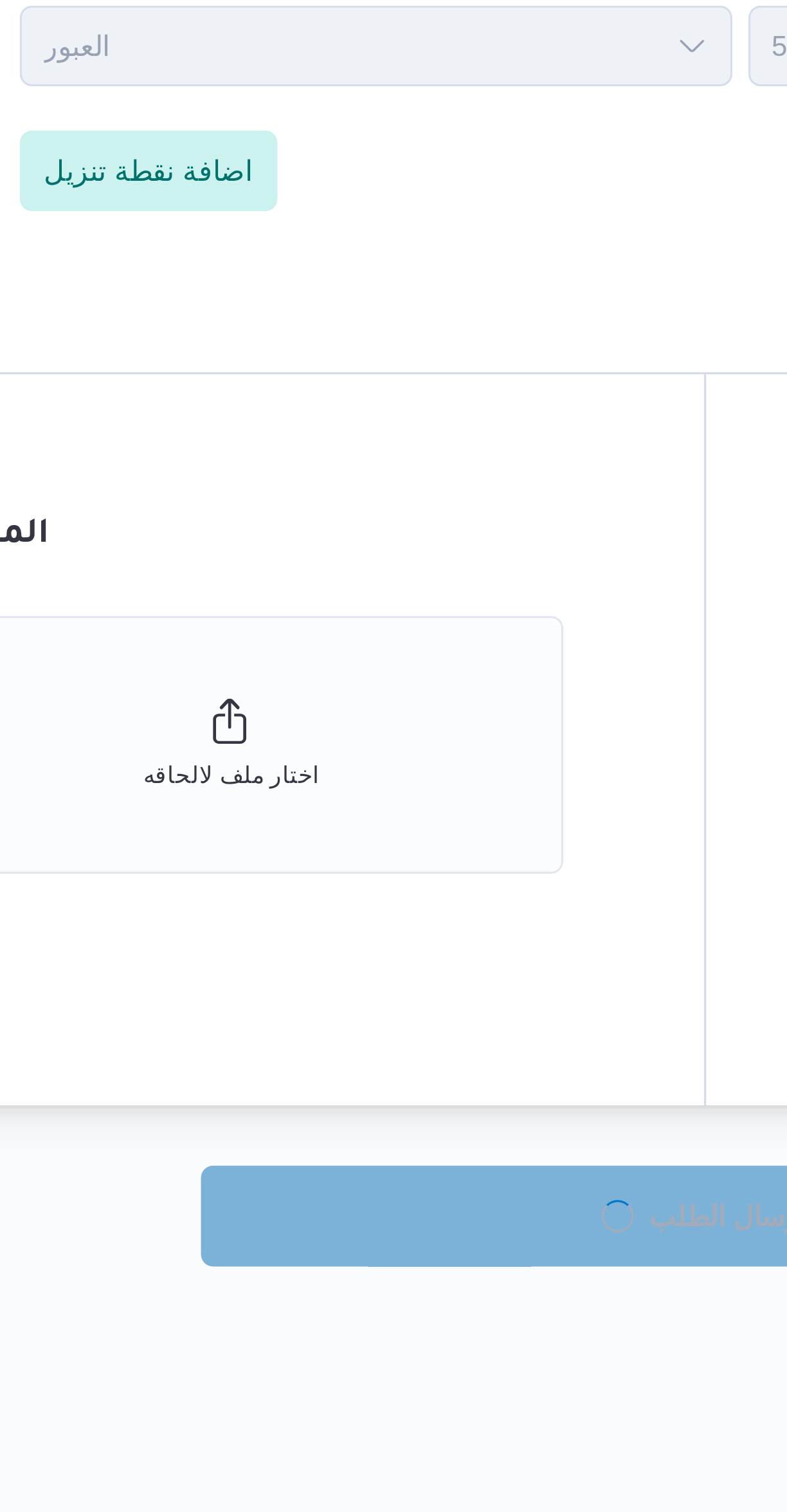
select select "ar"
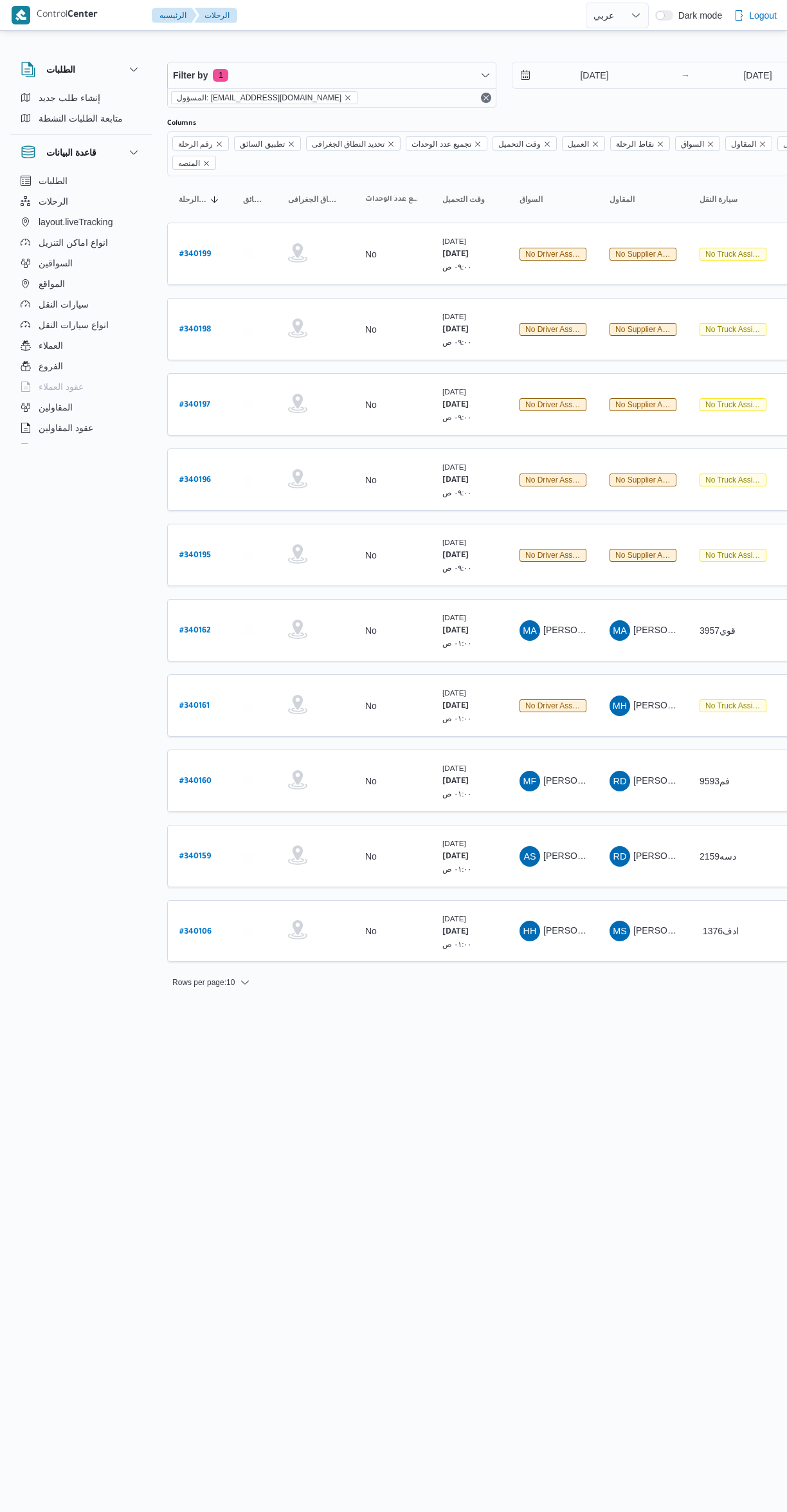
select select "ar"
